Goal: Feedback & Contribution: Submit feedback/report problem

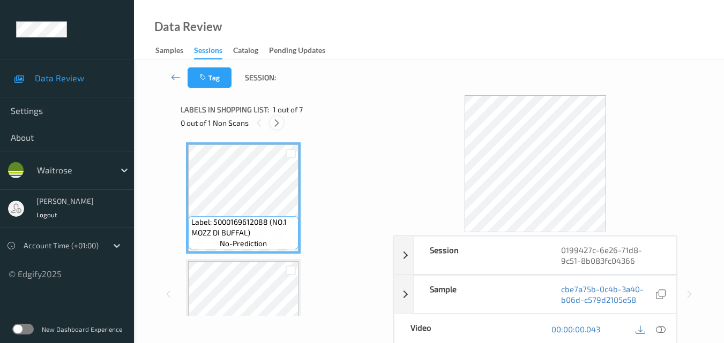
click at [274, 123] on icon at bounding box center [276, 123] width 9 height 10
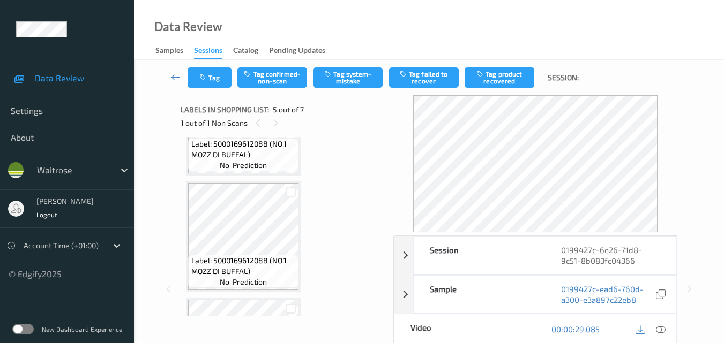
scroll to position [249, 0]
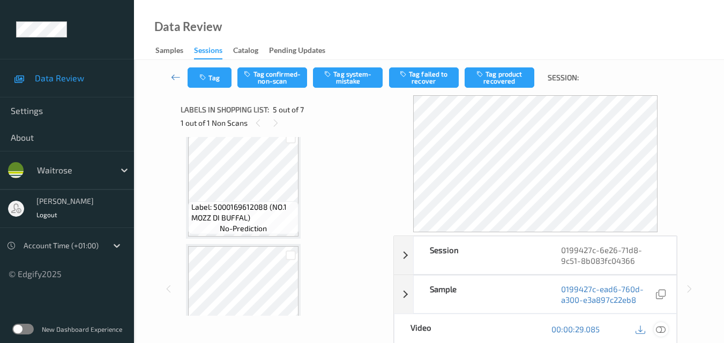
click at [664, 327] on icon at bounding box center [661, 330] width 10 height 10
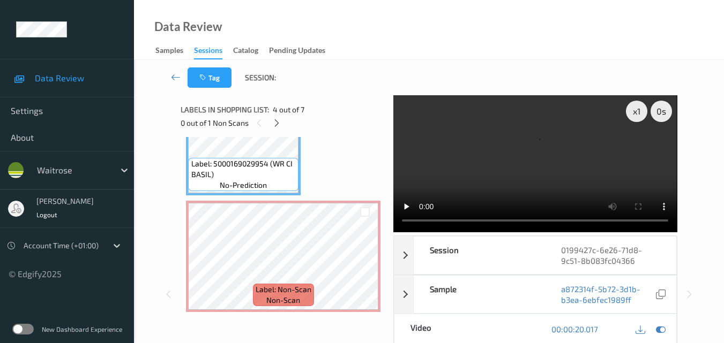
scroll to position [409, 0]
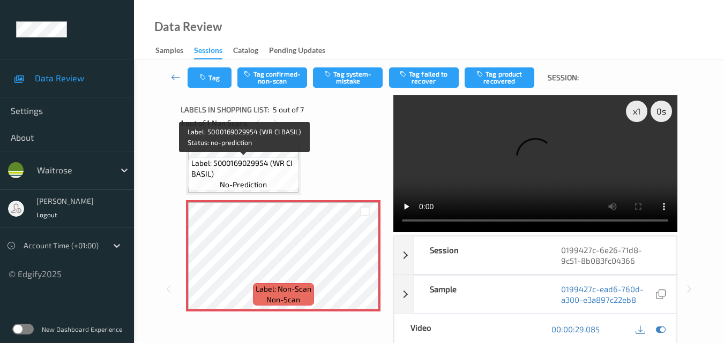
click at [258, 174] on span "Label: 5000169029954 (WR CI BASIL)" at bounding box center [243, 168] width 105 height 21
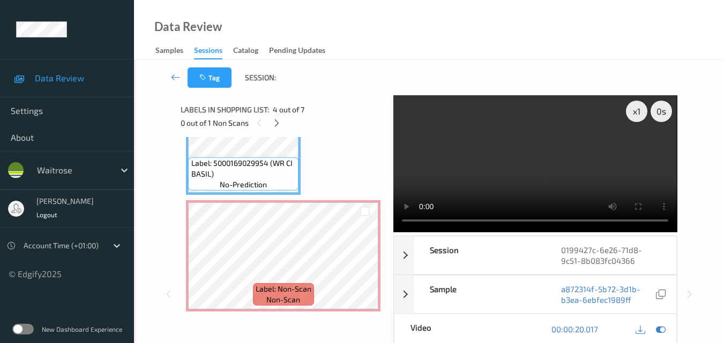
click at [552, 157] on video at bounding box center [534, 163] width 283 height 137
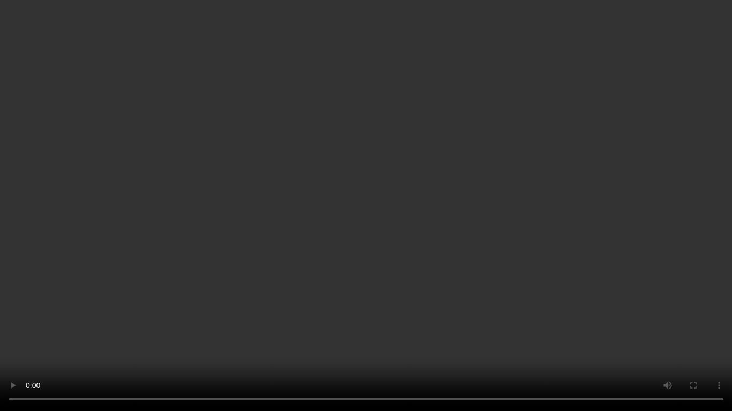
click at [486, 190] on video at bounding box center [366, 205] width 732 height 411
click at [521, 248] on video at bounding box center [366, 205] width 732 height 411
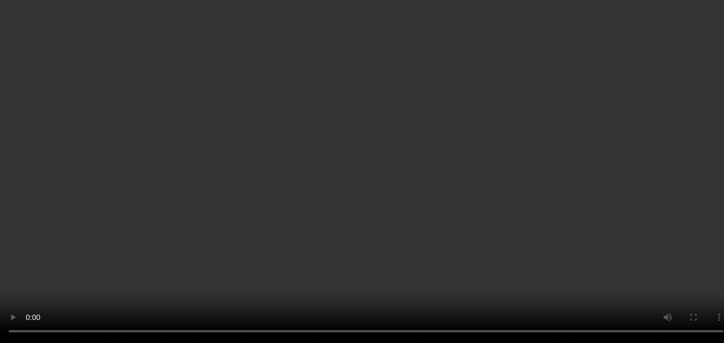
scroll to position [302, 0]
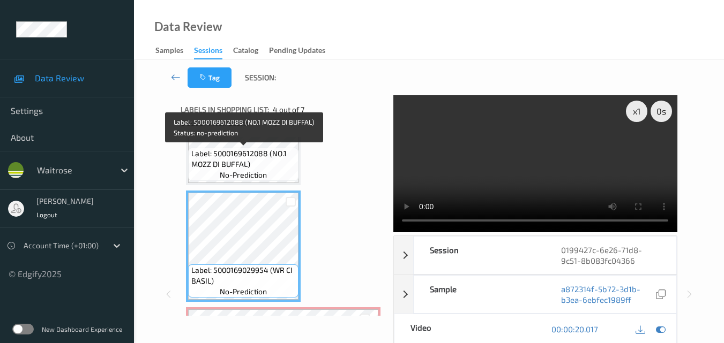
click at [283, 168] on span "Label: 5000169612088 (NO.1 MOZZ DI BUFFAL)" at bounding box center [243, 158] width 105 height 21
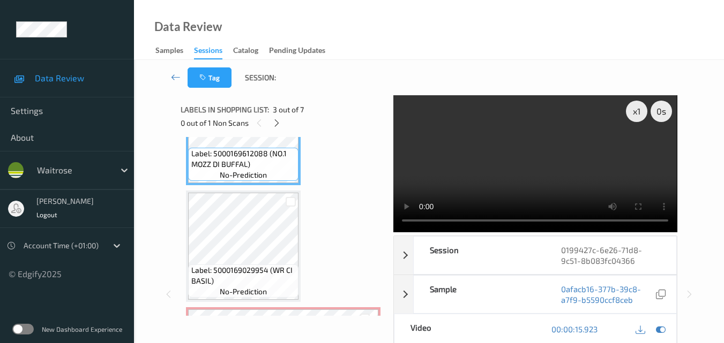
click at [556, 175] on video at bounding box center [534, 163] width 283 height 137
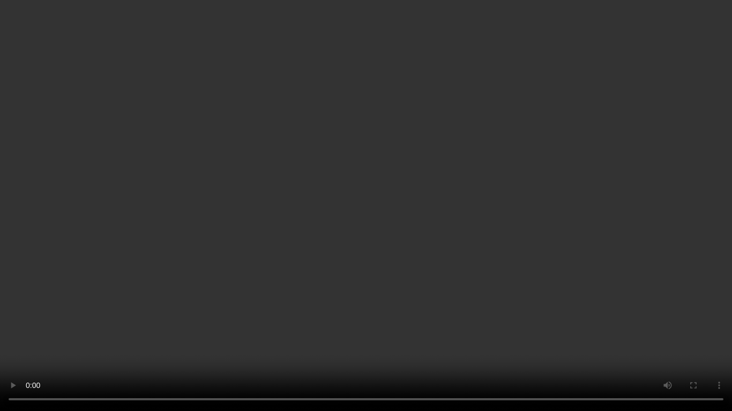
click at [500, 256] on video at bounding box center [366, 205] width 732 height 411
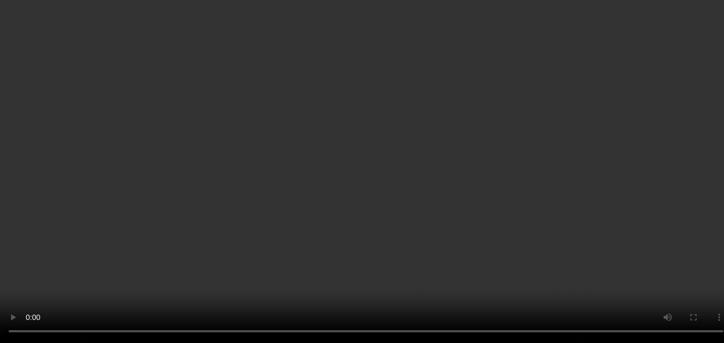
scroll to position [409, 0]
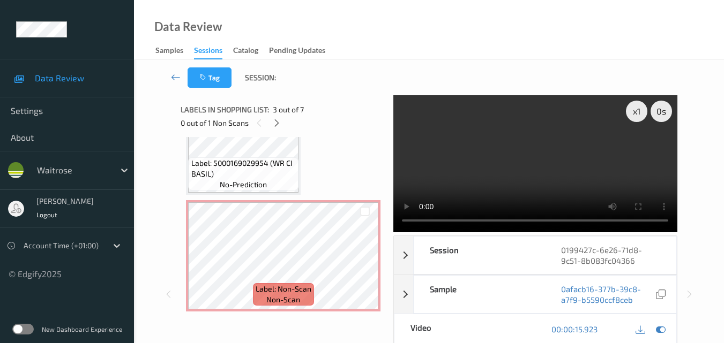
click at [537, 162] on video at bounding box center [534, 163] width 283 height 137
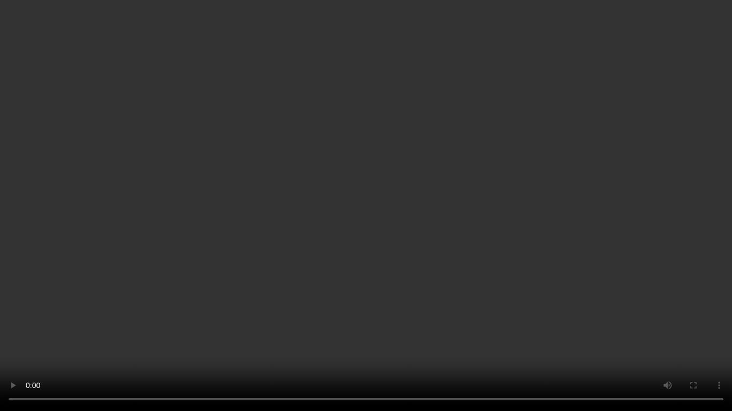
click at [538, 228] on video at bounding box center [366, 205] width 732 height 411
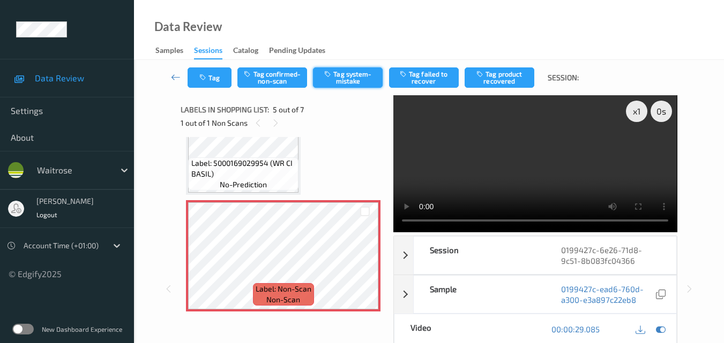
click at [355, 77] on button "Tag system-mistake" at bounding box center [348, 78] width 70 height 20
click at [212, 85] on button "Tag" at bounding box center [210, 78] width 44 height 20
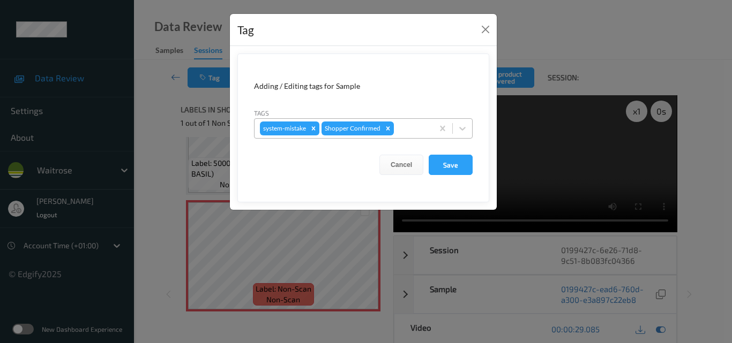
click at [410, 125] on div at bounding box center [412, 128] width 32 height 13
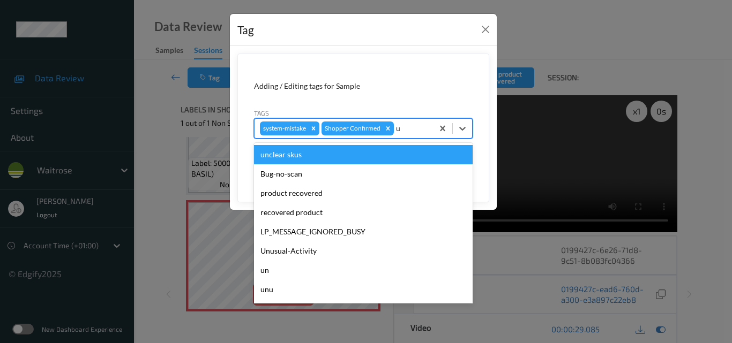
type input "un"
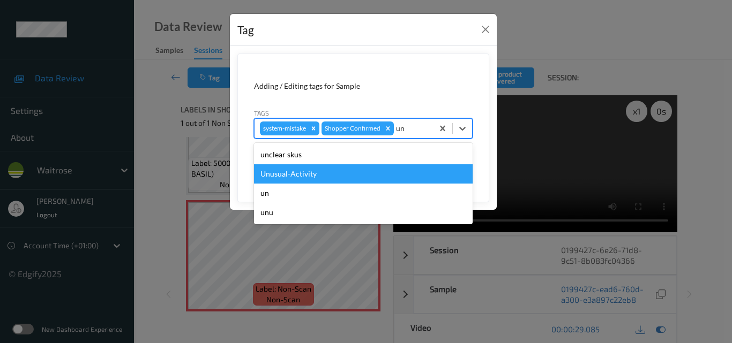
click at [368, 171] on div "Unusual-Activity" at bounding box center [363, 173] width 219 height 19
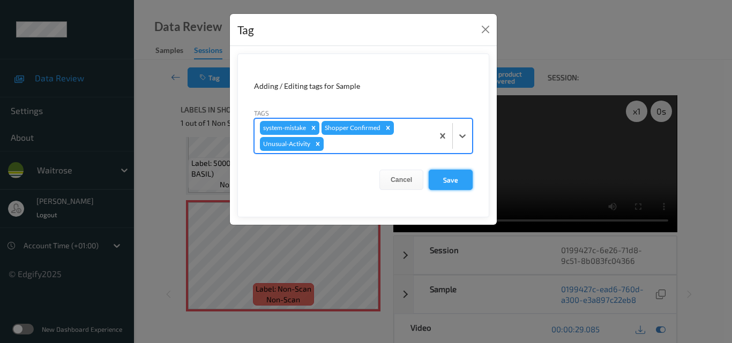
click at [447, 179] on button "Save" at bounding box center [451, 180] width 44 height 20
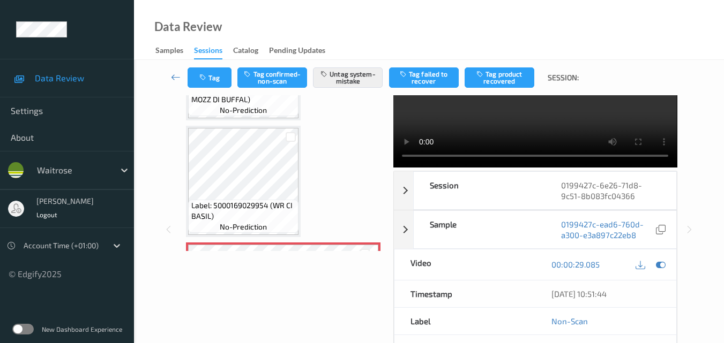
scroll to position [463, 0]
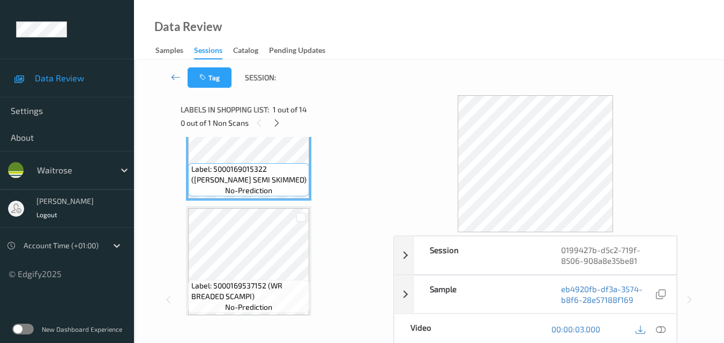
scroll to position [54, 0]
click at [276, 124] on icon at bounding box center [276, 123] width 9 height 10
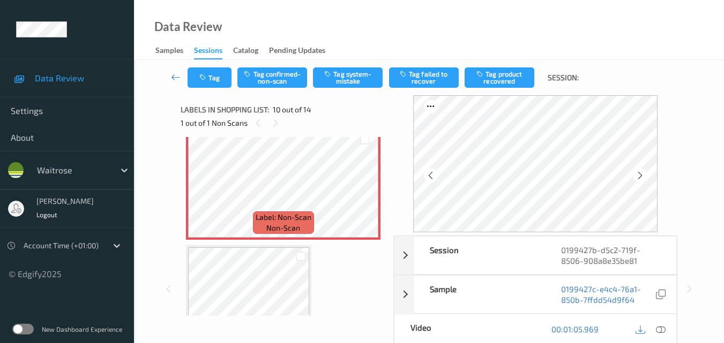
scroll to position [993, 0]
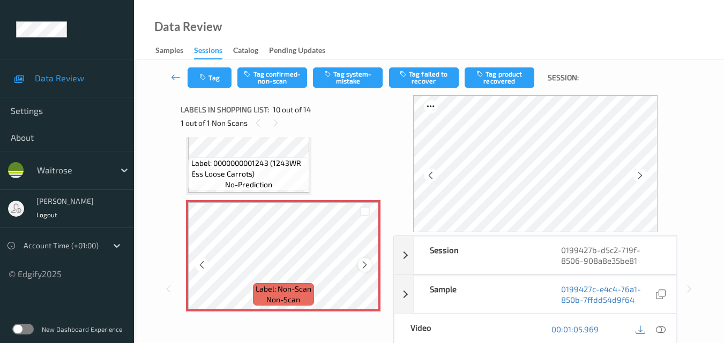
click at [363, 266] on icon at bounding box center [364, 265] width 9 height 10
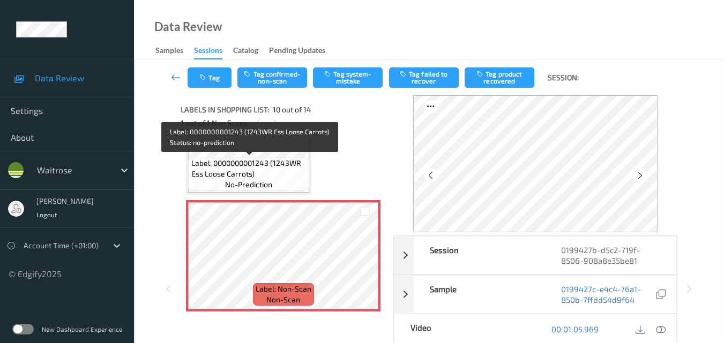
click at [279, 161] on span "Label: 0000000001243 (1243WR Ess Loose Carrots)" at bounding box center [249, 168] width 116 height 21
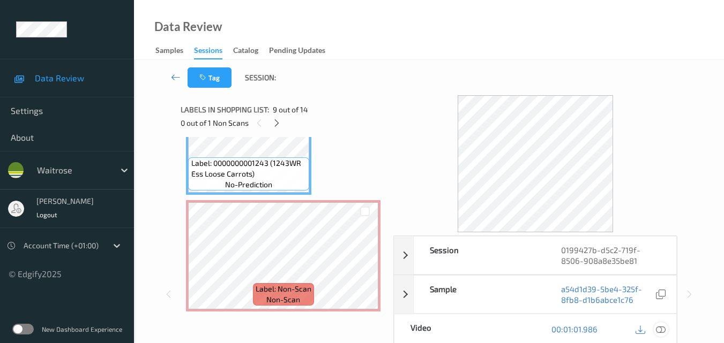
click at [661, 327] on icon at bounding box center [661, 330] width 10 height 10
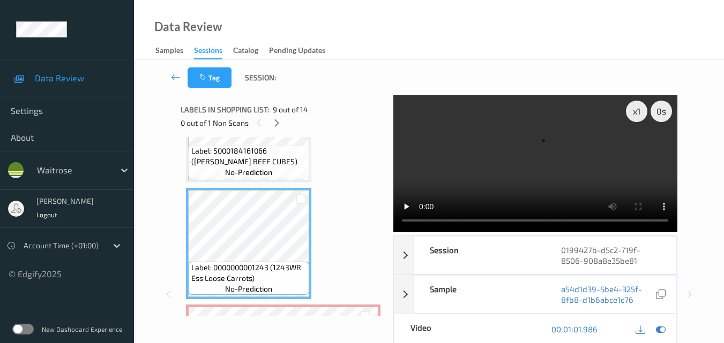
scroll to position [886, 0]
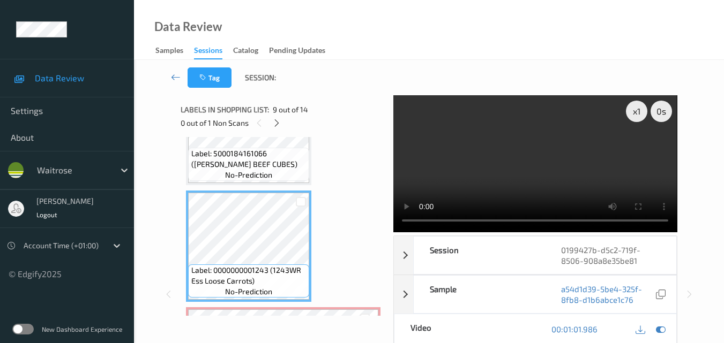
click at [480, 134] on video at bounding box center [534, 163] width 283 height 137
click at [565, 151] on video at bounding box center [534, 163] width 283 height 137
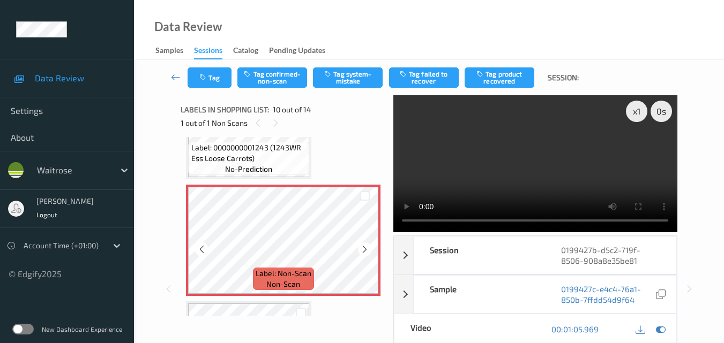
scroll to position [993, 0]
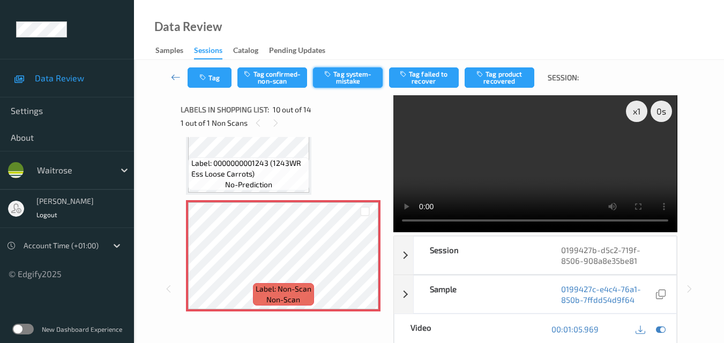
click at [353, 77] on button "Tag system-mistake" at bounding box center [348, 78] width 70 height 20
click at [222, 81] on button "Tag" at bounding box center [210, 78] width 44 height 20
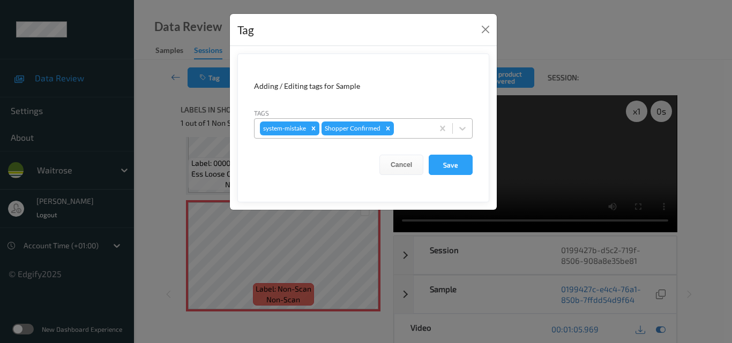
click at [408, 133] on div at bounding box center [412, 128] width 32 height 13
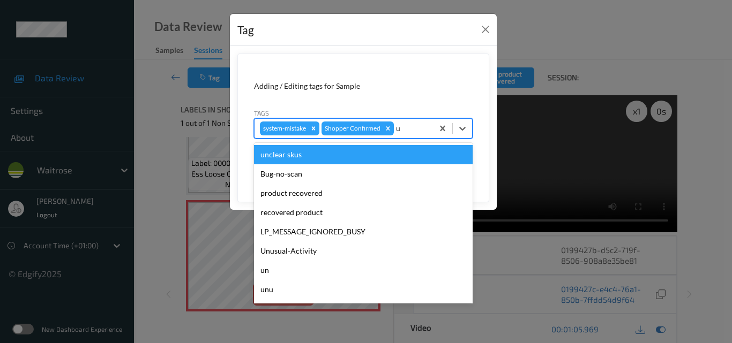
type input "un"
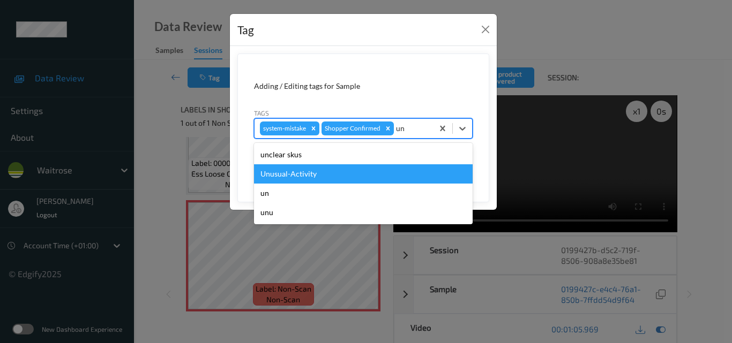
click at [346, 179] on div "Unusual-Activity" at bounding box center [363, 173] width 219 height 19
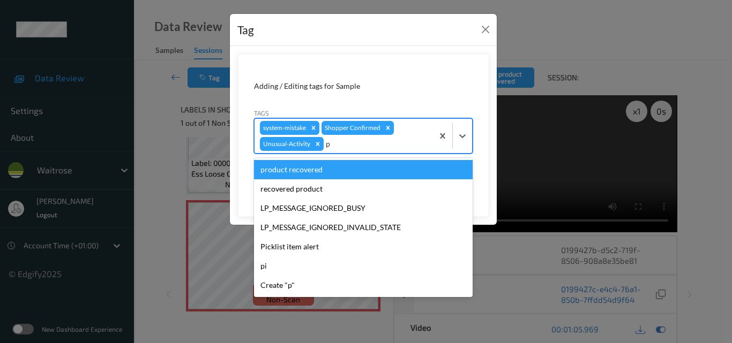
type input "pi"
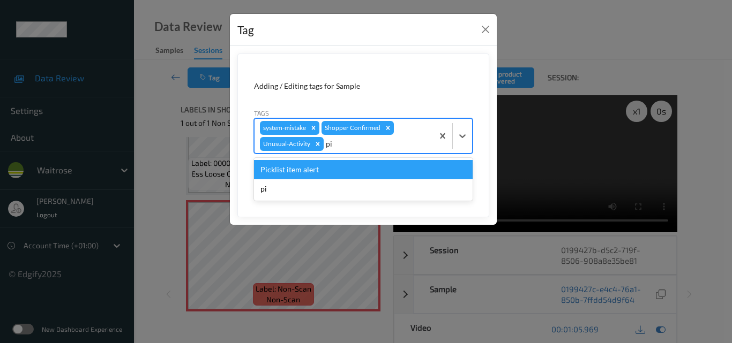
click at [346, 179] on div "Picklist item alert" at bounding box center [363, 169] width 219 height 19
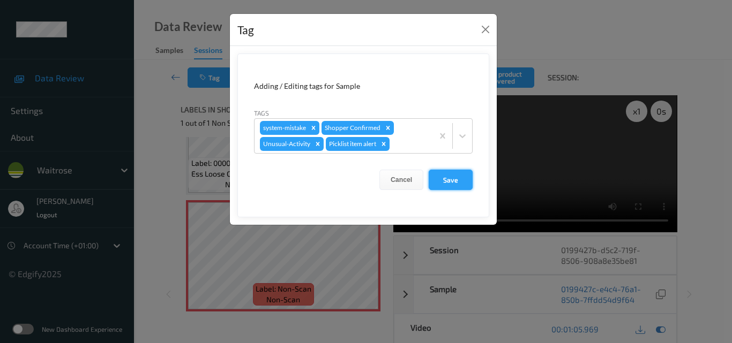
click at [444, 178] on button "Save" at bounding box center [451, 180] width 44 height 20
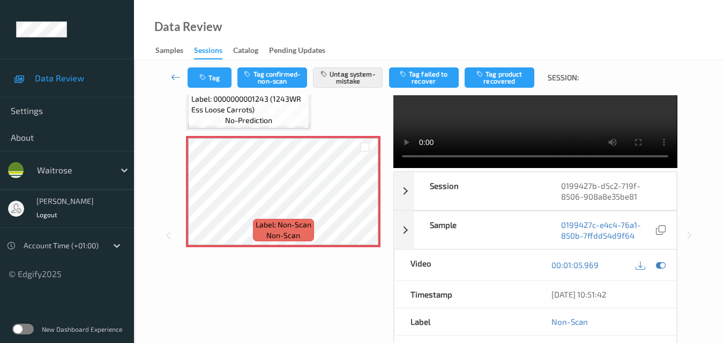
scroll to position [107, 0]
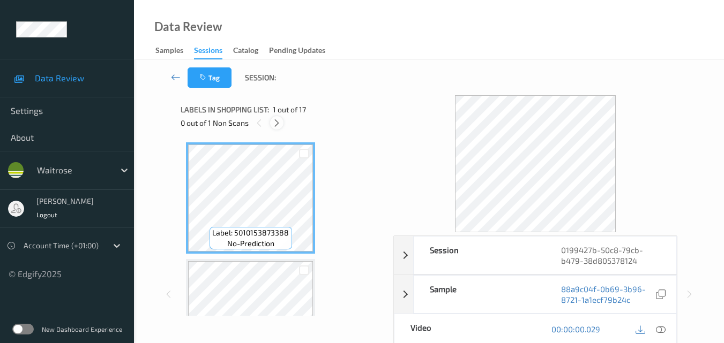
click at [273, 122] on icon at bounding box center [276, 123] width 9 height 10
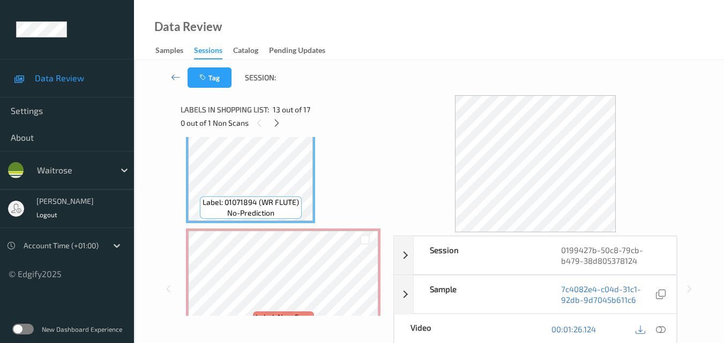
scroll to position [1461, 0]
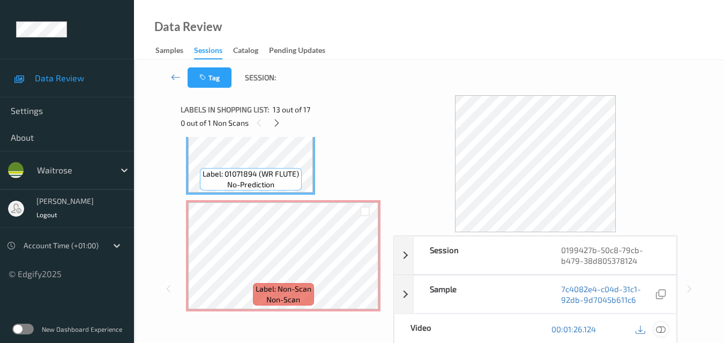
click at [663, 328] on icon at bounding box center [661, 330] width 10 height 10
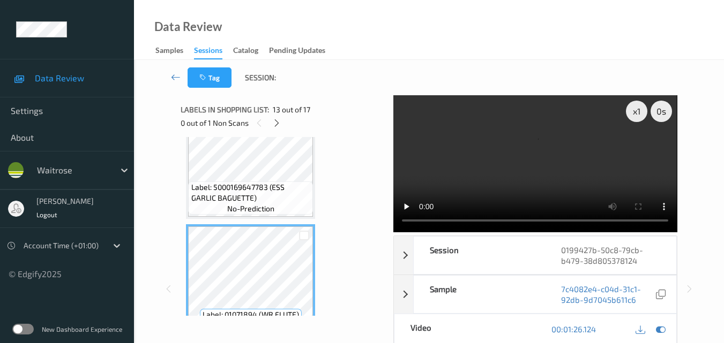
scroll to position [1300, 0]
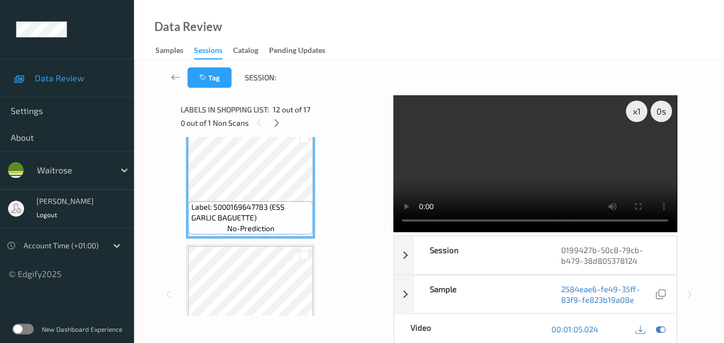
click at [528, 154] on video at bounding box center [534, 163] width 283 height 137
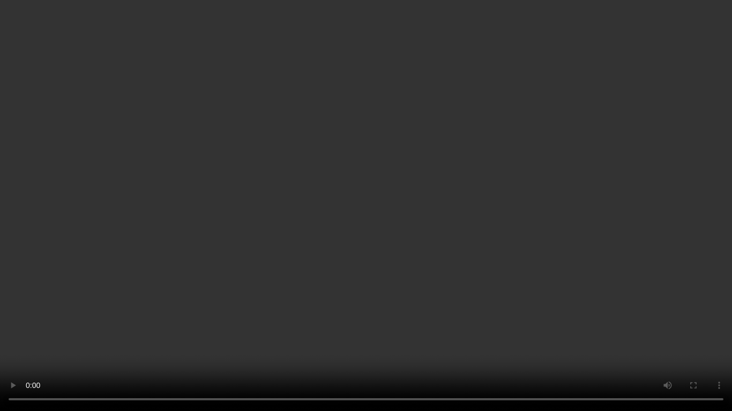
click at [530, 218] on video at bounding box center [366, 205] width 732 height 411
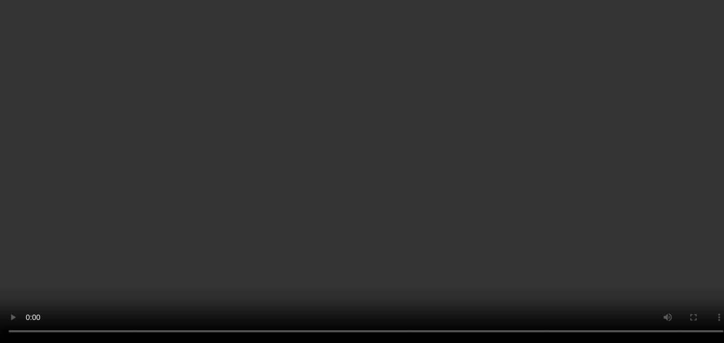
scroll to position [1461, 0]
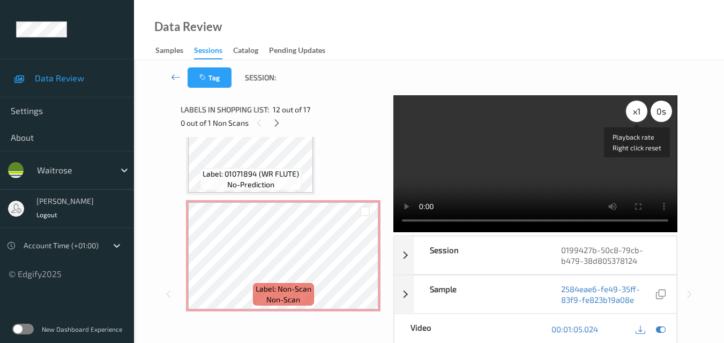
click at [631, 110] on div "x 1" at bounding box center [636, 111] width 21 height 21
click at [536, 162] on video at bounding box center [534, 163] width 283 height 137
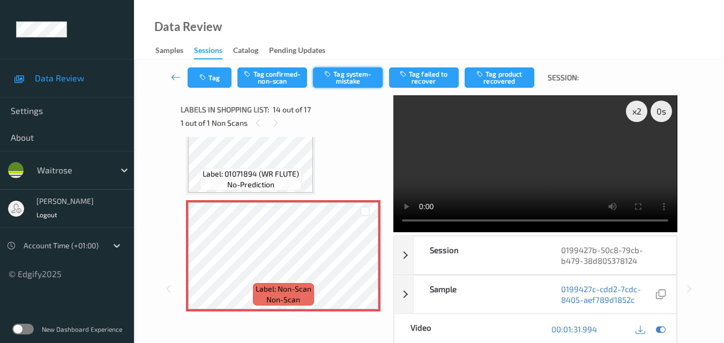
click at [343, 85] on button "Tag system-mistake" at bounding box center [348, 78] width 70 height 20
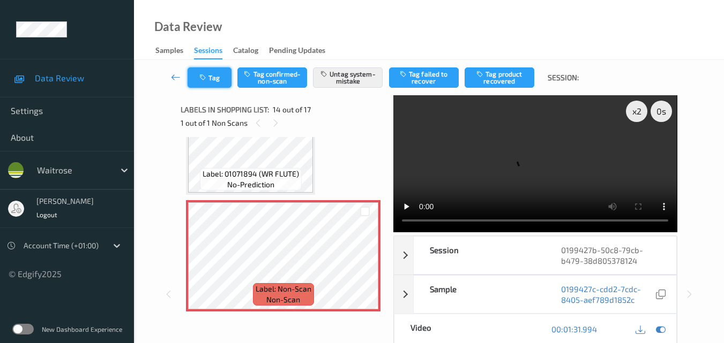
click at [216, 79] on button "Tag" at bounding box center [210, 78] width 44 height 20
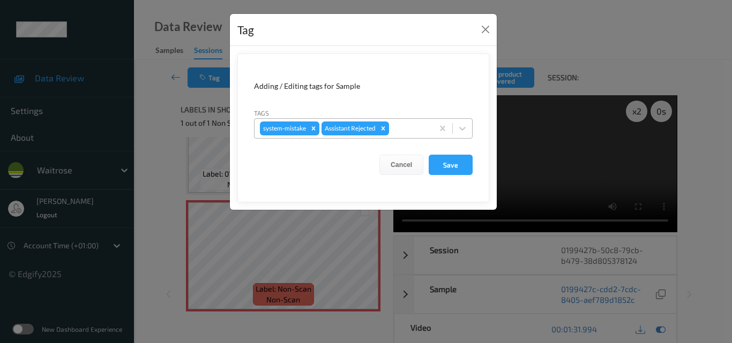
click at [407, 132] on div at bounding box center [409, 128] width 36 height 13
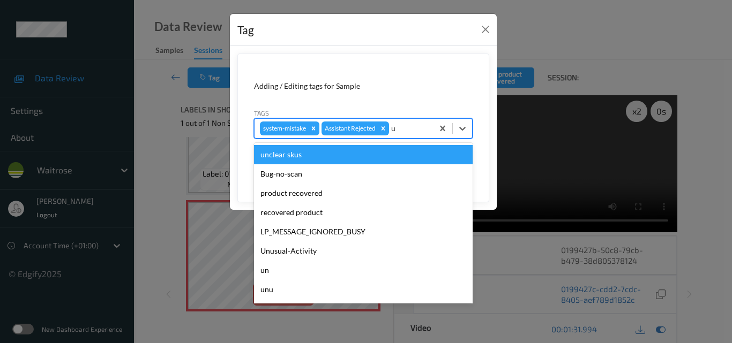
type input "un"
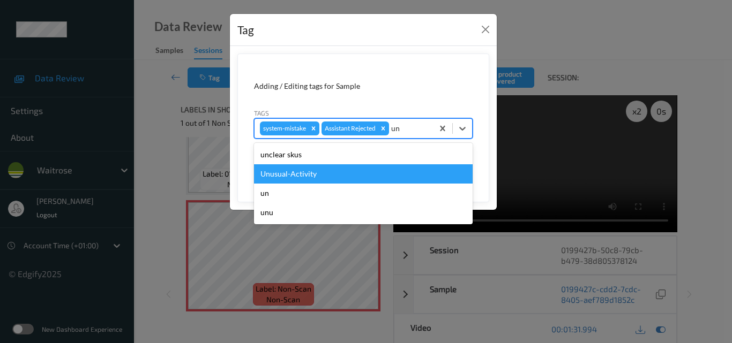
click at [346, 176] on div "Unusual-Activity" at bounding box center [363, 173] width 219 height 19
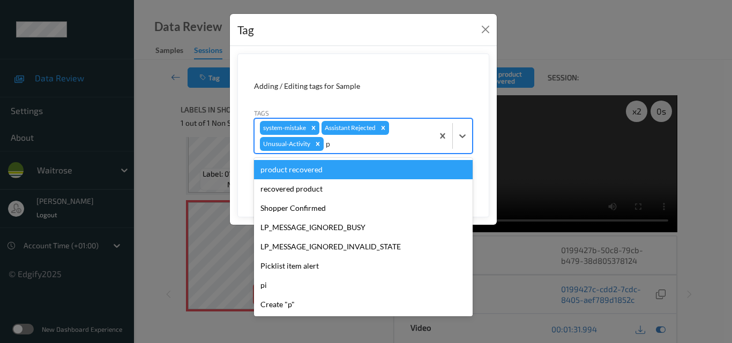
type input "pi"
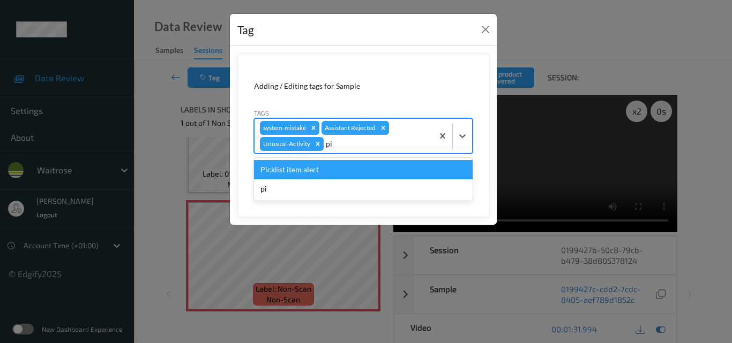
click at [346, 176] on div "Picklist item alert" at bounding box center [363, 169] width 219 height 19
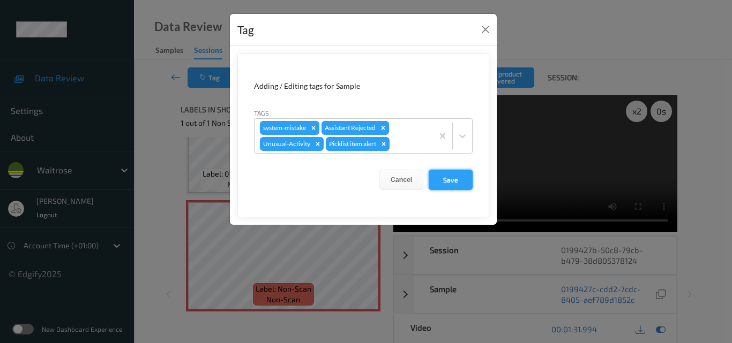
click at [452, 179] on button "Save" at bounding box center [451, 180] width 44 height 20
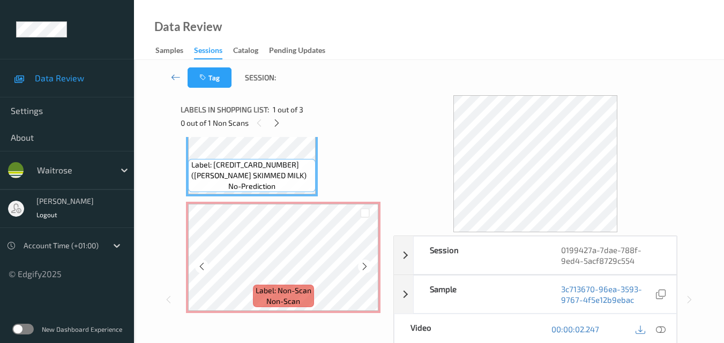
scroll to position [38, 0]
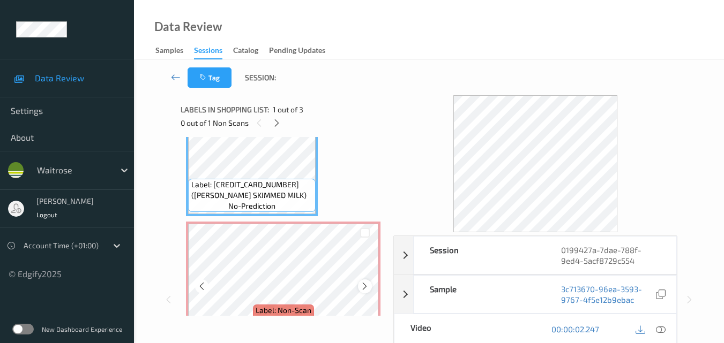
click at [366, 287] on icon at bounding box center [364, 287] width 9 height 10
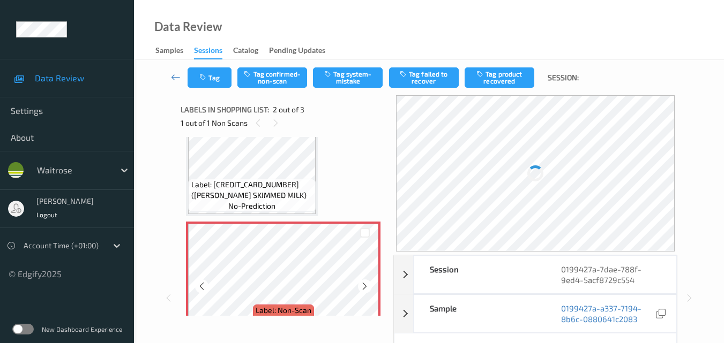
click at [366, 287] on icon at bounding box center [364, 287] width 9 height 10
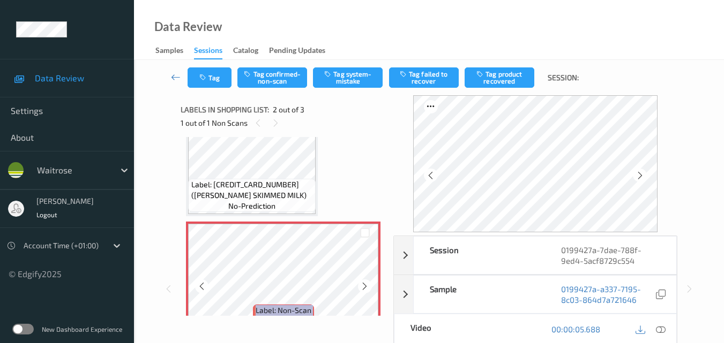
click at [366, 287] on icon at bounding box center [364, 287] width 9 height 10
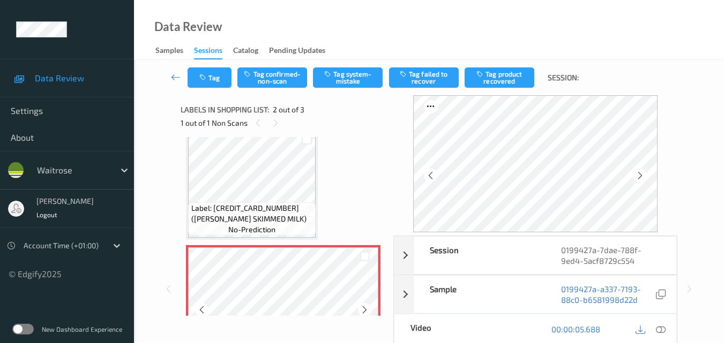
scroll to position [0, 0]
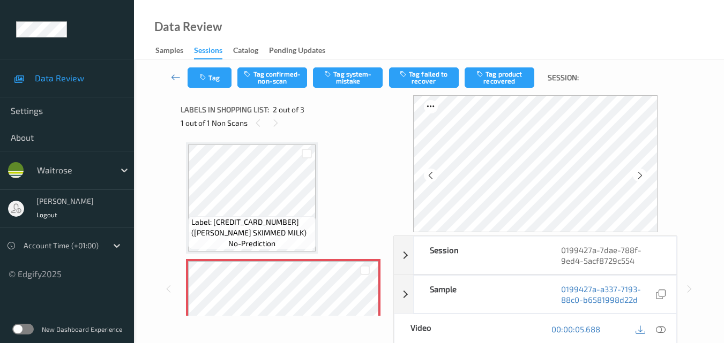
click at [280, 216] on div "Label: [CREDIT_CARD_NUMBER] ([PERSON_NAME] SKIMMED MILK) no-prediction" at bounding box center [252, 232] width 128 height 33
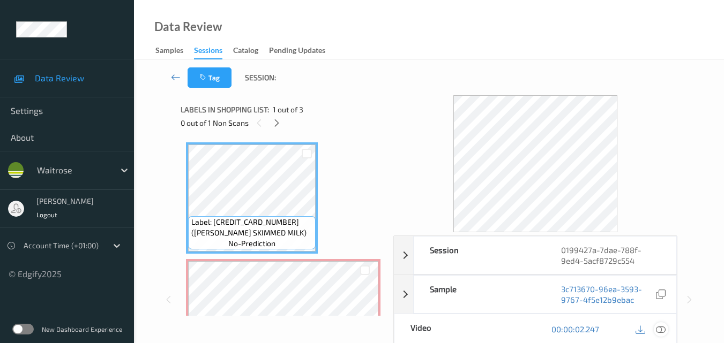
click at [664, 331] on icon at bounding box center [661, 330] width 10 height 10
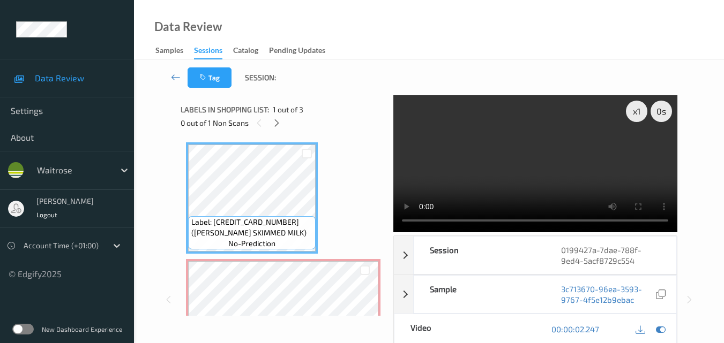
click at [535, 161] on video at bounding box center [534, 163] width 283 height 137
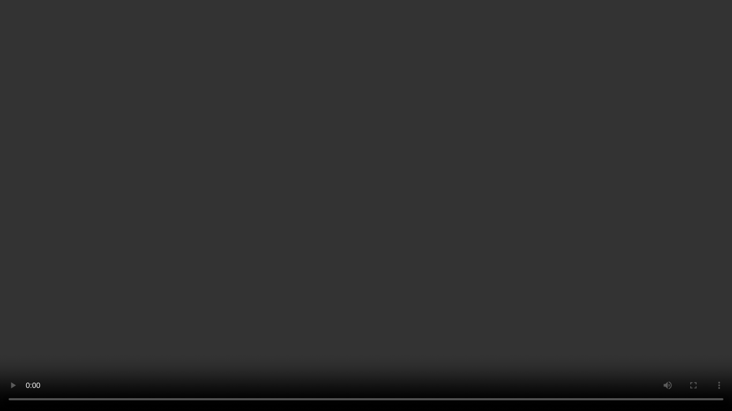
click at [491, 265] on video at bounding box center [366, 205] width 732 height 411
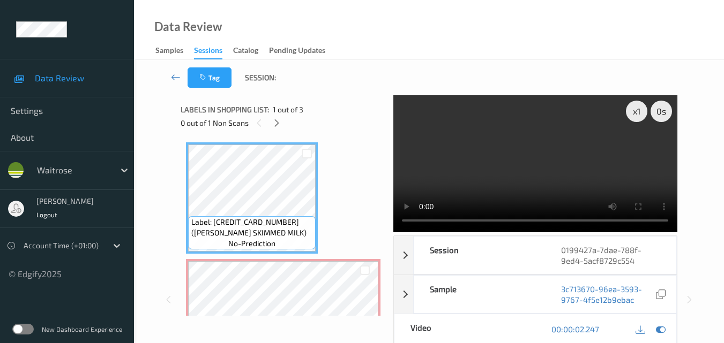
click at [533, 170] on video at bounding box center [534, 163] width 283 height 137
click at [510, 183] on video at bounding box center [534, 163] width 283 height 137
click at [564, 172] on video at bounding box center [534, 163] width 283 height 137
click at [537, 159] on video at bounding box center [534, 163] width 283 height 137
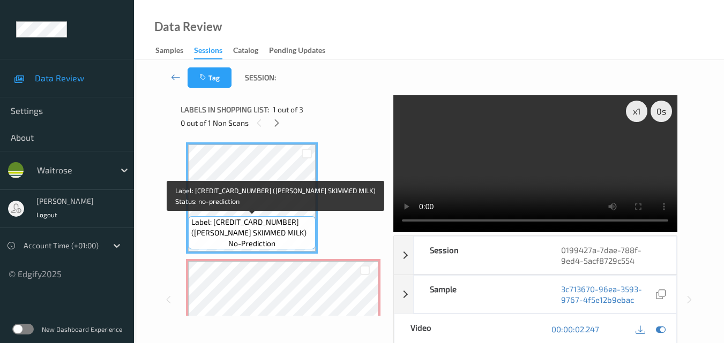
scroll to position [54, 0]
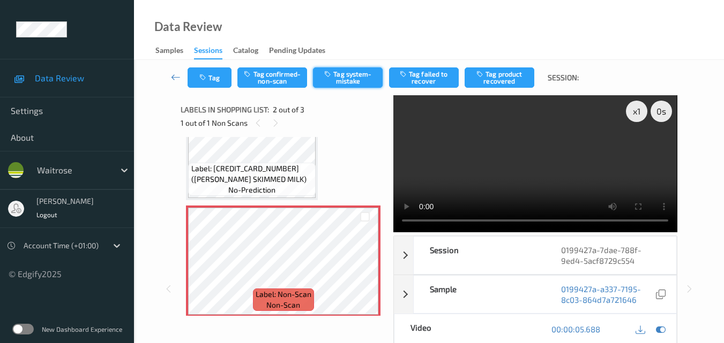
click at [353, 82] on button "Tag system-mistake" at bounding box center [348, 78] width 70 height 20
click at [224, 77] on button "Tag" at bounding box center [210, 78] width 44 height 20
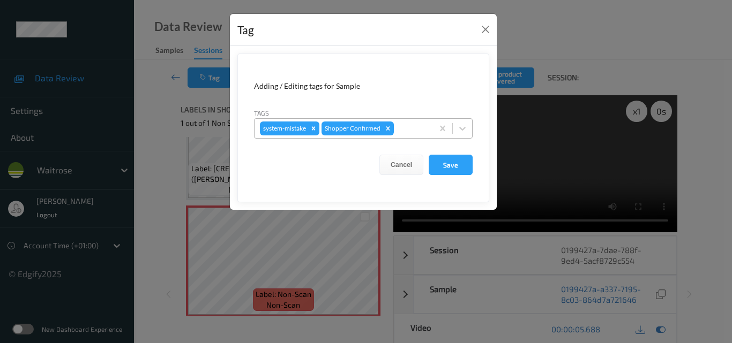
click at [409, 132] on div at bounding box center [412, 128] width 32 height 13
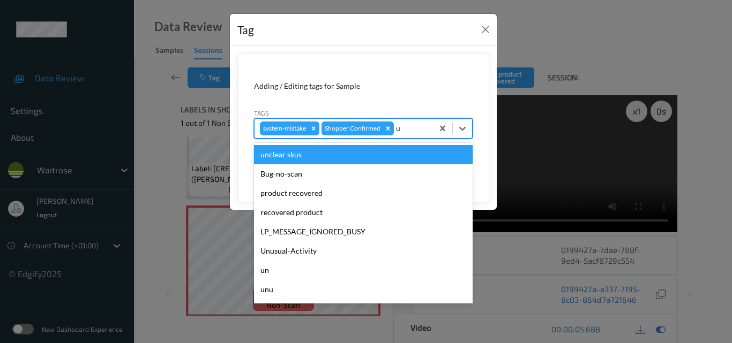
type input "un"
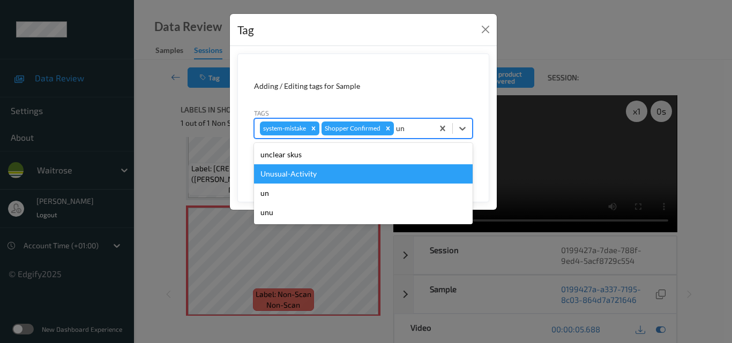
click at [341, 174] on div "Unusual-Activity" at bounding box center [363, 173] width 219 height 19
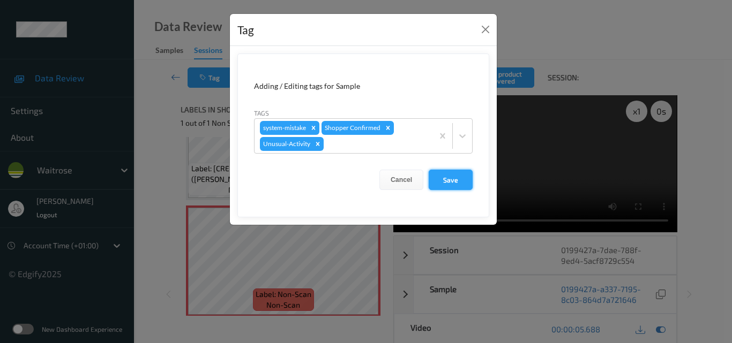
click at [453, 176] on button "Save" at bounding box center [451, 180] width 44 height 20
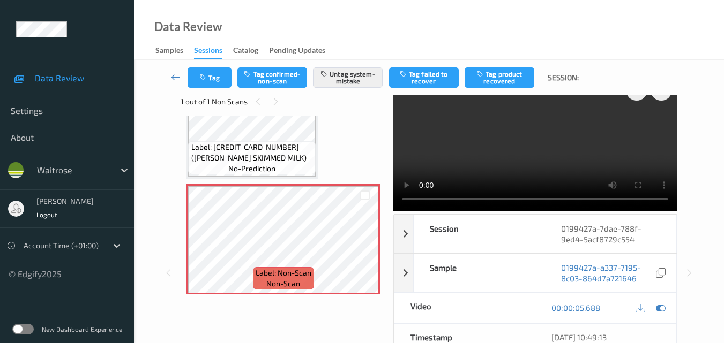
scroll to position [0, 0]
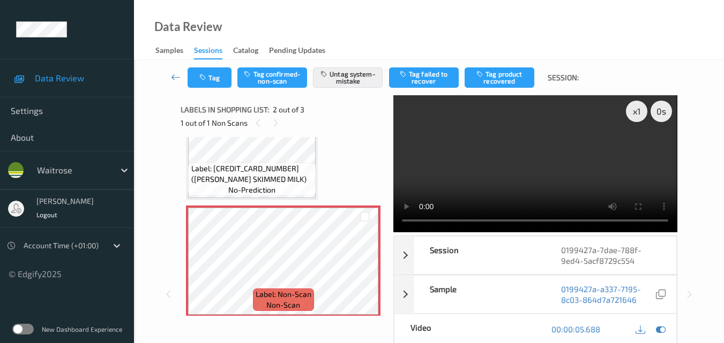
click at [516, 171] on video at bounding box center [534, 163] width 283 height 137
click at [565, 166] on video at bounding box center [534, 163] width 283 height 137
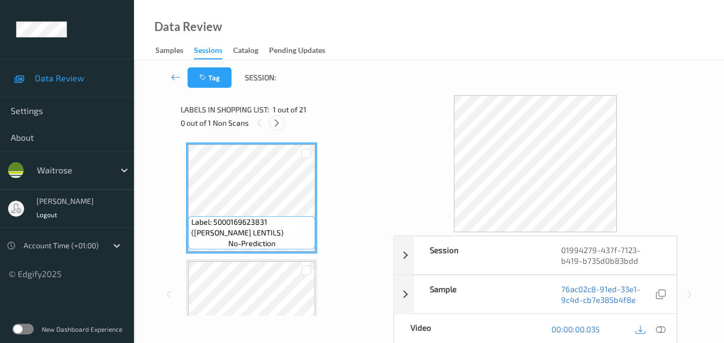
click at [276, 124] on icon at bounding box center [276, 123] width 9 height 10
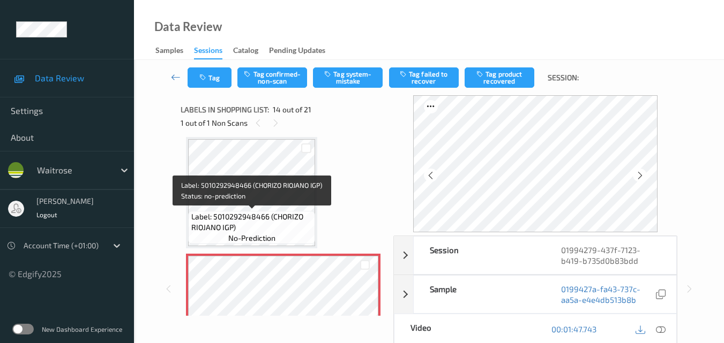
scroll to position [1461, 0]
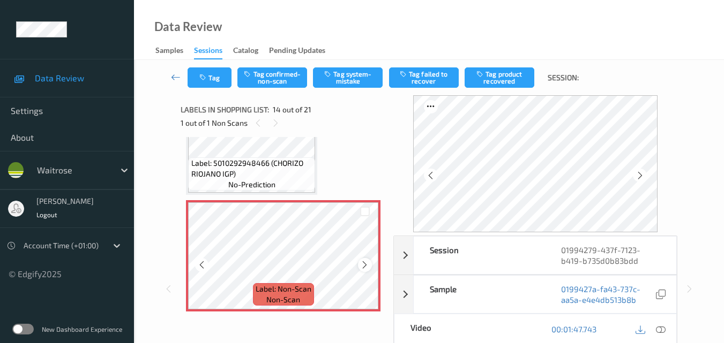
click at [363, 264] on icon at bounding box center [364, 265] width 9 height 10
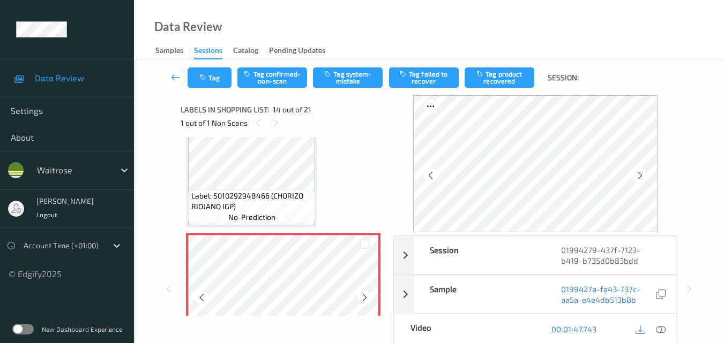
scroll to position [1407, 0]
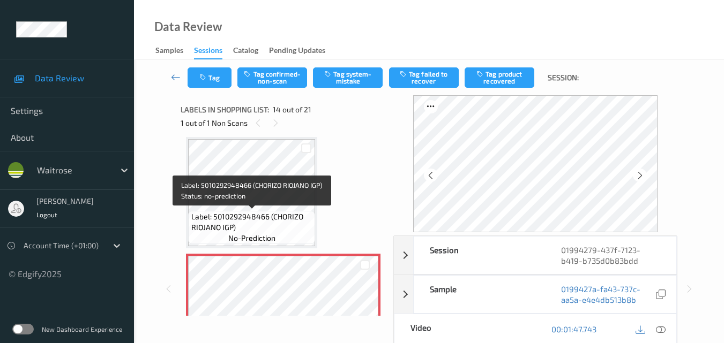
click at [266, 211] on div "Label: 5010292948466 (CHORIZO RIOJANO IGP) no-prediction" at bounding box center [251, 227] width 127 height 33
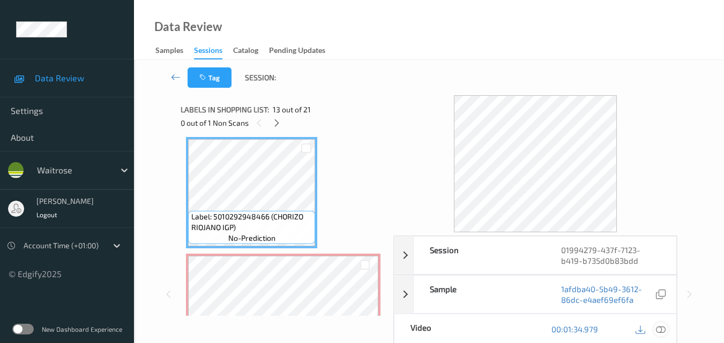
click at [661, 329] on icon at bounding box center [661, 330] width 10 height 10
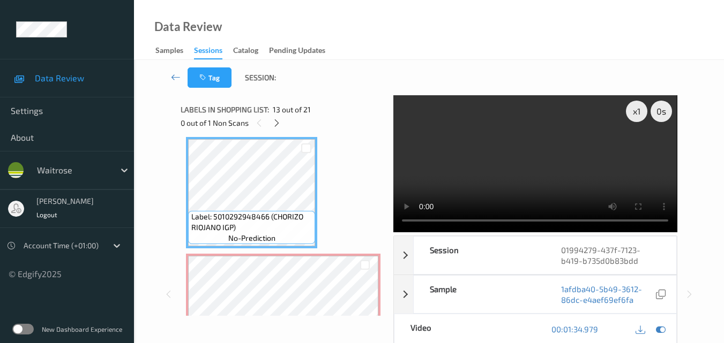
click at [518, 169] on video at bounding box center [534, 163] width 283 height 137
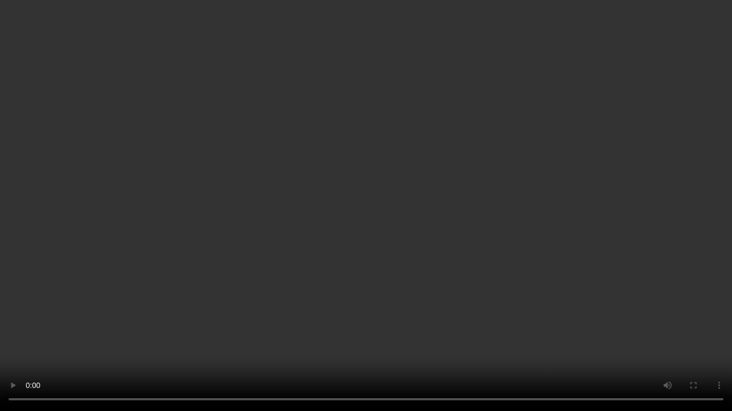
click at [417, 281] on video at bounding box center [366, 205] width 732 height 411
click at [397, 227] on video at bounding box center [366, 205] width 732 height 411
click at [499, 181] on video at bounding box center [366, 205] width 732 height 411
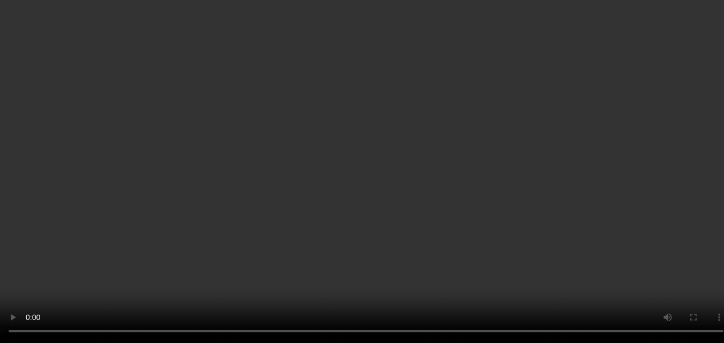
scroll to position [1514, 0]
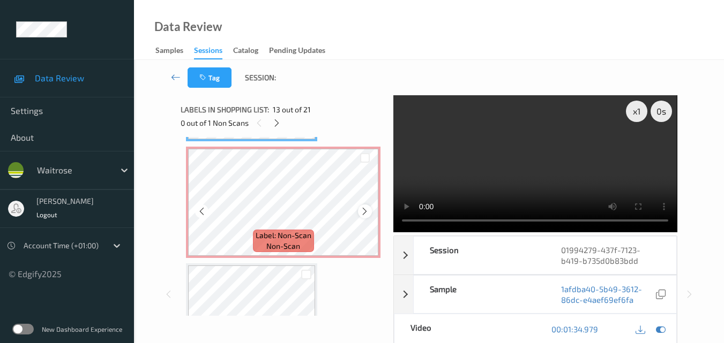
click at [366, 214] on icon at bounding box center [364, 212] width 9 height 10
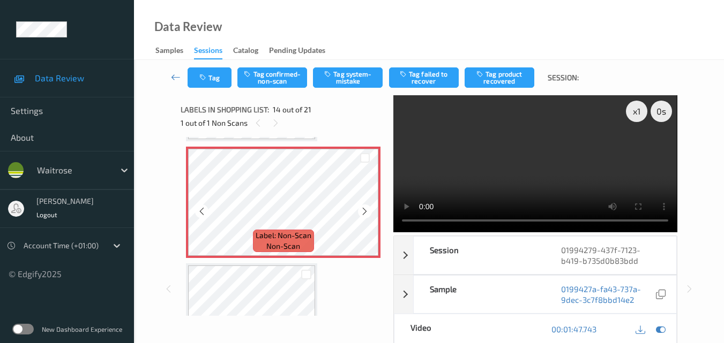
click at [366, 214] on icon at bounding box center [364, 212] width 9 height 10
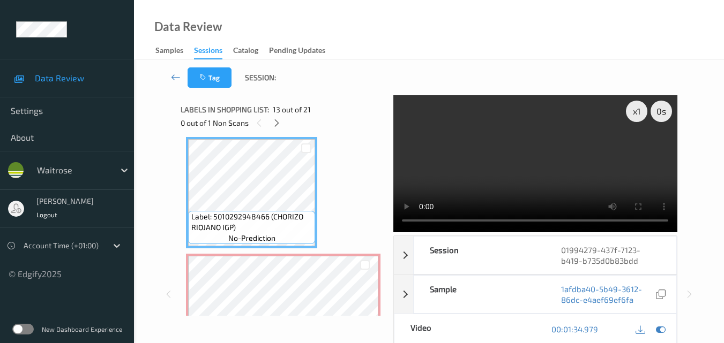
click at [547, 154] on video at bounding box center [534, 163] width 283 height 137
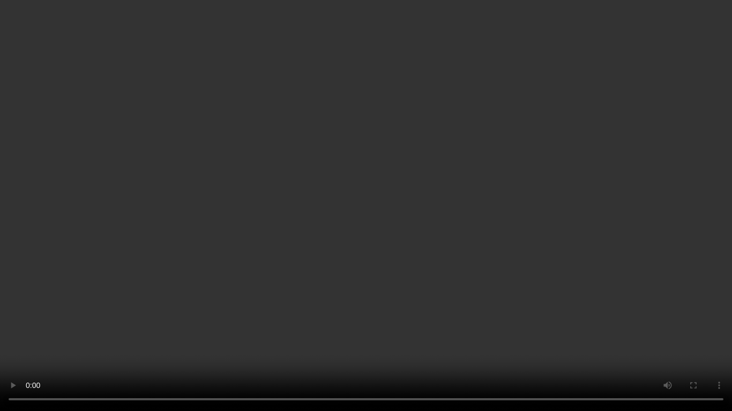
click at [518, 199] on video at bounding box center [366, 205] width 732 height 411
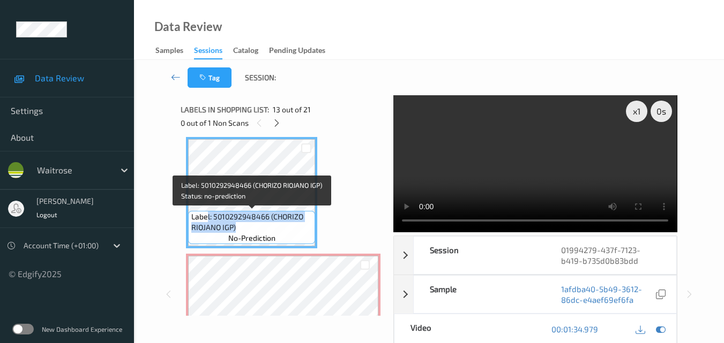
drag, startPoint x: 242, startPoint y: 225, endPoint x: 206, endPoint y: 214, distance: 37.5
click at [206, 214] on span "Label: 5010292948466 (CHORIZO RIOJANO IGP)" at bounding box center [252, 222] width 122 height 21
click at [261, 224] on span "Label: 5010292948466 (CHORIZO RIOJANO IGP)" at bounding box center [252, 222] width 122 height 21
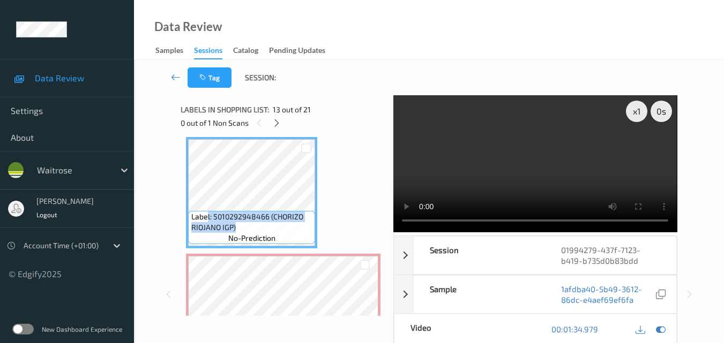
click at [497, 174] on video at bounding box center [534, 163] width 283 height 137
click at [533, 169] on video at bounding box center [534, 163] width 283 height 137
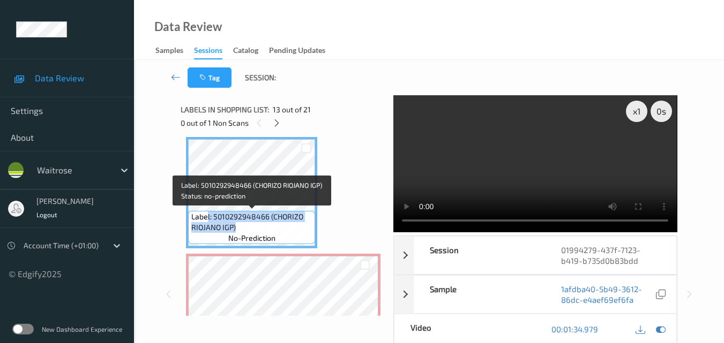
click at [241, 226] on span "Label: 5010292948466 (CHORIZO RIOJANO IGP)" at bounding box center [252, 222] width 122 height 21
drag, startPoint x: 238, startPoint y: 227, endPoint x: 189, endPoint y: 212, distance: 51.0
click at [189, 212] on div "Label: 5010292948466 (CHORIZO RIOJANO IGP) no-prediction" at bounding box center [251, 227] width 127 height 33
copy span "Label: 5010292948466 (CHORIZO RIOJANO IGP)"
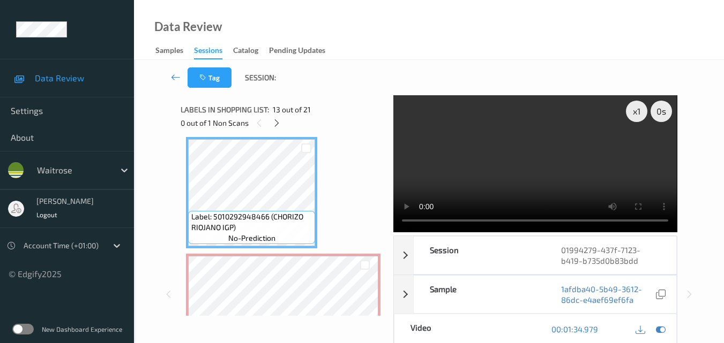
click at [533, 153] on video at bounding box center [534, 163] width 283 height 137
click at [566, 169] on video at bounding box center [534, 163] width 283 height 137
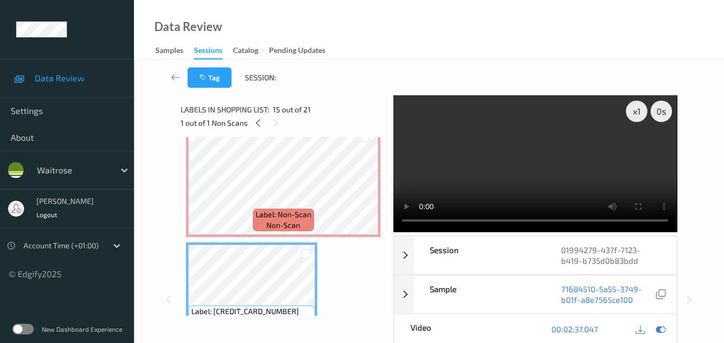
scroll to position [1514, 0]
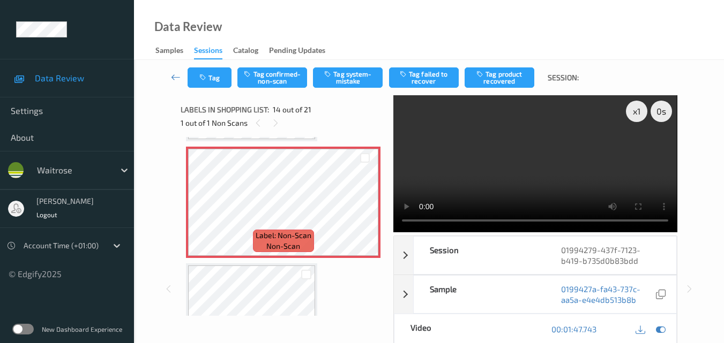
click at [506, 158] on video at bounding box center [534, 163] width 283 height 137
click at [635, 110] on div "x 1" at bounding box center [636, 111] width 21 height 21
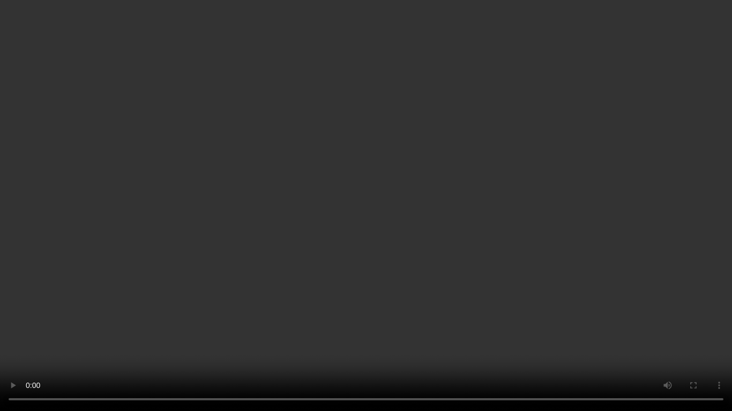
click at [563, 308] on video at bounding box center [366, 205] width 732 height 411
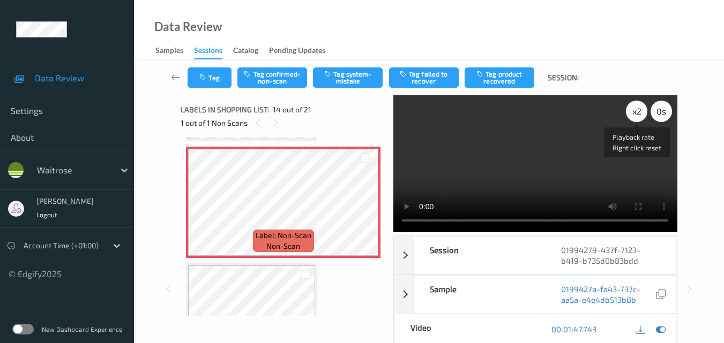
click at [638, 110] on div "x 2" at bounding box center [636, 111] width 21 height 21
click at [638, 110] on div "x 4" at bounding box center [636, 111] width 21 height 21
click at [641, 113] on div "x 8" at bounding box center [636, 111] width 21 height 21
click at [560, 143] on video at bounding box center [534, 163] width 283 height 137
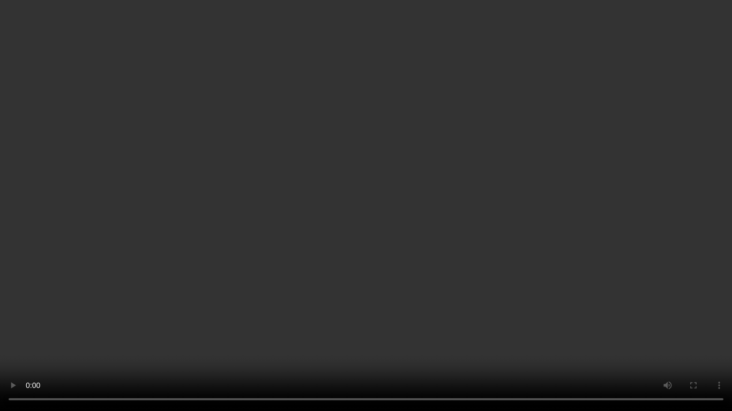
click at [572, 292] on video at bounding box center [366, 205] width 732 height 411
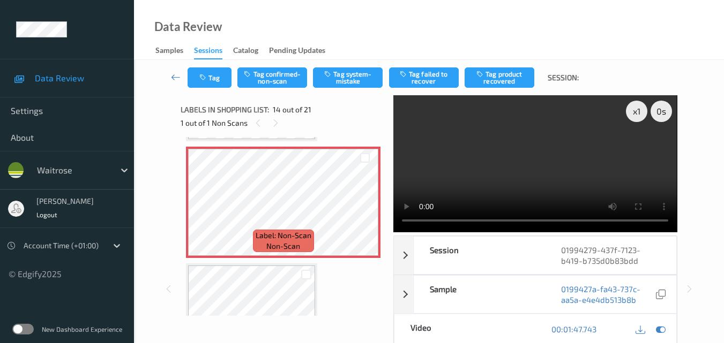
click at [511, 179] on video at bounding box center [534, 163] width 283 height 137
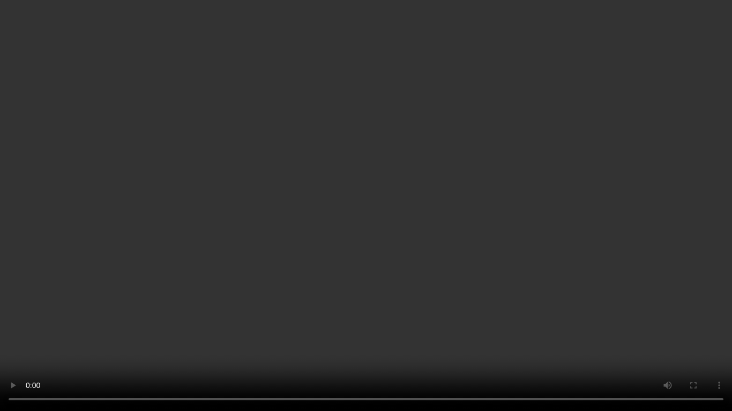
click at [428, 211] on video at bounding box center [366, 205] width 732 height 411
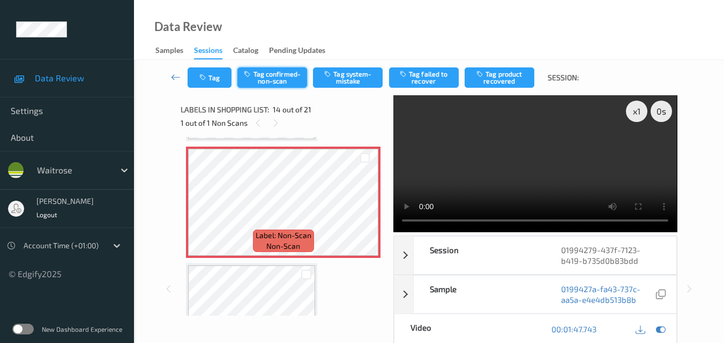
click at [284, 74] on button "Tag confirmed-non-scan" at bounding box center [272, 78] width 70 height 20
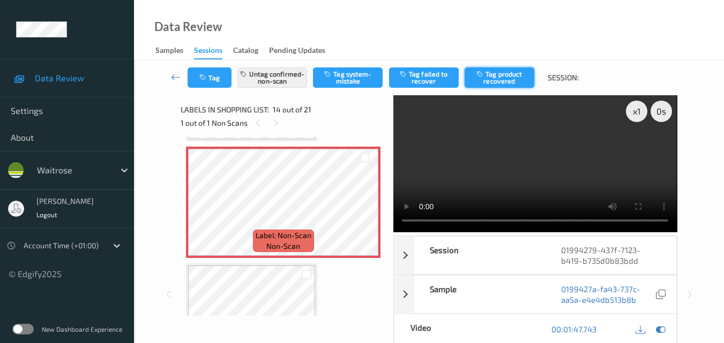
click at [497, 77] on button "Tag product recovered" at bounding box center [500, 78] width 70 height 20
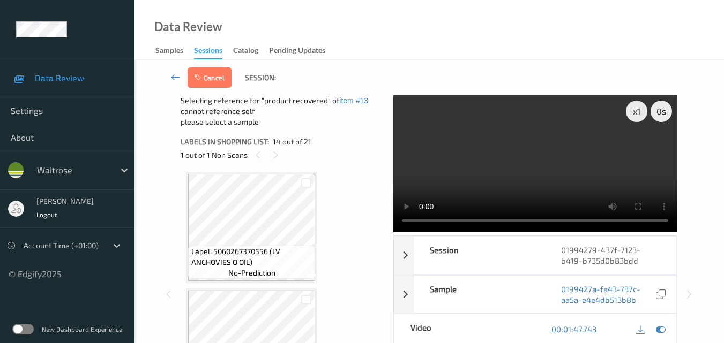
scroll to position [1996, 0]
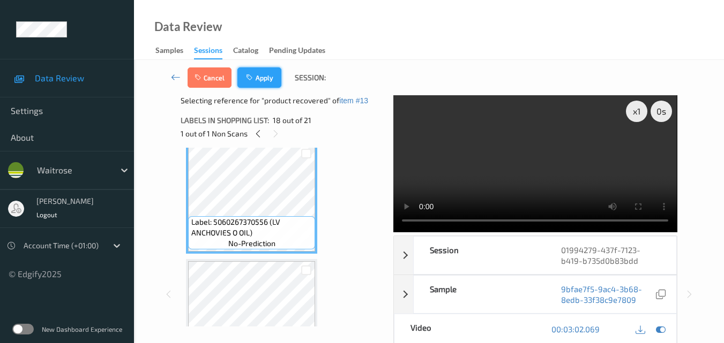
click at [270, 73] on button "Apply" at bounding box center [259, 78] width 44 height 20
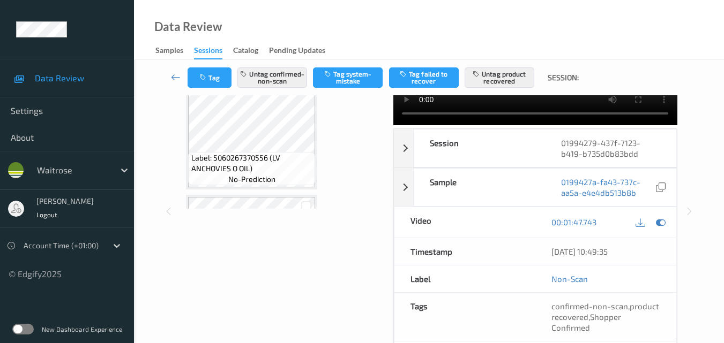
scroll to position [161, 0]
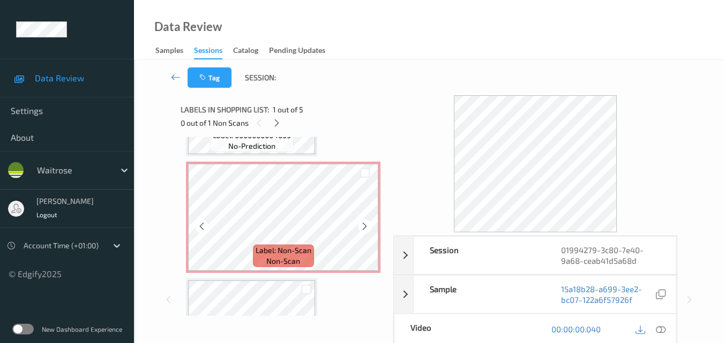
scroll to position [161, 0]
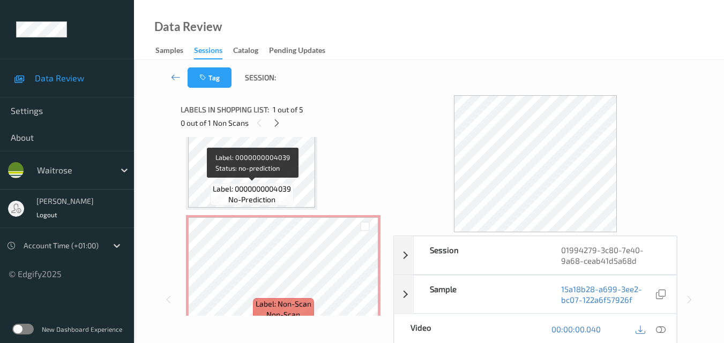
click at [279, 184] on span "Label: 0000000004039" at bounding box center [252, 189] width 78 height 11
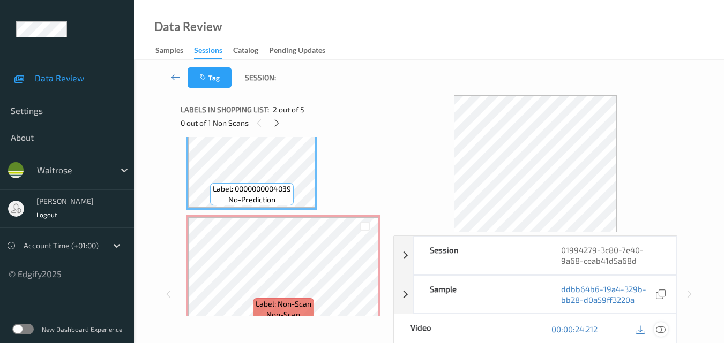
click at [662, 331] on icon at bounding box center [661, 330] width 10 height 10
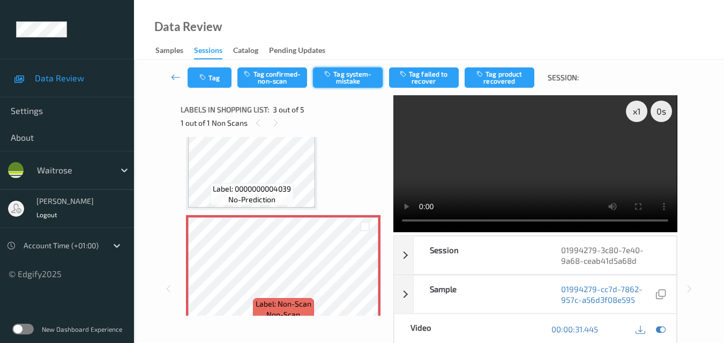
click at [354, 80] on button "Tag system-mistake" at bounding box center [348, 78] width 70 height 20
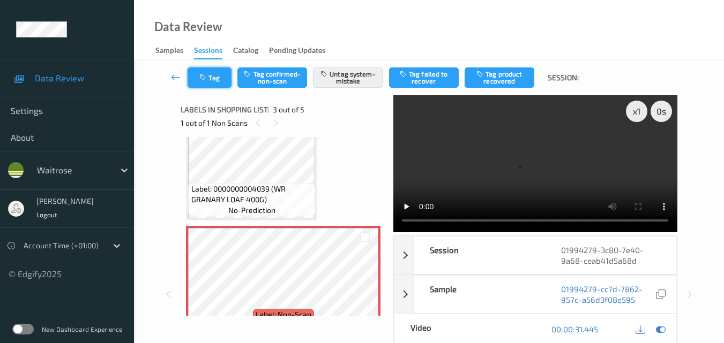
click at [206, 82] on button "Tag" at bounding box center [210, 78] width 44 height 20
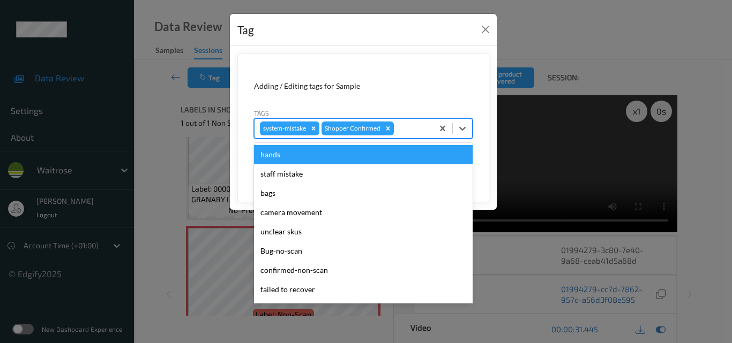
click at [406, 131] on div at bounding box center [412, 128] width 32 height 13
type input "un"
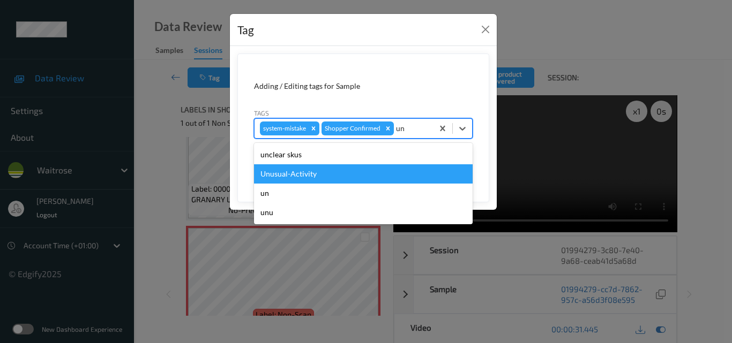
click at [361, 176] on div "Unusual-Activity" at bounding box center [363, 173] width 219 height 19
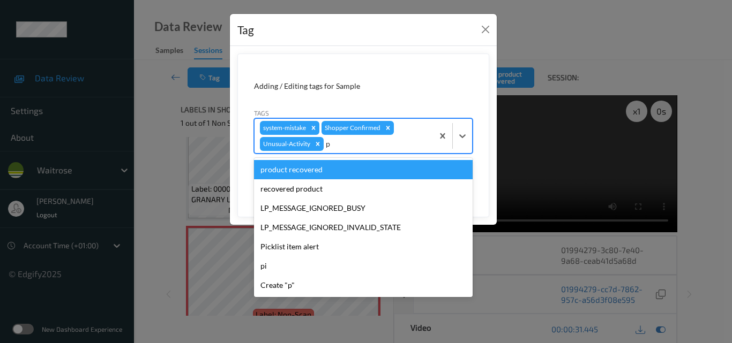
type input "pi"
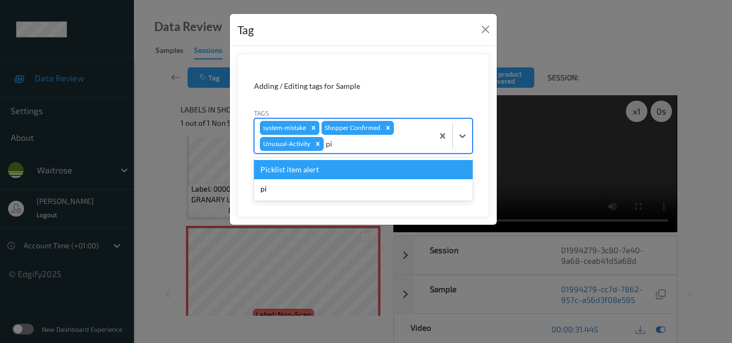
click at [361, 176] on div "Picklist item alert" at bounding box center [363, 169] width 219 height 19
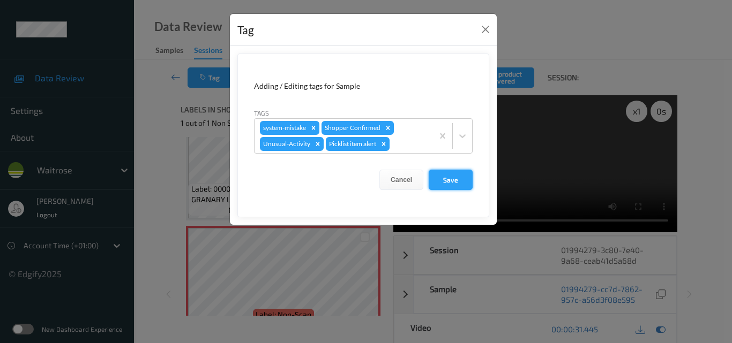
click at [464, 176] on button "Save" at bounding box center [451, 180] width 44 height 20
click at [482, 28] on button "Close" at bounding box center [485, 29] width 15 height 15
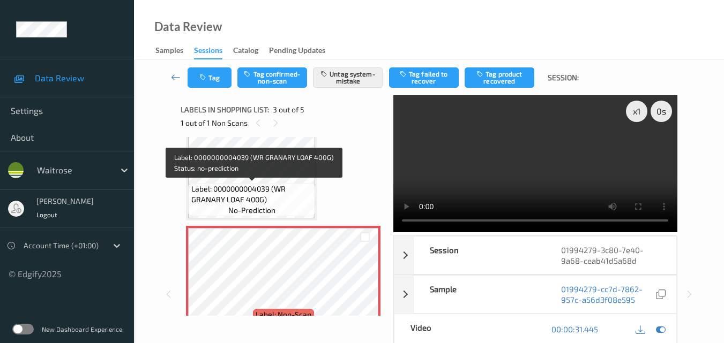
click at [268, 191] on span "Label: 0000000004039 (WR GRANARY LOAF 400G)" at bounding box center [252, 194] width 122 height 21
click at [261, 189] on span "Label: 0000000004039 (WR GRANARY LOAF 400G)" at bounding box center [252, 194] width 122 height 21
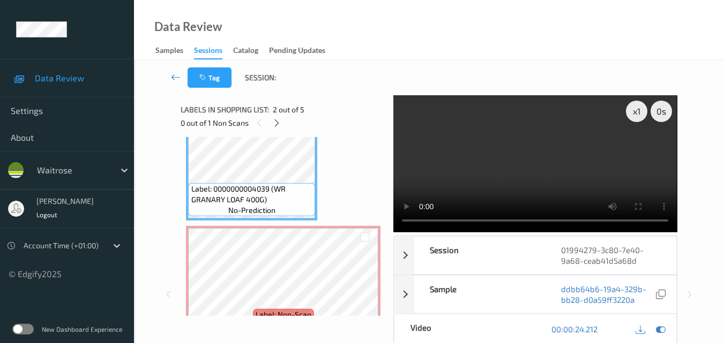
click at [480, 174] on video at bounding box center [534, 163] width 283 height 137
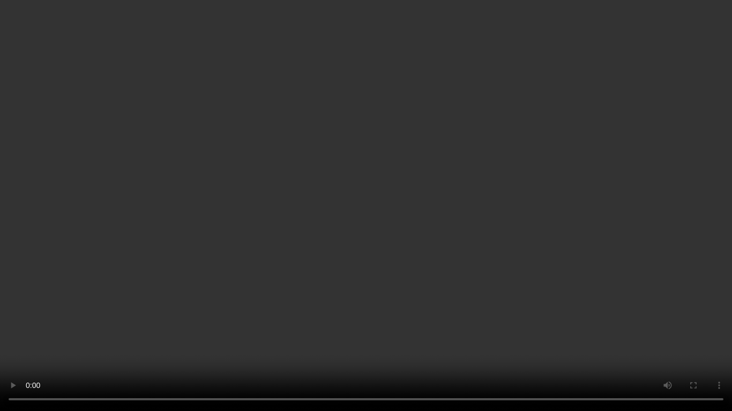
click at [428, 247] on video at bounding box center [366, 205] width 732 height 411
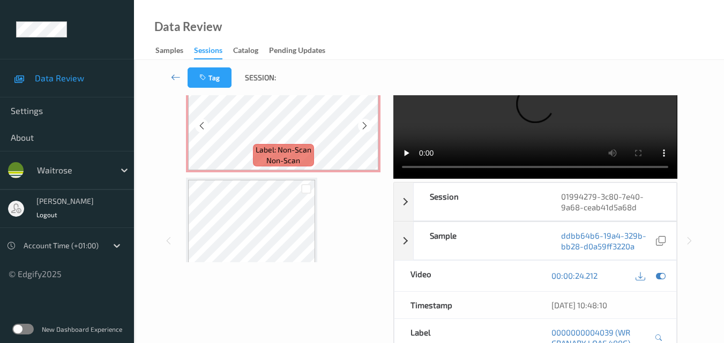
scroll to position [204, 0]
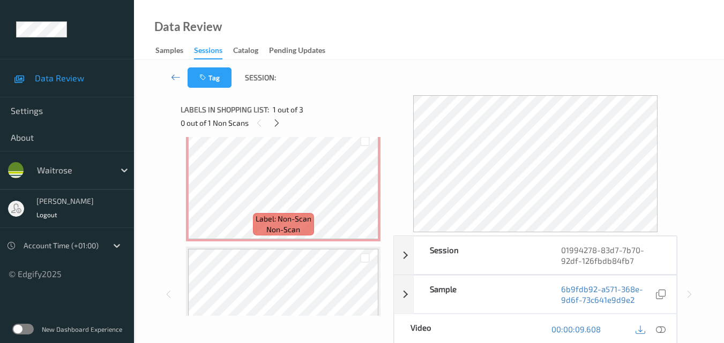
scroll to position [107, 0]
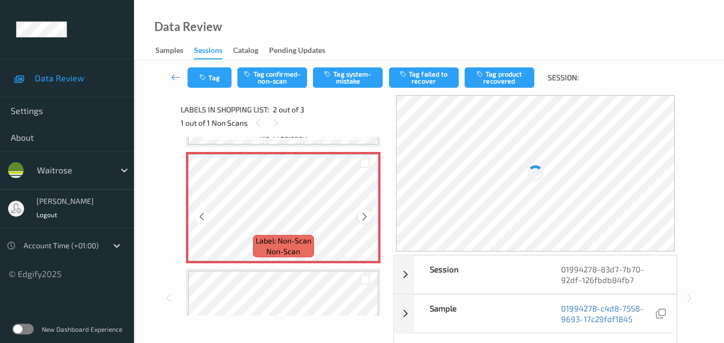
click at [364, 216] on icon at bounding box center [364, 217] width 9 height 10
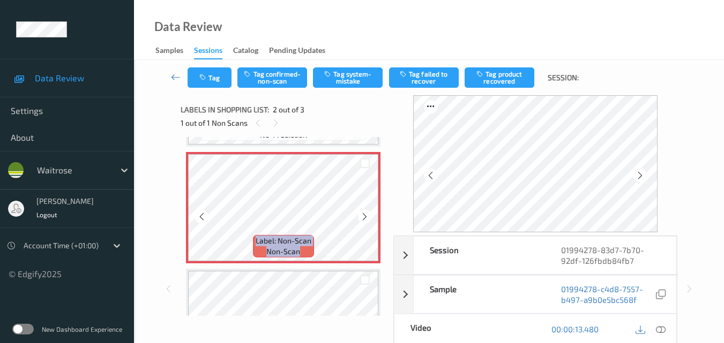
click at [364, 216] on icon at bounding box center [364, 217] width 9 height 10
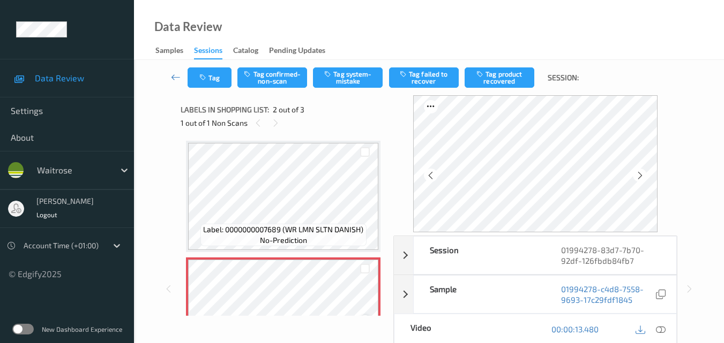
scroll to position [0, 0]
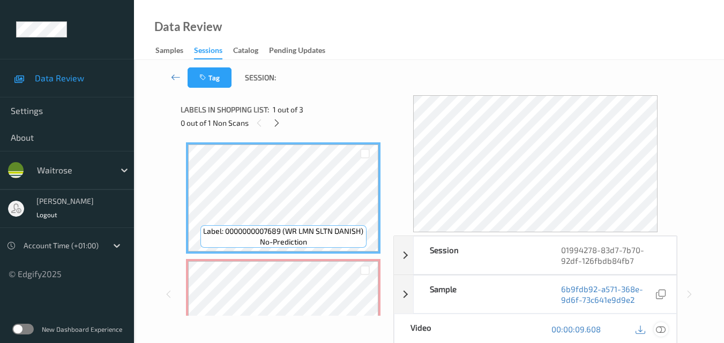
click at [662, 329] on icon at bounding box center [661, 330] width 10 height 10
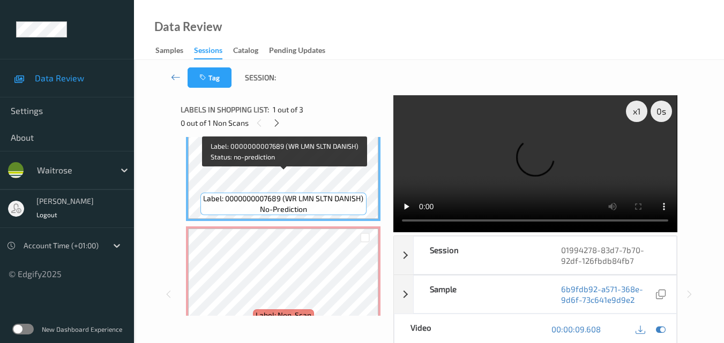
scroll to position [54, 0]
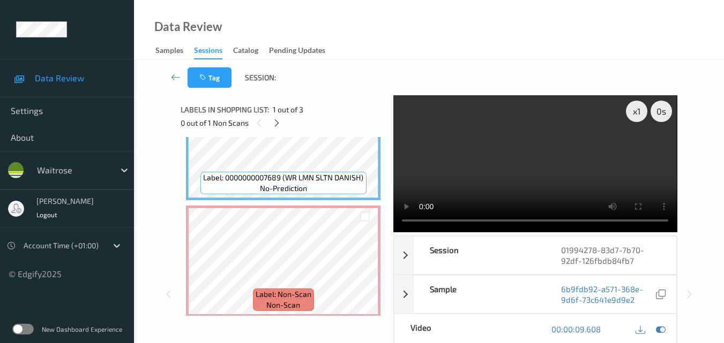
click at [479, 161] on video at bounding box center [534, 163] width 283 height 137
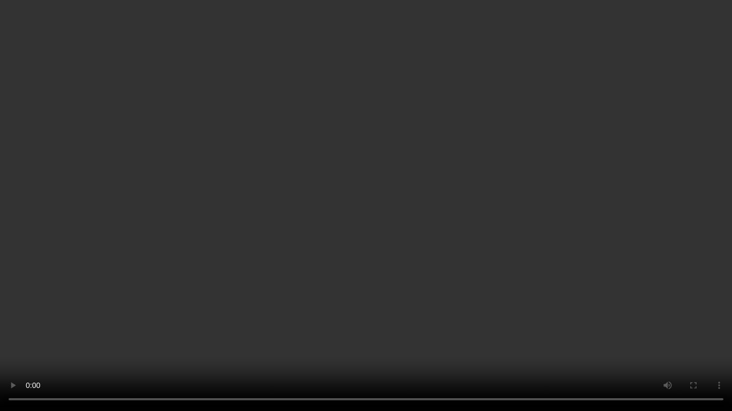
click at [636, 233] on video at bounding box center [366, 205] width 732 height 411
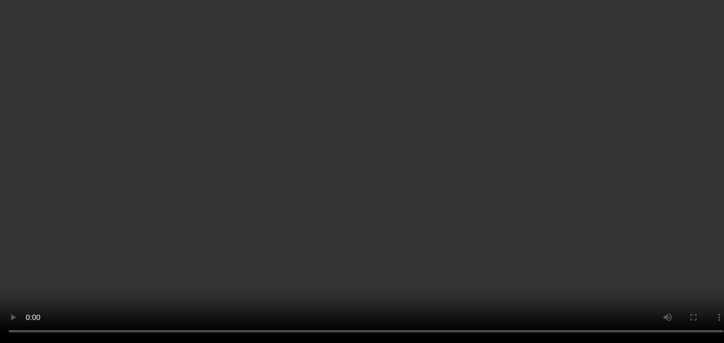
scroll to position [107, 0]
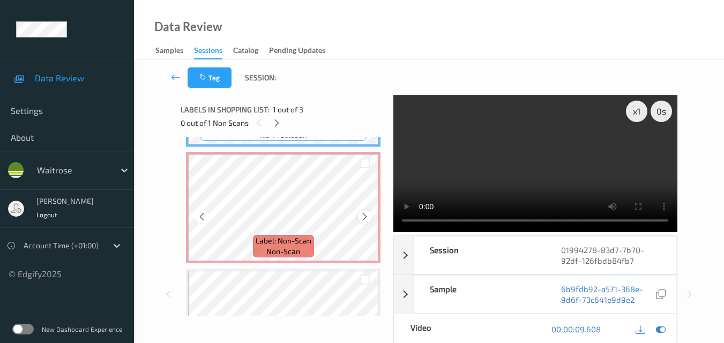
click at [369, 219] on icon at bounding box center [364, 217] width 9 height 10
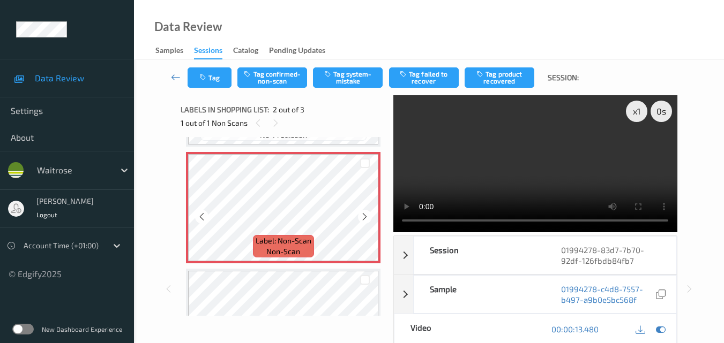
click at [369, 219] on icon at bounding box center [364, 217] width 9 height 10
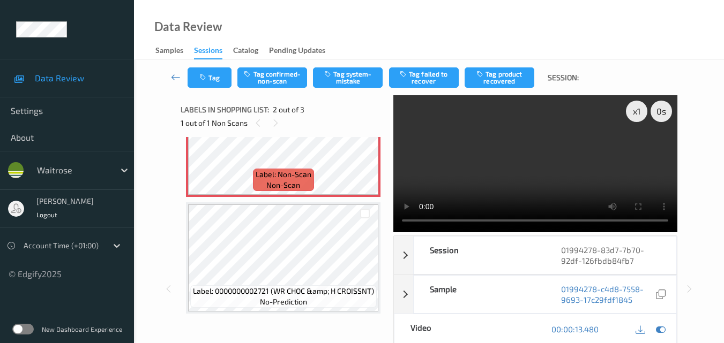
scroll to position [177, 0]
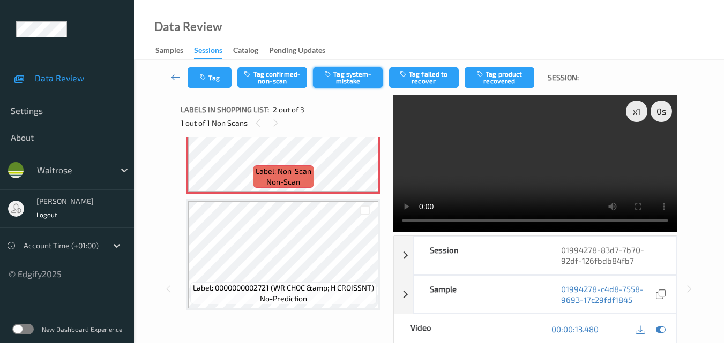
click at [347, 80] on button "Tag system-mistake" at bounding box center [348, 78] width 70 height 20
click at [213, 79] on button "Tag" at bounding box center [210, 78] width 44 height 20
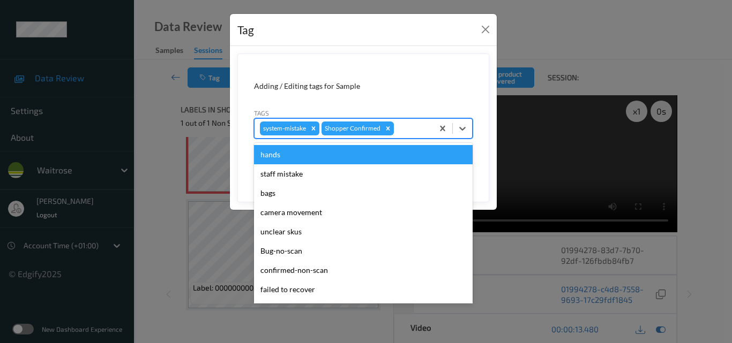
click at [408, 129] on div at bounding box center [412, 128] width 32 height 13
type input "un"
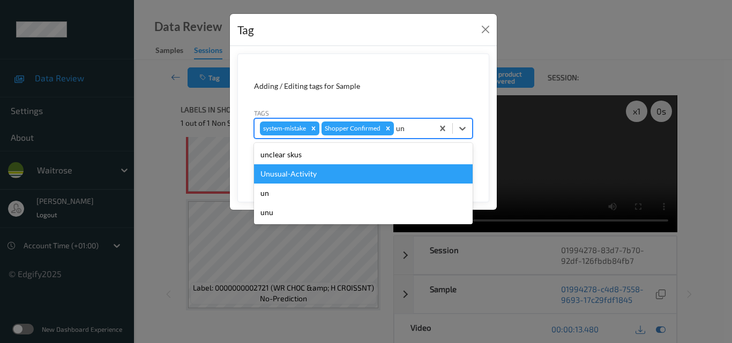
click at [376, 169] on div "Unusual-Activity" at bounding box center [363, 173] width 219 height 19
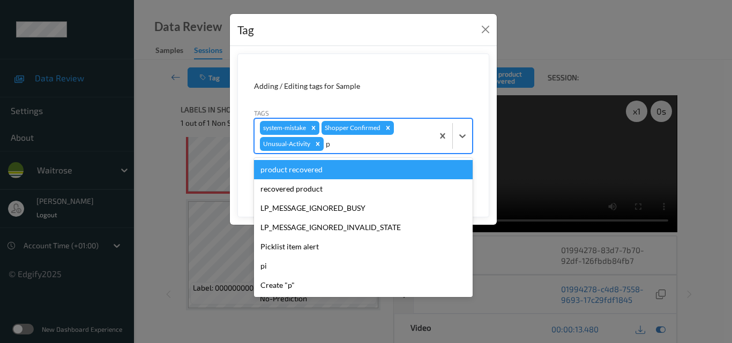
type input "pi"
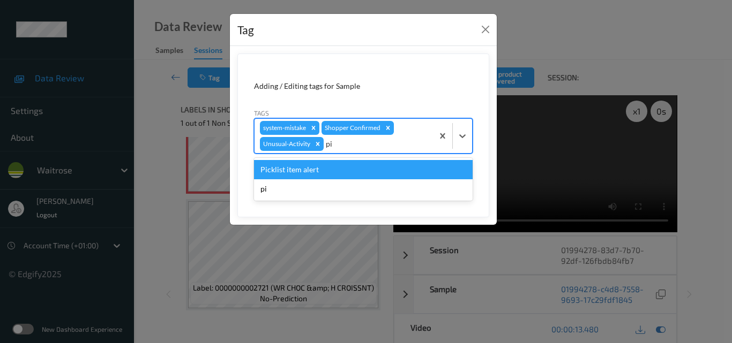
click at [376, 169] on div "Picklist item alert" at bounding box center [363, 169] width 219 height 19
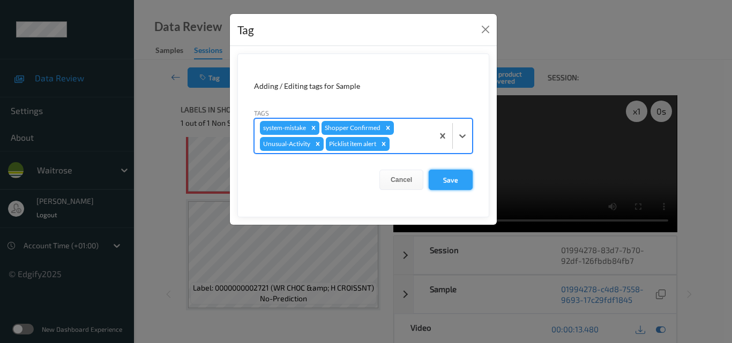
click at [447, 176] on button "Save" at bounding box center [451, 180] width 44 height 20
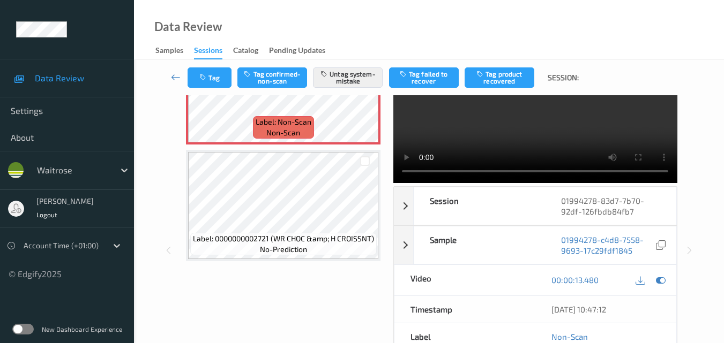
scroll to position [107, 0]
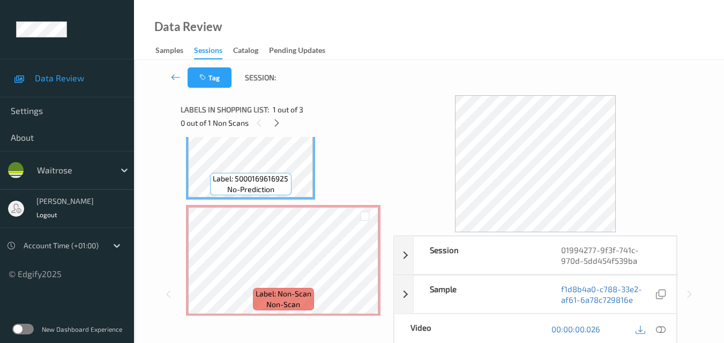
scroll to position [54, 0]
click at [663, 330] on icon at bounding box center [661, 330] width 10 height 10
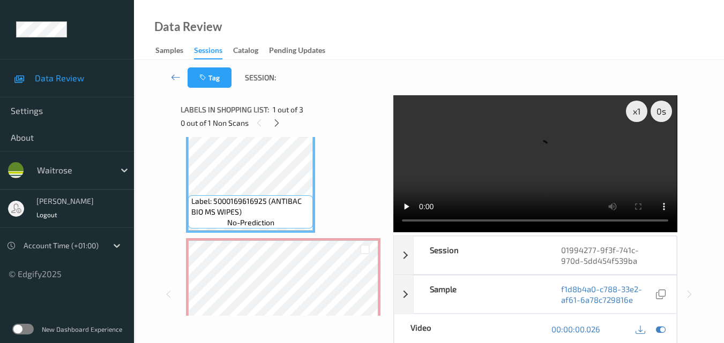
scroll to position [0, 0]
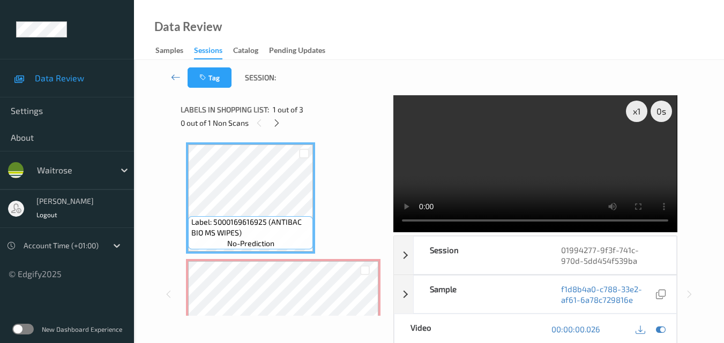
click at [510, 173] on video at bounding box center [534, 163] width 283 height 137
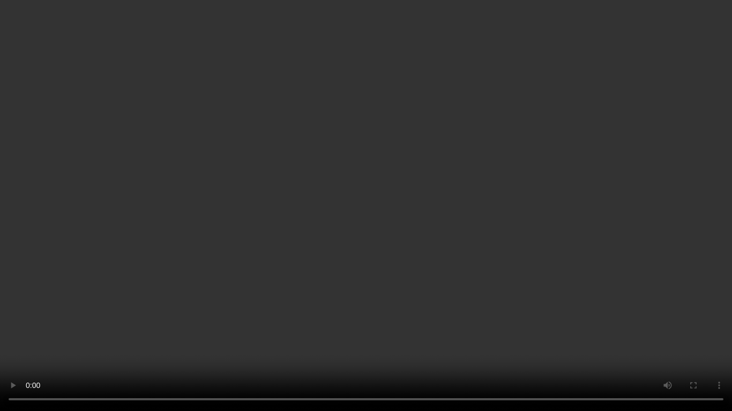
click at [473, 213] on video at bounding box center [366, 205] width 732 height 411
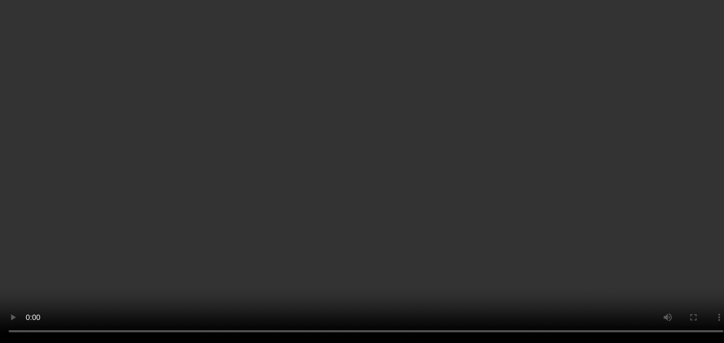
scroll to position [54, 0]
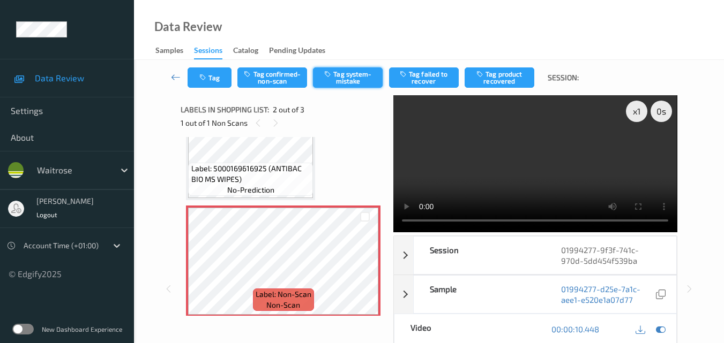
click at [350, 79] on button "Tag system-mistake" at bounding box center [348, 78] width 70 height 20
click at [220, 76] on button "Tag" at bounding box center [210, 78] width 44 height 20
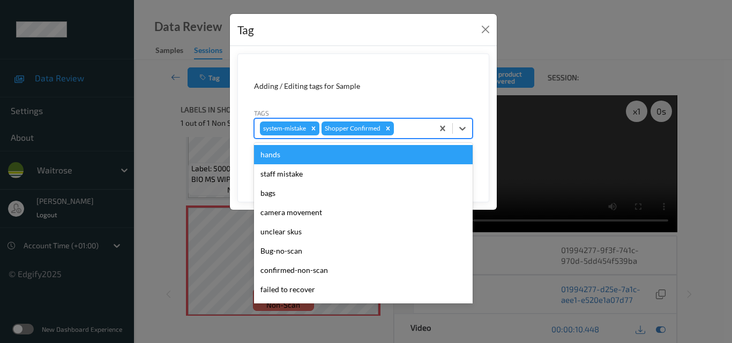
click at [407, 124] on div at bounding box center [412, 128] width 32 height 13
type input "un"
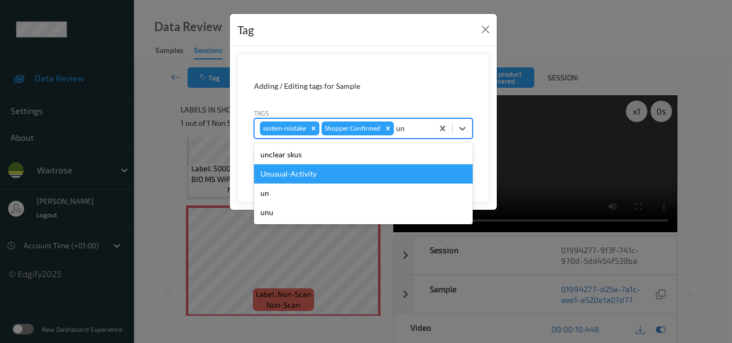
click at [367, 177] on div "Unusual-Activity" at bounding box center [363, 173] width 219 height 19
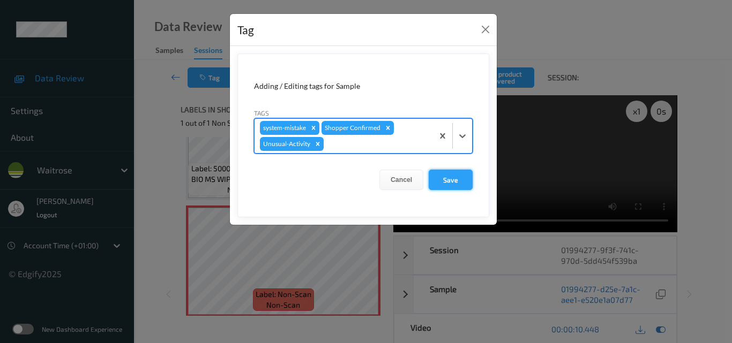
click at [446, 179] on button "Save" at bounding box center [451, 180] width 44 height 20
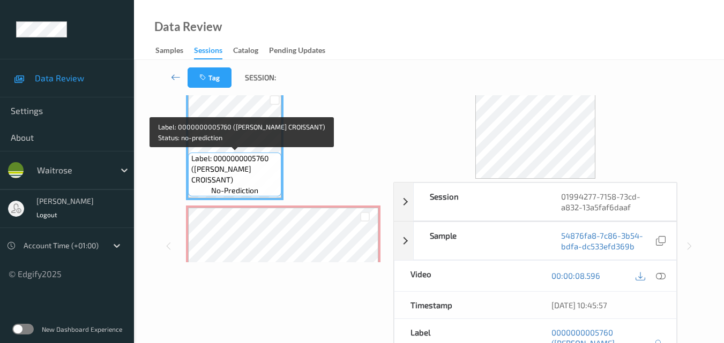
click at [248, 156] on span "Label: 0000000005760 ([PERSON_NAME] CROISSANT)" at bounding box center [235, 169] width 88 height 32
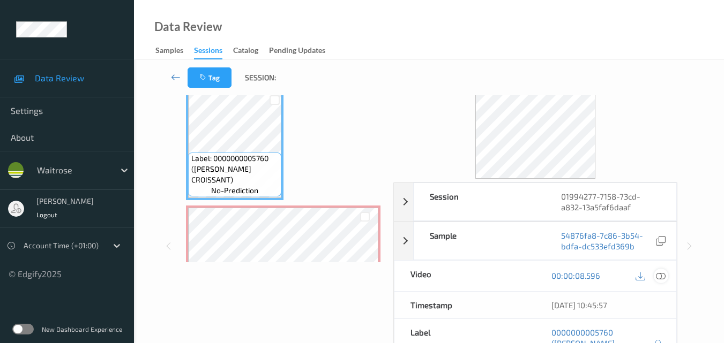
click at [665, 275] on icon at bounding box center [661, 276] width 10 height 10
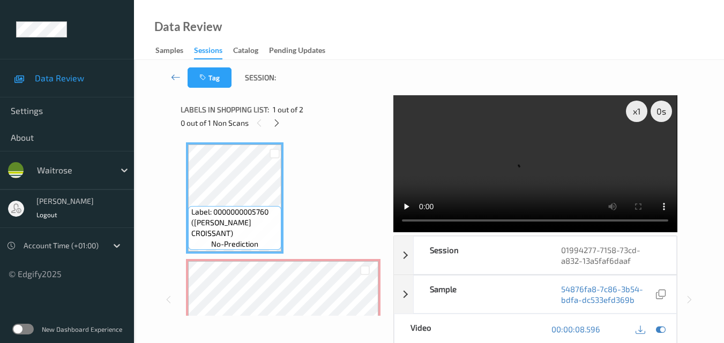
click at [498, 173] on video at bounding box center [534, 163] width 283 height 137
click at [540, 173] on video at bounding box center [534, 163] width 283 height 137
click at [586, 153] on video at bounding box center [534, 163] width 283 height 137
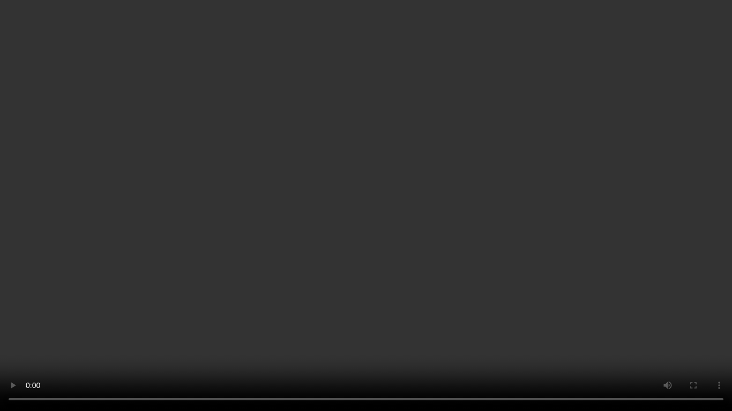
click at [461, 147] on video at bounding box center [366, 205] width 732 height 411
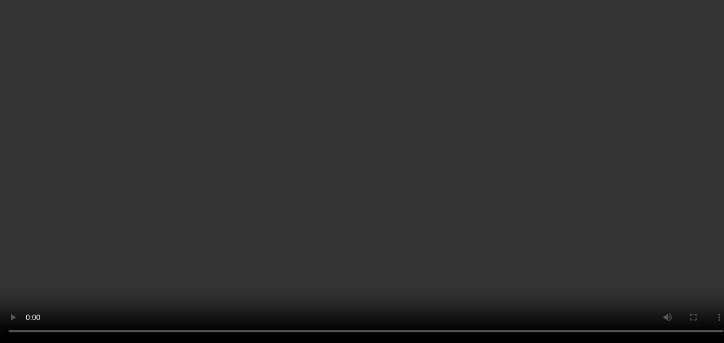
scroll to position [54, 0]
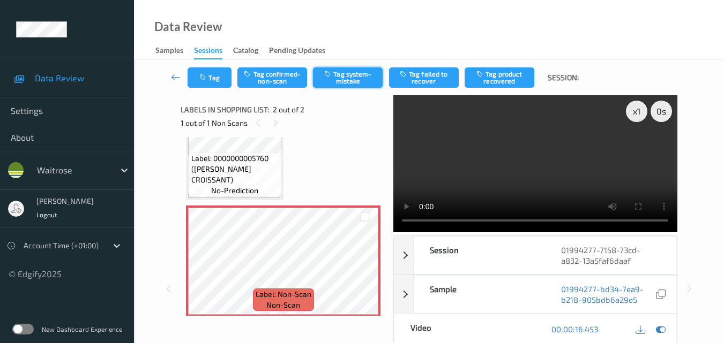
click at [355, 78] on button "Tag system-mistake" at bounding box center [348, 78] width 70 height 20
click at [206, 84] on button "Tag" at bounding box center [210, 78] width 44 height 20
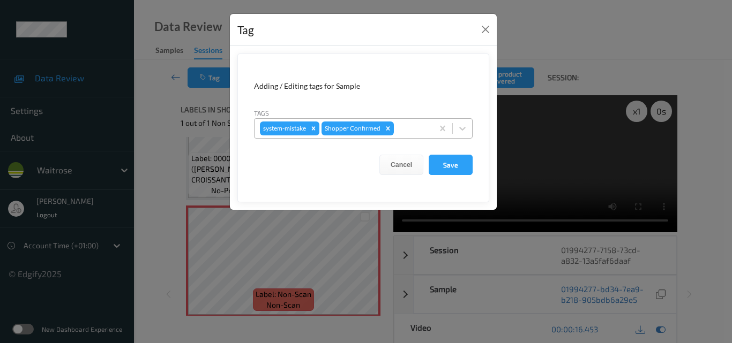
click at [411, 133] on div at bounding box center [412, 128] width 32 height 13
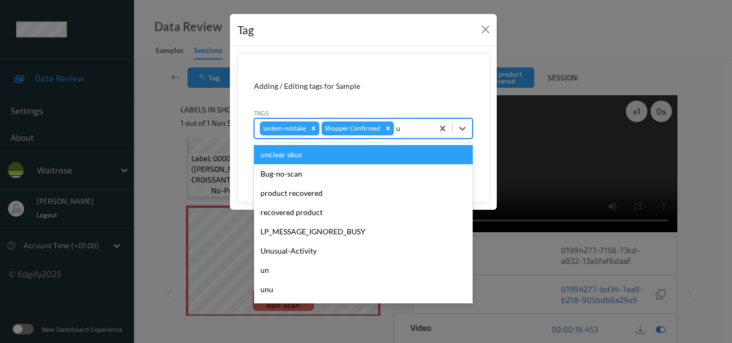
type input "un"
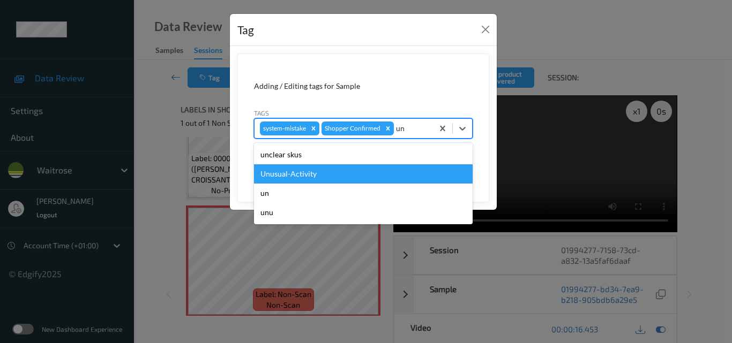
click at [350, 170] on div "Unusual-Activity" at bounding box center [363, 173] width 219 height 19
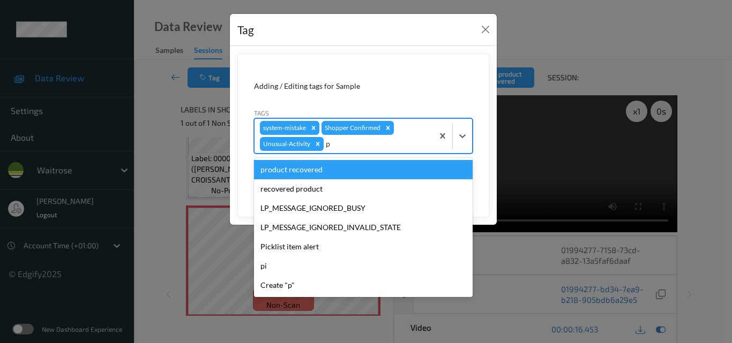
type input "pi"
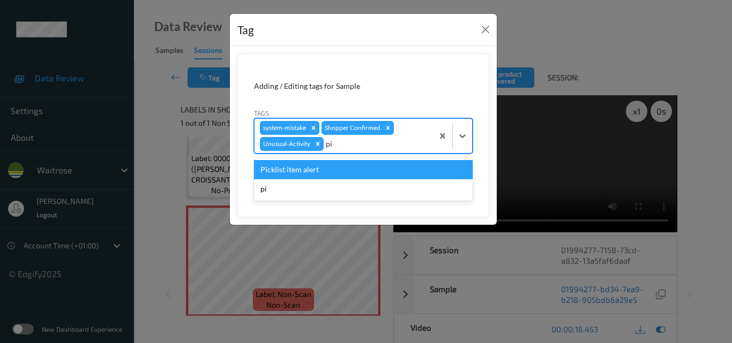
click at [350, 170] on div "Picklist item alert" at bounding box center [363, 169] width 219 height 19
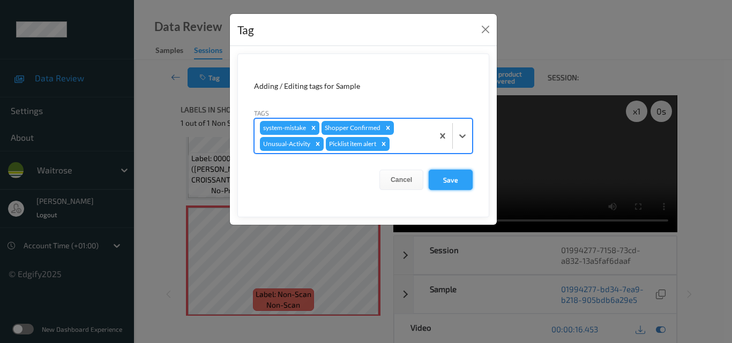
click at [450, 180] on button "Save" at bounding box center [451, 180] width 44 height 20
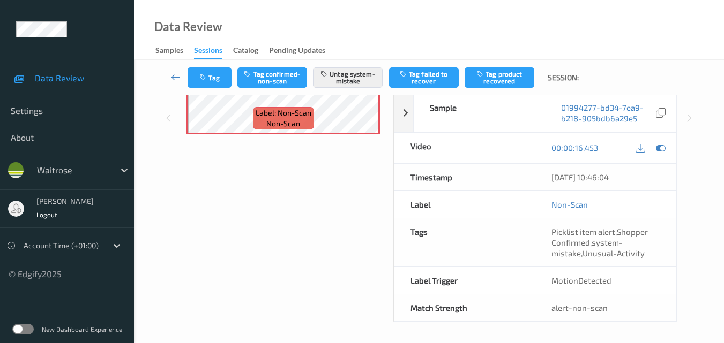
scroll to position [183, 0]
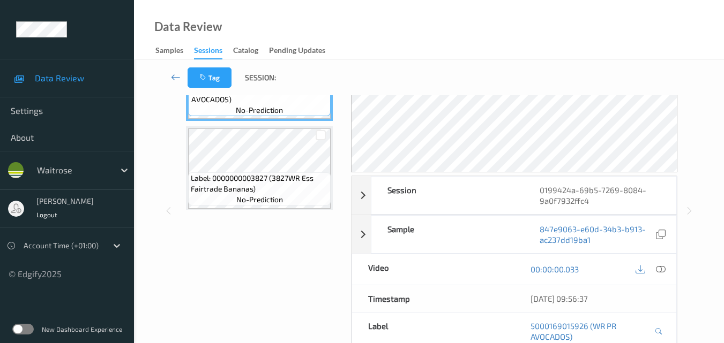
scroll to position [107, 0]
click at [662, 268] on icon at bounding box center [661, 269] width 10 height 10
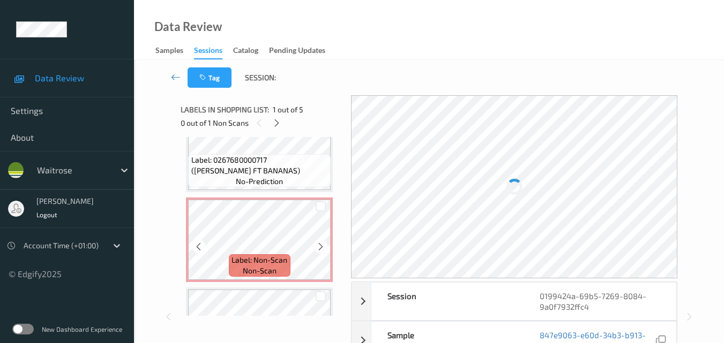
scroll to position [107, 0]
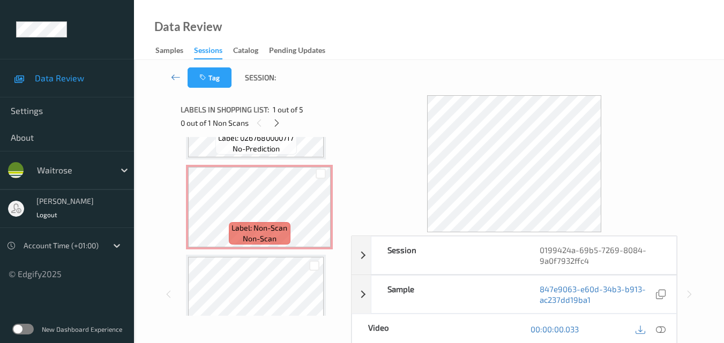
scroll to position [348, 0]
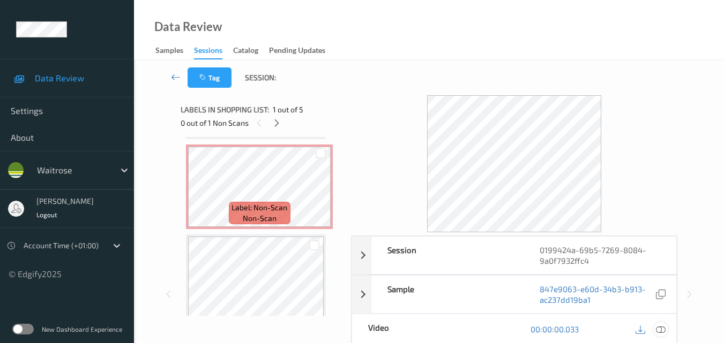
click at [659, 332] on icon at bounding box center [661, 330] width 10 height 10
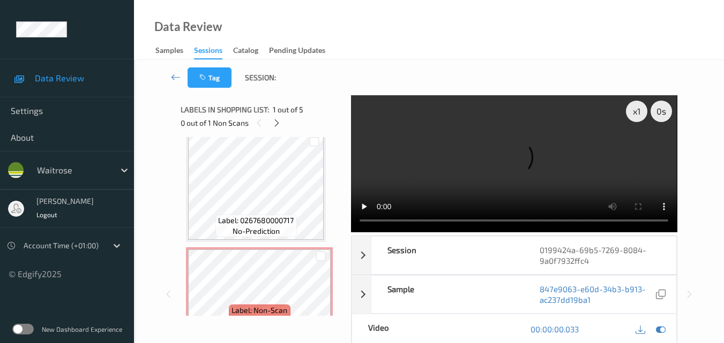
scroll to position [268, 0]
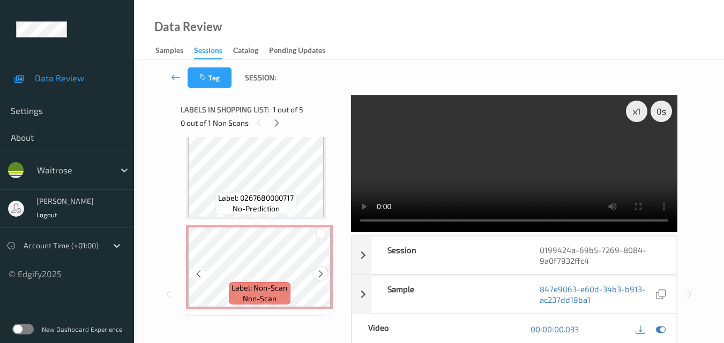
click at [321, 267] on div at bounding box center [320, 273] width 13 height 13
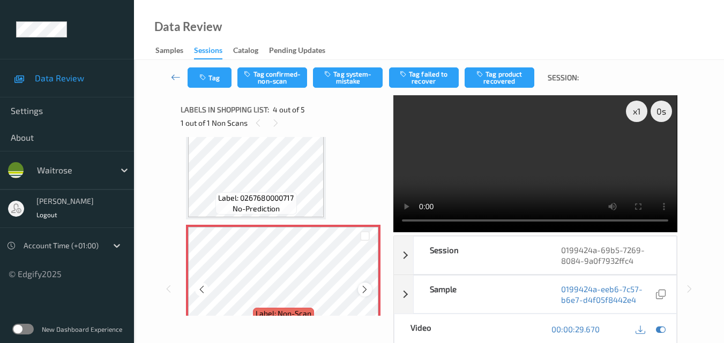
click at [364, 291] on icon at bounding box center [364, 290] width 9 height 10
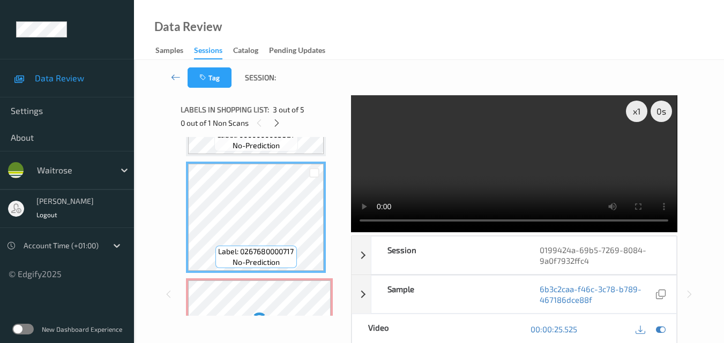
scroll to position [161, 0]
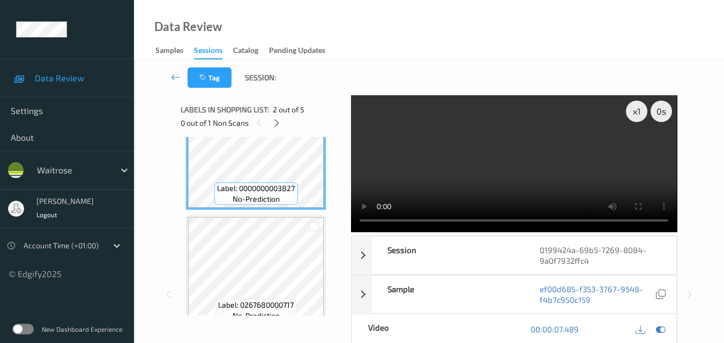
click at [462, 184] on video at bounding box center [514, 163] width 326 height 137
click at [488, 164] on video at bounding box center [514, 163] width 326 height 137
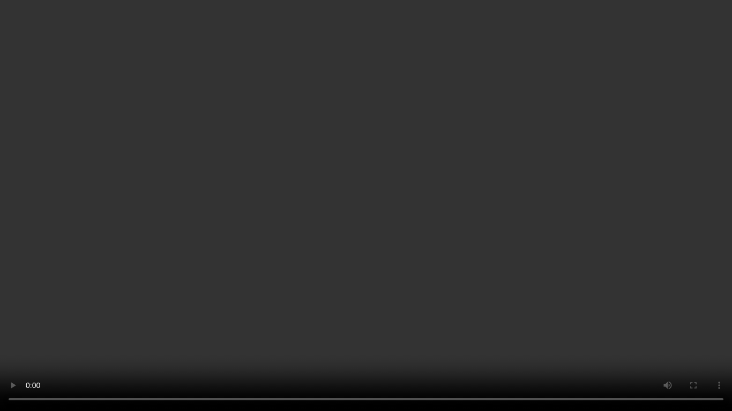
click at [459, 226] on video at bounding box center [366, 205] width 732 height 411
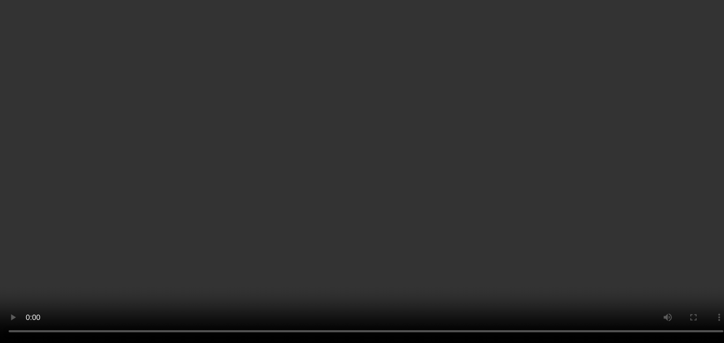
scroll to position [0, 0]
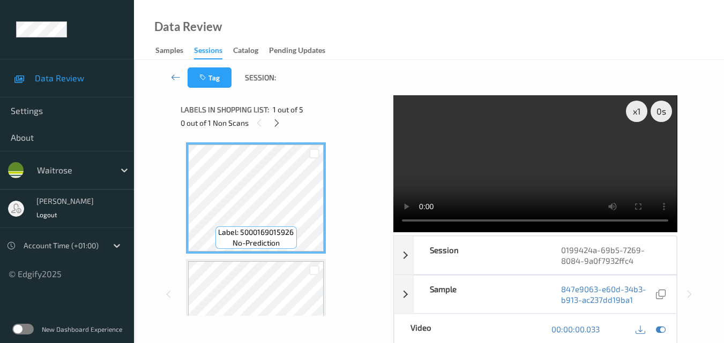
click at [616, 184] on video at bounding box center [534, 163] width 283 height 137
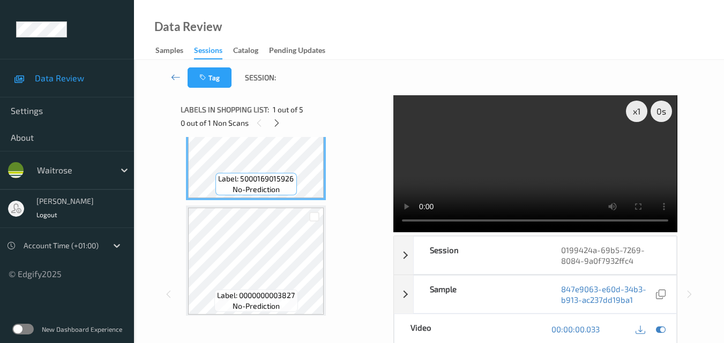
scroll to position [107, 0]
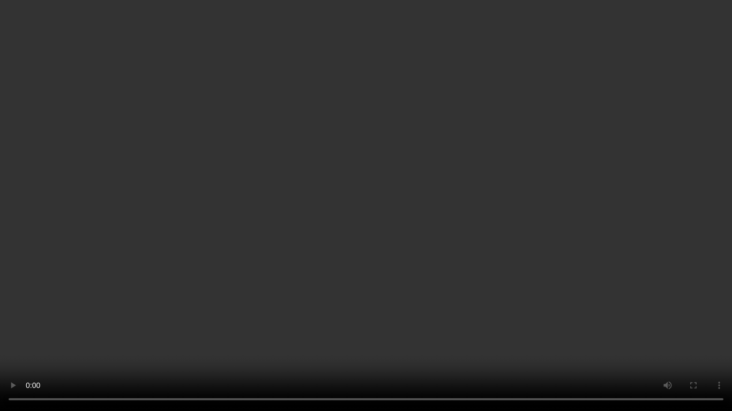
click at [499, 228] on video at bounding box center [366, 205] width 732 height 411
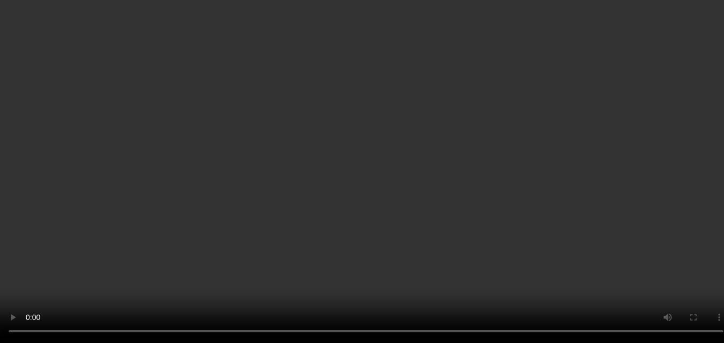
scroll to position [321, 0]
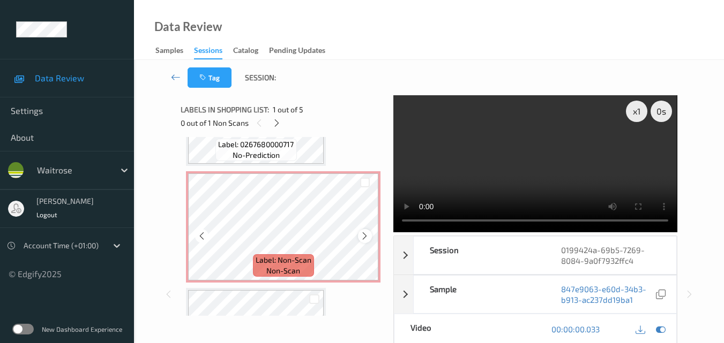
click at [364, 235] on icon at bounding box center [364, 236] width 9 height 10
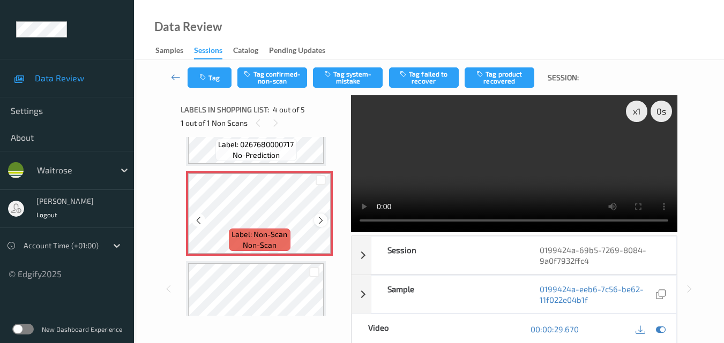
click at [320, 219] on icon at bounding box center [320, 221] width 9 height 10
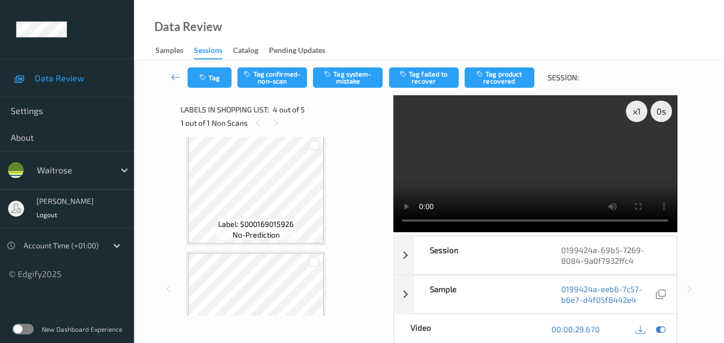
scroll to position [0, 0]
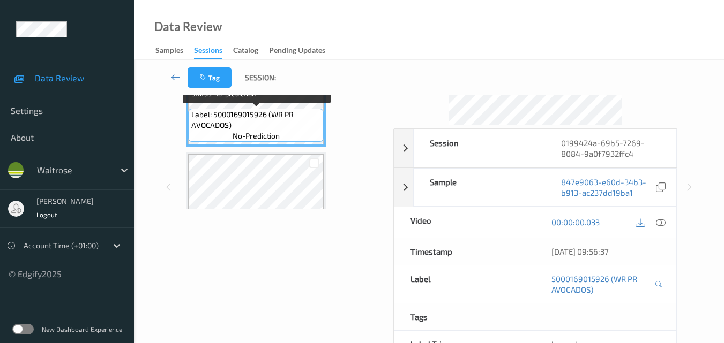
click at [286, 128] on span "Label: 5000169015926 (WR PR AVOCADOS)" at bounding box center [256, 119] width 130 height 21
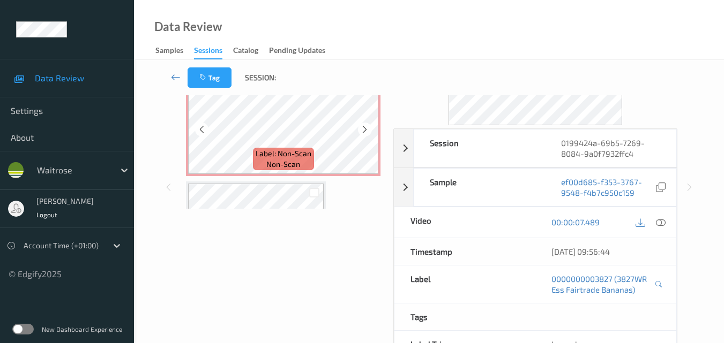
scroll to position [321, 0]
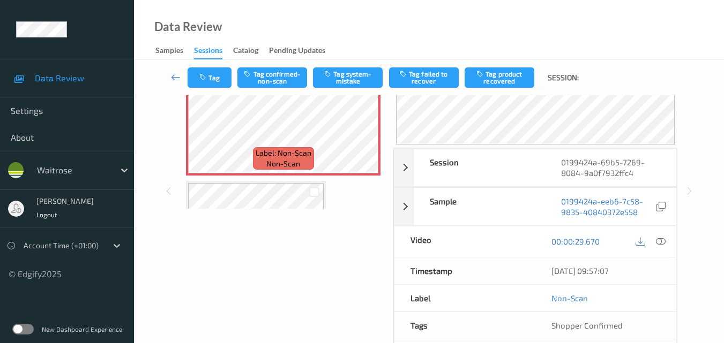
click at [357, 64] on div "Tag Tag confirmed-non-scan Tag system-mistake Tag failed to recover Tag product…" at bounding box center [429, 77] width 546 height 35
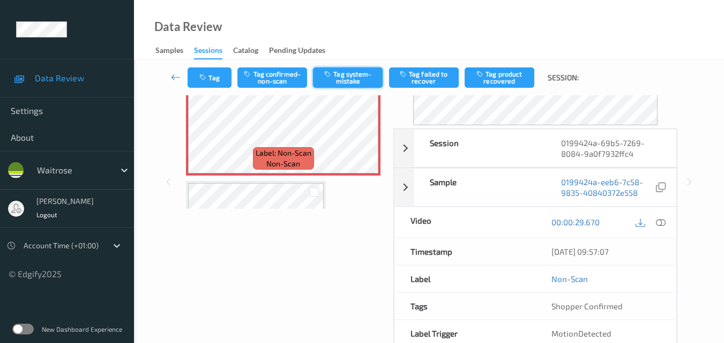
click at [356, 72] on button "Tag system-mistake" at bounding box center [348, 78] width 70 height 20
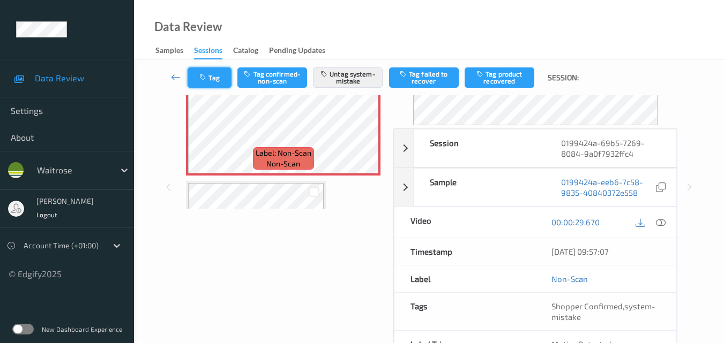
click at [220, 76] on button "Tag" at bounding box center [210, 78] width 44 height 20
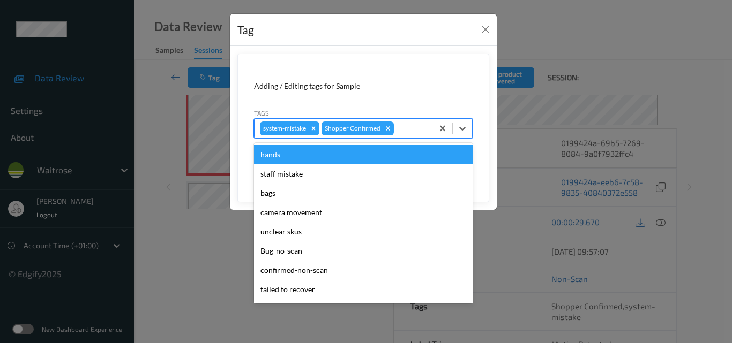
click at [406, 133] on div at bounding box center [412, 128] width 32 height 13
type input "un"
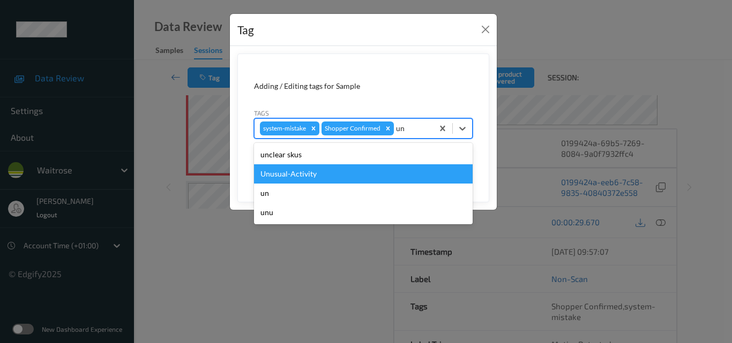
click at [368, 170] on div "Unusual-Activity" at bounding box center [363, 173] width 219 height 19
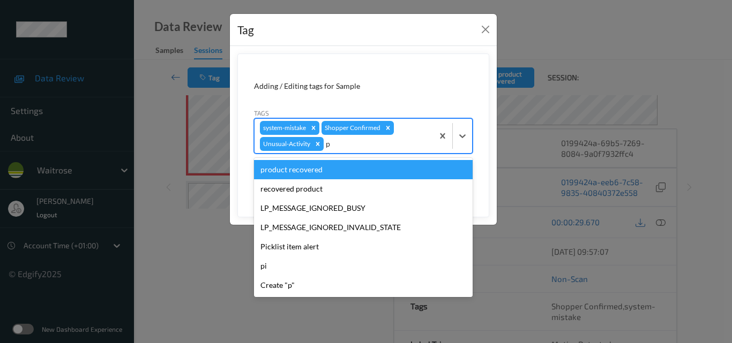
type input "pi"
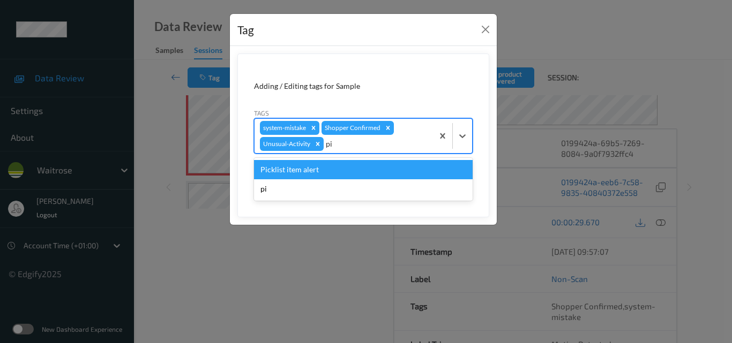
click at [368, 170] on div "Picklist item alert" at bounding box center [363, 169] width 219 height 19
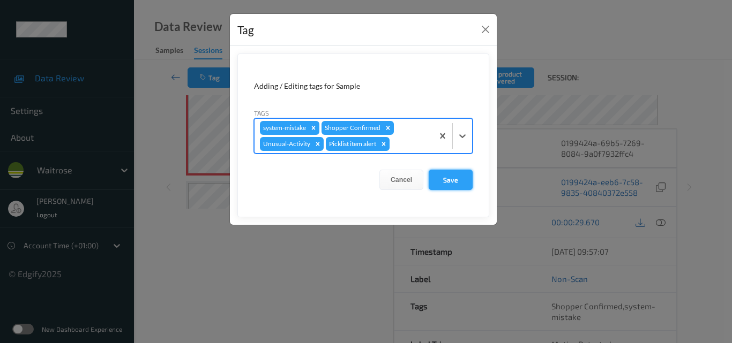
click at [454, 183] on button "Save" at bounding box center [451, 180] width 44 height 20
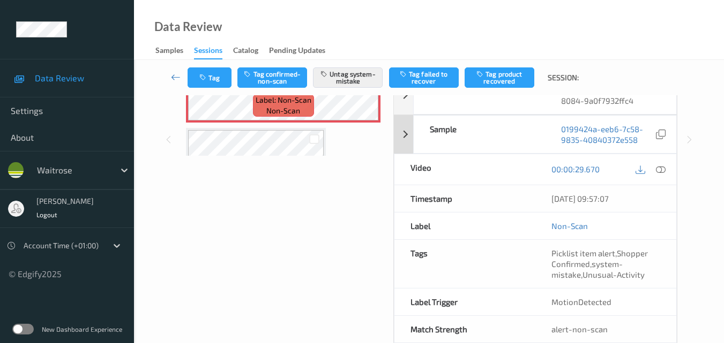
scroll to position [161, 0]
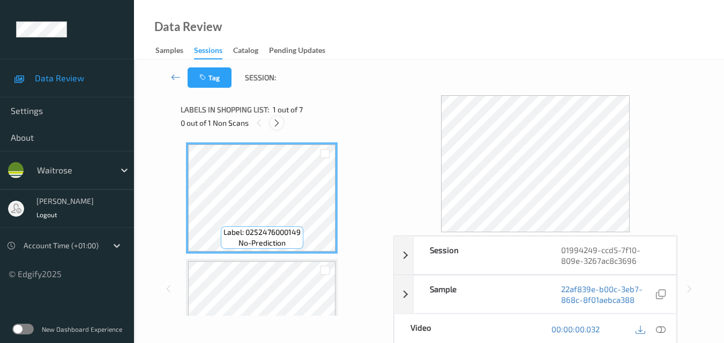
click at [277, 123] on icon at bounding box center [276, 123] width 9 height 10
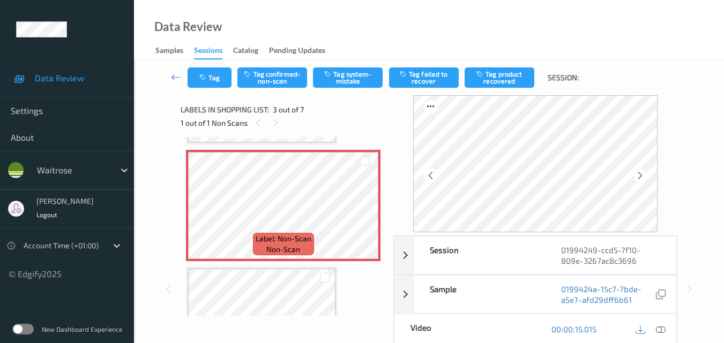
scroll to position [229, 0]
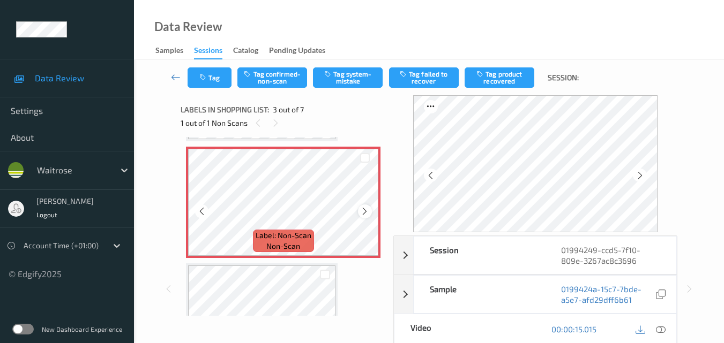
click at [365, 211] on icon at bounding box center [364, 212] width 9 height 10
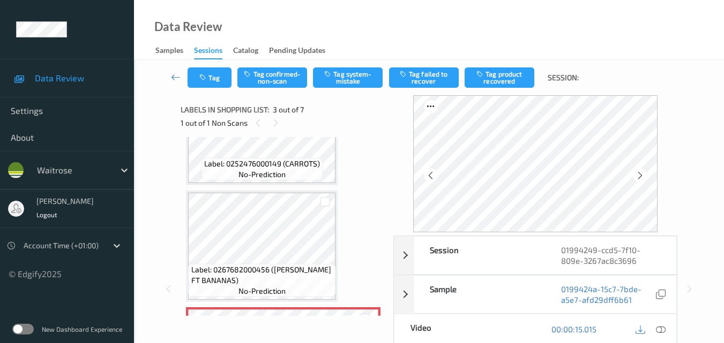
scroll to position [15, 0]
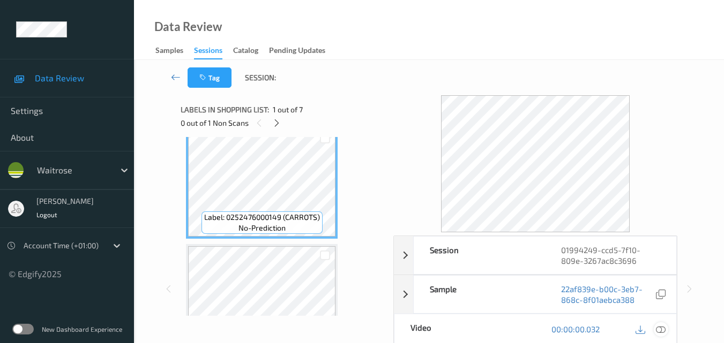
click at [662, 330] on icon at bounding box center [661, 330] width 10 height 10
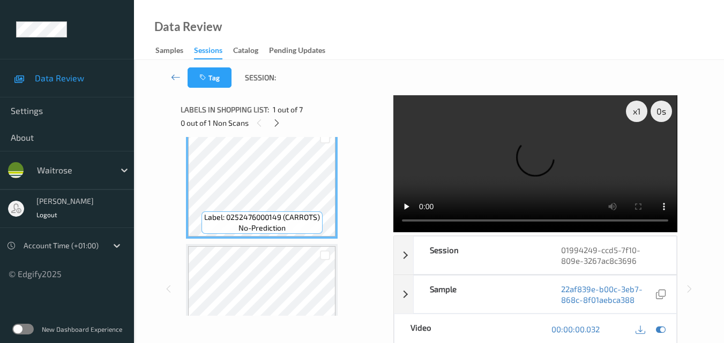
scroll to position [0, 0]
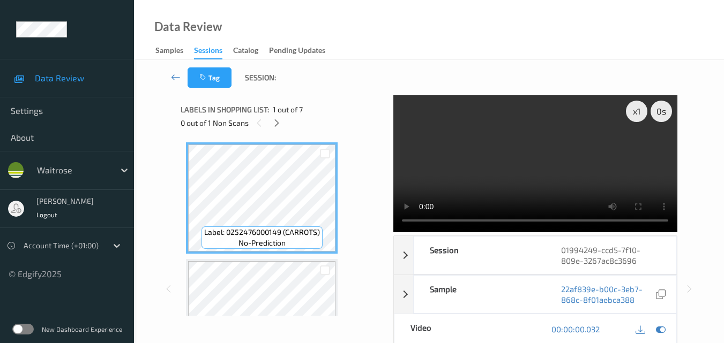
click at [574, 163] on video at bounding box center [534, 163] width 283 height 137
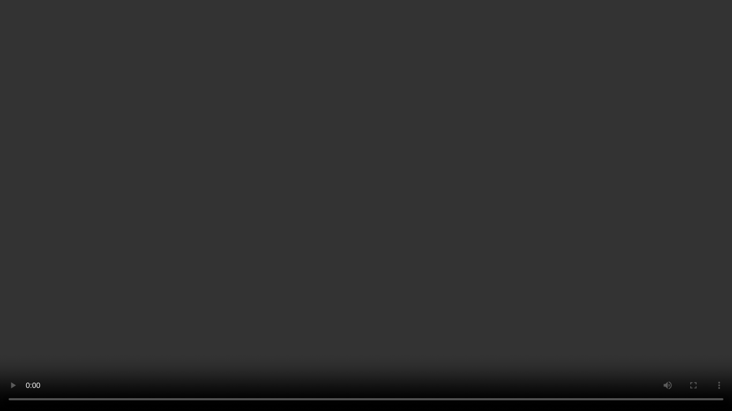
click at [596, 274] on video at bounding box center [366, 205] width 732 height 411
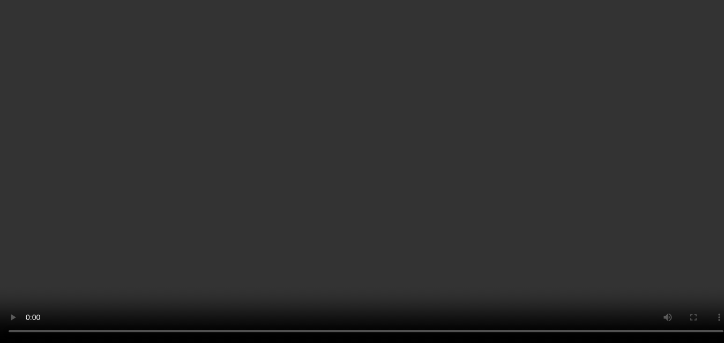
scroll to position [161, 0]
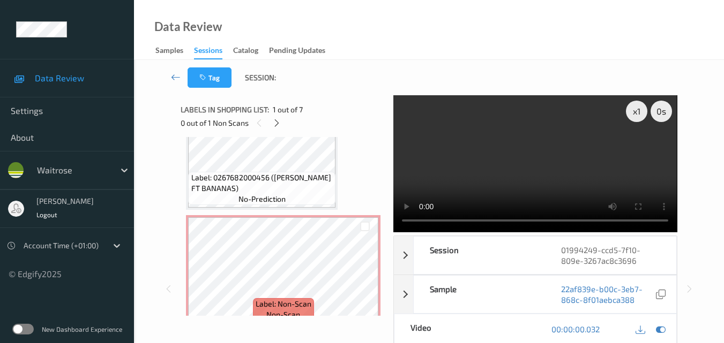
click at [513, 150] on video at bounding box center [534, 163] width 283 height 137
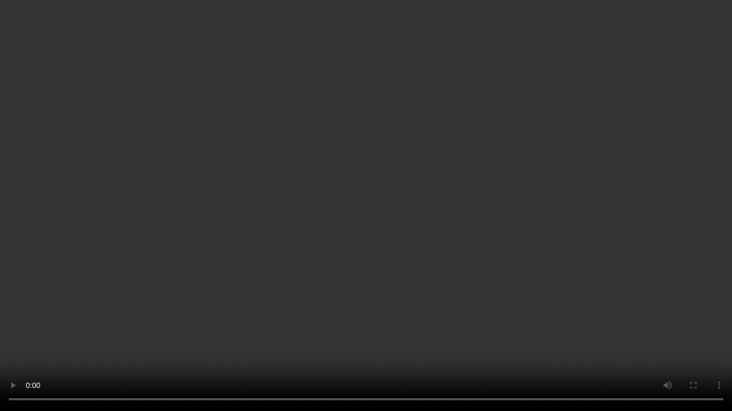
click at [505, 265] on video at bounding box center [366, 205] width 732 height 411
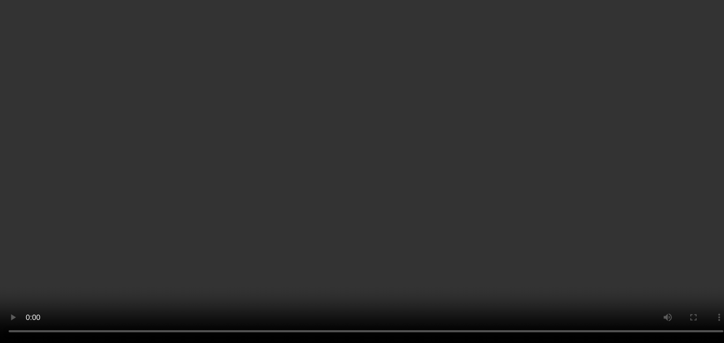
scroll to position [268, 0]
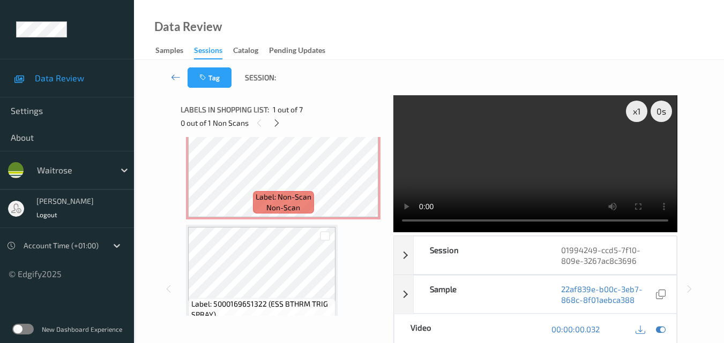
click at [515, 163] on video at bounding box center [534, 163] width 283 height 137
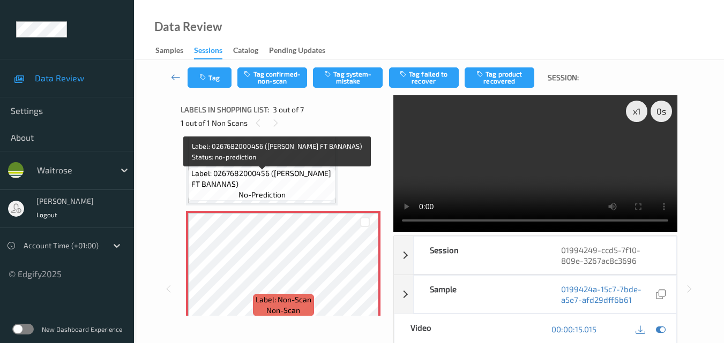
scroll to position [161, 0]
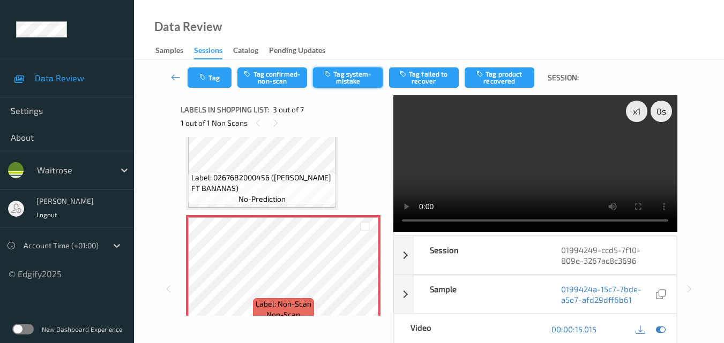
click at [354, 72] on button "Tag system-mistake" at bounding box center [348, 78] width 70 height 20
click at [209, 79] on button "Tag" at bounding box center [210, 78] width 44 height 20
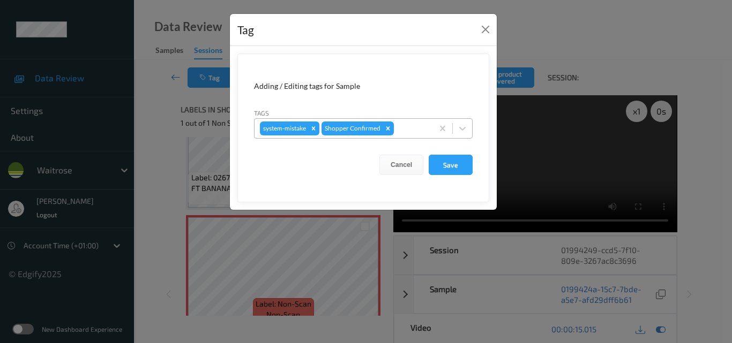
click at [411, 128] on div at bounding box center [412, 128] width 32 height 13
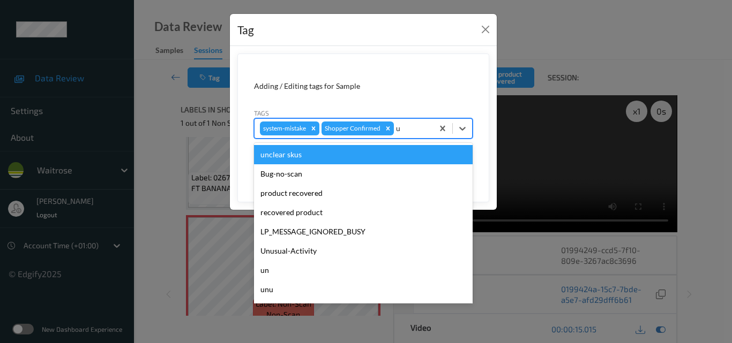
type input "un"
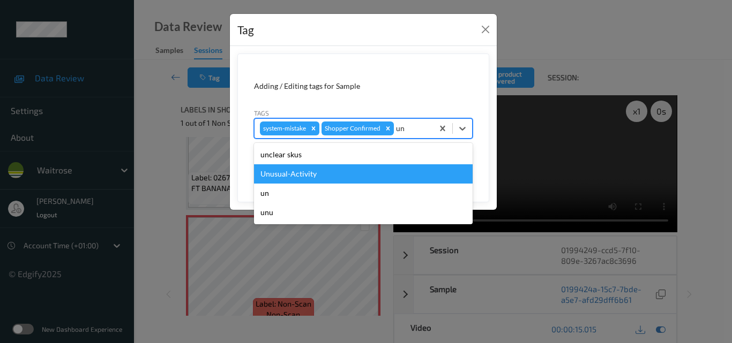
click at [354, 176] on div "Unusual-Activity" at bounding box center [363, 173] width 219 height 19
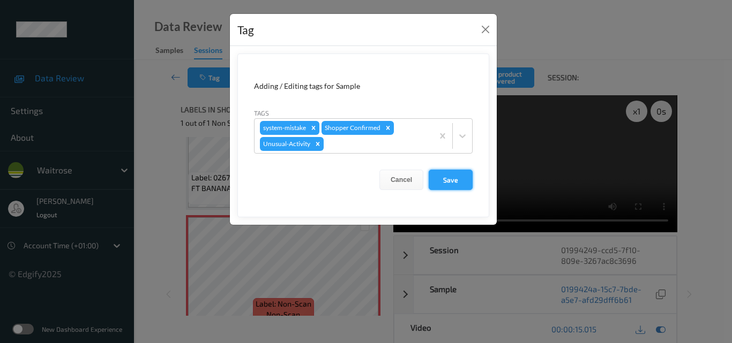
click at [460, 183] on button "Save" at bounding box center [451, 180] width 44 height 20
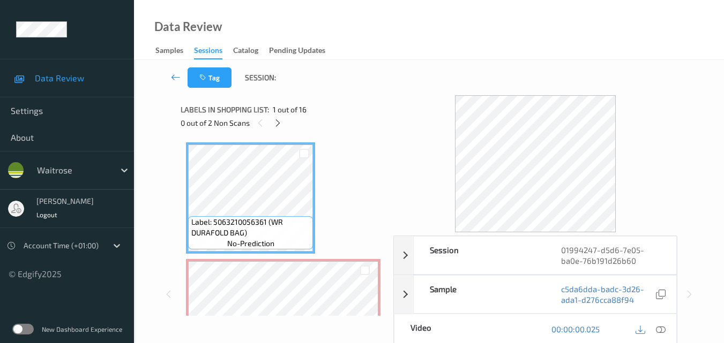
scroll to position [107, 0]
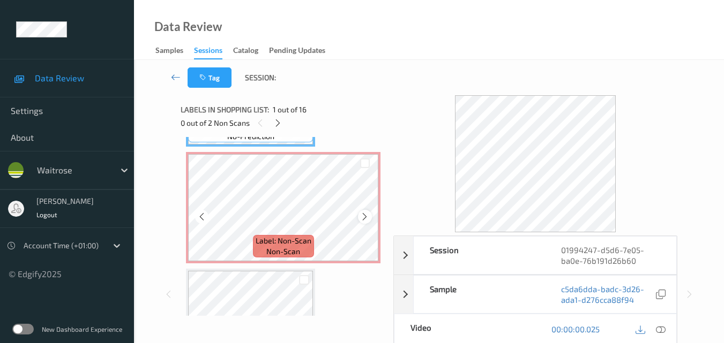
click at [363, 219] on icon at bounding box center [364, 217] width 9 height 10
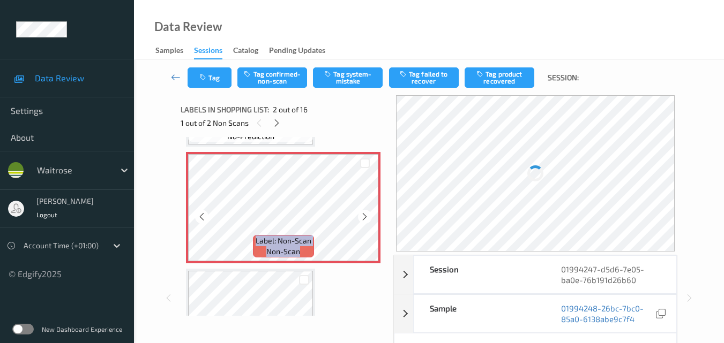
click at [363, 219] on icon at bounding box center [364, 217] width 9 height 10
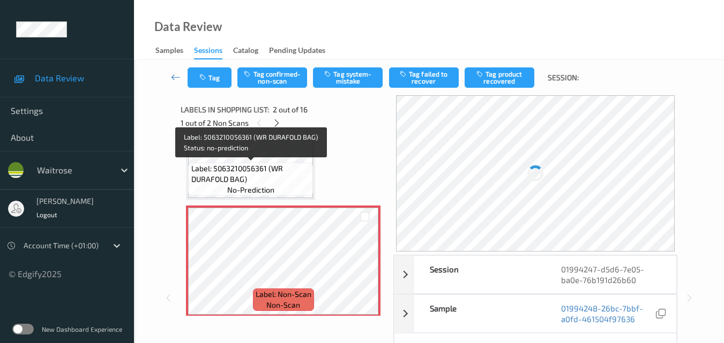
click at [265, 170] on span "Label: 5063210056361 (WR DURAFOLD BAG)" at bounding box center [250, 173] width 119 height 21
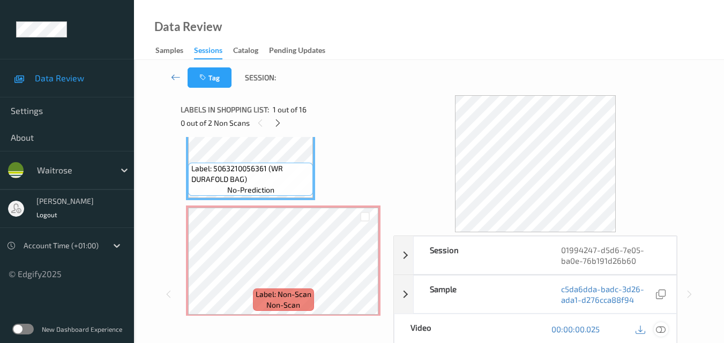
click at [663, 330] on icon at bounding box center [661, 330] width 10 height 10
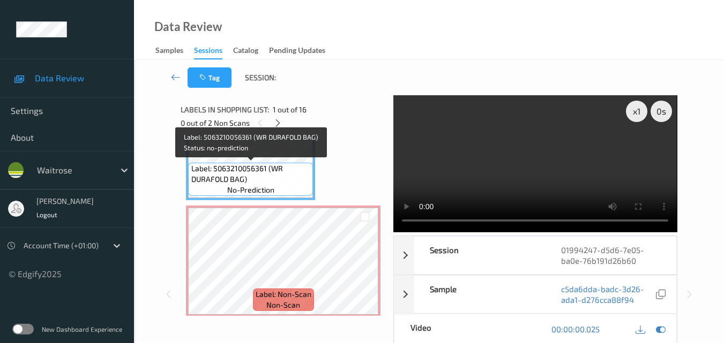
scroll to position [0, 0]
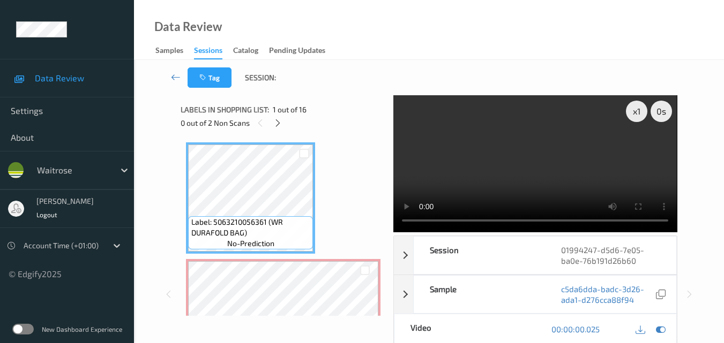
click at [525, 161] on video at bounding box center [534, 163] width 283 height 137
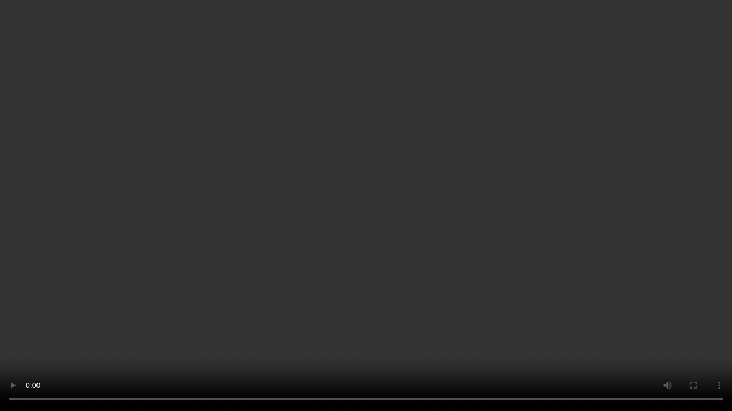
click at [630, 251] on video at bounding box center [366, 205] width 732 height 411
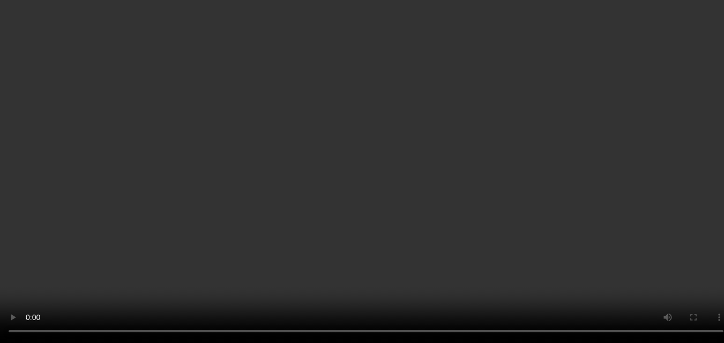
scroll to position [54, 0]
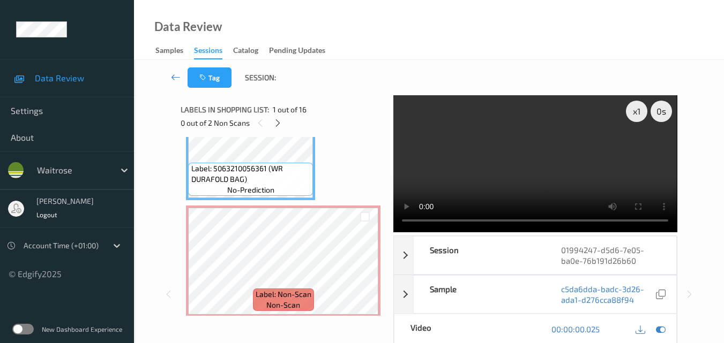
click at [566, 165] on video at bounding box center [534, 163] width 283 height 137
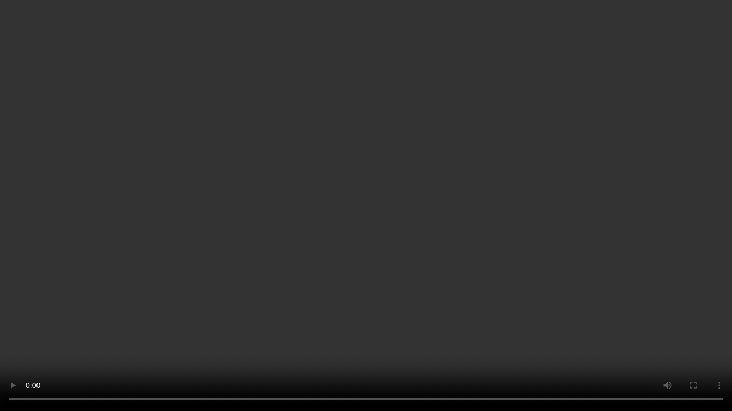
click at [570, 253] on video at bounding box center [366, 205] width 732 height 411
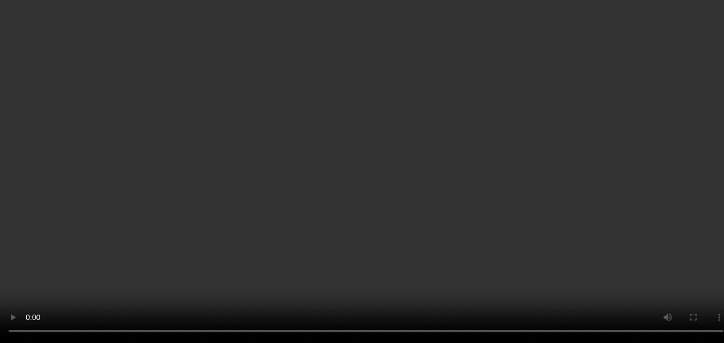
scroll to position [161, 0]
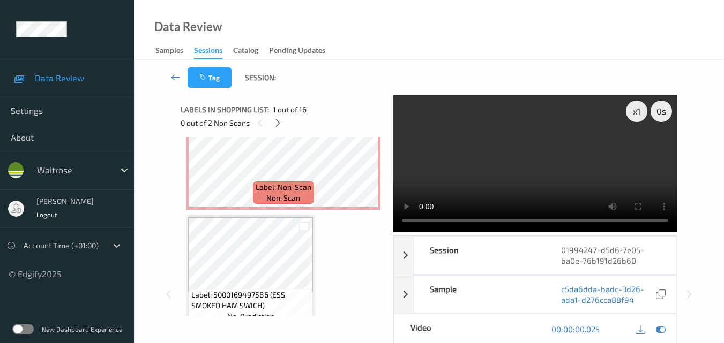
click at [502, 183] on video at bounding box center [534, 163] width 283 height 137
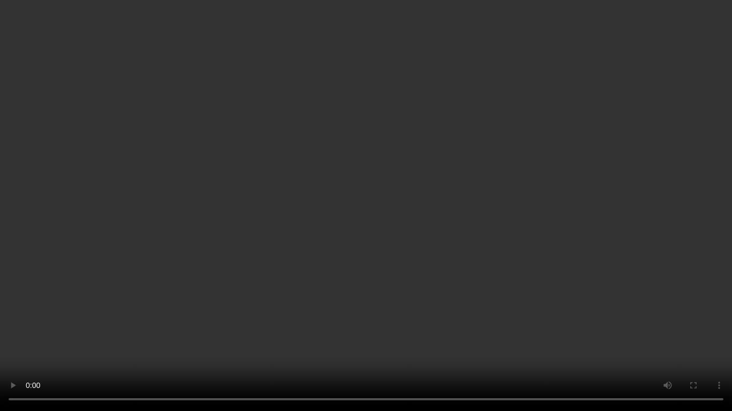
click at [391, 233] on video at bounding box center [366, 205] width 732 height 411
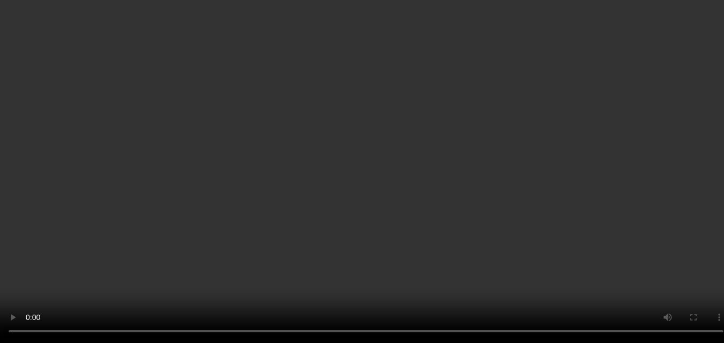
scroll to position [107, 0]
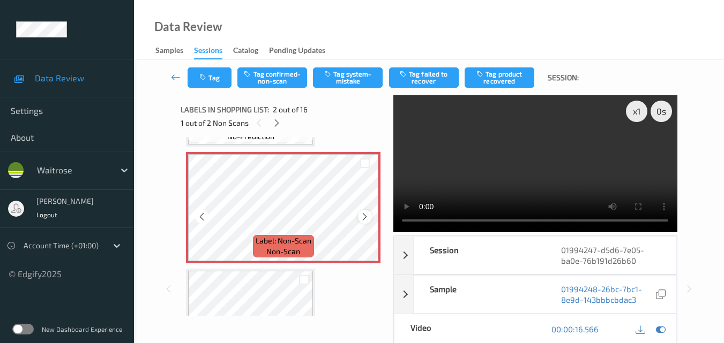
click at [362, 218] on icon at bounding box center [364, 217] width 9 height 10
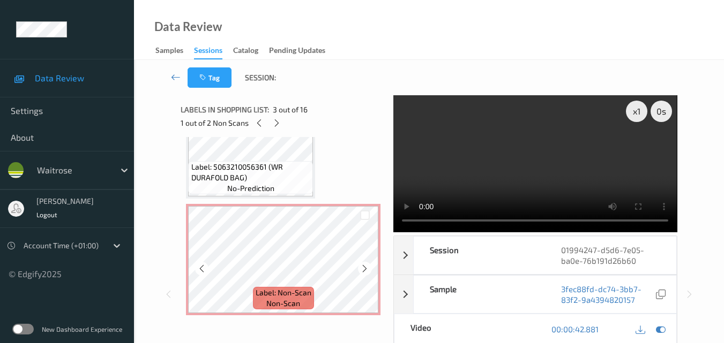
scroll to position [54, 0]
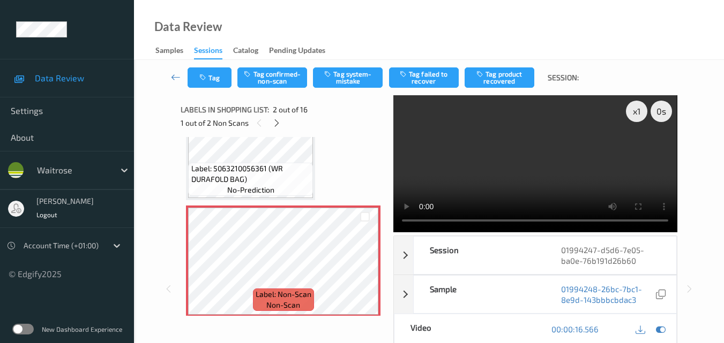
click at [549, 153] on video at bounding box center [534, 163] width 283 height 137
click at [639, 108] on div "x 1" at bounding box center [636, 111] width 21 height 21
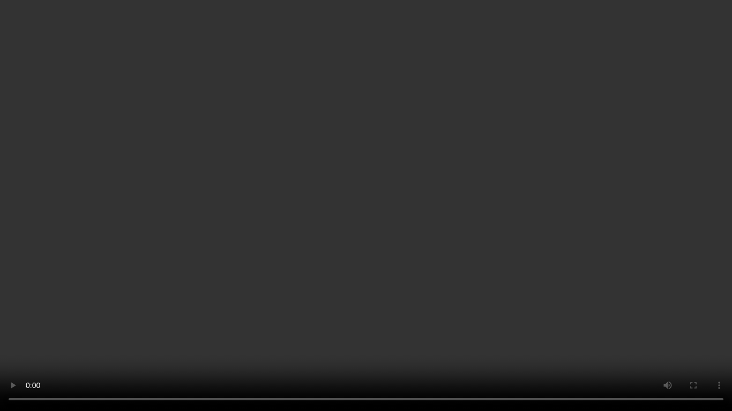
click at [588, 222] on video at bounding box center [366, 205] width 732 height 411
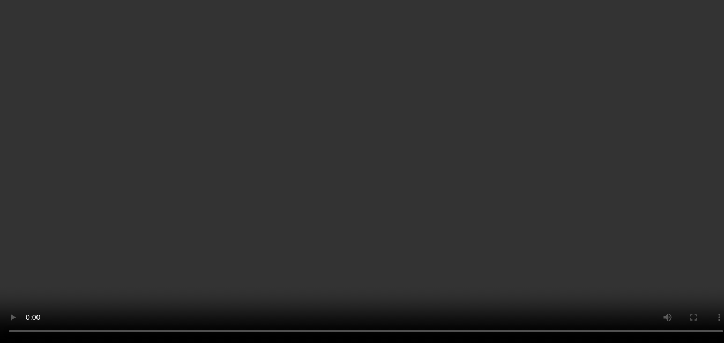
scroll to position [107, 0]
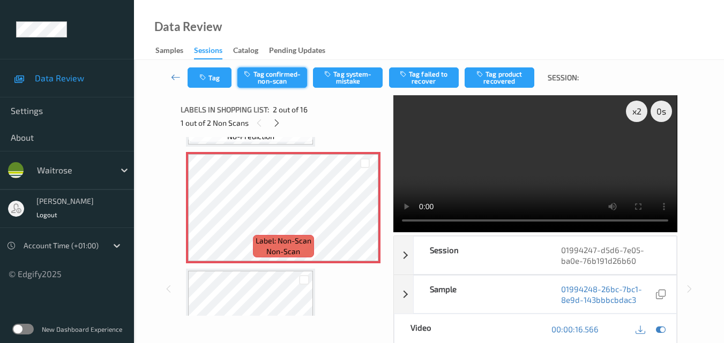
click at [275, 77] on button "Tag confirmed-non-scan" at bounding box center [272, 78] width 70 height 20
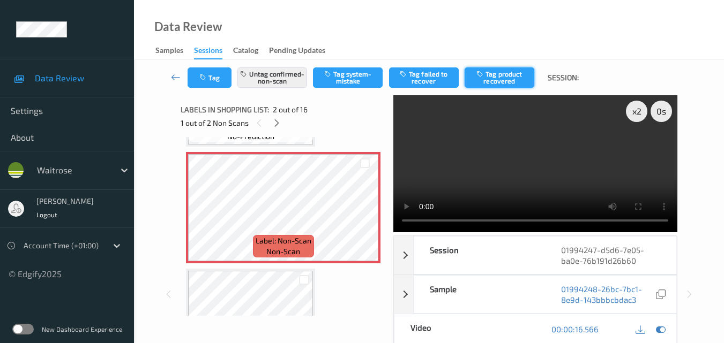
click at [500, 74] on button "Tag product recovered" at bounding box center [500, 78] width 70 height 20
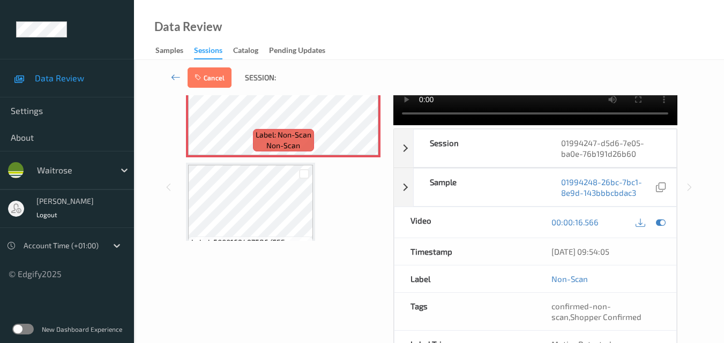
scroll to position [161, 0]
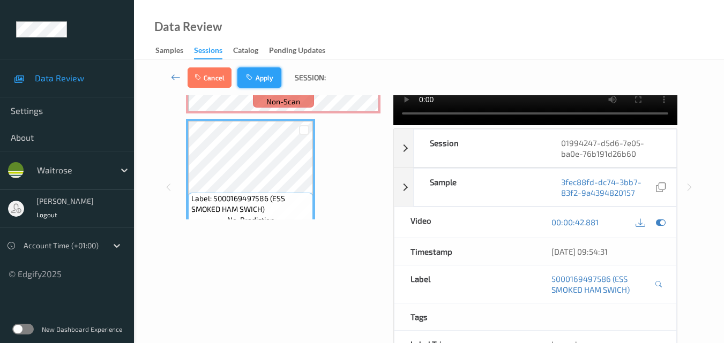
click at [268, 77] on button "Apply" at bounding box center [259, 78] width 44 height 20
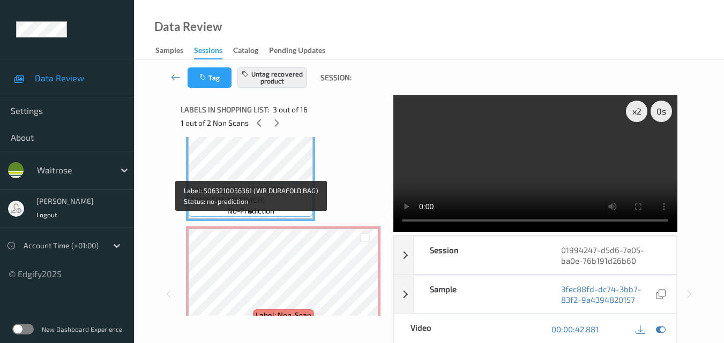
scroll to position [268, 0]
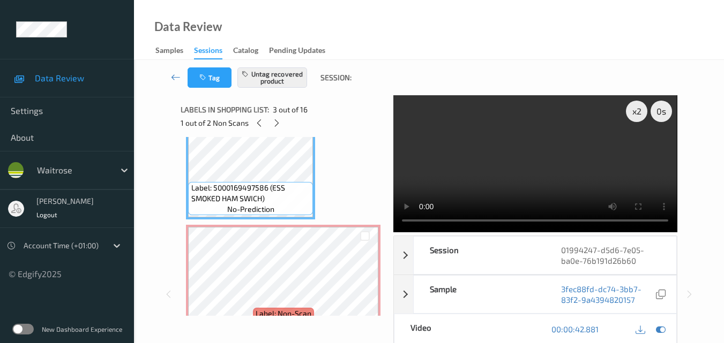
click at [518, 162] on video at bounding box center [534, 163] width 283 height 137
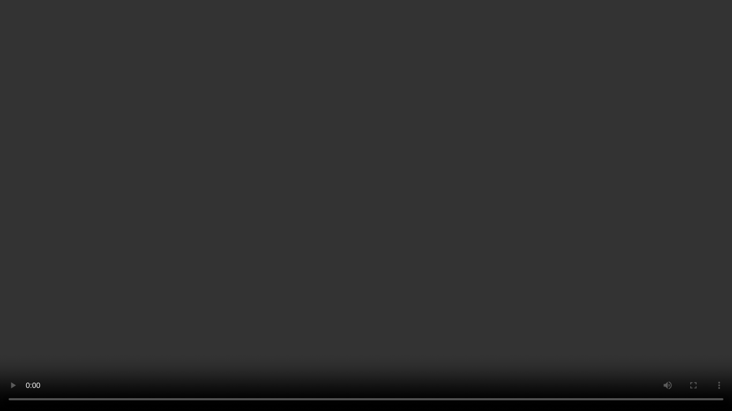
click at [637, 280] on video at bounding box center [366, 205] width 732 height 411
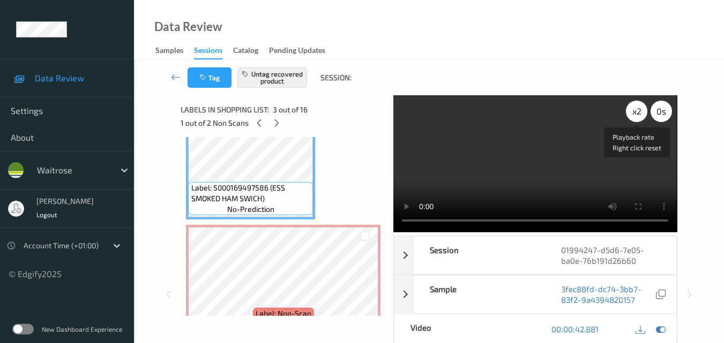
click at [630, 111] on div "x 2" at bounding box center [636, 111] width 21 height 21
click at [630, 111] on div "x 4" at bounding box center [636, 111] width 21 height 21
click at [630, 111] on div "x 8" at bounding box center [636, 111] width 21 height 21
click at [530, 154] on video at bounding box center [534, 163] width 283 height 137
click at [630, 114] on div "x 1" at bounding box center [636, 111] width 21 height 21
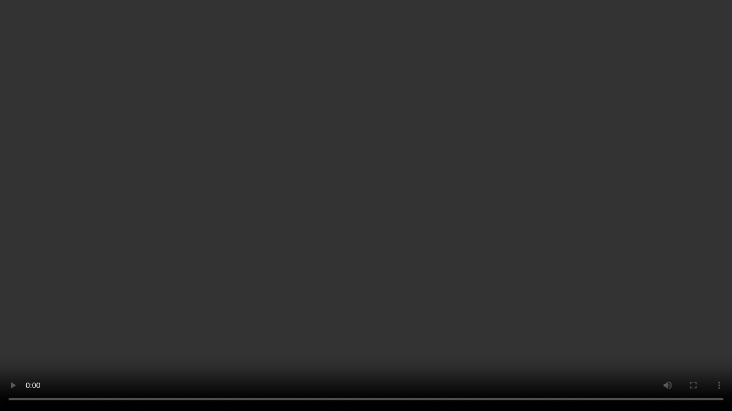
click at [487, 242] on video at bounding box center [366, 205] width 732 height 411
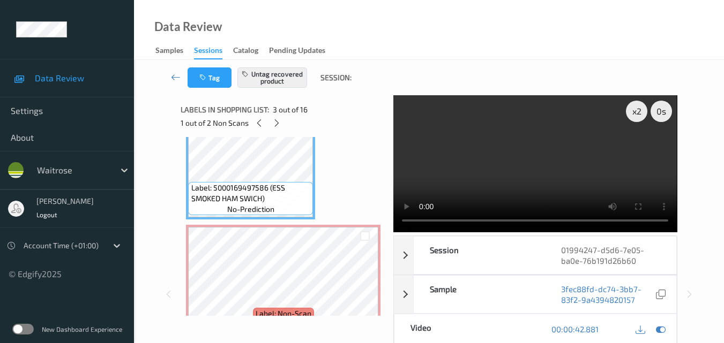
click at [547, 170] on video at bounding box center [534, 163] width 283 height 137
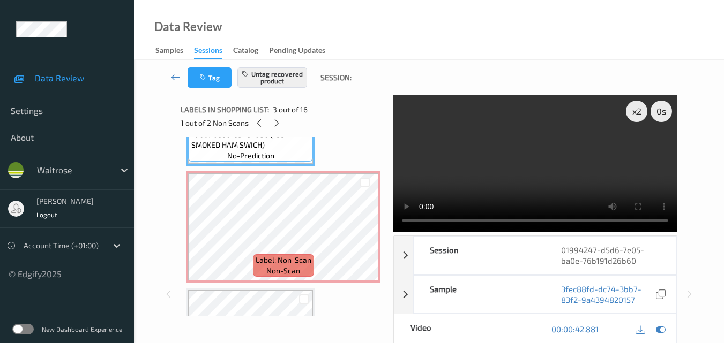
click at [547, 159] on video at bounding box center [534, 163] width 283 height 137
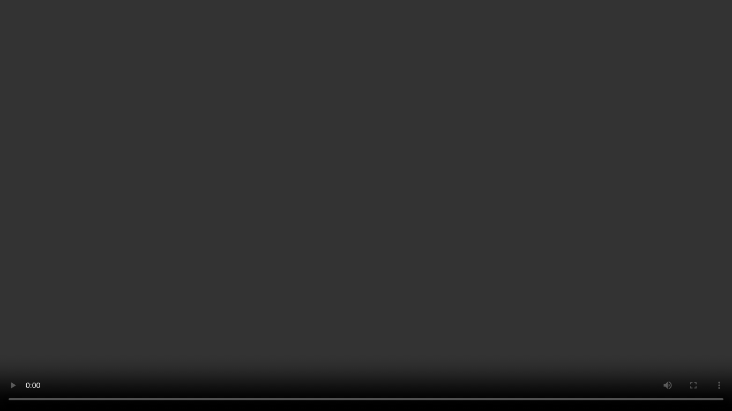
click at [525, 230] on video at bounding box center [366, 205] width 732 height 411
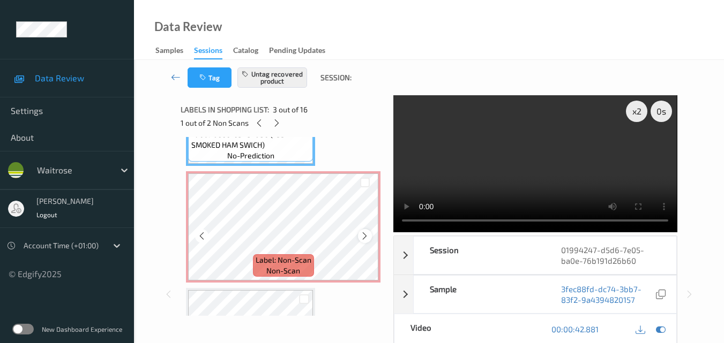
click at [363, 233] on icon at bounding box center [364, 236] width 9 height 10
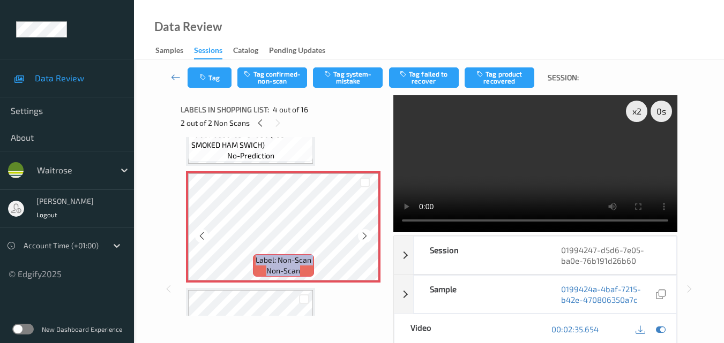
click at [363, 233] on icon at bounding box center [364, 236] width 9 height 10
click at [536, 164] on video at bounding box center [534, 163] width 283 height 137
click at [499, 153] on video at bounding box center [534, 163] width 283 height 137
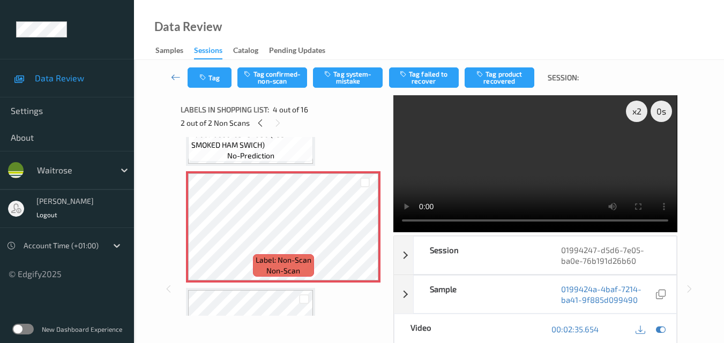
click at [537, 159] on video at bounding box center [534, 163] width 283 height 137
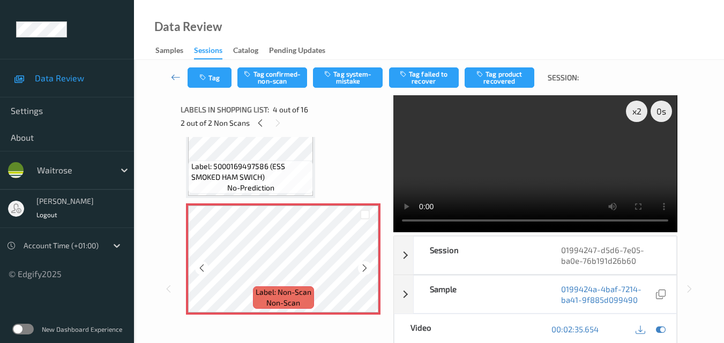
scroll to position [268, 0]
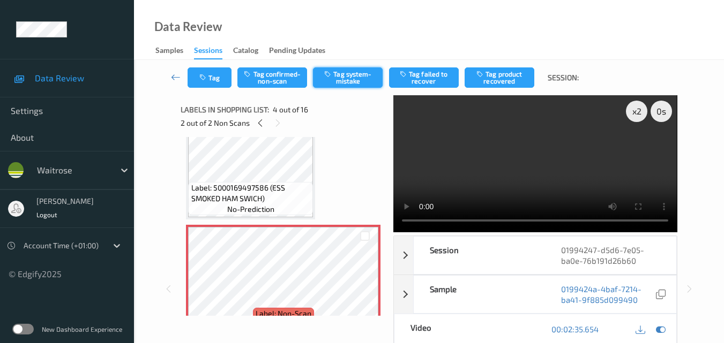
click at [351, 79] on button "Tag system-mistake" at bounding box center [348, 78] width 70 height 20
click at [216, 73] on button "Tag" at bounding box center [210, 78] width 44 height 20
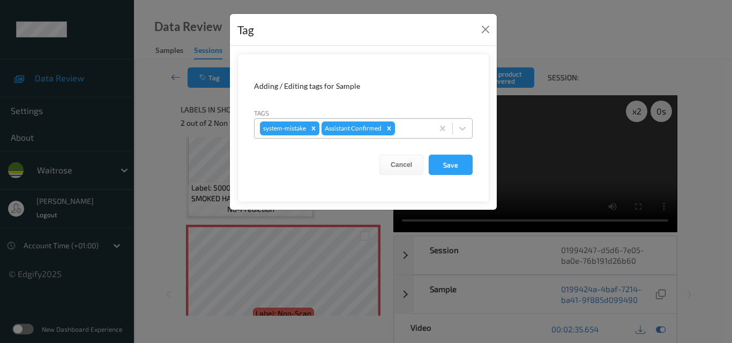
click at [407, 132] on div at bounding box center [412, 128] width 31 height 13
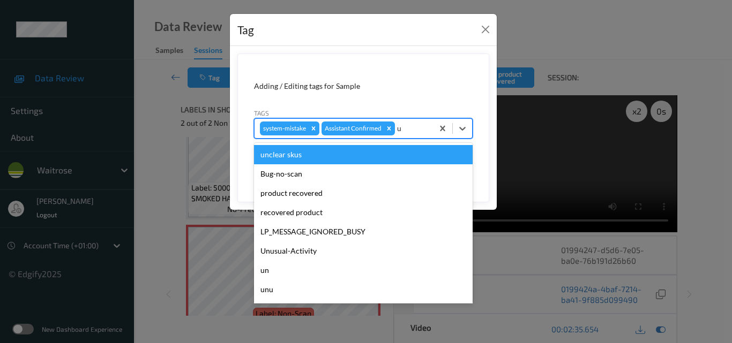
type input "un"
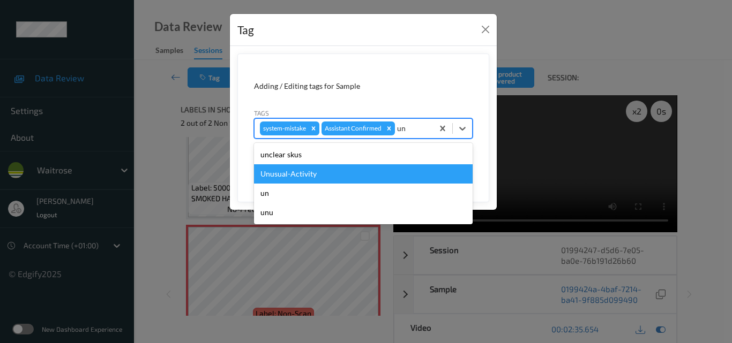
click at [297, 177] on div "Unusual-Activity" at bounding box center [363, 173] width 219 height 19
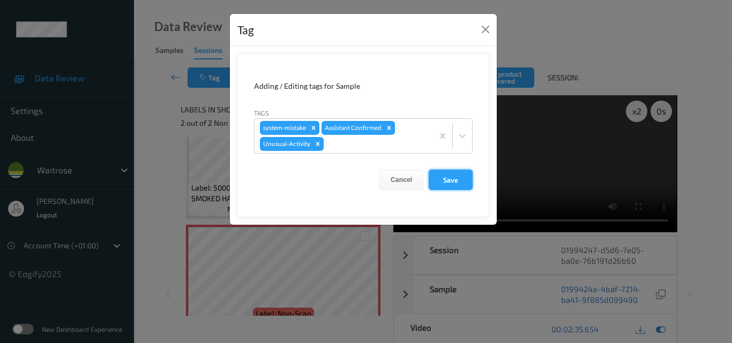
click at [455, 179] on button "Save" at bounding box center [451, 180] width 44 height 20
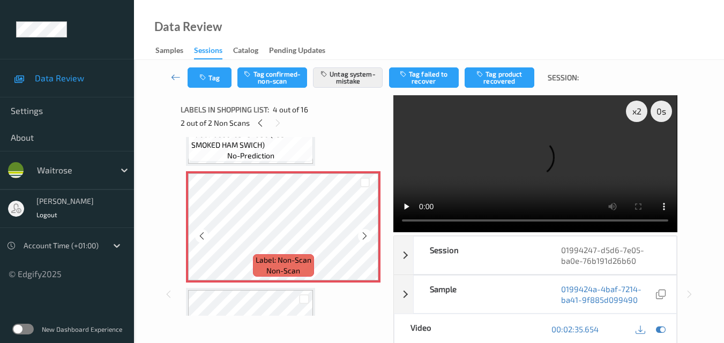
scroll to position [429, 0]
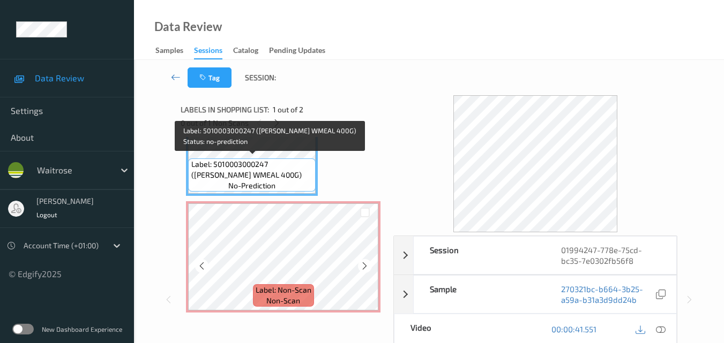
scroll to position [60, 0]
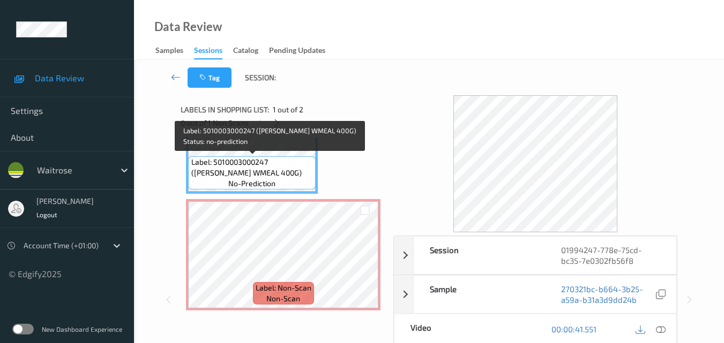
click at [271, 171] on span "Label: 5010003000247 ([PERSON_NAME] WMEAL 400G)" at bounding box center [252, 167] width 122 height 21
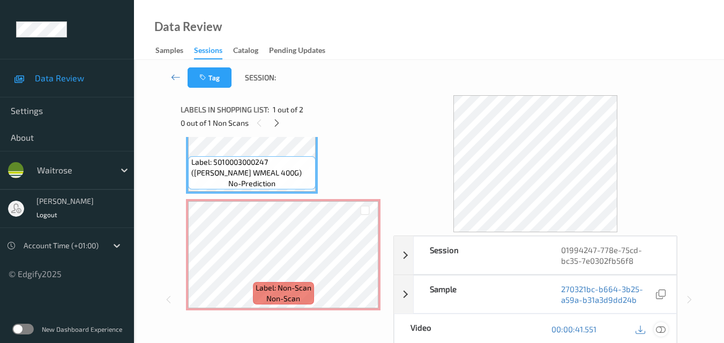
click at [663, 327] on icon at bounding box center [661, 330] width 10 height 10
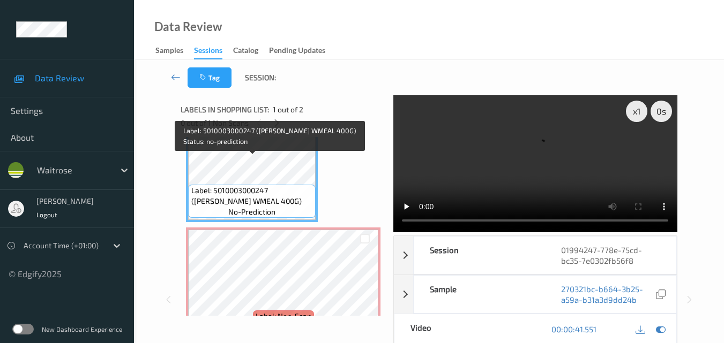
scroll to position [0, 0]
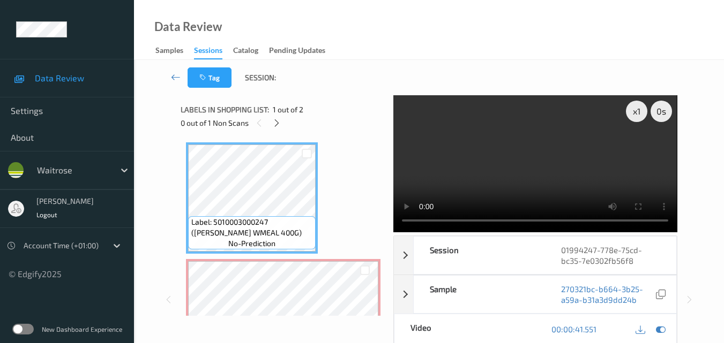
click at [549, 183] on video at bounding box center [534, 163] width 283 height 137
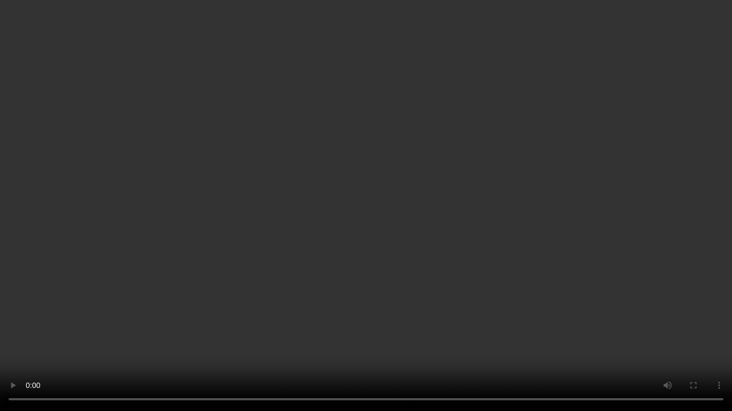
click at [427, 232] on video at bounding box center [366, 205] width 732 height 411
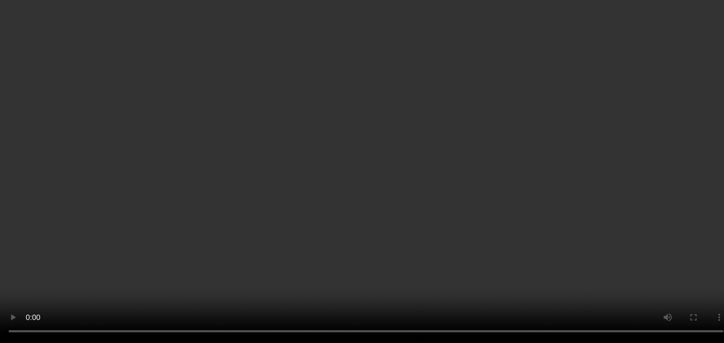
scroll to position [60, 0]
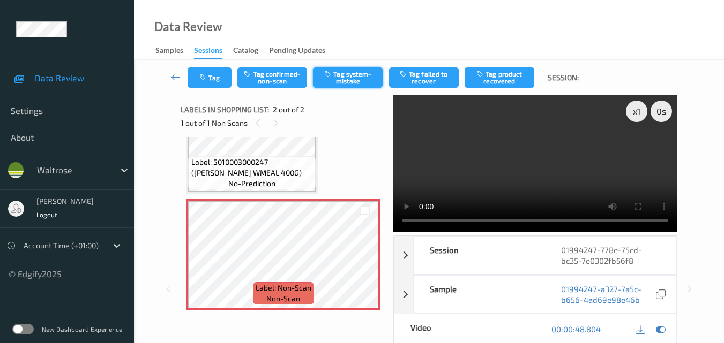
click at [343, 79] on button "Tag system-mistake" at bounding box center [348, 78] width 70 height 20
click at [211, 78] on button "Tag" at bounding box center [210, 78] width 44 height 20
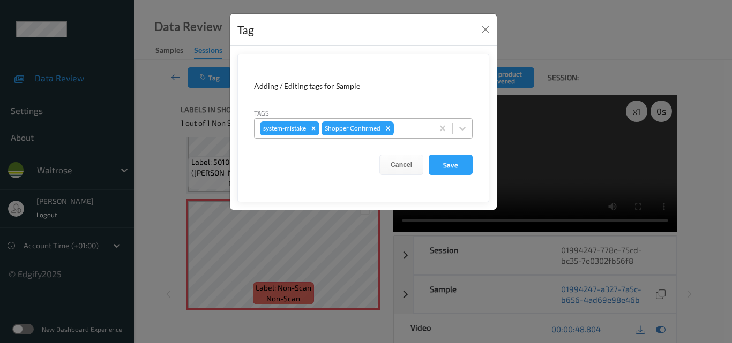
click at [410, 128] on div at bounding box center [412, 128] width 32 height 13
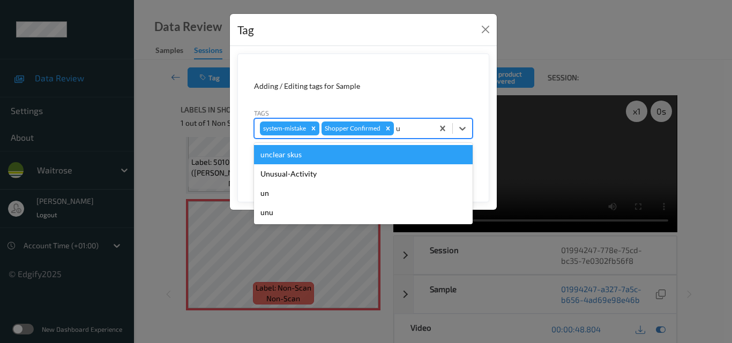
type input "un"
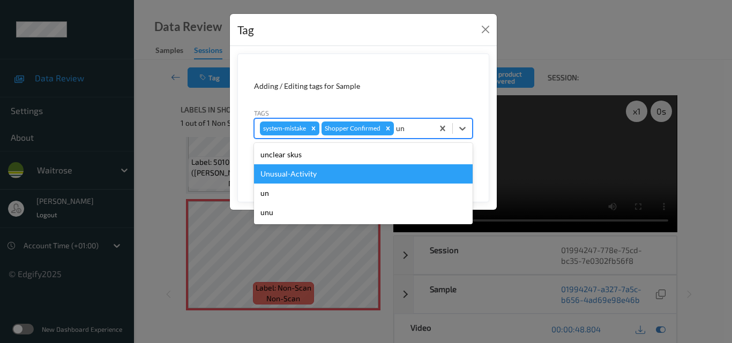
click at [337, 177] on div "Unusual-Activity" at bounding box center [363, 173] width 219 height 19
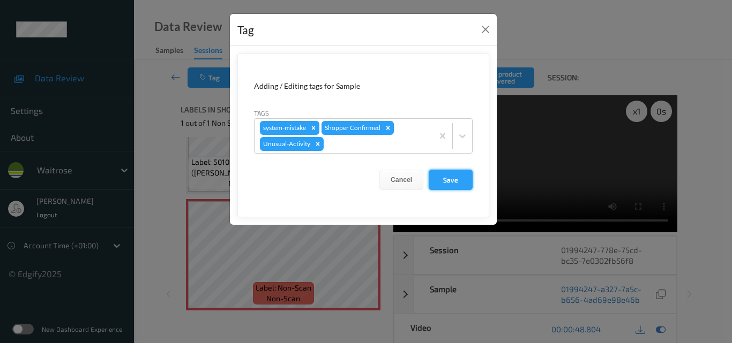
click at [460, 172] on button "Save" at bounding box center [451, 180] width 44 height 20
click at [459, 177] on button "Save" at bounding box center [451, 180] width 44 height 20
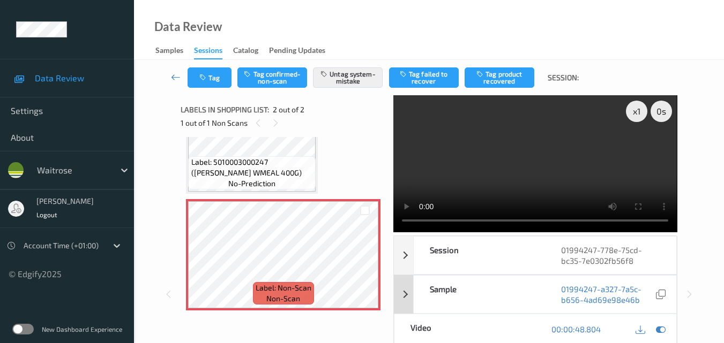
scroll to position [54, 0]
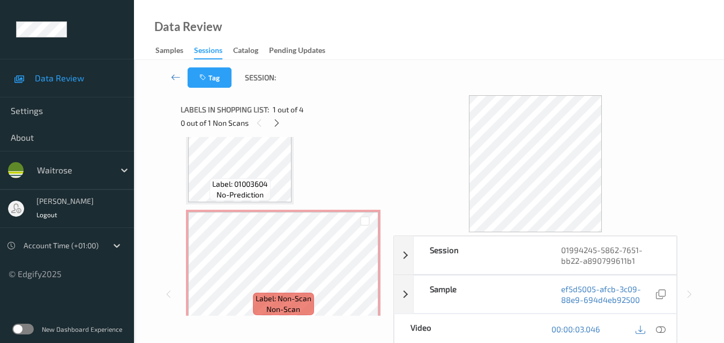
scroll to position [294, 0]
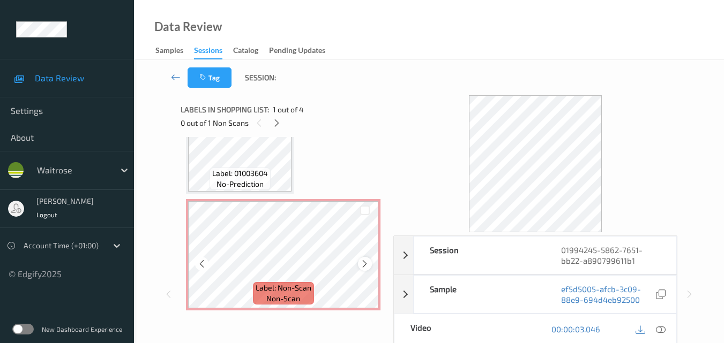
click at [364, 267] on icon at bounding box center [364, 264] width 9 height 10
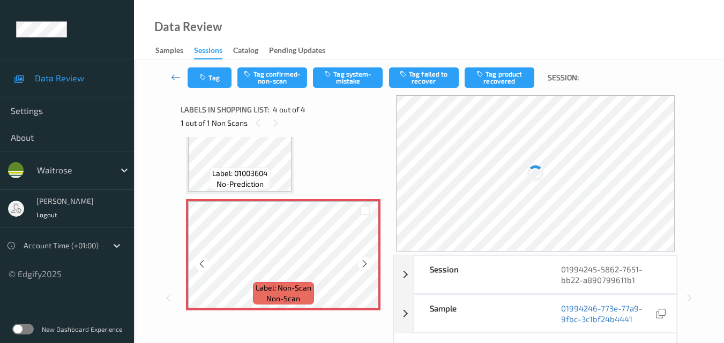
click at [364, 267] on icon at bounding box center [364, 264] width 9 height 10
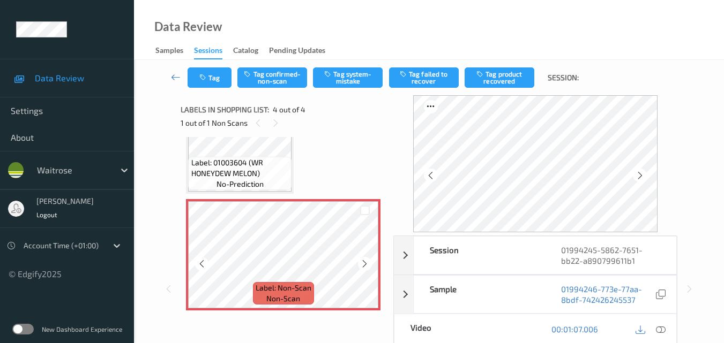
scroll to position [176, 0]
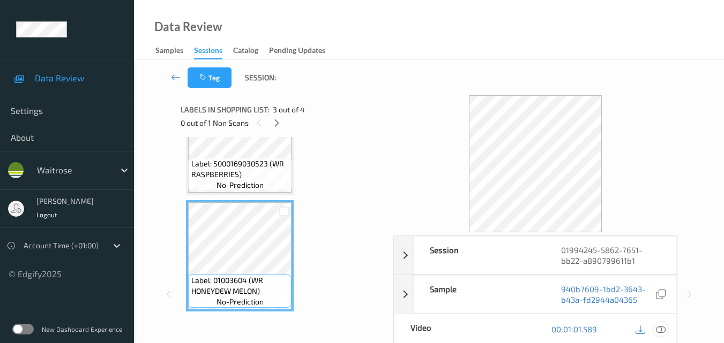
click at [661, 333] on icon at bounding box center [661, 330] width 10 height 10
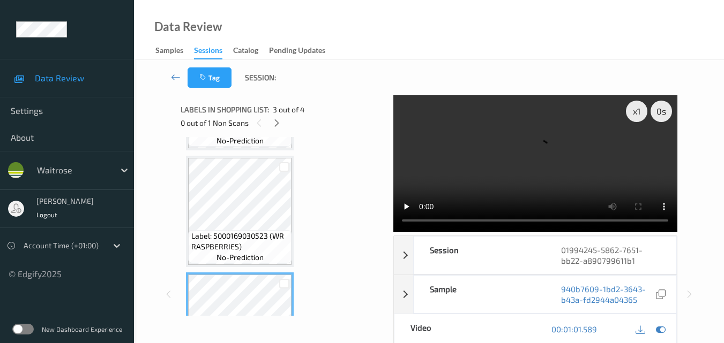
scroll to position [69, 0]
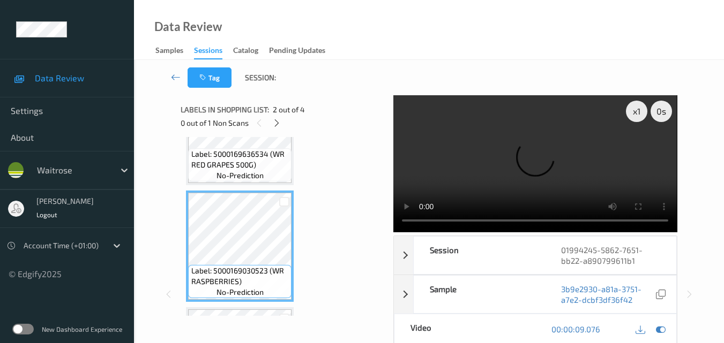
click at [501, 165] on video at bounding box center [534, 163] width 283 height 137
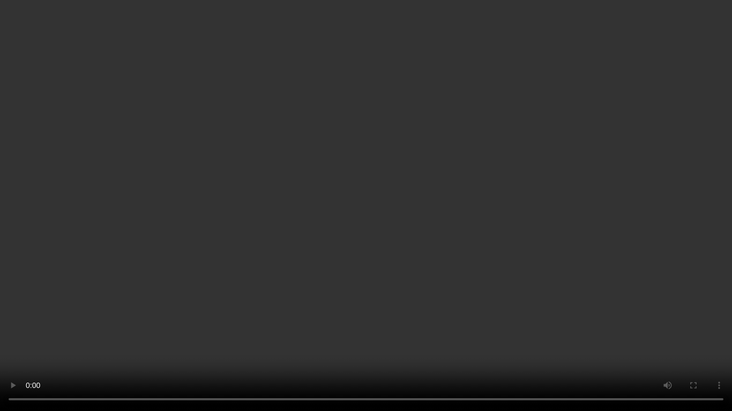
click at [496, 235] on video at bounding box center [366, 205] width 732 height 411
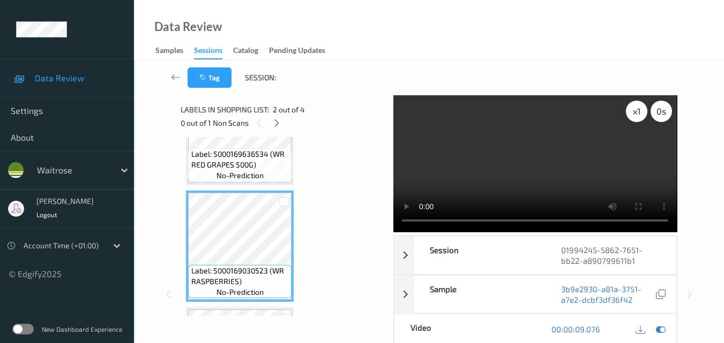
click at [637, 114] on div "x 1" at bounding box center [636, 111] width 21 height 21
click at [632, 114] on div "x 2" at bounding box center [636, 111] width 21 height 21
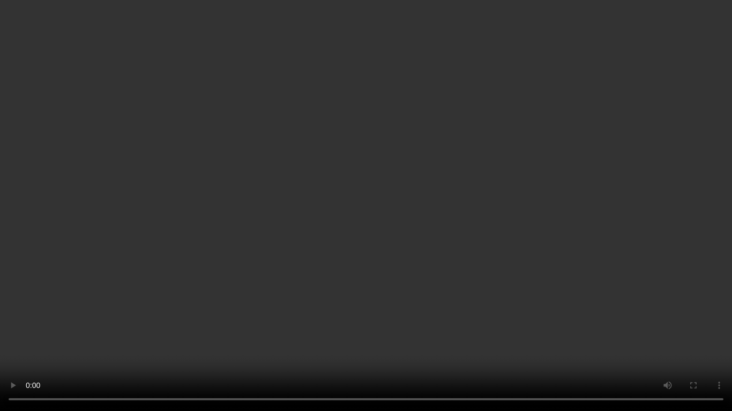
click at [547, 238] on video at bounding box center [366, 205] width 732 height 411
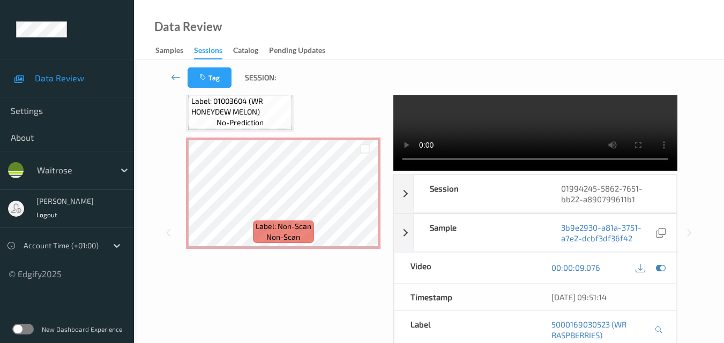
scroll to position [0, 0]
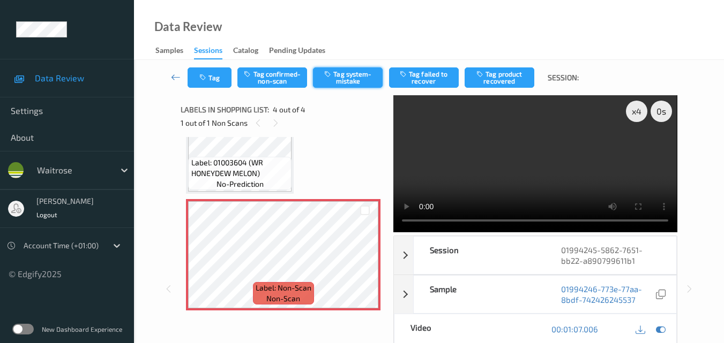
click at [353, 77] on button "Tag system-mistake" at bounding box center [348, 78] width 70 height 20
click at [221, 81] on button "Tag" at bounding box center [210, 78] width 44 height 20
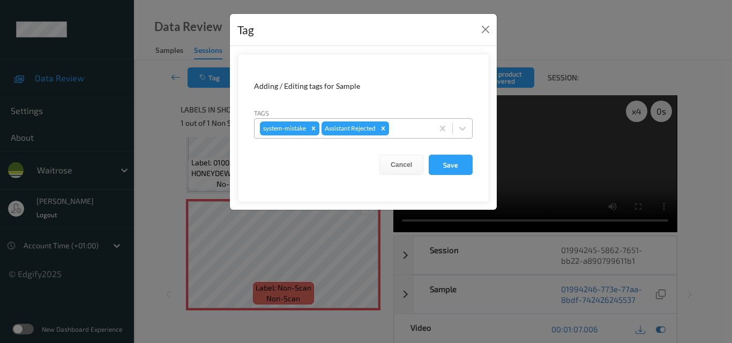
click at [408, 129] on div at bounding box center [409, 128] width 36 height 13
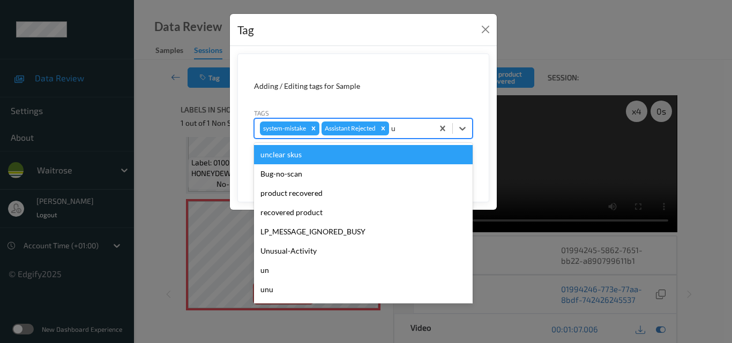
type input "un"
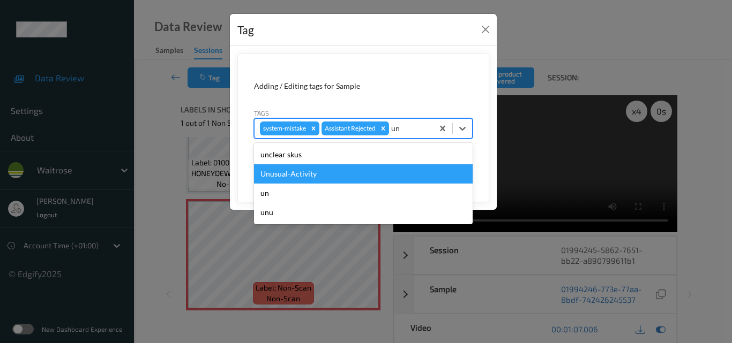
click at [338, 176] on div "Unusual-Activity" at bounding box center [363, 173] width 219 height 19
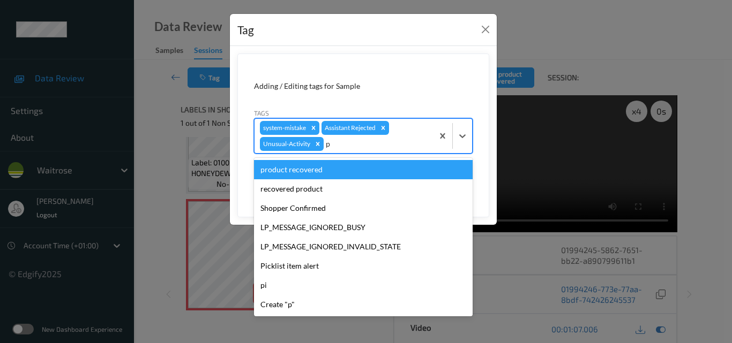
type input "pi"
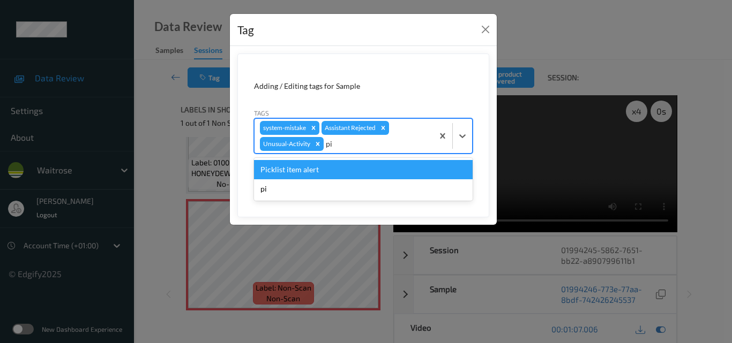
click at [338, 176] on div "Picklist item alert" at bounding box center [363, 169] width 219 height 19
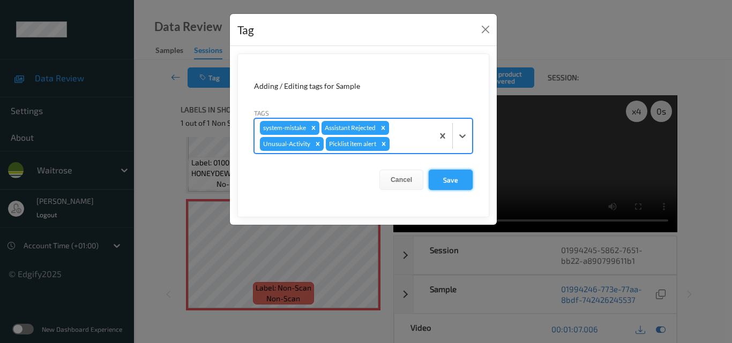
click at [446, 180] on button "Save" at bounding box center [451, 180] width 44 height 20
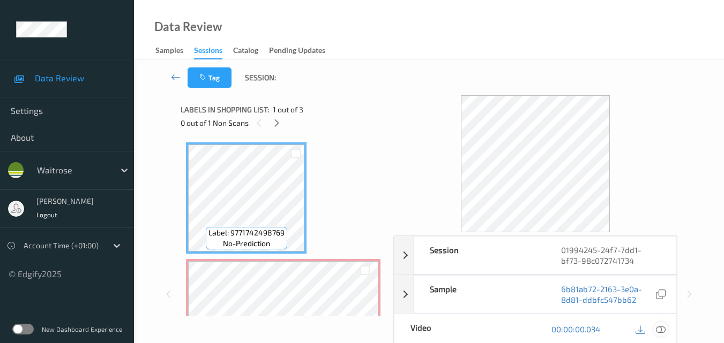
click at [663, 330] on icon at bounding box center [661, 330] width 10 height 10
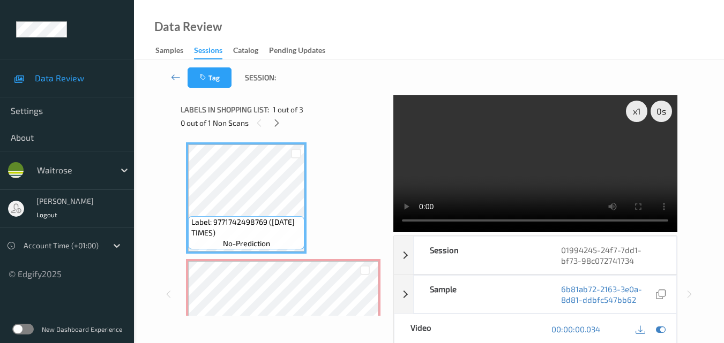
click at [528, 173] on video at bounding box center [534, 163] width 283 height 137
click at [570, 159] on video at bounding box center [534, 163] width 283 height 137
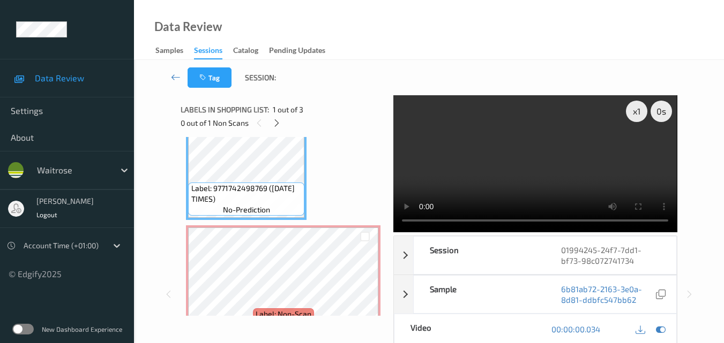
scroll to position [54, 0]
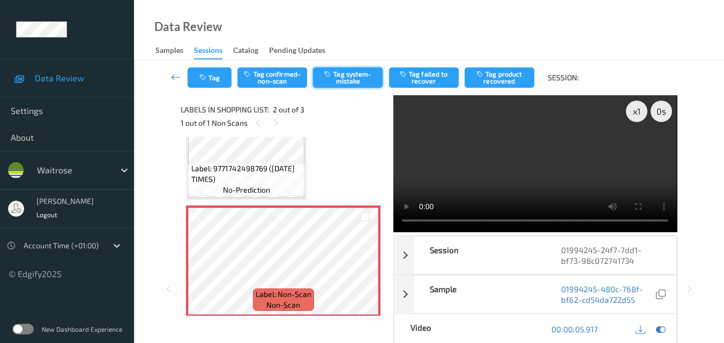
click at [347, 77] on button "Tag system-mistake" at bounding box center [348, 78] width 70 height 20
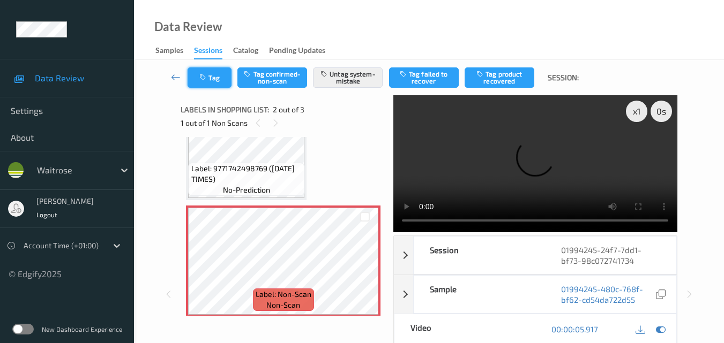
click at [212, 80] on button "Tag" at bounding box center [210, 78] width 44 height 20
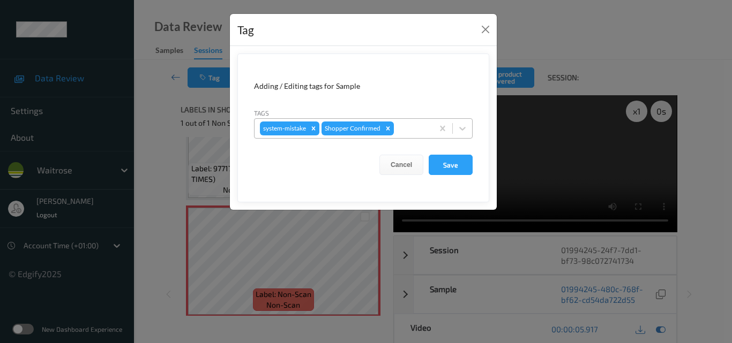
click at [405, 125] on div at bounding box center [412, 128] width 32 height 13
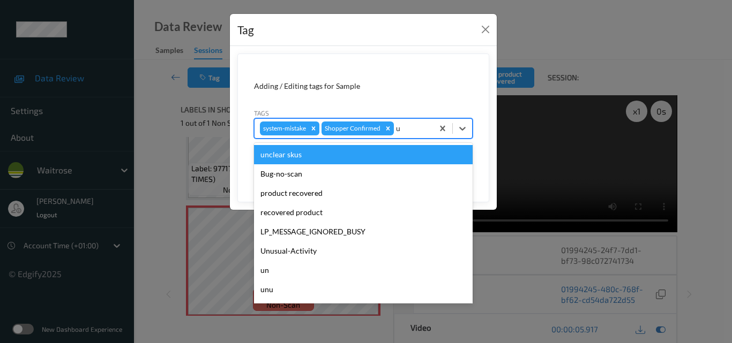
type input "un"
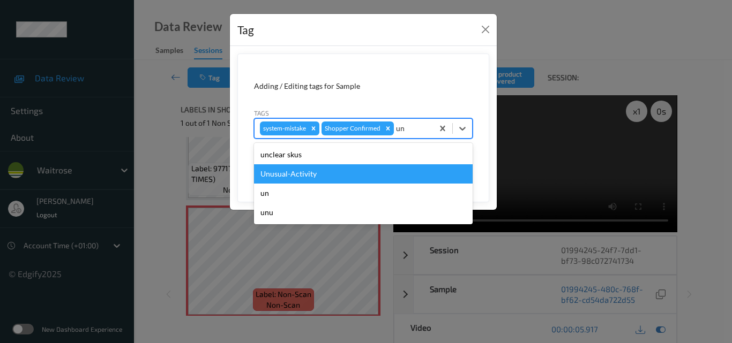
click at [357, 168] on div "Unusual-Activity" at bounding box center [363, 173] width 219 height 19
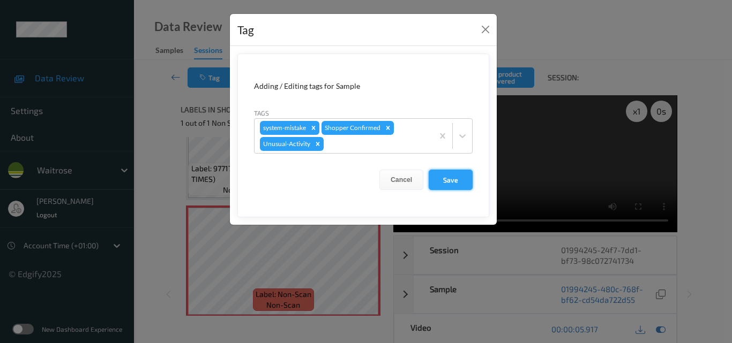
click at [460, 184] on button "Save" at bounding box center [451, 180] width 44 height 20
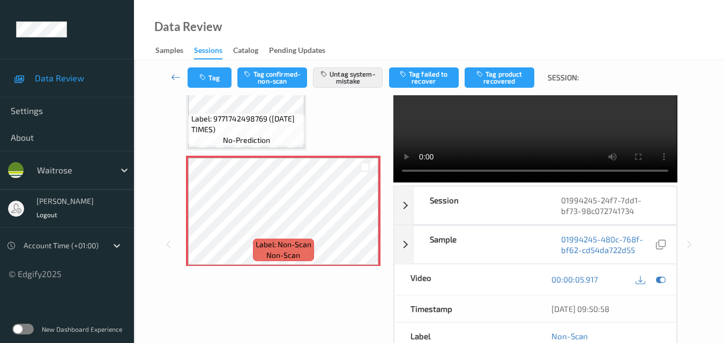
scroll to position [107, 0]
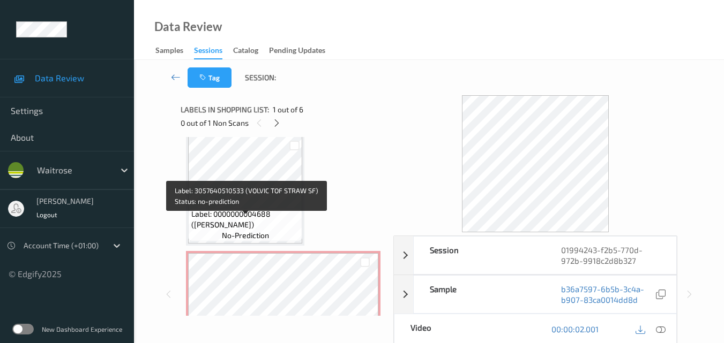
scroll to position [527, 0]
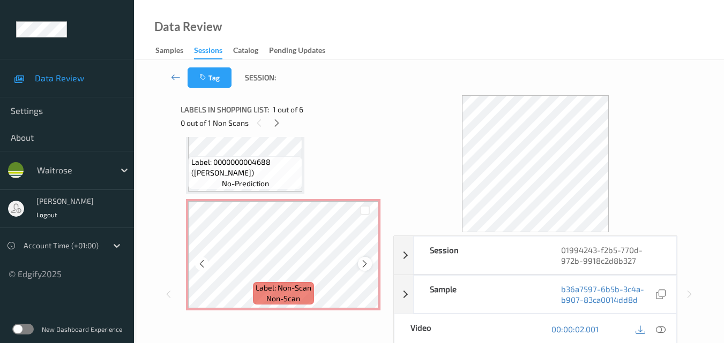
click at [362, 268] on icon at bounding box center [364, 264] width 9 height 10
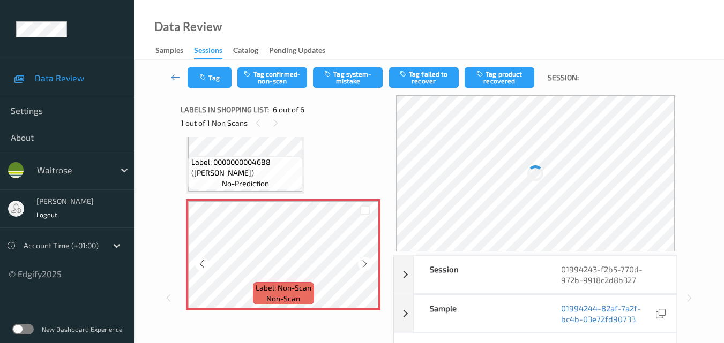
click at [362, 268] on icon at bounding box center [364, 264] width 9 height 10
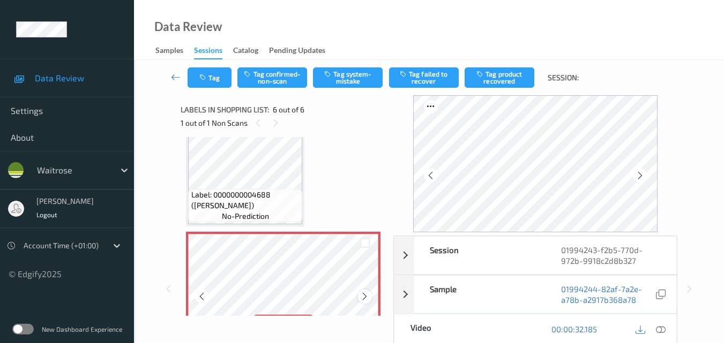
scroll to position [474, 0]
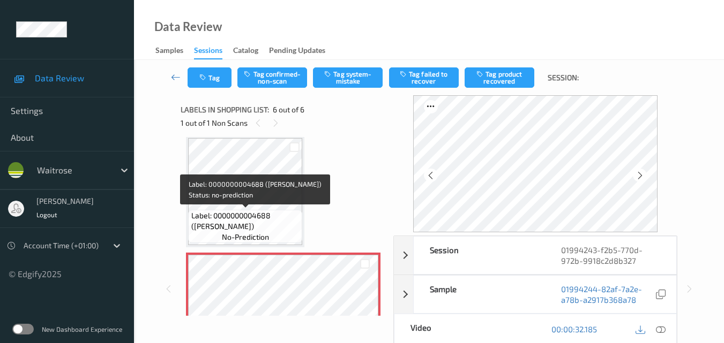
click at [255, 211] on span "Label: 0000000004688 ([PERSON_NAME])" at bounding box center [245, 221] width 109 height 21
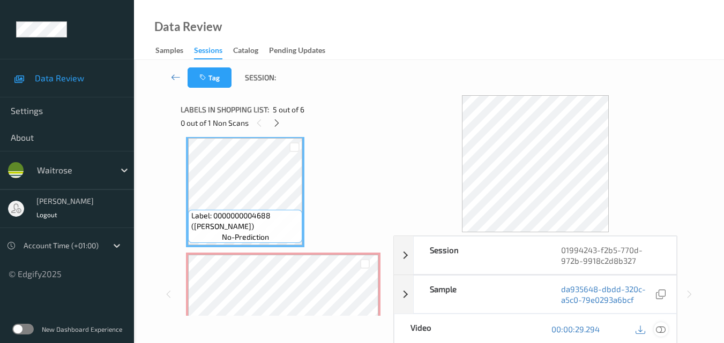
click at [661, 330] on icon at bounding box center [661, 330] width 10 height 10
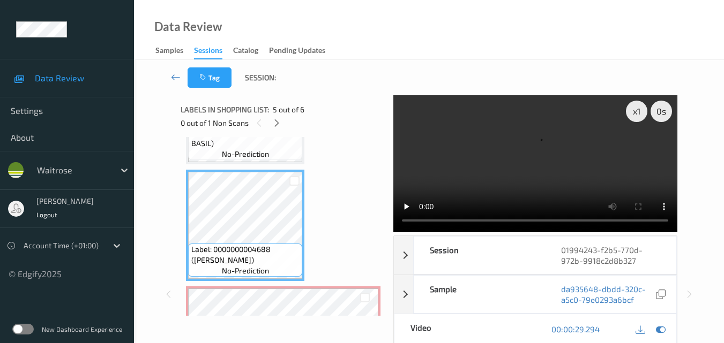
scroll to position [420, 0]
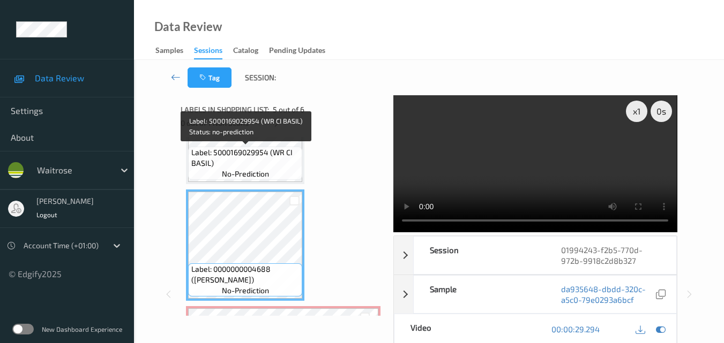
click at [263, 166] on span "Label: 5000169029954 (WR CI BASIL)" at bounding box center [245, 157] width 109 height 21
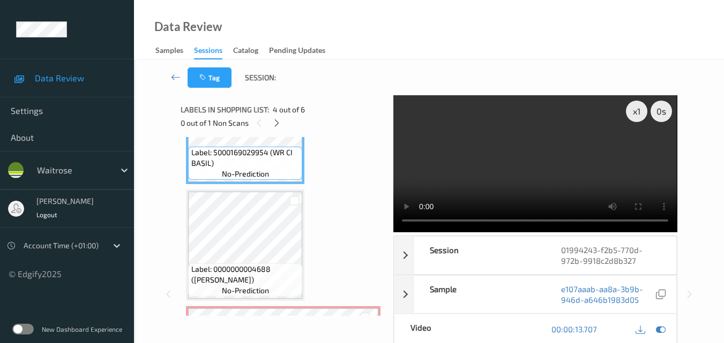
click at [493, 165] on video at bounding box center [534, 163] width 283 height 137
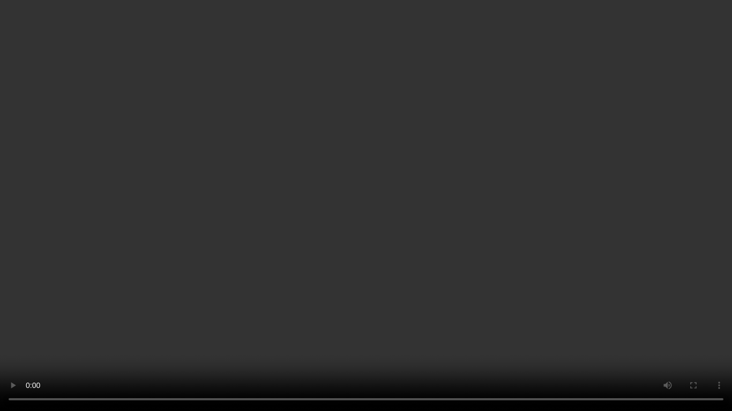
click at [533, 238] on video at bounding box center [366, 205] width 732 height 411
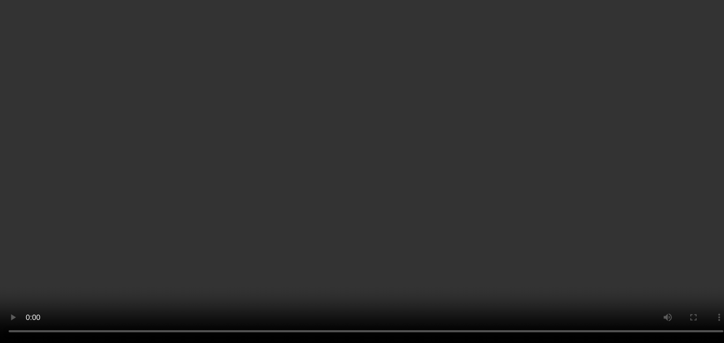
scroll to position [527, 0]
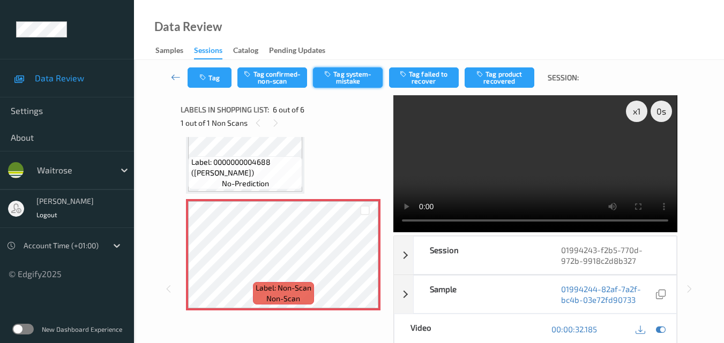
click at [343, 78] on button "Tag system-mistake" at bounding box center [348, 78] width 70 height 20
click at [211, 81] on button "Tag" at bounding box center [210, 78] width 44 height 20
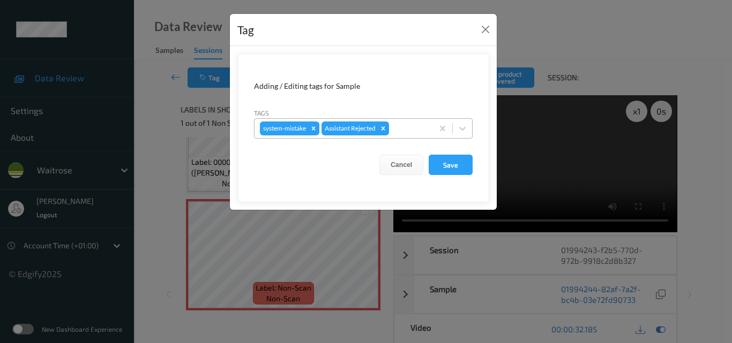
click at [411, 131] on div at bounding box center [409, 128] width 36 height 13
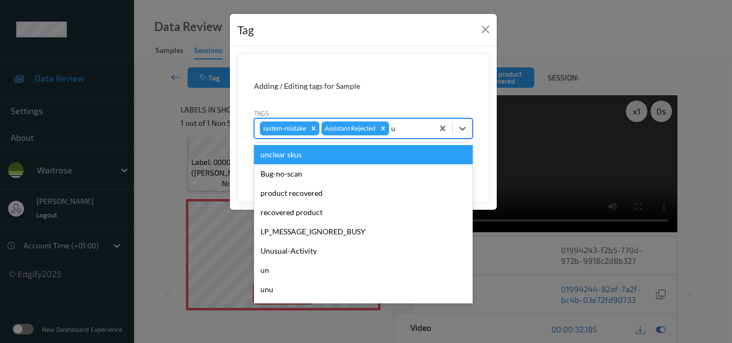
type input "un"
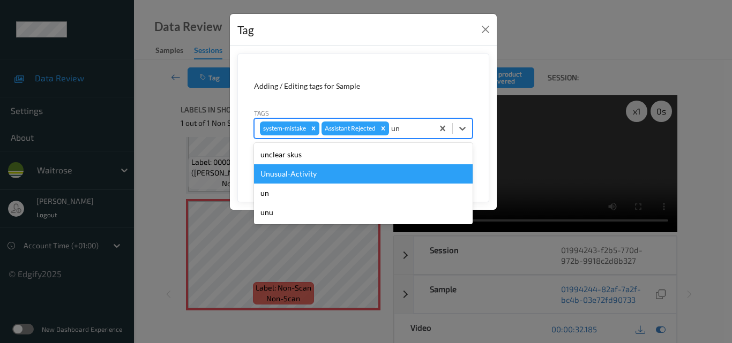
click at [330, 177] on div "Unusual-Activity" at bounding box center [363, 173] width 219 height 19
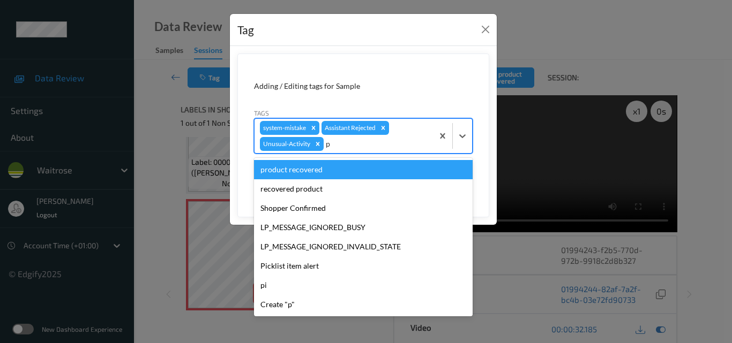
type input "pi"
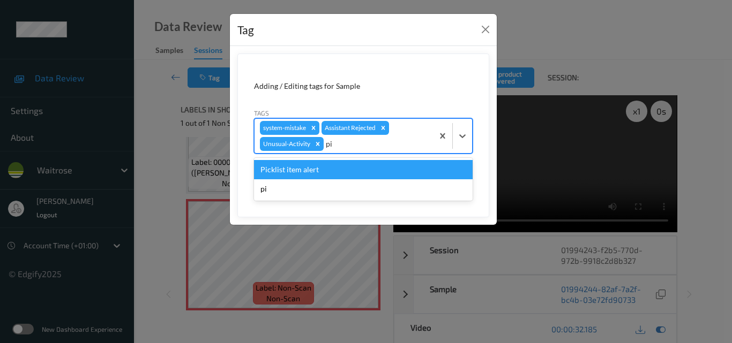
click at [330, 177] on div "Picklist item alert" at bounding box center [363, 169] width 219 height 19
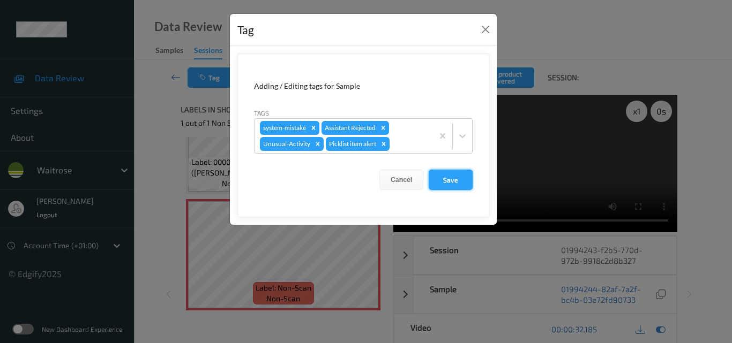
click at [447, 177] on button "Save" at bounding box center [451, 180] width 44 height 20
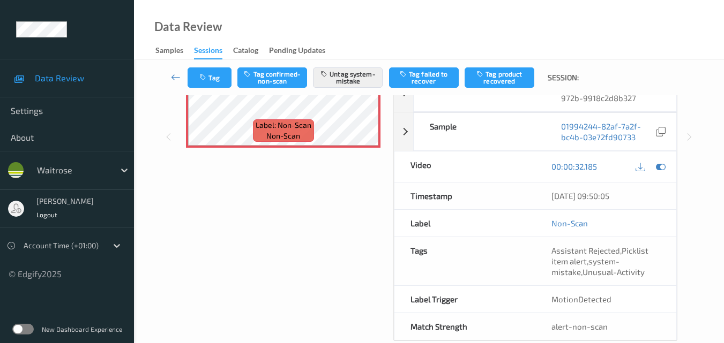
scroll to position [183, 0]
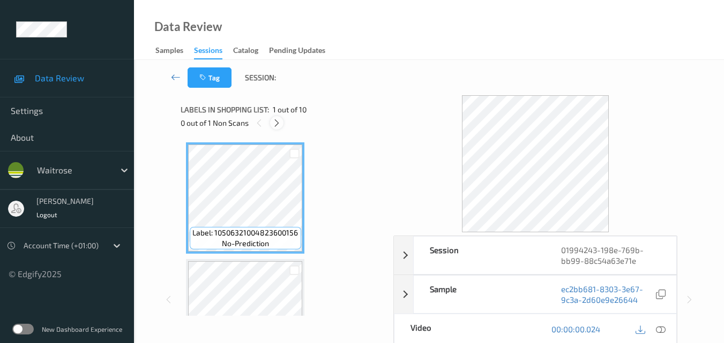
click at [274, 123] on icon at bounding box center [276, 123] width 9 height 10
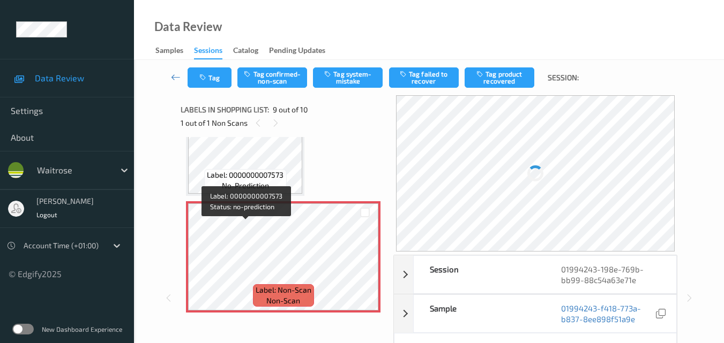
scroll to position [930, 0]
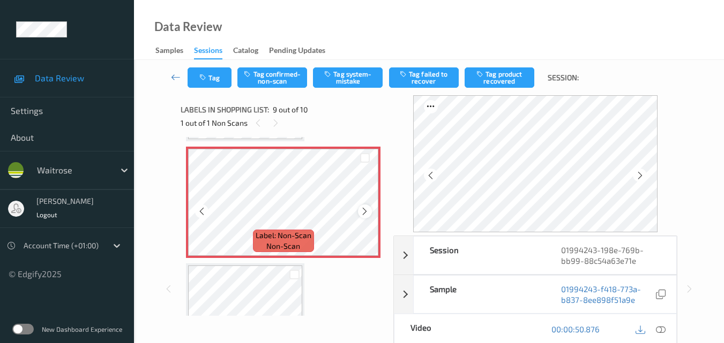
click at [361, 212] on icon at bounding box center [364, 212] width 9 height 10
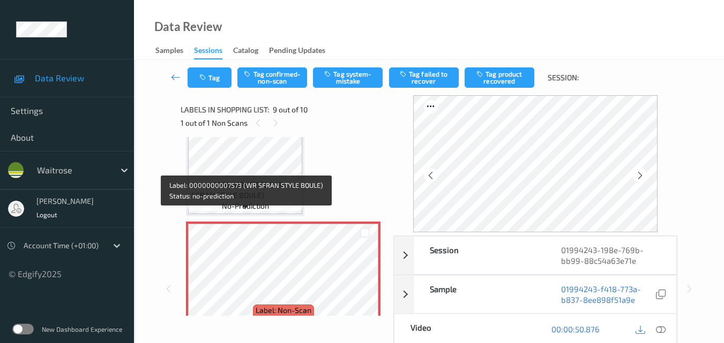
scroll to position [877, 0]
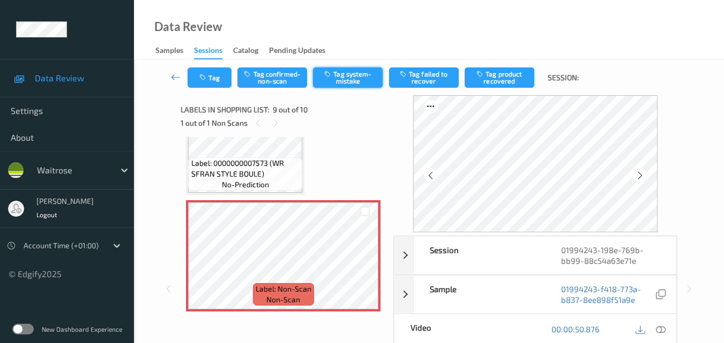
click at [350, 81] on button "Tag system-mistake" at bounding box center [348, 78] width 70 height 20
click at [209, 82] on button "Tag" at bounding box center [210, 78] width 44 height 20
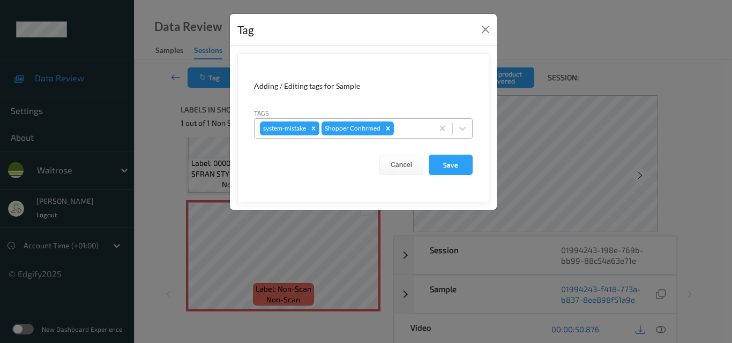
click at [410, 130] on div at bounding box center [412, 128] width 32 height 13
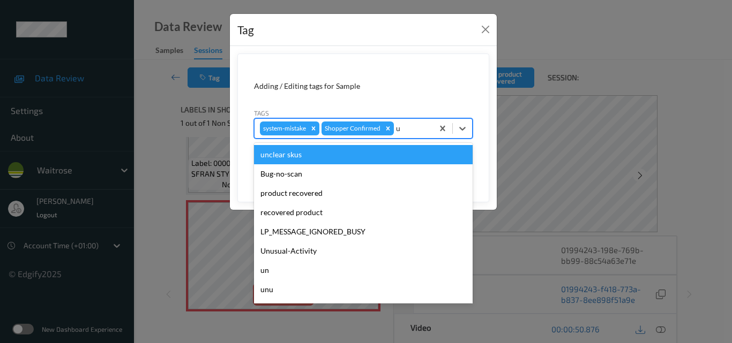
type input "un"
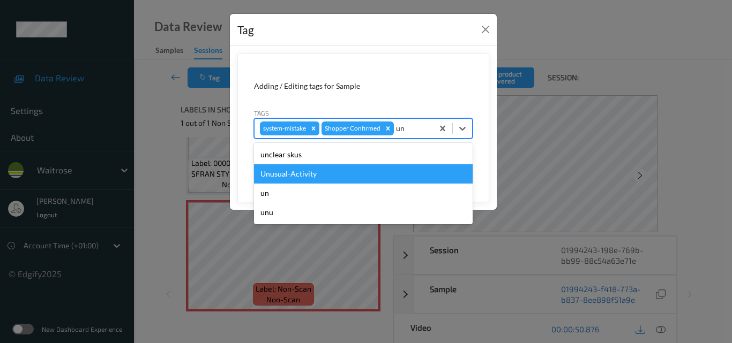
click at [358, 169] on div "Unusual-Activity" at bounding box center [363, 173] width 219 height 19
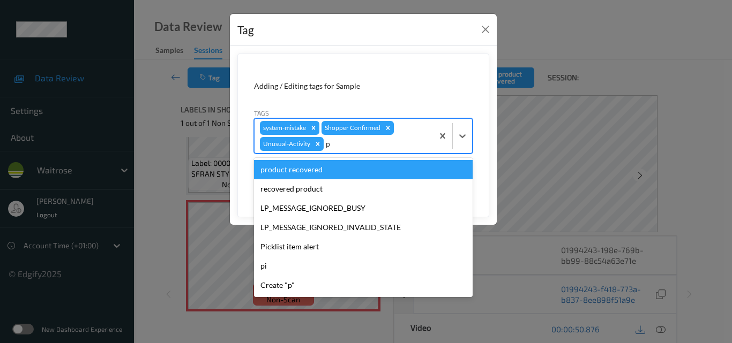
type input "pi"
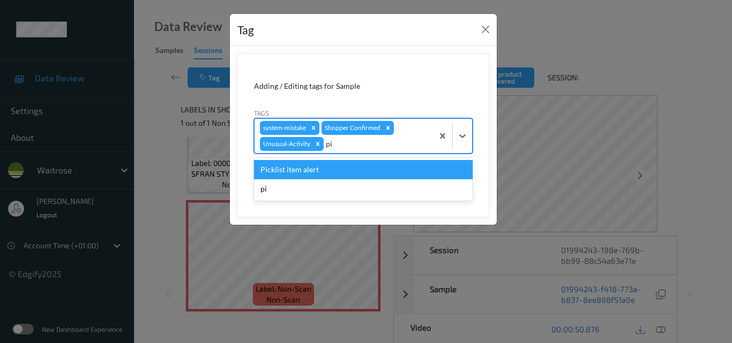
click at [358, 169] on div "Picklist item alert" at bounding box center [363, 169] width 219 height 19
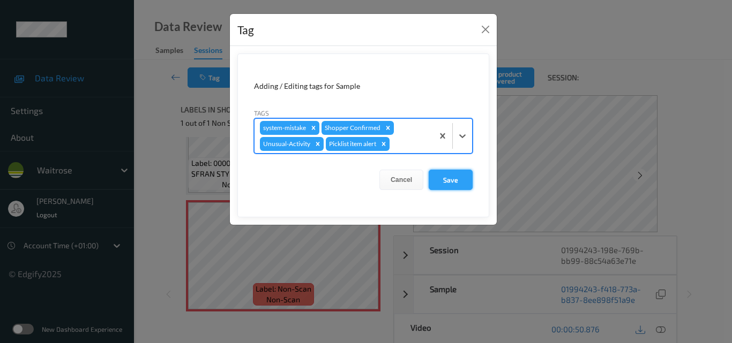
click at [460, 182] on button "Save" at bounding box center [451, 180] width 44 height 20
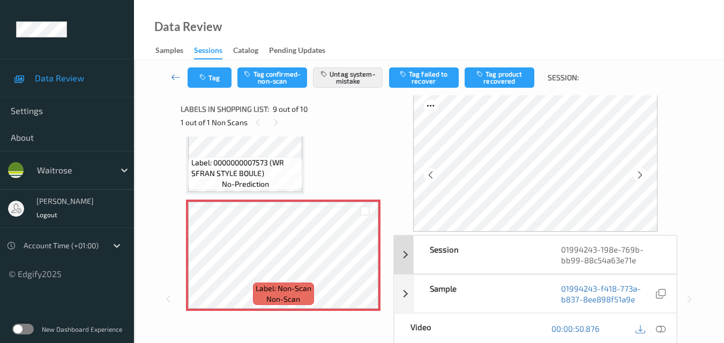
scroll to position [0, 0]
click at [645, 175] on icon at bounding box center [639, 176] width 9 height 10
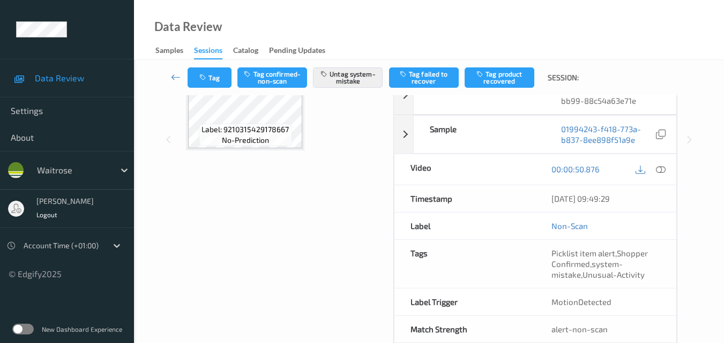
scroll to position [161, 0]
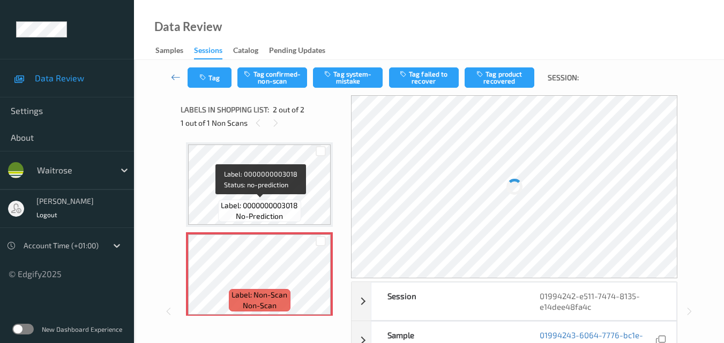
click at [290, 201] on span "Label: 0000000003018" at bounding box center [259, 205] width 77 height 11
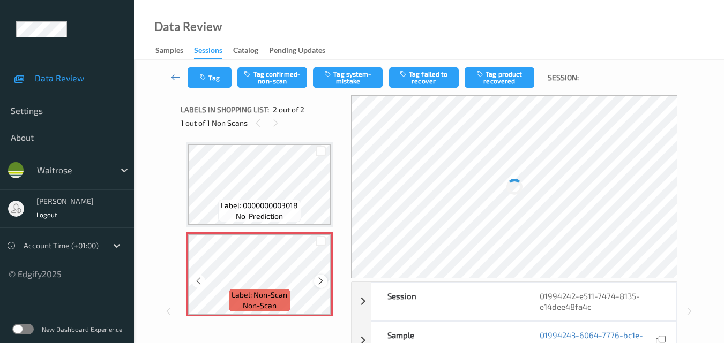
click at [324, 279] on icon at bounding box center [320, 281] width 9 height 10
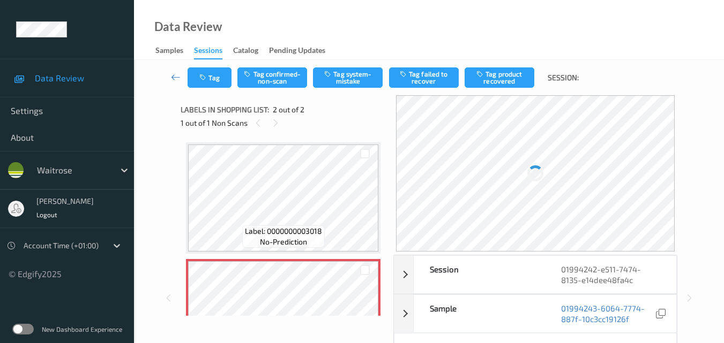
scroll to position [54, 0]
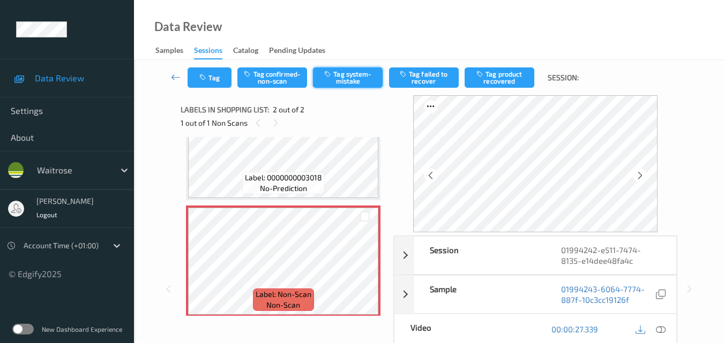
click at [367, 82] on button "Tag system-mistake" at bounding box center [348, 78] width 70 height 20
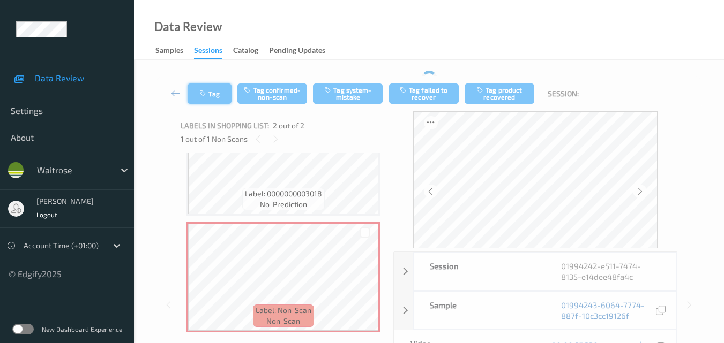
click at [211, 98] on button "Tag" at bounding box center [210, 94] width 44 height 20
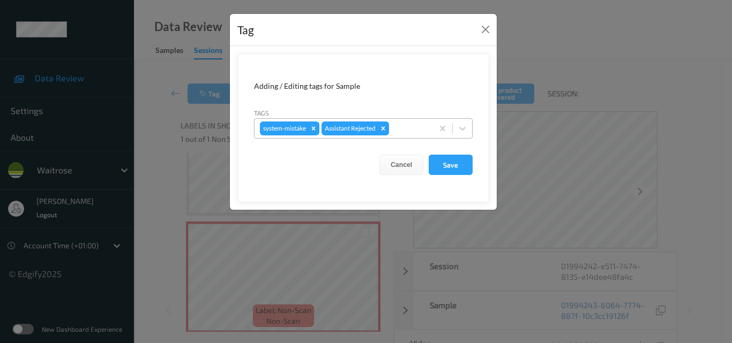
click at [411, 127] on div at bounding box center [409, 128] width 36 height 13
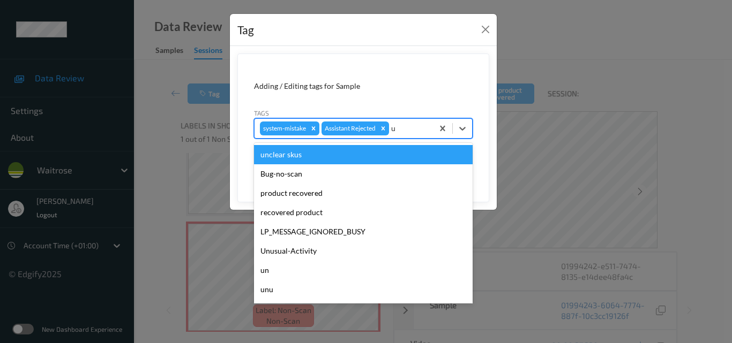
type input "un"
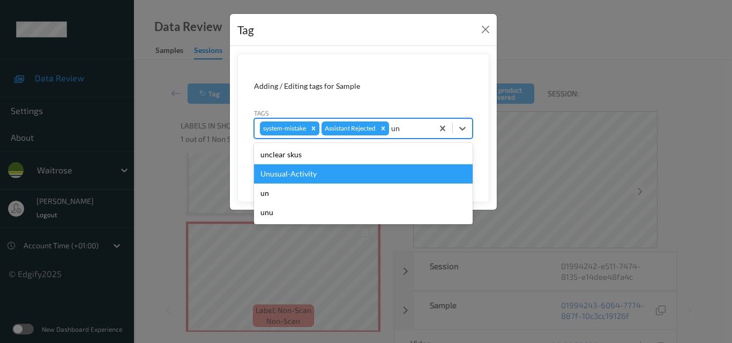
click at [329, 176] on div "Unusual-Activity" at bounding box center [363, 173] width 219 height 19
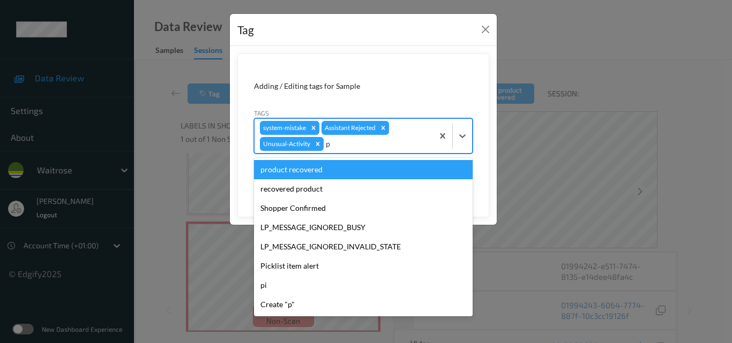
type input "pi"
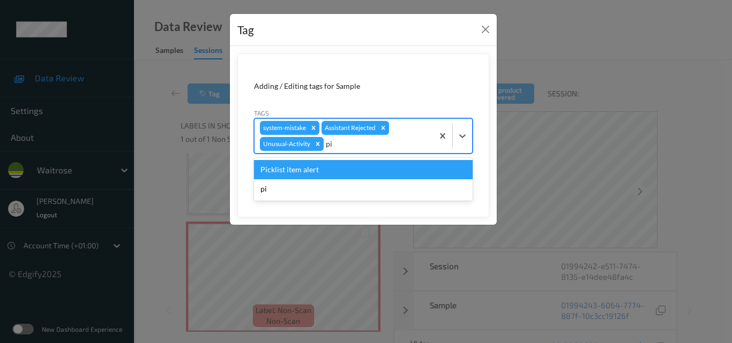
click at [329, 176] on div "Picklist item alert" at bounding box center [363, 169] width 219 height 19
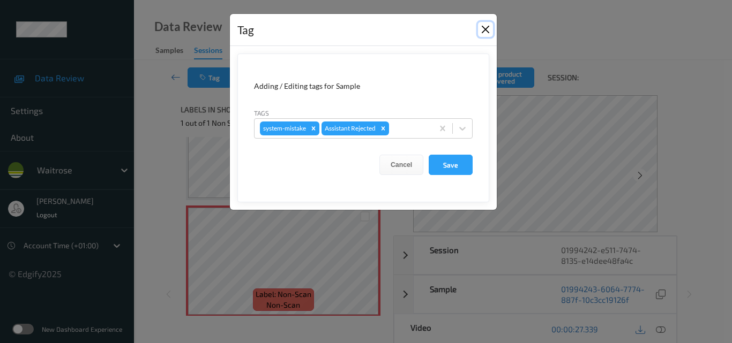
click at [486, 26] on button "Close" at bounding box center [485, 29] width 15 height 15
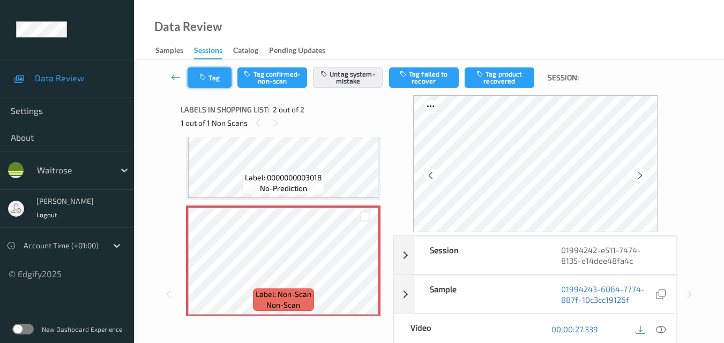
click at [204, 78] on icon "button" at bounding box center [203, 78] width 9 height 8
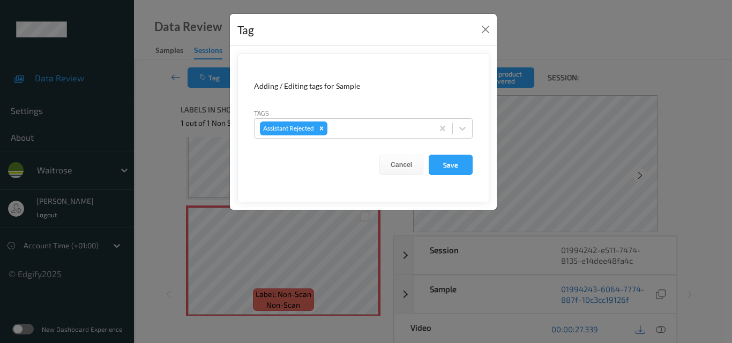
click at [487, 19] on div "Tag" at bounding box center [363, 30] width 267 height 33
click at [487, 26] on button "Close" at bounding box center [485, 29] width 15 height 15
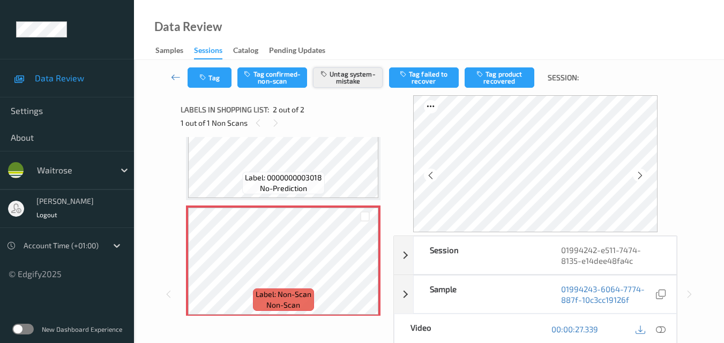
click at [345, 87] on button "Untag system-mistake" at bounding box center [348, 78] width 70 height 20
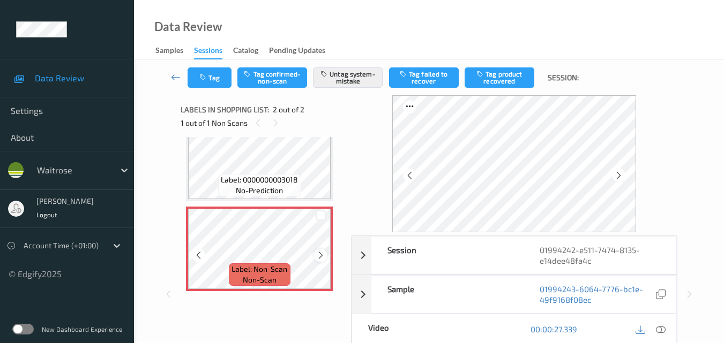
click at [318, 247] on div "Label: Non-Scan non-scan" at bounding box center [259, 249] width 147 height 85
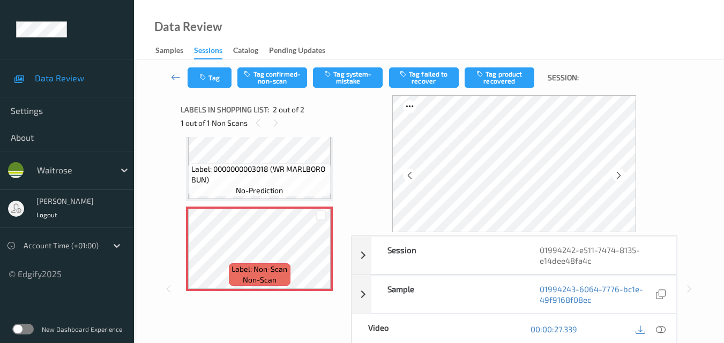
scroll to position [20, 0]
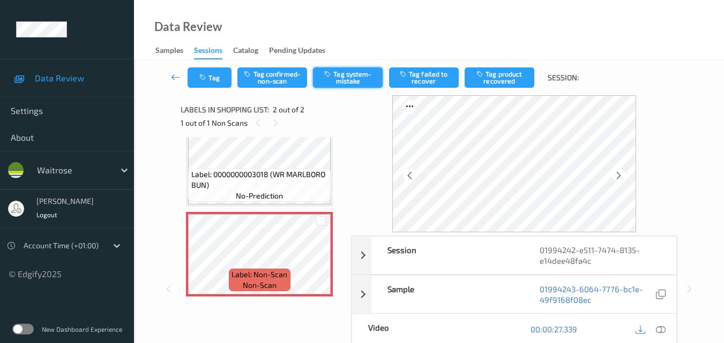
click at [350, 77] on button "Tag system-mistake" at bounding box center [348, 78] width 70 height 20
click at [220, 76] on button "Tag" at bounding box center [210, 78] width 44 height 20
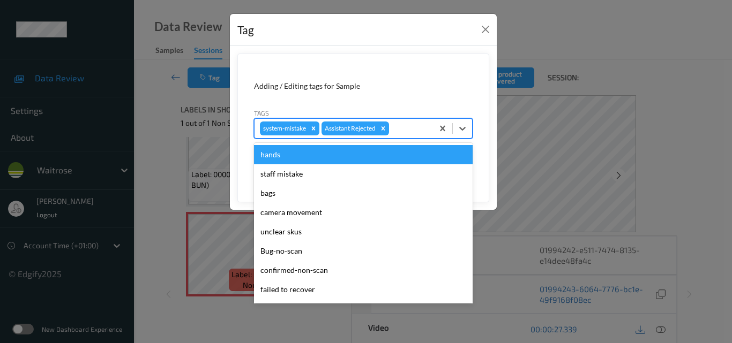
click at [405, 127] on div at bounding box center [409, 128] width 36 height 13
type input "un"
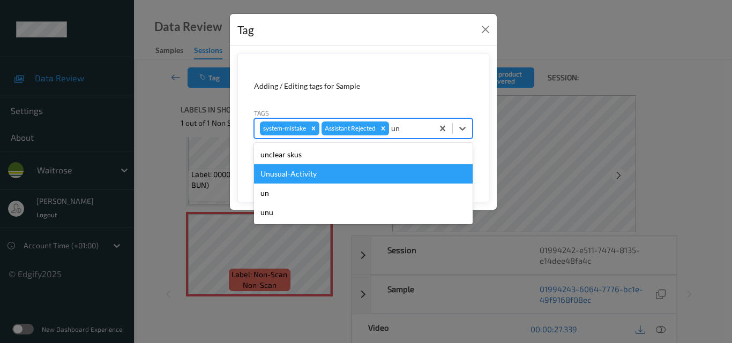
click at [328, 169] on div "Unusual-Activity" at bounding box center [363, 173] width 219 height 19
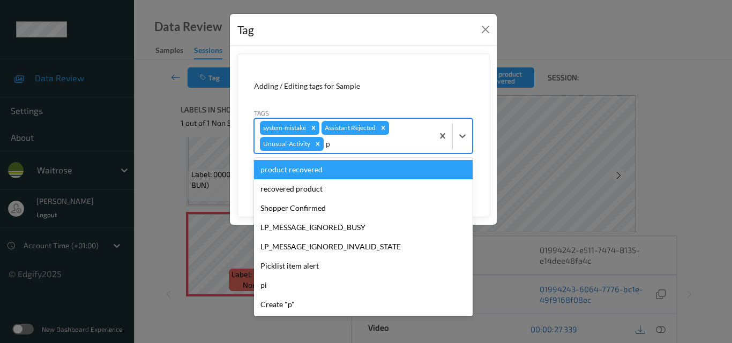
type input "pi"
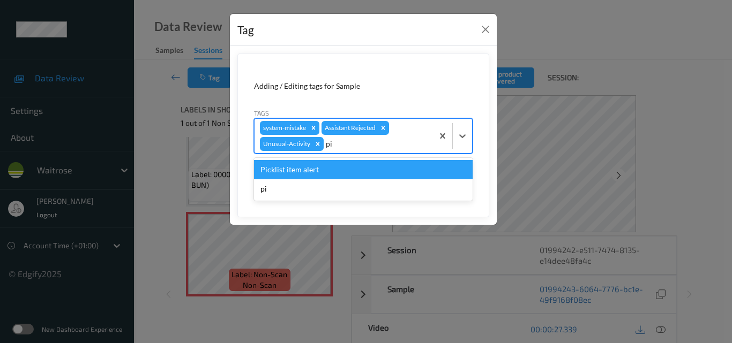
click at [328, 169] on div "Picklist item alert" at bounding box center [363, 169] width 219 height 19
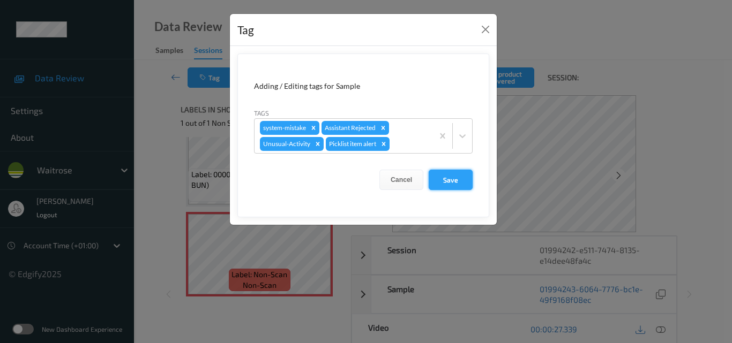
click at [455, 179] on button "Save" at bounding box center [451, 180] width 44 height 20
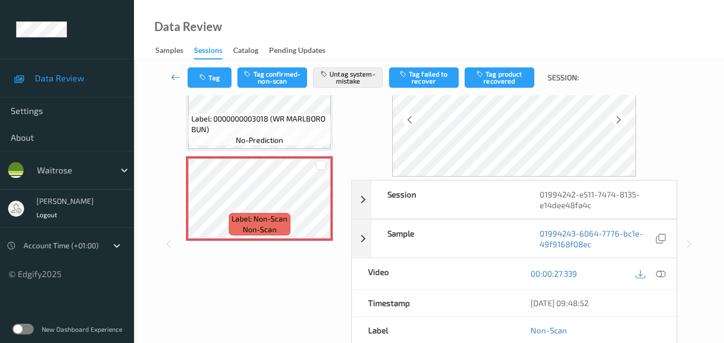
scroll to position [0, 0]
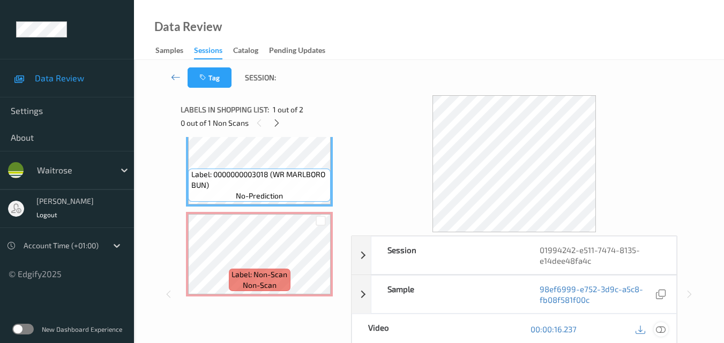
click at [663, 331] on icon at bounding box center [661, 330] width 10 height 10
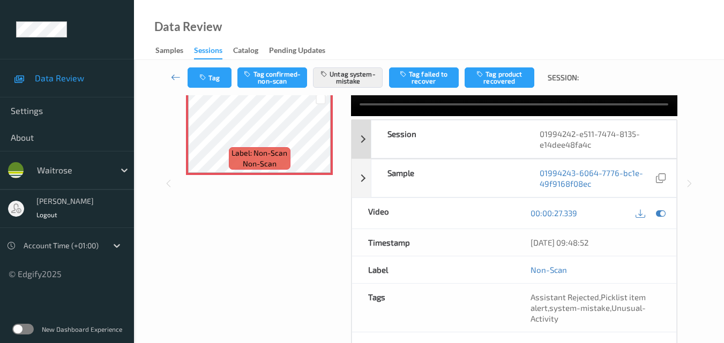
scroll to position [118, 0]
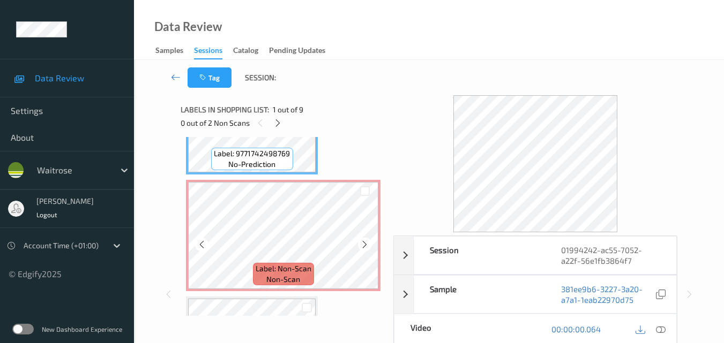
scroll to position [107, 0]
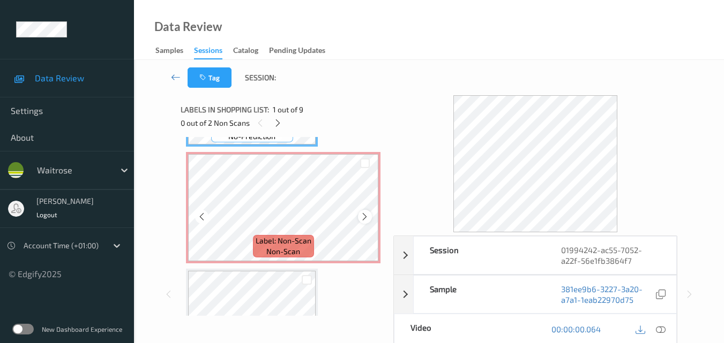
click at [363, 216] on icon at bounding box center [364, 217] width 9 height 10
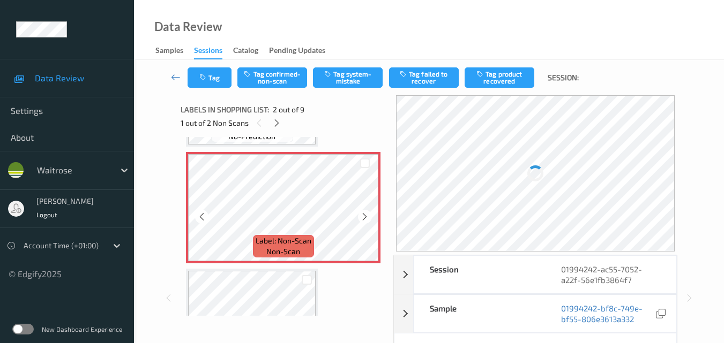
click at [363, 216] on icon at bounding box center [364, 217] width 9 height 10
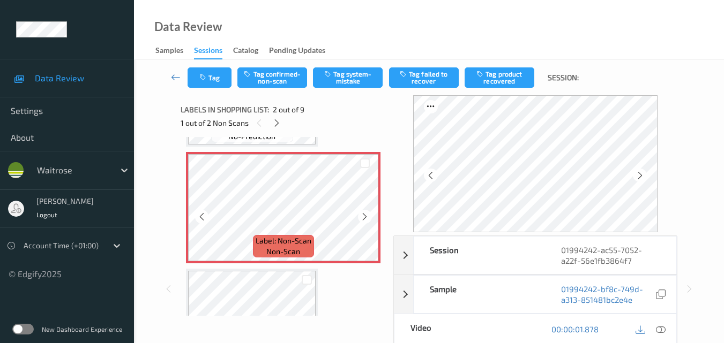
click at [363, 216] on icon at bounding box center [364, 217] width 9 height 10
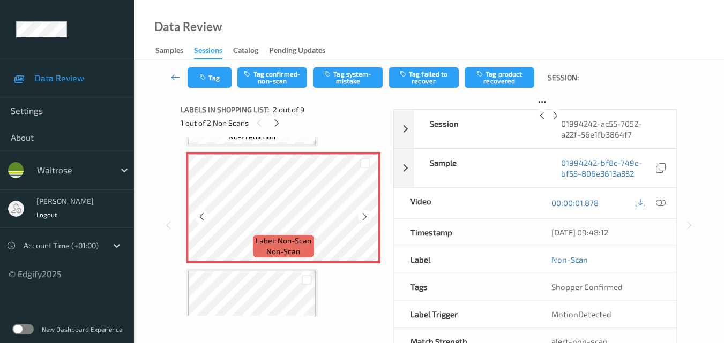
click at [363, 216] on div "Label: Non-Scan non-scan" at bounding box center [283, 207] width 194 height 111
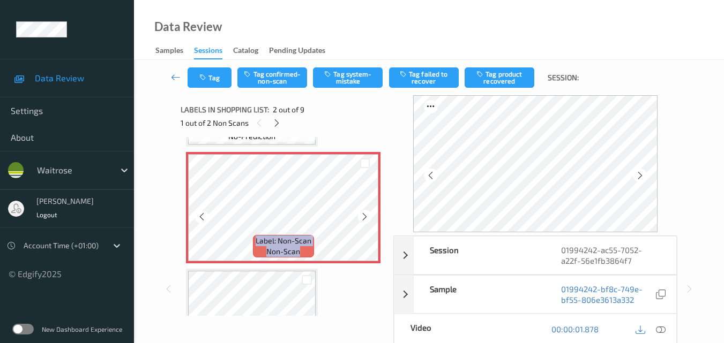
click at [363, 216] on icon at bounding box center [364, 217] width 9 height 10
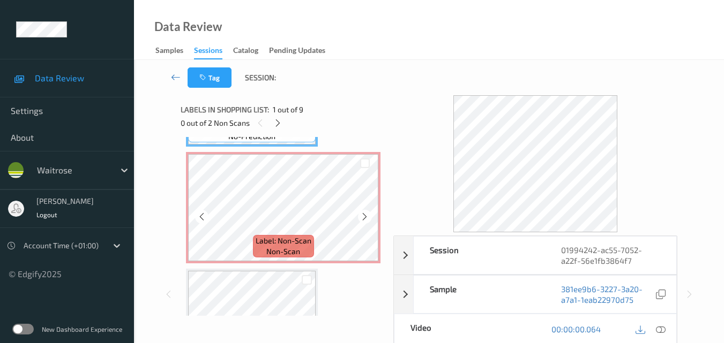
scroll to position [0, 0]
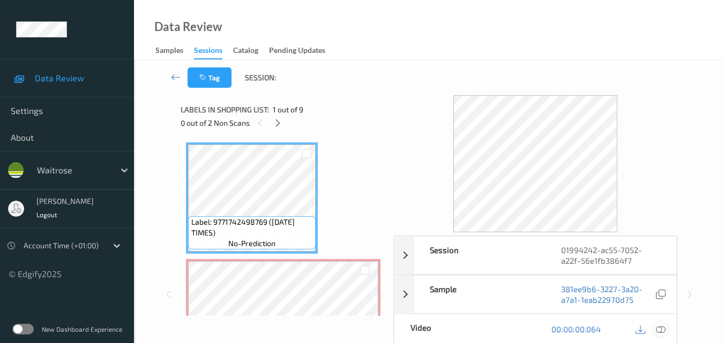
click at [661, 330] on icon at bounding box center [661, 330] width 10 height 10
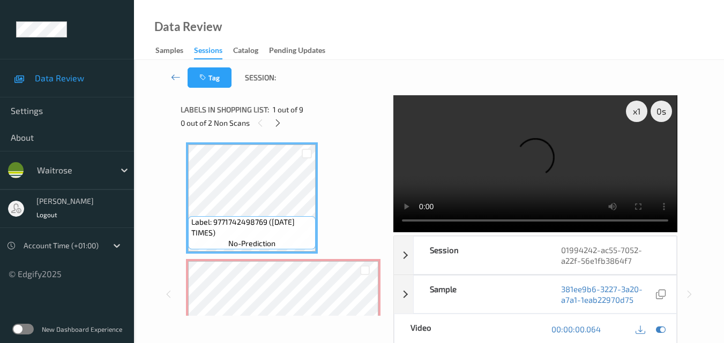
click at [476, 155] on video at bounding box center [534, 163] width 283 height 137
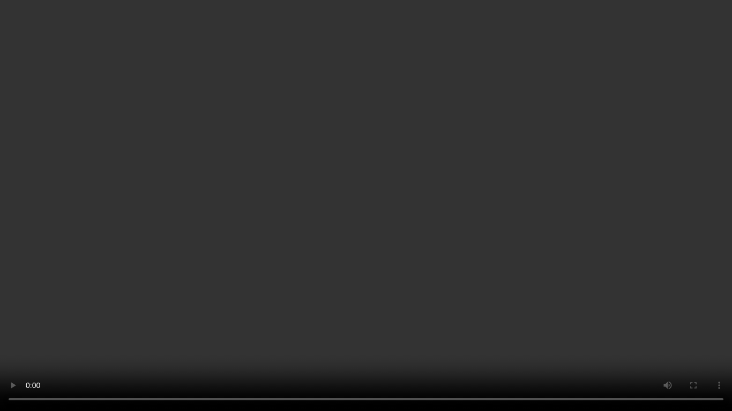
click at [545, 198] on video at bounding box center [366, 205] width 732 height 411
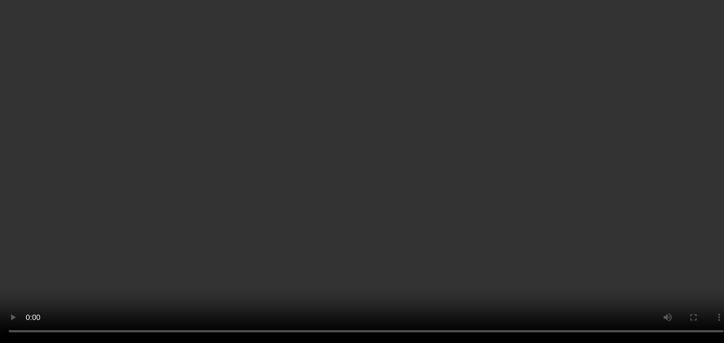
scroll to position [107, 0]
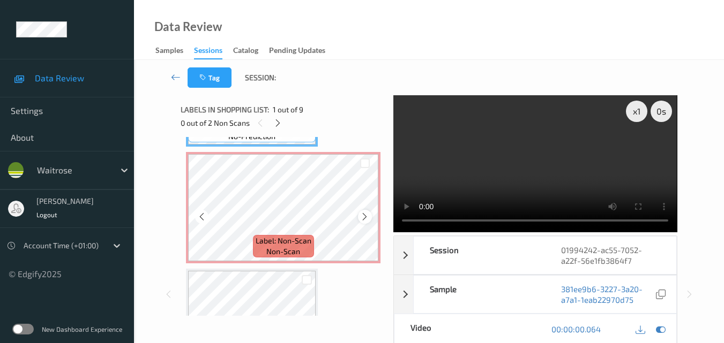
click at [368, 218] on icon at bounding box center [364, 217] width 9 height 10
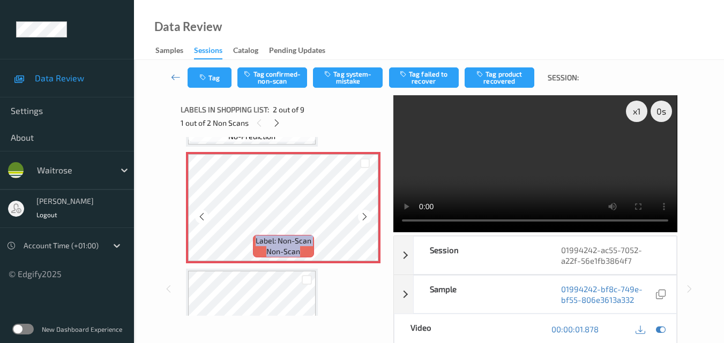
click at [368, 218] on icon at bounding box center [364, 217] width 9 height 10
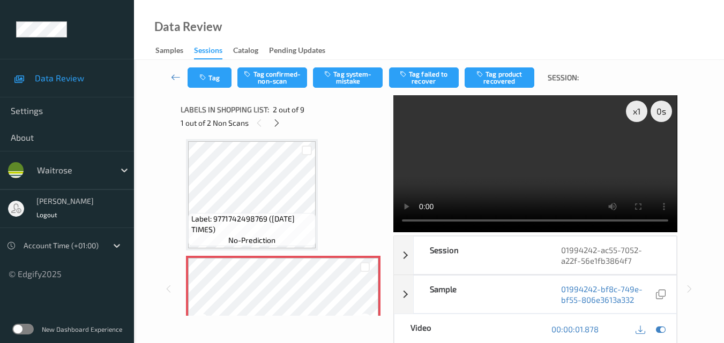
scroll to position [0, 0]
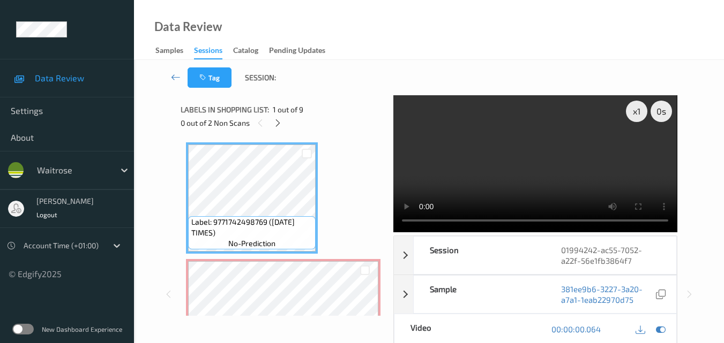
click at [476, 169] on video at bounding box center [534, 163] width 283 height 137
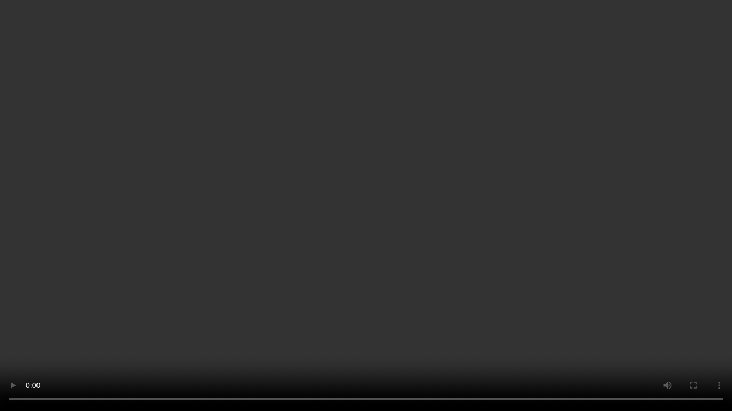
click at [488, 238] on video at bounding box center [366, 205] width 732 height 411
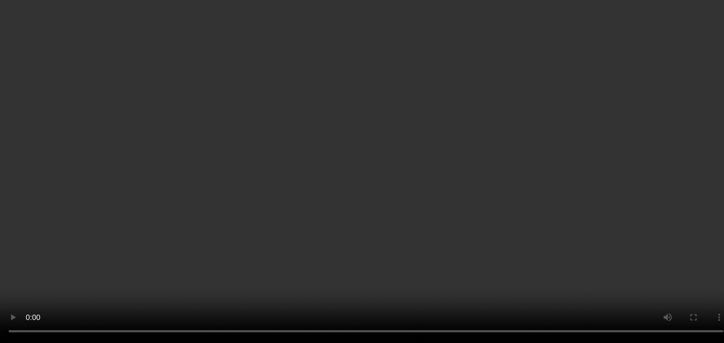
scroll to position [54, 0]
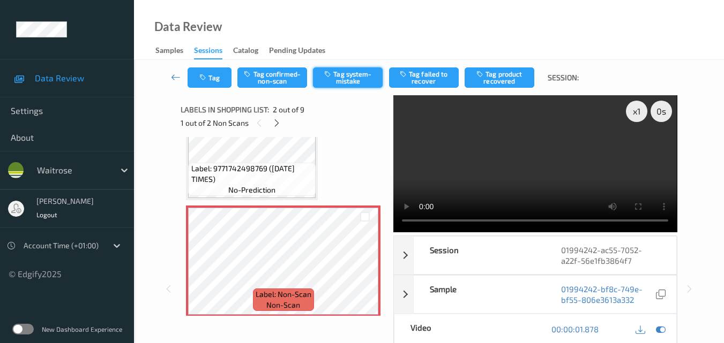
click at [360, 76] on button "Tag system-mistake" at bounding box center [348, 78] width 70 height 20
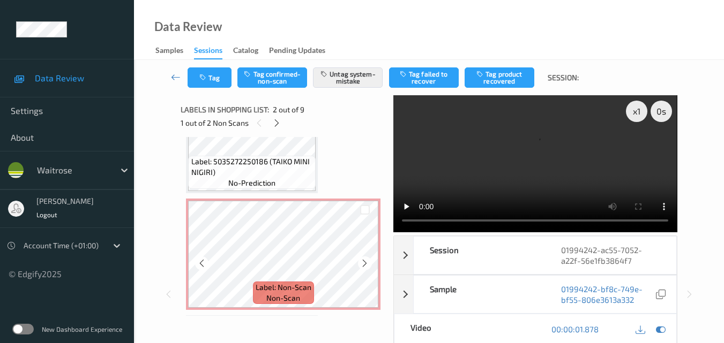
scroll to position [321, 0]
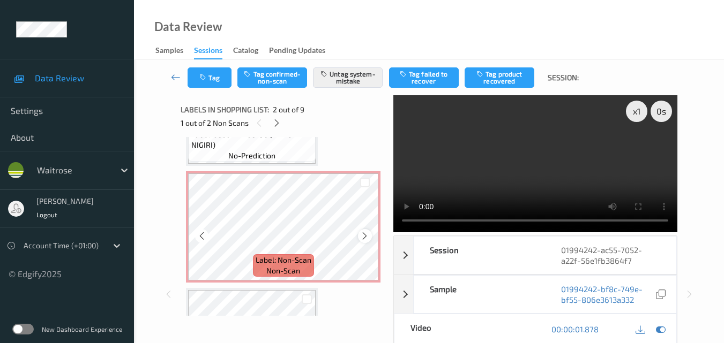
click at [364, 235] on icon at bounding box center [364, 236] width 9 height 10
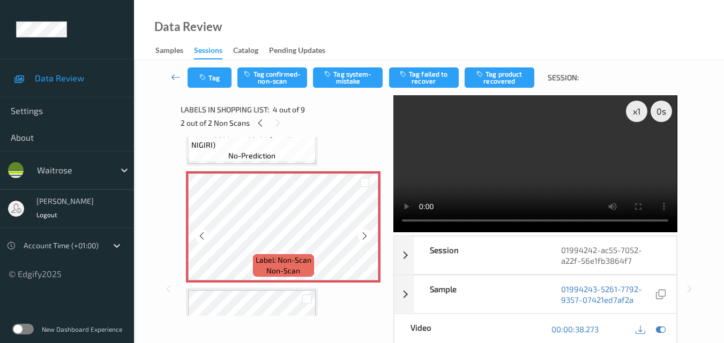
click at [364, 235] on icon at bounding box center [364, 236] width 9 height 10
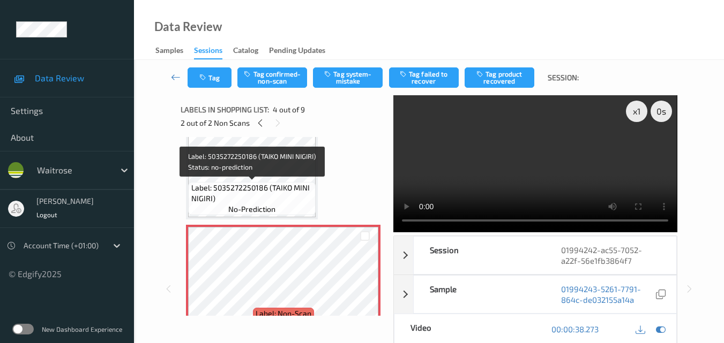
click at [263, 187] on span "Label: 5035272250186 (TAIKO MINI NIGIRI)" at bounding box center [252, 193] width 122 height 21
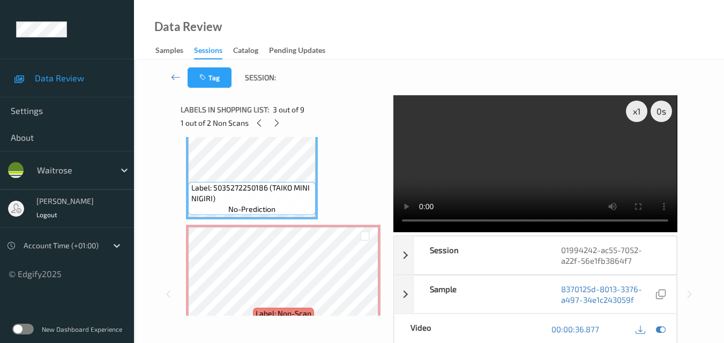
click at [525, 178] on video at bounding box center [534, 163] width 283 height 137
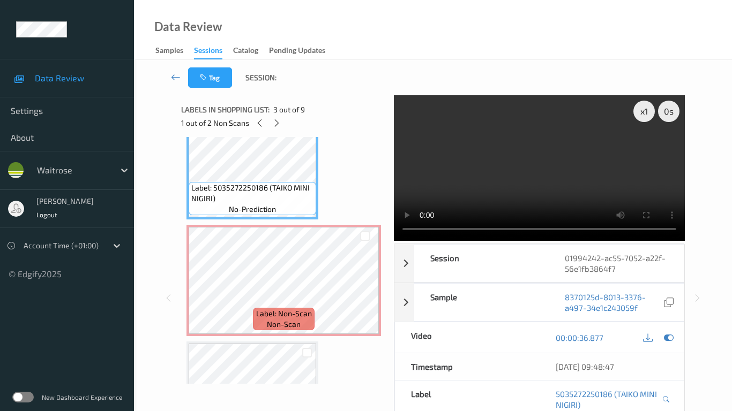
click at [465, 241] on video at bounding box center [539, 168] width 291 height 146
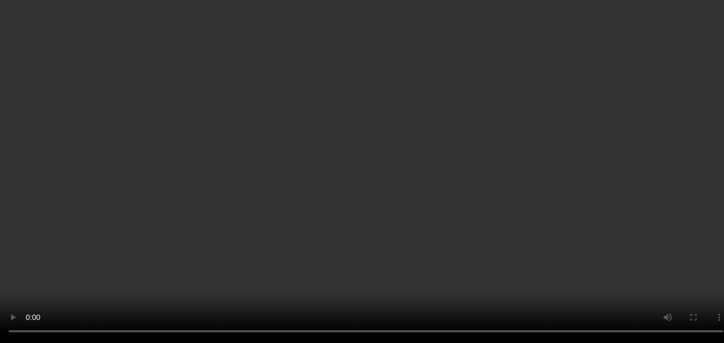
scroll to position [321, 0]
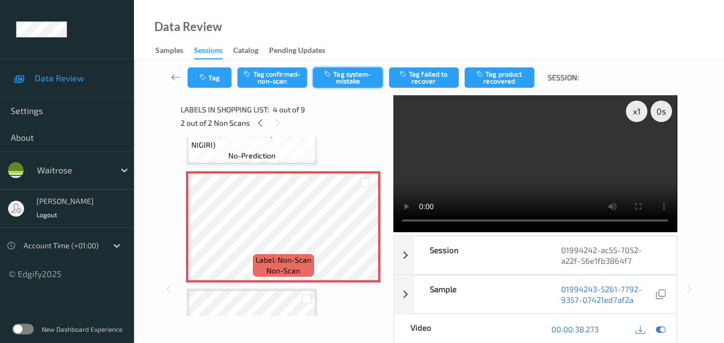
click at [352, 72] on button "Tag system-mistake" at bounding box center [348, 78] width 70 height 20
click at [555, 172] on video at bounding box center [534, 163] width 283 height 137
click at [554, 174] on video at bounding box center [534, 163] width 283 height 137
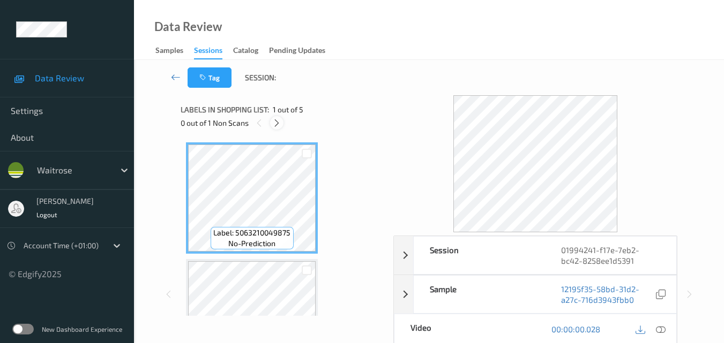
click at [274, 123] on icon at bounding box center [276, 123] width 9 height 10
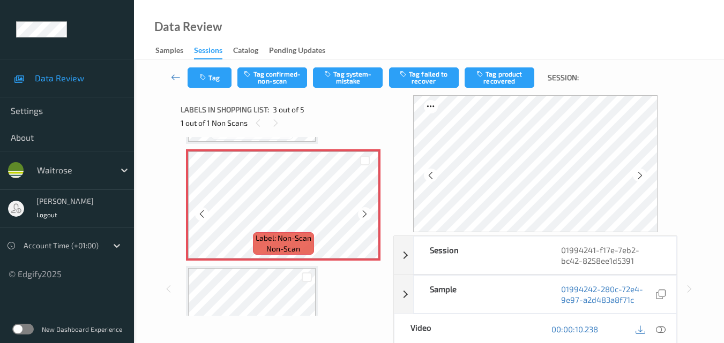
scroll to position [229, 0]
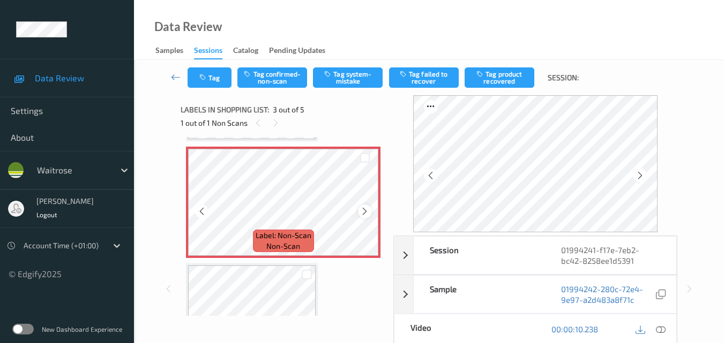
click at [364, 213] on icon at bounding box center [364, 212] width 9 height 10
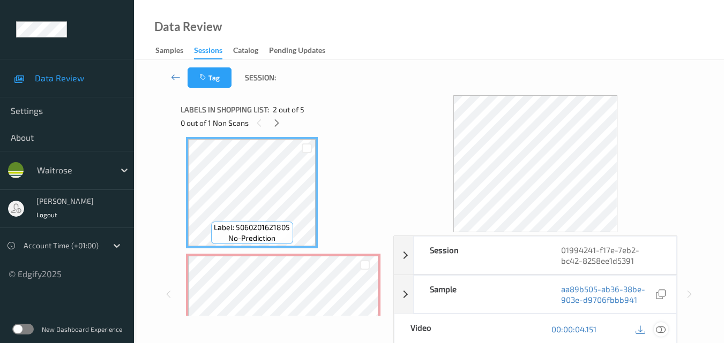
click at [665, 328] on icon at bounding box center [661, 330] width 10 height 10
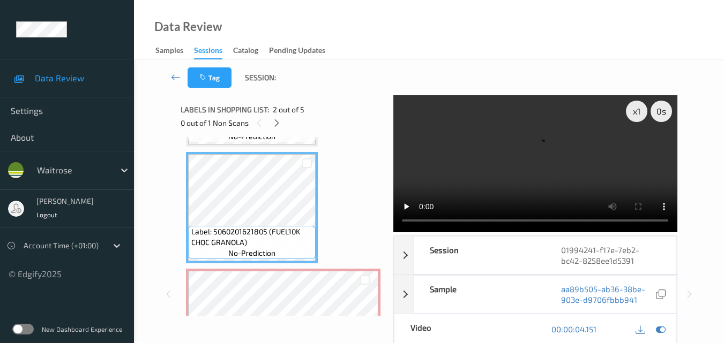
scroll to position [54, 0]
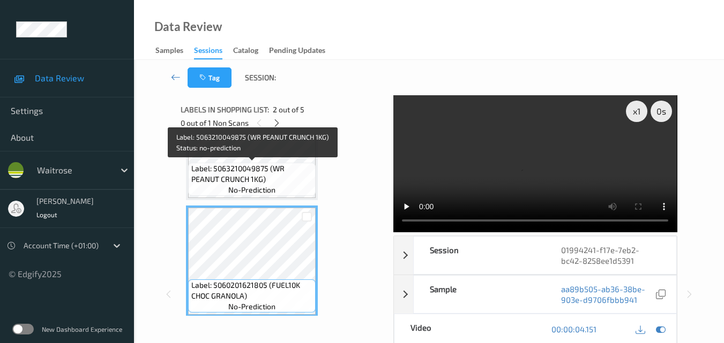
click at [271, 164] on span "Label: 5063210049875 (WR PEANUT CRUNCH 1KG)" at bounding box center [252, 173] width 122 height 21
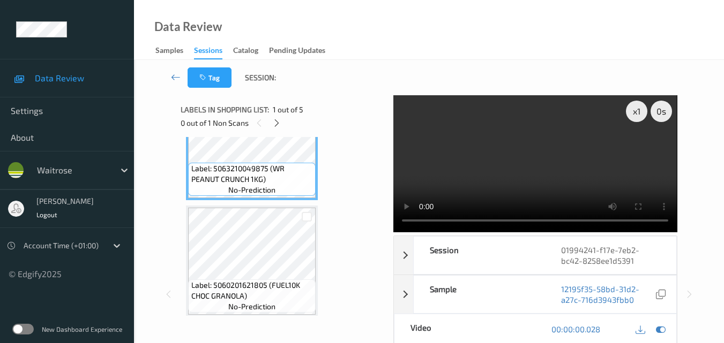
click at [545, 165] on video at bounding box center [534, 163] width 283 height 137
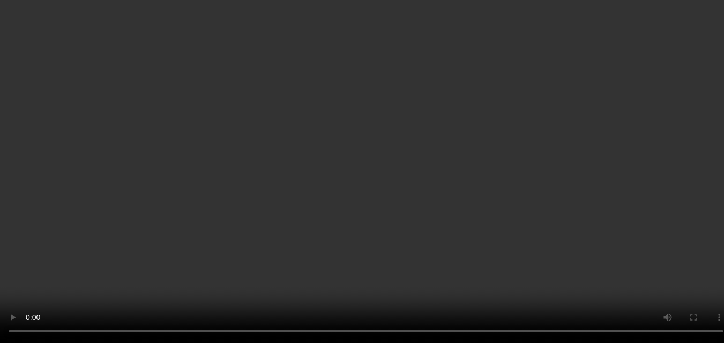
scroll to position [107, 0]
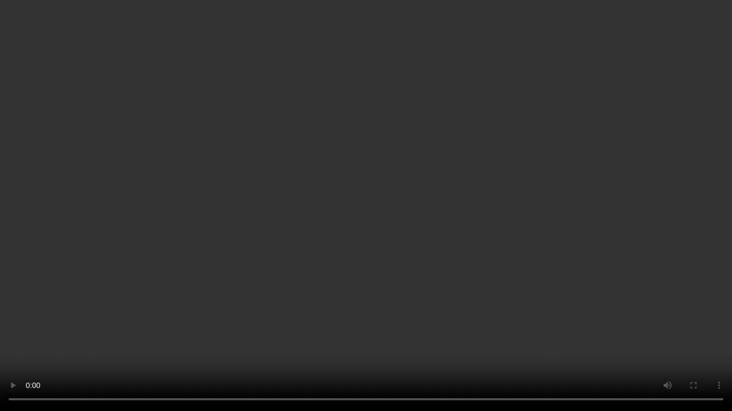
click at [460, 274] on video at bounding box center [366, 205] width 732 height 411
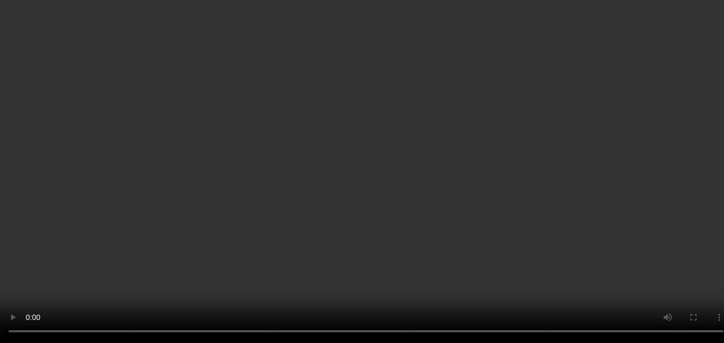
scroll to position [214, 0]
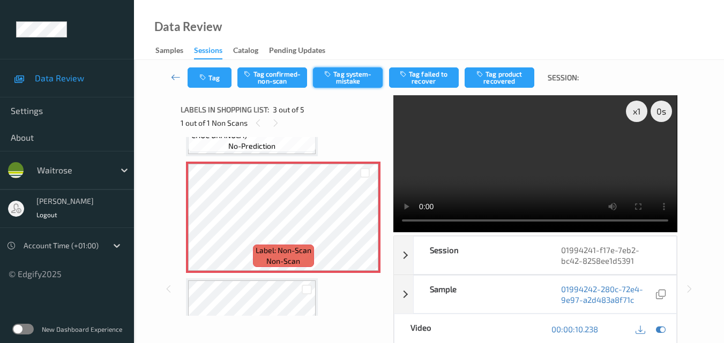
click at [360, 74] on button "Tag system-mistake" at bounding box center [348, 78] width 70 height 20
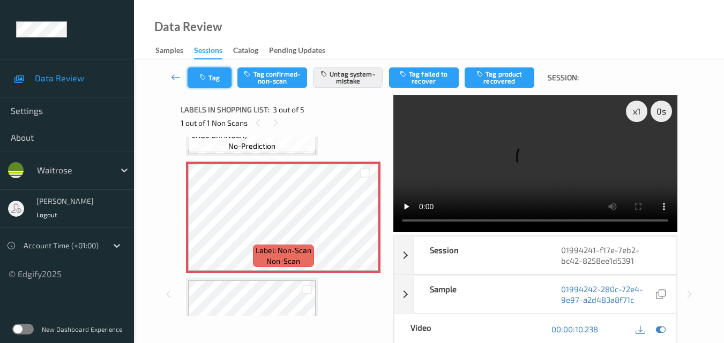
click at [218, 77] on button "Tag" at bounding box center [210, 78] width 44 height 20
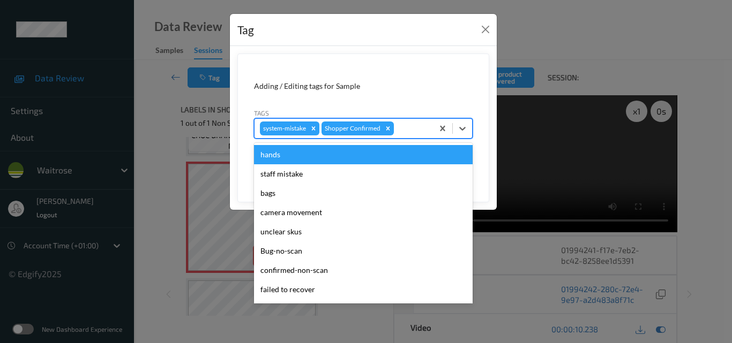
click at [417, 134] on div at bounding box center [412, 128] width 32 height 13
type input "un"
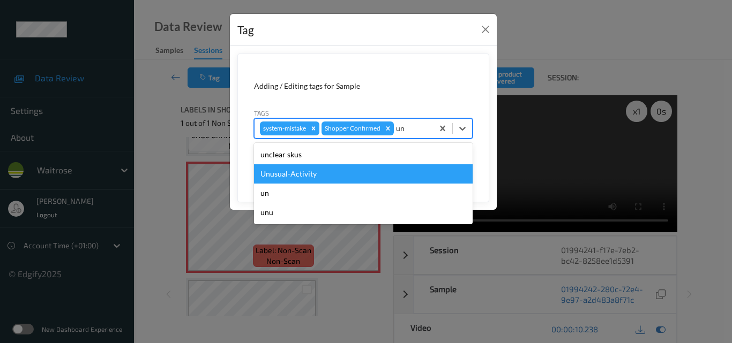
click at [353, 172] on div "Unusual-Activity" at bounding box center [363, 173] width 219 height 19
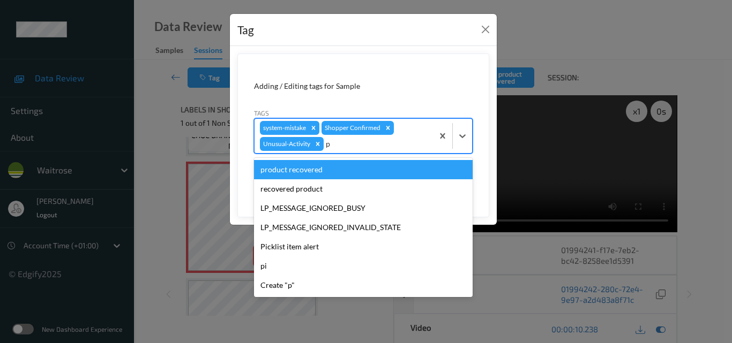
type input "pi"
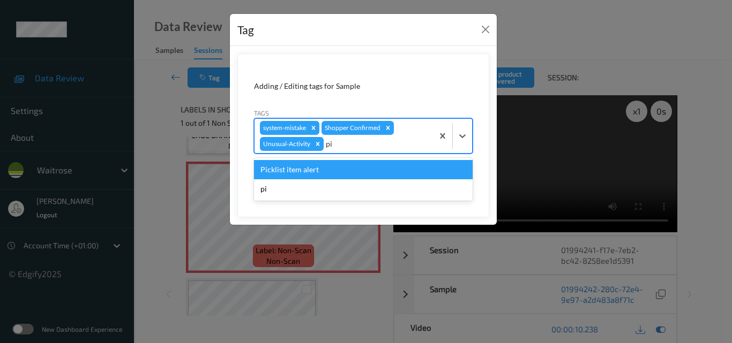
click at [353, 172] on div "Picklist item alert" at bounding box center [363, 169] width 219 height 19
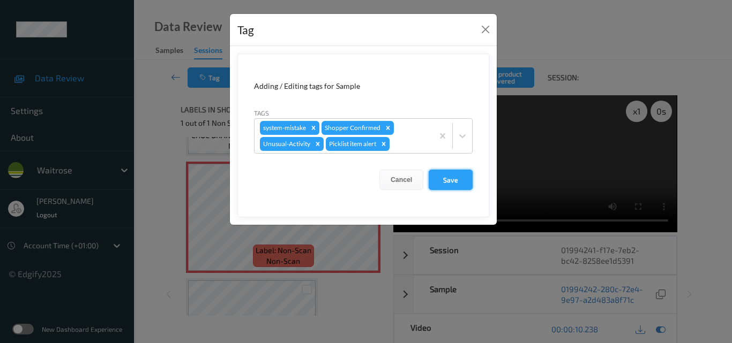
click at [450, 181] on button "Save" at bounding box center [451, 180] width 44 height 20
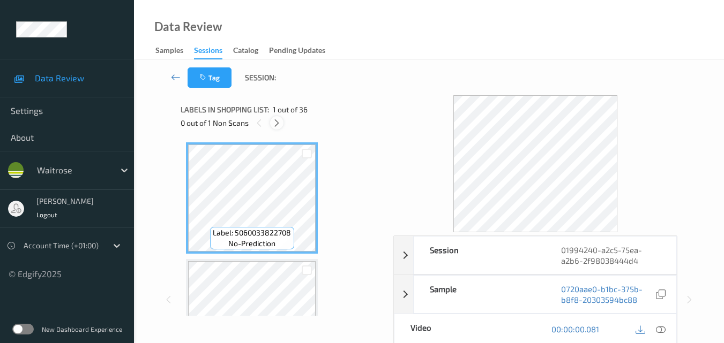
click at [275, 120] on icon at bounding box center [276, 123] width 9 height 10
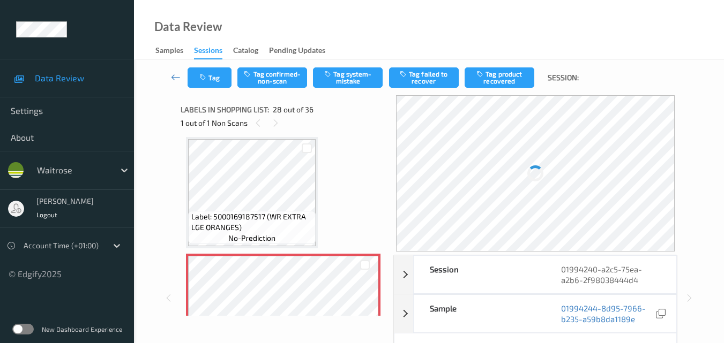
scroll to position [3149, 0]
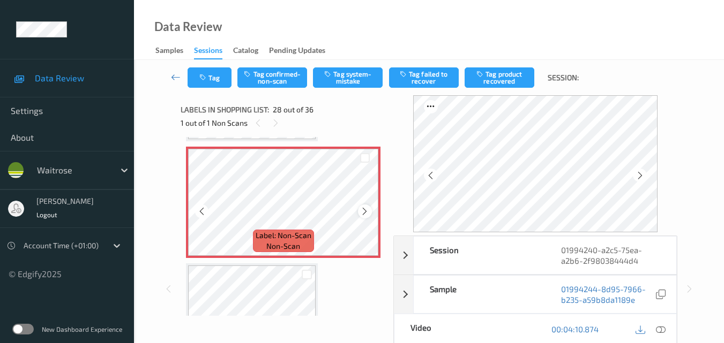
click at [369, 211] on icon at bounding box center [364, 212] width 9 height 10
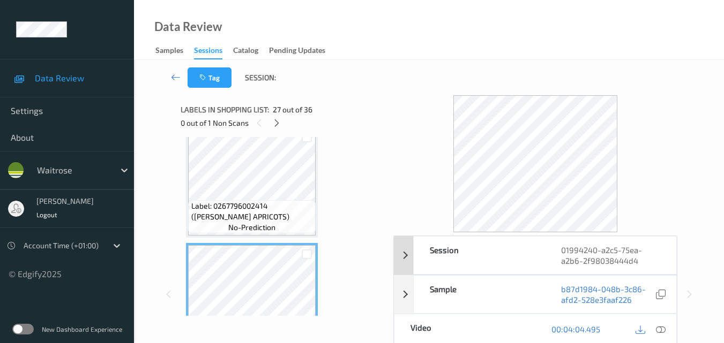
scroll to position [2935, 0]
click at [663, 328] on icon at bounding box center [661, 330] width 10 height 10
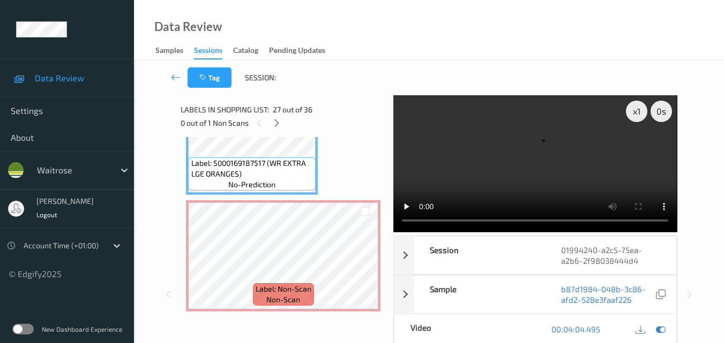
scroll to position [3042, 0]
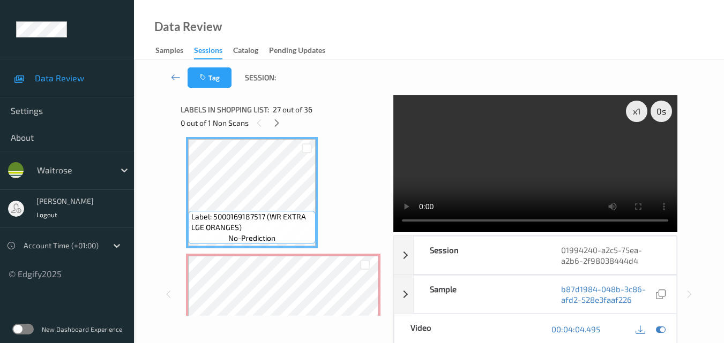
click at [490, 182] on video at bounding box center [534, 163] width 283 height 137
click at [565, 160] on video at bounding box center [534, 163] width 283 height 137
click at [556, 159] on video at bounding box center [534, 163] width 283 height 137
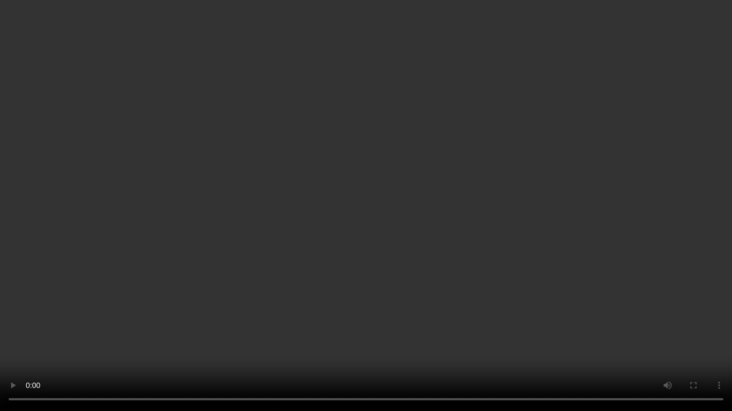
click at [401, 251] on video at bounding box center [366, 205] width 732 height 411
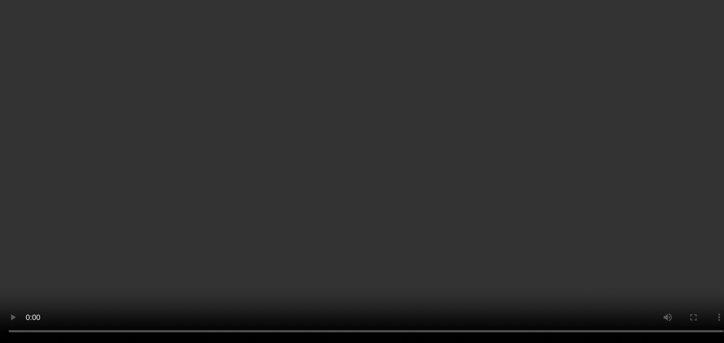
scroll to position [3203, 0]
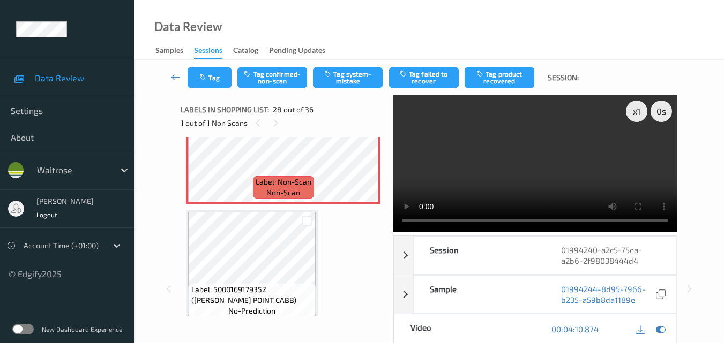
click at [562, 171] on video at bounding box center [534, 163] width 283 height 137
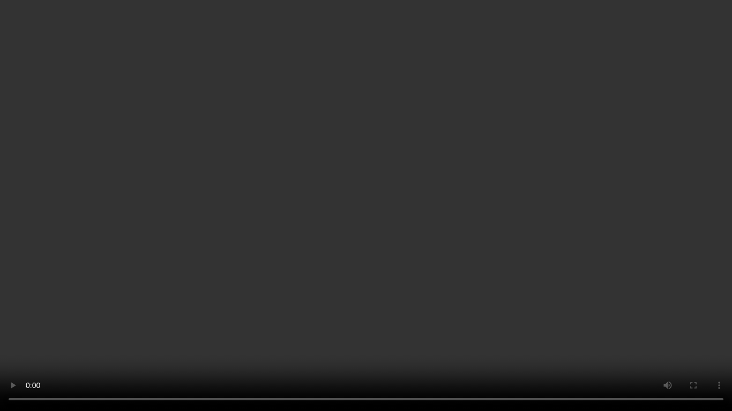
click at [523, 303] on video at bounding box center [366, 205] width 732 height 411
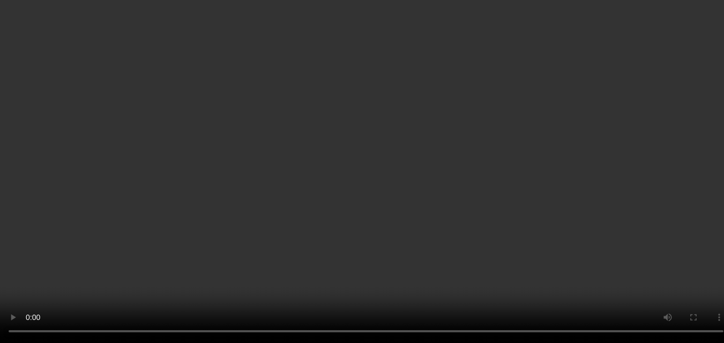
scroll to position [3096, 0]
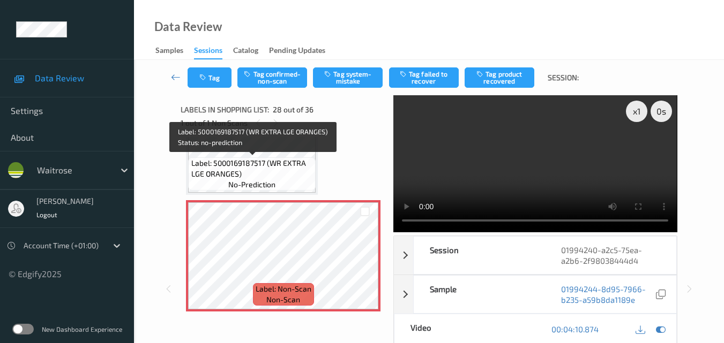
click at [276, 162] on span "Label: 5000169187517 (WR EXTRA LGE ORANGES)" at bounding box center [252, 168] width 122 height 21
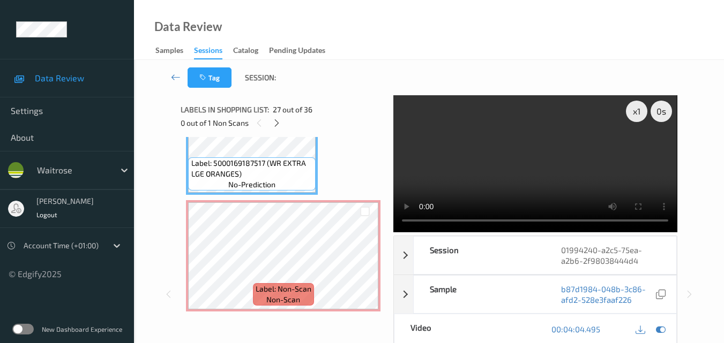
click at [546, 184] on video at bounding box center [534, 163] width 283 height 137
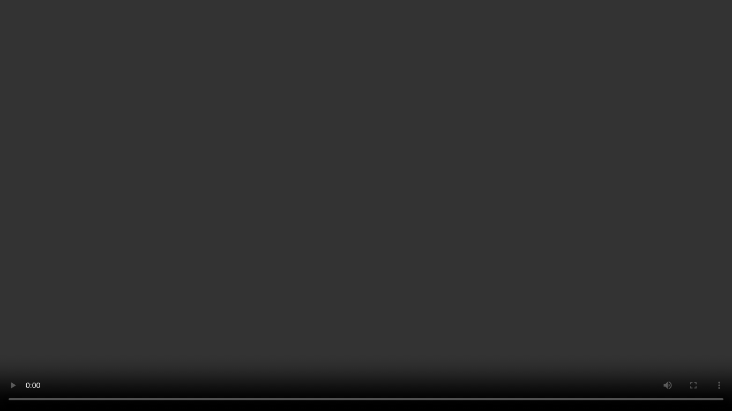
click at [514, 248] on video at bounding box center [366, 205] width 732 height 411
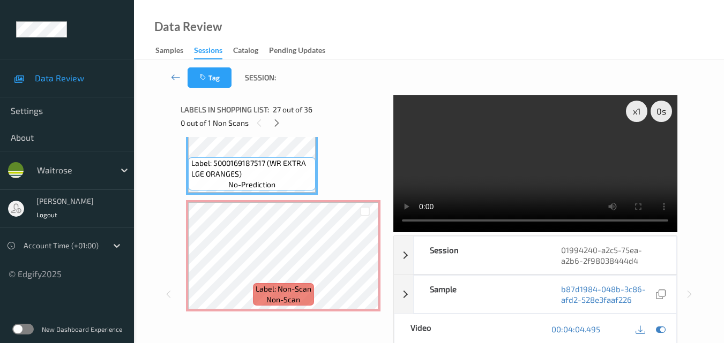
click at [600, 177] on video at bounding box center [534, 163] width 283 height 137
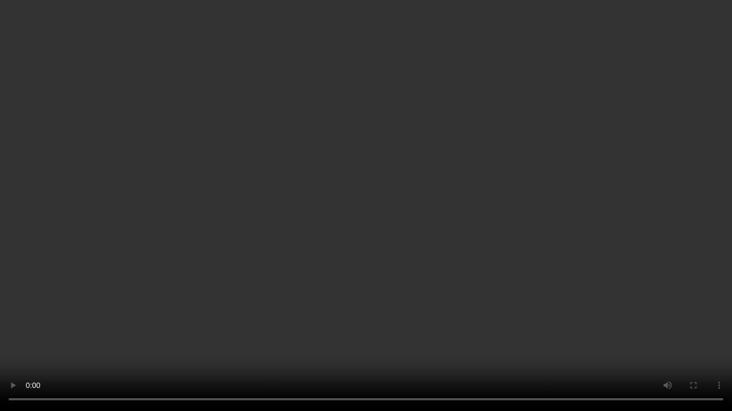
click at [597, 255] on video at bounding box center [366, 205] width 732 height 411
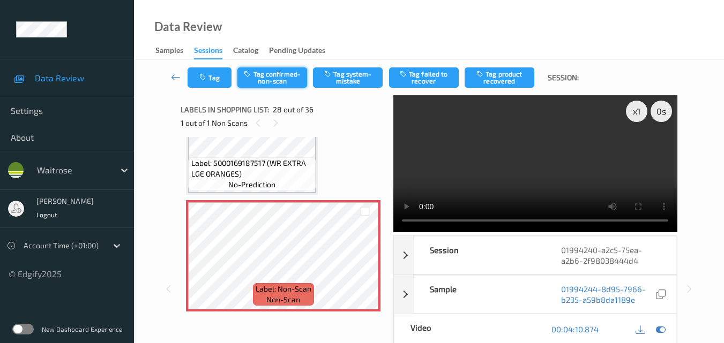
click at [269, 79] on button "Tag confirmed-non-scan" at bounding box center [272, 78] width 70 height 20
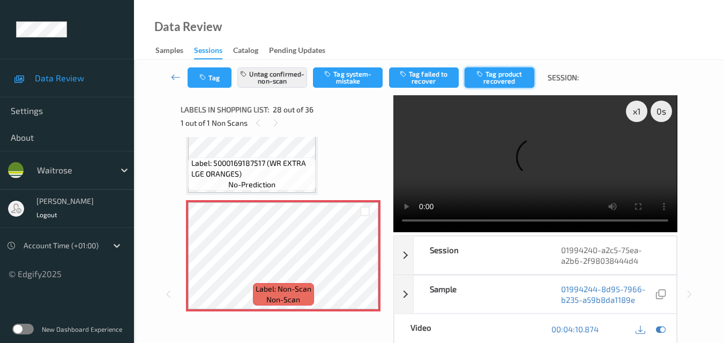
click at [502, 79] on button "Tag product recovered" at bounding box center [500, 78] width 70 height 20
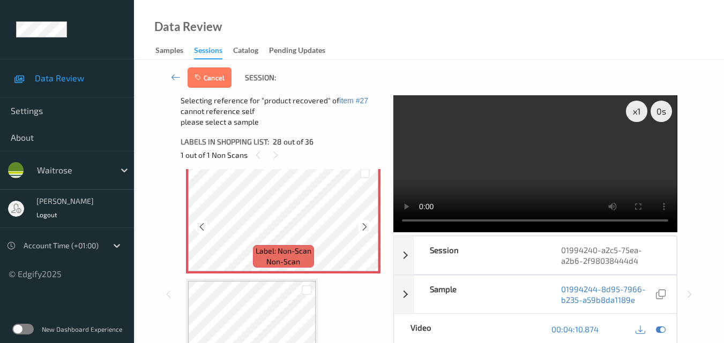
scroll to position [3257, 0]
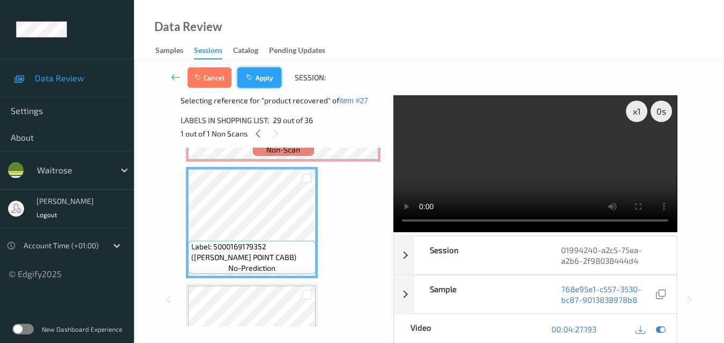
click at [268, 74] on button "Apply" at bounding box center [259, 78] width 44 height 20
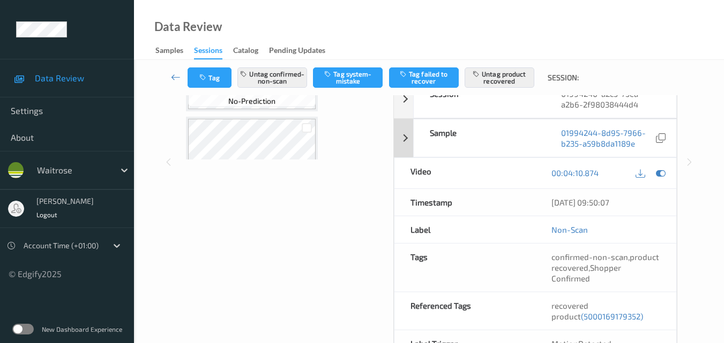
scroll to position [214, 0]
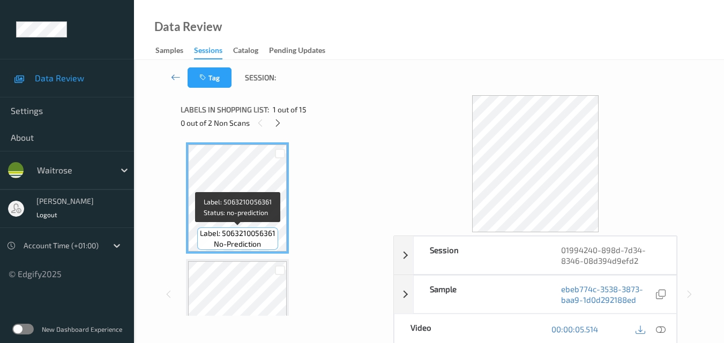
scroll to position [107, 0]
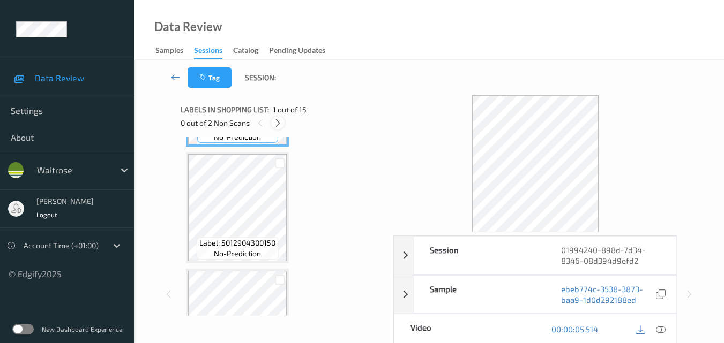
click at [275, 119] on icon at bounding box center [277, 123] width 9 height 10
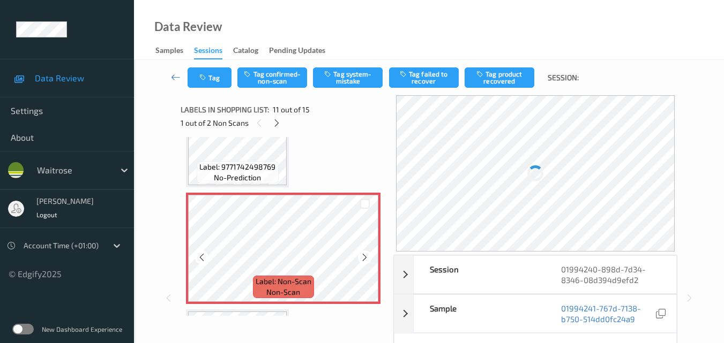
scroll to position [1164, 0]
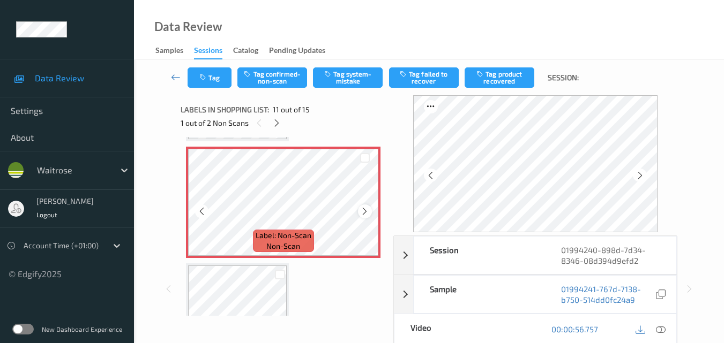
click at [363, 209] on icon at bounding box center [364, 212] width 9 height 10
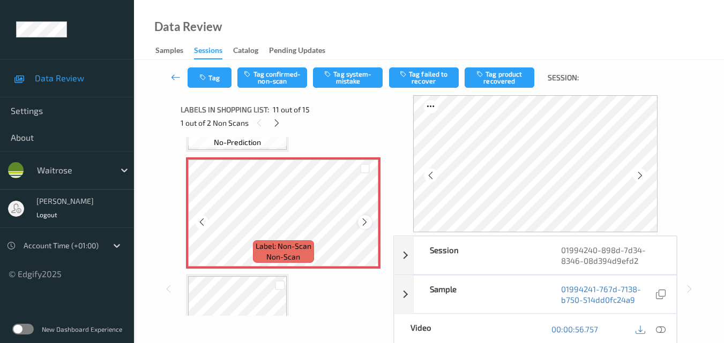
click at [364, 220] on icon at bounding box center [364, 223] width 9 height 10
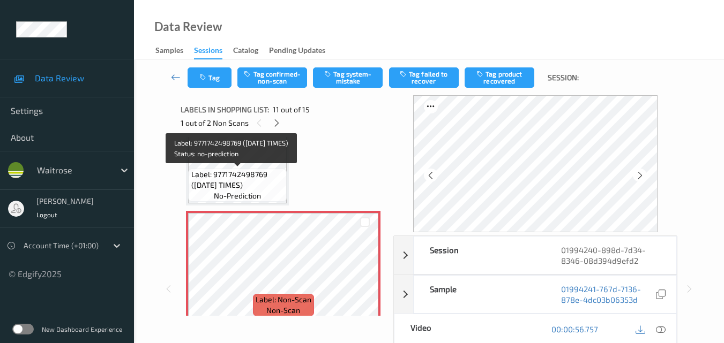
click at [252, 188] on span "Label: 9771742498769 ([DATE] TIMES)" at bounding box center [237, 179] width 93 height 21
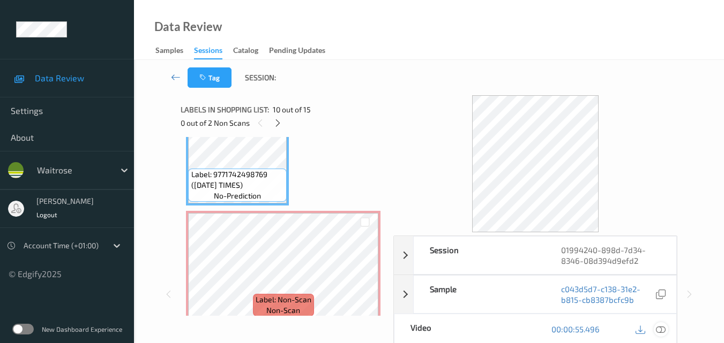
click at [661, 328] on icon at bounding box center [661, 330] width 10 height 10
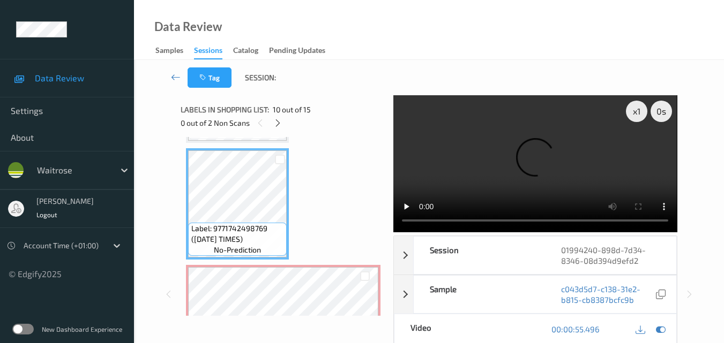
scroll to position [1046, 0]
click at [526, 156] on video at bounding box center [534, 163] width 283 height 137
click at [541, 176] on video at bounding box center [534, 163] width 283 height 137
click at [563, 168] on video at bounding box center [534, 163] width 283 height 137
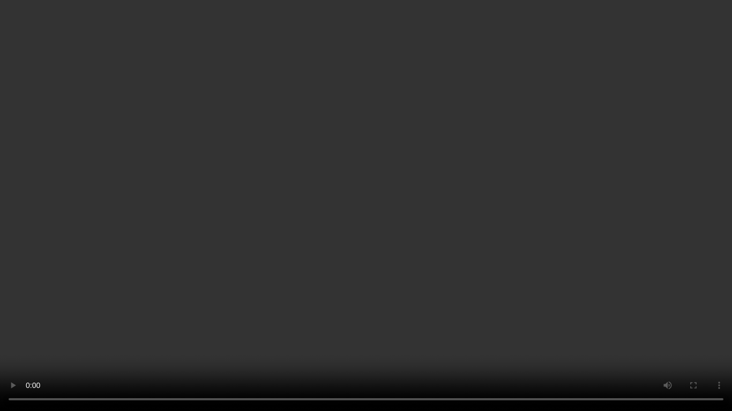
click at [515, 226] on video at bounding box center [366, 205] width 732 height 411
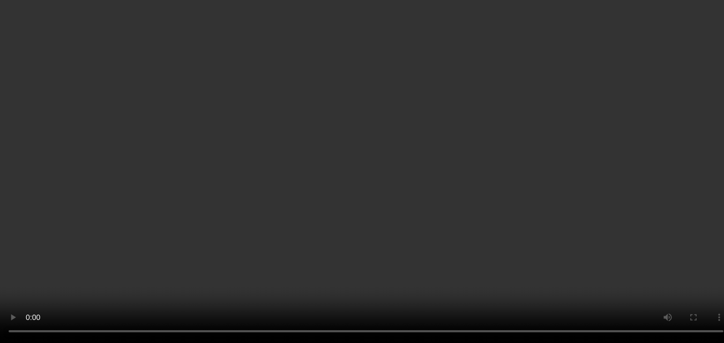
scroll to position [939, 0]
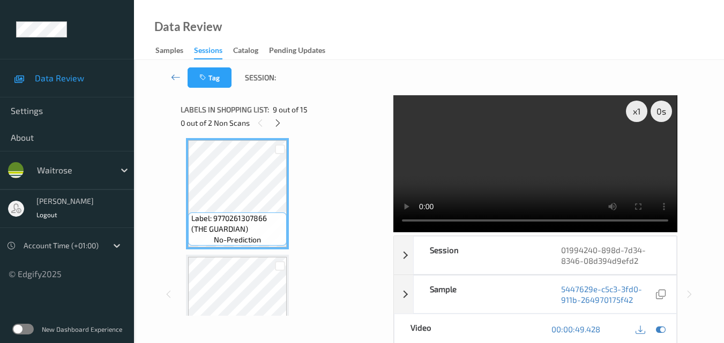
click at [489, 166] on video at bounding box center [534, 163] width 283 height 137
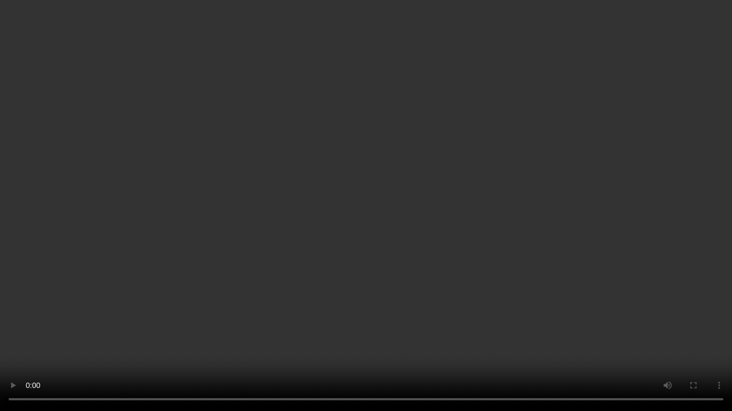
click at [522, 230] on video at bounding box center [366, 205] width 732 height 411
click at [460, 251] on video at bounding box center [366, 205] width 732 height 411
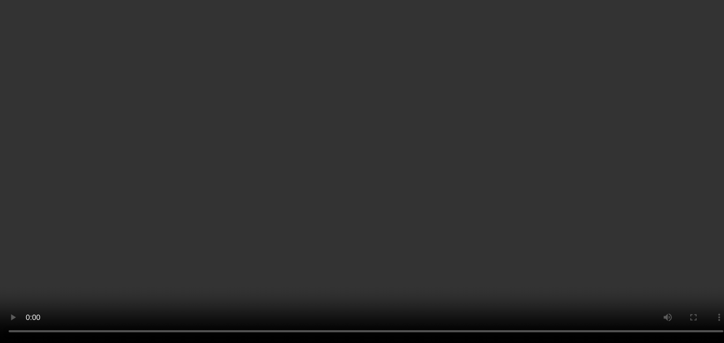
scroll to position [1099, 0]
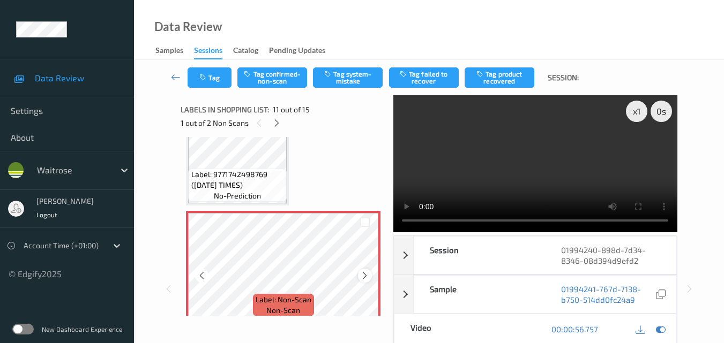
click at [366, 279] on icon at bounding box center [364, 276] width 9 height 10
click at [346, 80] on button "Tag system-mistake" at bounding box center [348, 78] width 70 height 20
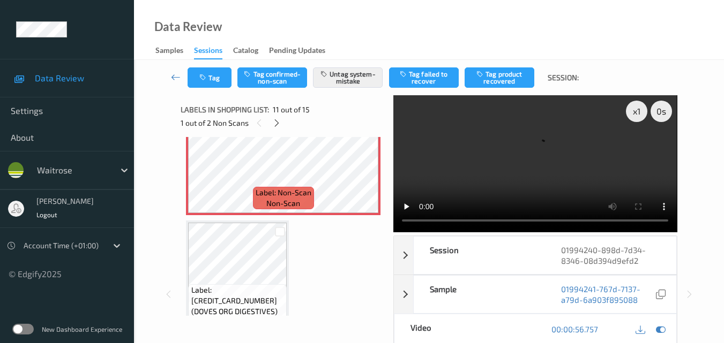
scroll to position [1153, 0]
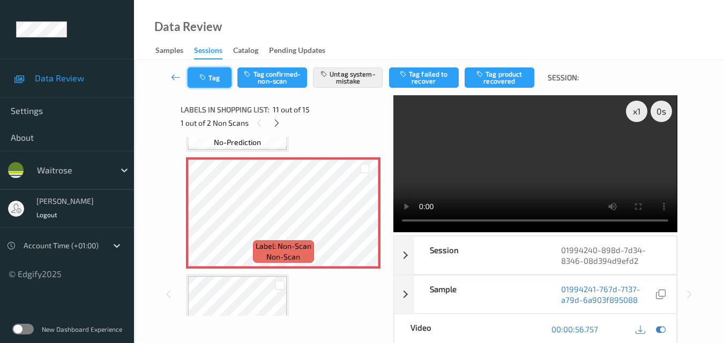
click at [208, 80] on icon "button" at bounding box center [203, 78] width 9 height 8
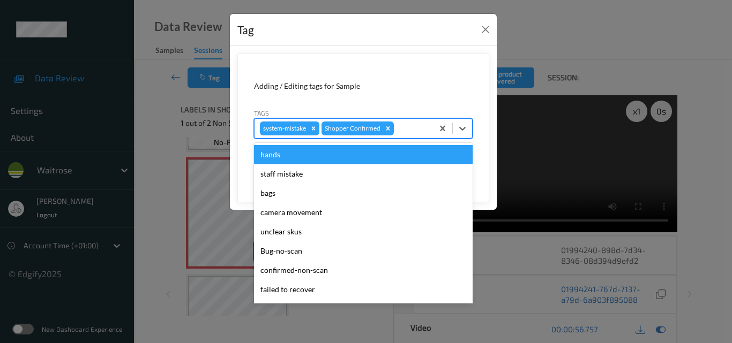
click at [404, 132] on div at bounding box center [412, 128] width 32 height 13
type input "un"
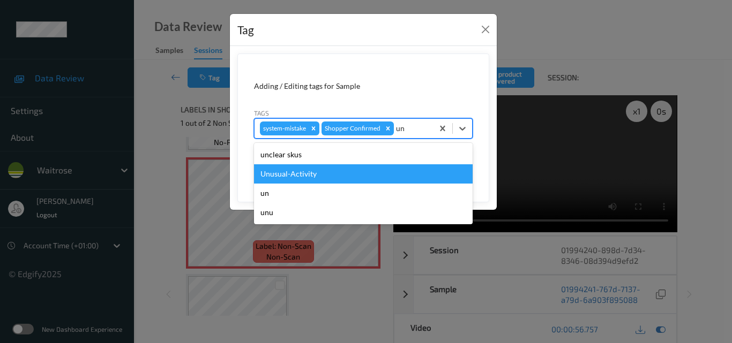
click at [369, 166] on div "Unusual-Activity" at bounding box center [363, 173] width 219 height 19
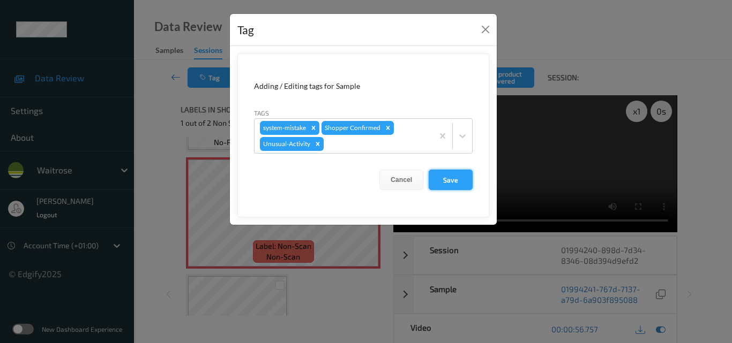
click at [454, 177] on button "Save" at bounding box center [451, 180] width 44 height 20
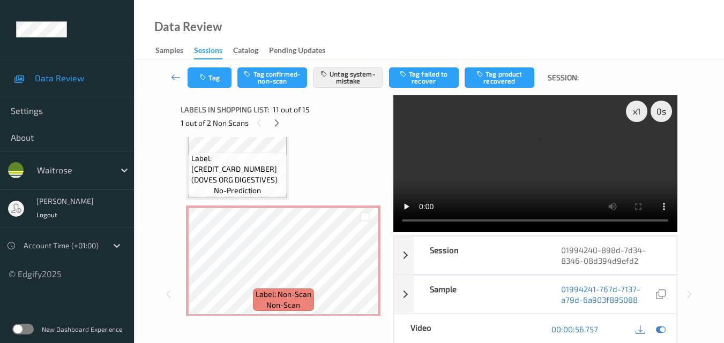
scroll to position [1475, 0]
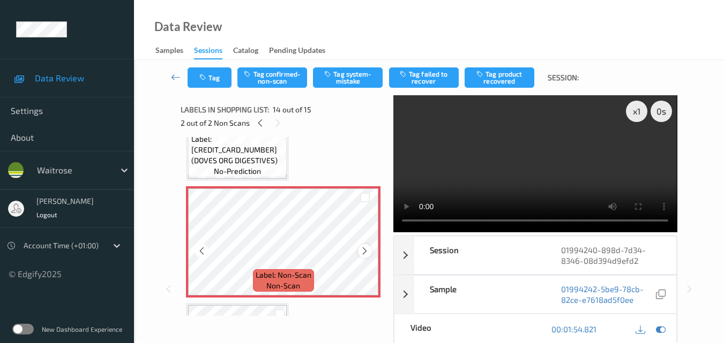
click at [367, 253] on icon at bounding box center [364, 251] width 9 height 10
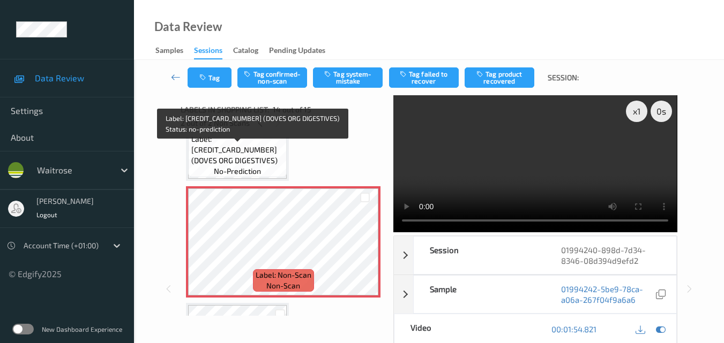
click at [249, 164] on span "Label: 5011766999991 (DOVES ORG DIGESTIVES)" at bounding box center [237, 150] width 93 height 32
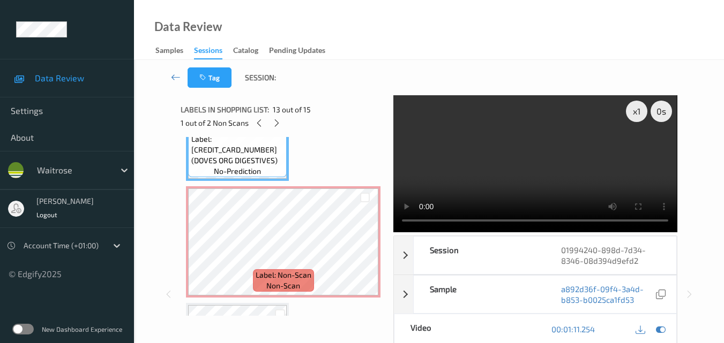
click at [520, 161] on video at bounding box center [534, 163] width 283 height 137
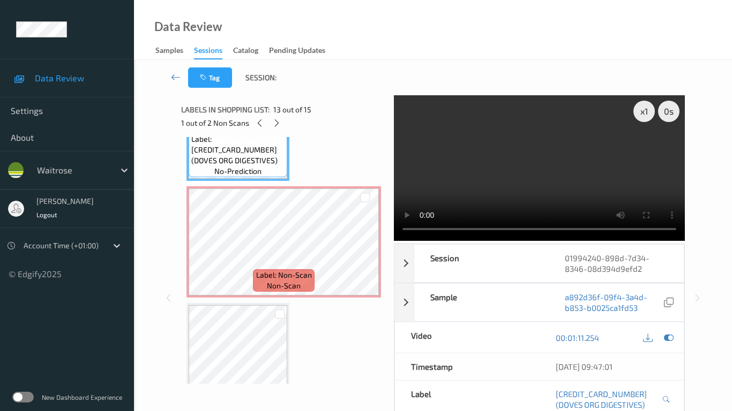
click at [440, 212] on video at bounding box center [539, 168] width 291 height 146
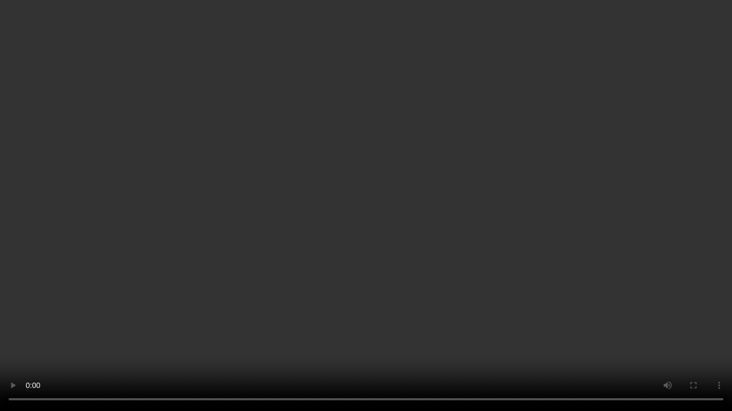
click at [335, 265] on video at bounding box center [366, 205] width 732 height 411
click at [437, 246] on video at bounding box center [366, 205] width 732 height 411
click at [408, 268] on video at bounding box center [366, 205] width 732 height 411
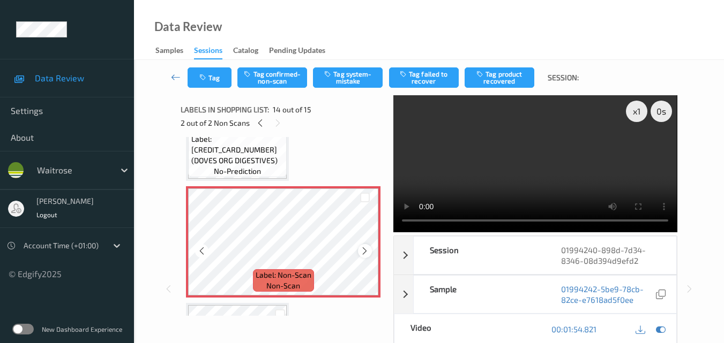
click at [362, 249] on icon at bounding box center [364, 251] width 9 height 10
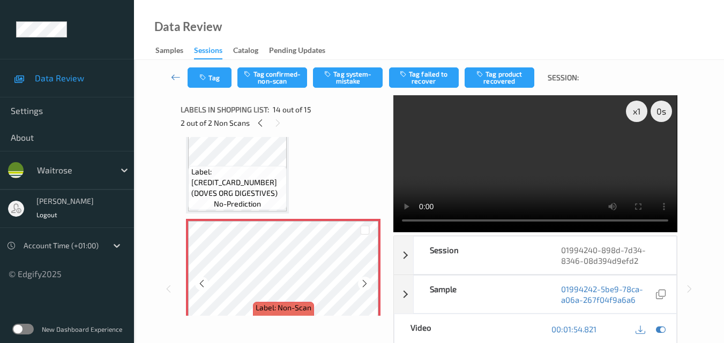
scroll to position [1421, 0]
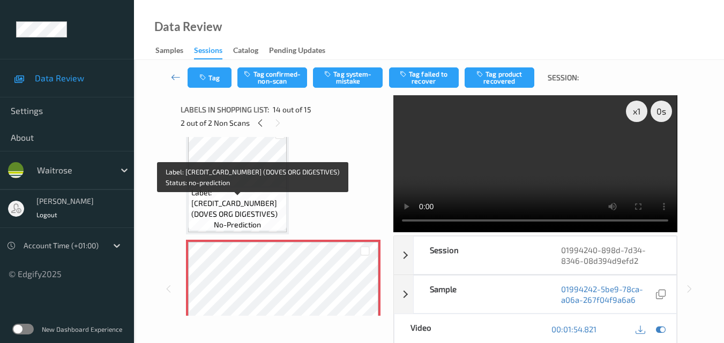
click at [248, 207] on span "Label: 5011766999991 (DOVES ORG DIGESTIVES)" at bounding box center [237, 204] width 93 height 32
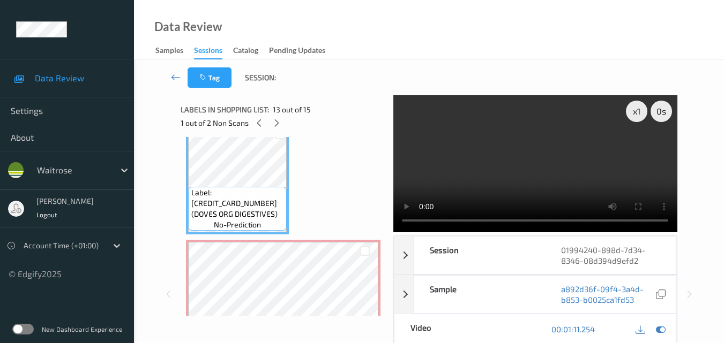
click at [542, 175] on video at bounding box center [534, 163] width 283 height 137
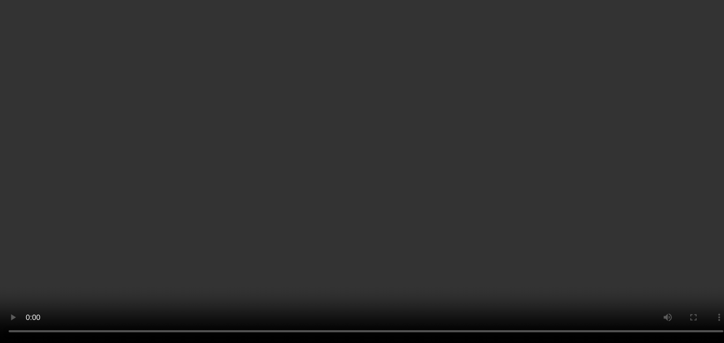
click at [643, 112] on div "x 1" at bounding box center [636, 111] width 21 height 21
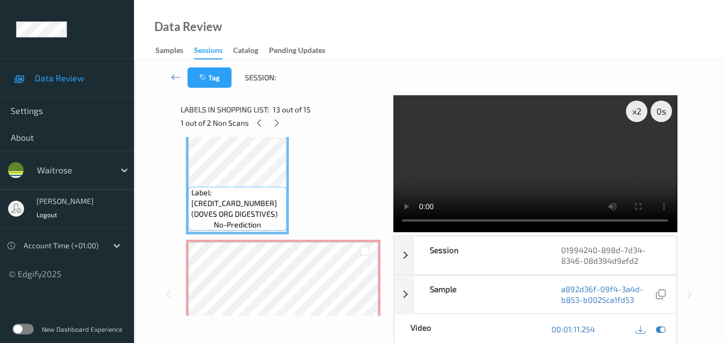
click at [565, 173] on video at bounding box center [534, 163] width 283 height 137
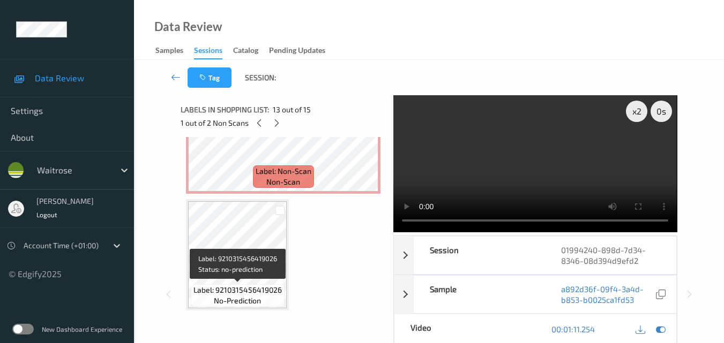
scroll to position [1471, 0]
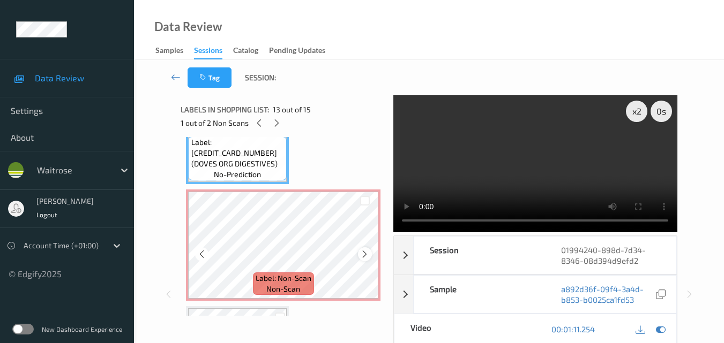
click at [367, 254] on icon at bounding box center [364, 255] width 9 height 10
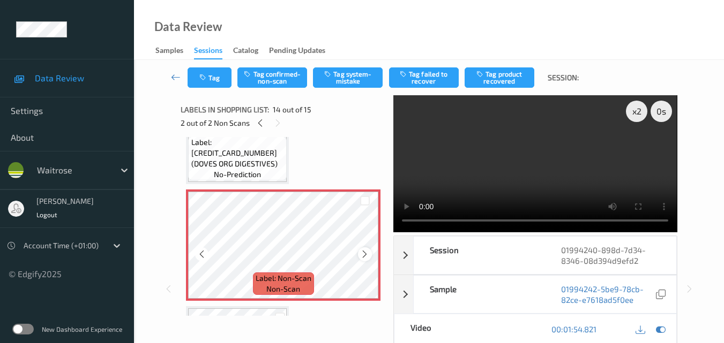
click at [366, 249] on div at bounding box center [364, 254] width 13 height 13
click at [366, 254] on icon at bounding box center [364, 255] width 9 height 10
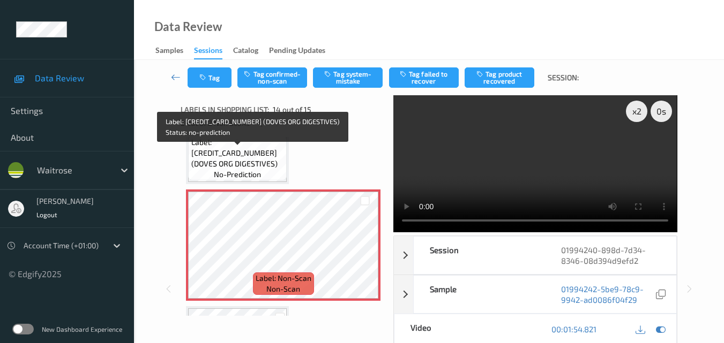
click at [268, 167] on span "Label: 5011766999991 (DOVES ORG DIGESTIVES)" at bounding box center [237, 153] width 93 height 32
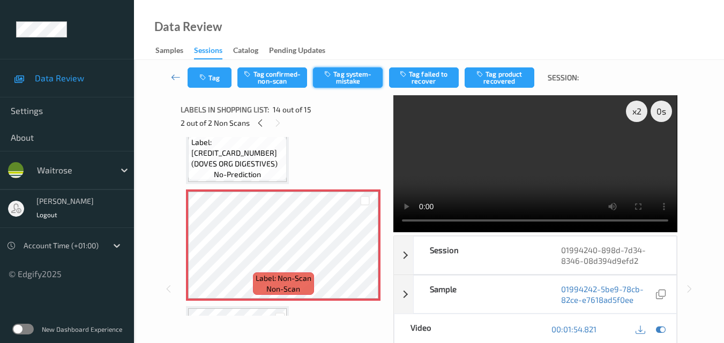
click at [347, 80] on button "Tag system-mistake" at bounding box center [348, 78] width 70 height 20
click at [224, 84] on button "Tag" at bounding box center [210, 78] width 44 height 20
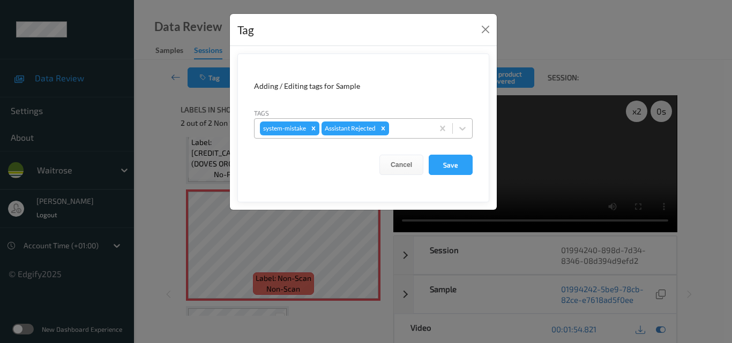
click at [409, 129] on div at bounding box center [409, 128] width 36 height 13
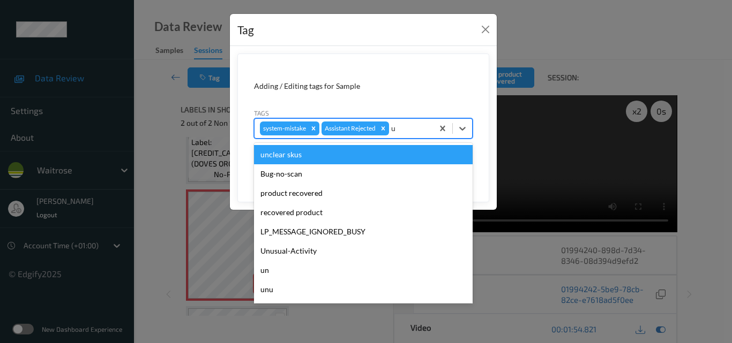
type input "un"
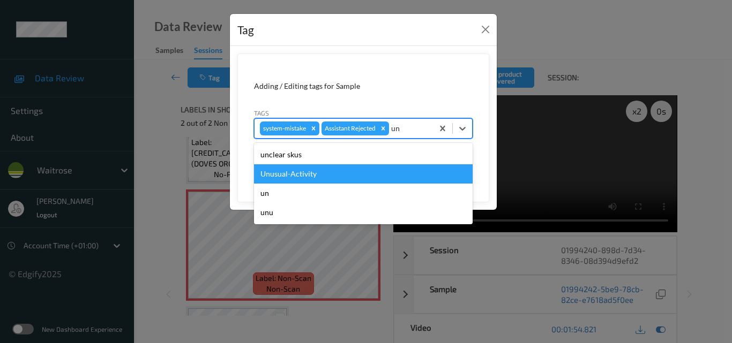
click at [366, 171] on div "Unusual-Activity" at bounding box center [363, 173] width 219 height 19
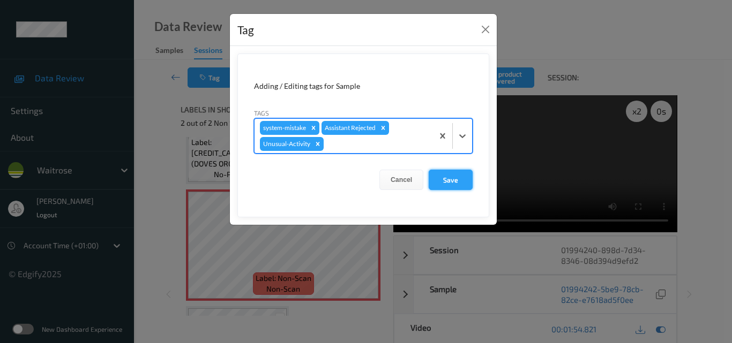
click at [457, 179] on button "Save" at bounding box center [451, 180] width 44 height 20
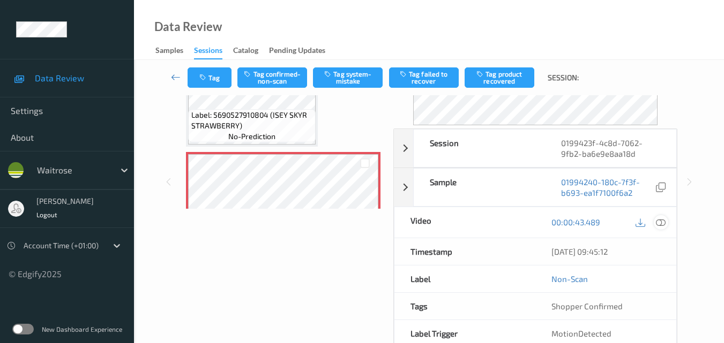
click at [664, 222] on icon at bounding box center [661, 223] width 10 height 10
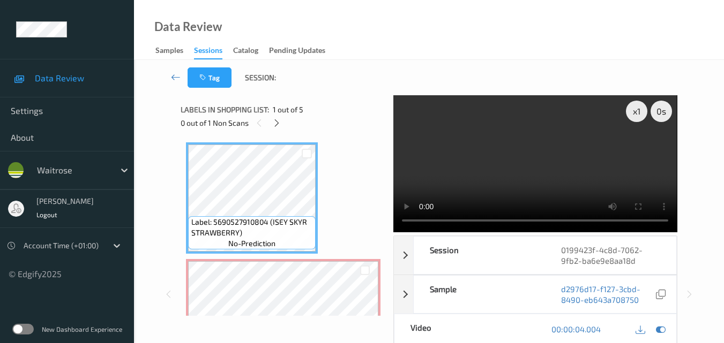
click at [525, 134] on video at bounding box center [534, 163] width 283 height 137
click at [547, 158] on video at bounding box center [534, 163] width 283 height 137
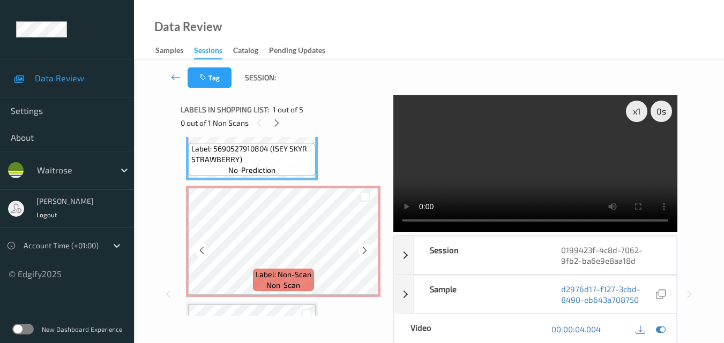
scroll to position [54, 0]
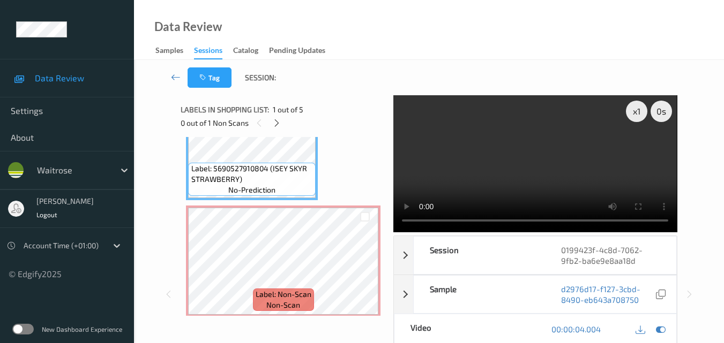
click at [548, 158] on video at bounding box center [534, 163] width 283 height 137
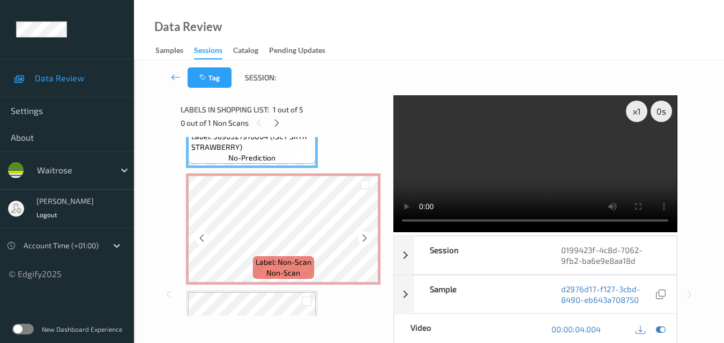
scroll to position [107, 0]
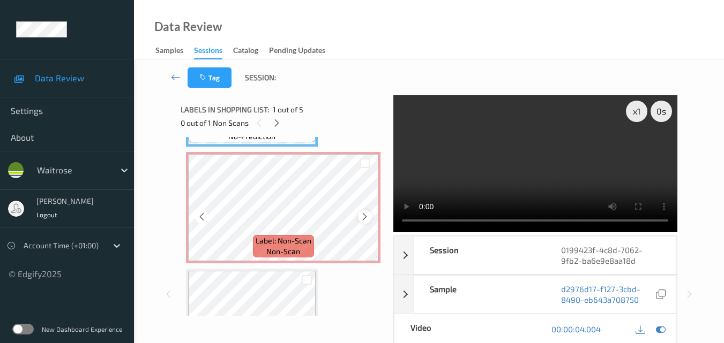
click at [367, 216] on icon at bounding box center [364, 217] width 9 height 10
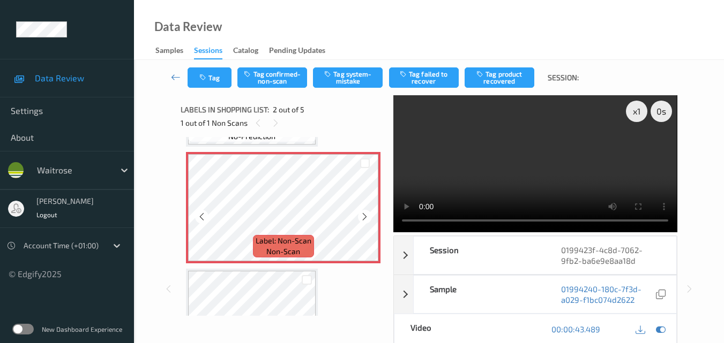
click at [367, 216] on icon at bounding box center [364, 217] width 9 height 10
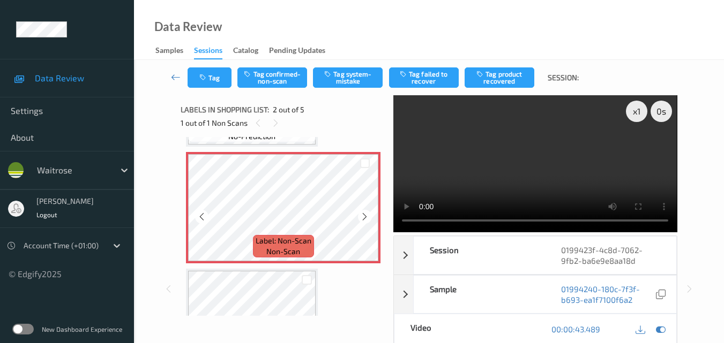
click at [367, 216] on icon at bounding box center [364, 217] width 9 height 10
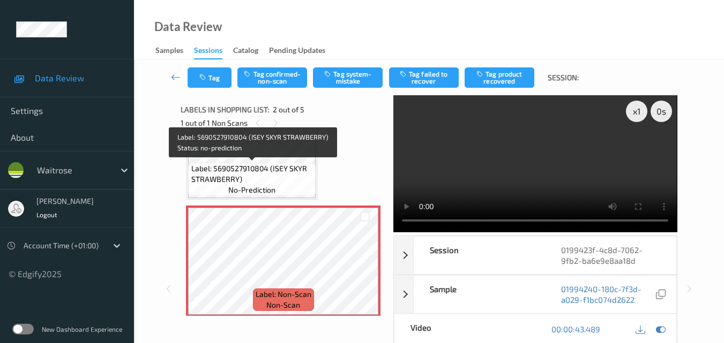
click at [289, 172] on span "Label: 5690527910804 (ISEY SKYR STRAWBERRY)" at bounding box center [252, 173] width 122 height 21
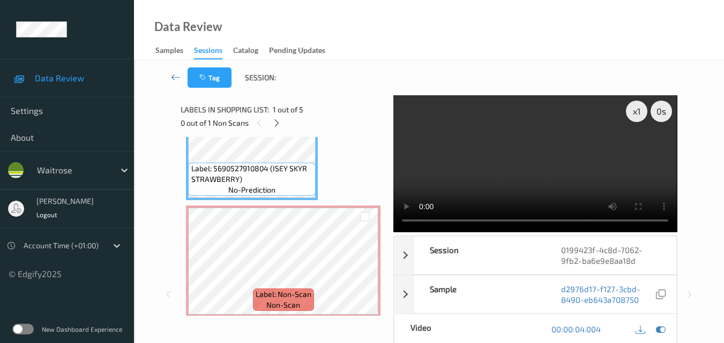
click at [533, 164] on video at bounding box center [534, 163] width 283 height 137
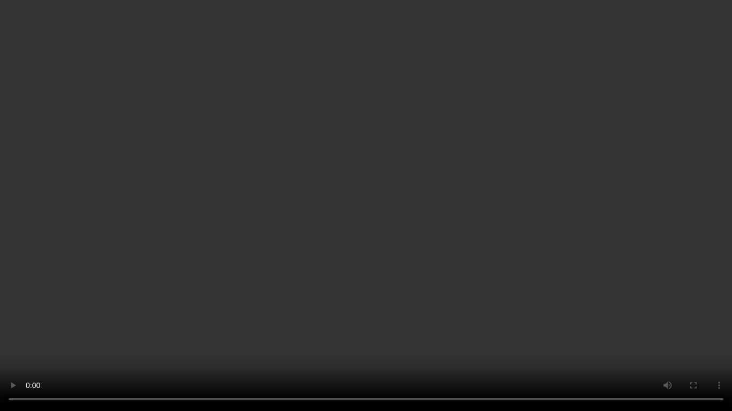
click at [518, 219] on video at bounding box center [366, 205] width 732 height 411
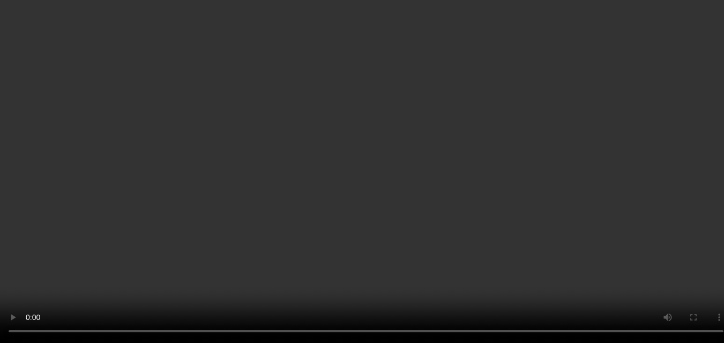
scroll to position [0, 0]
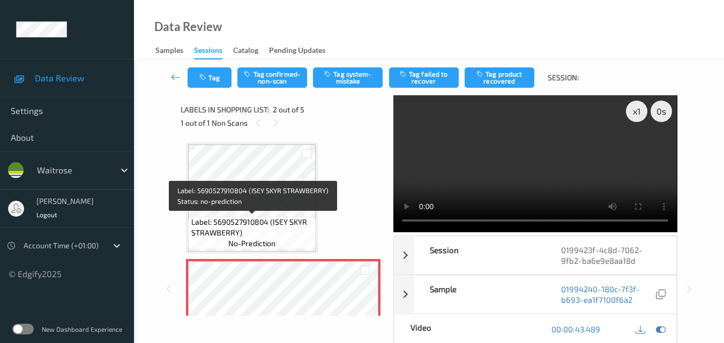
click at [278, 217] on span "Label: 5690527910804 (ISEY SKYR STRAWBERRY)" at bounding box center [252, 227] width 122 height 21
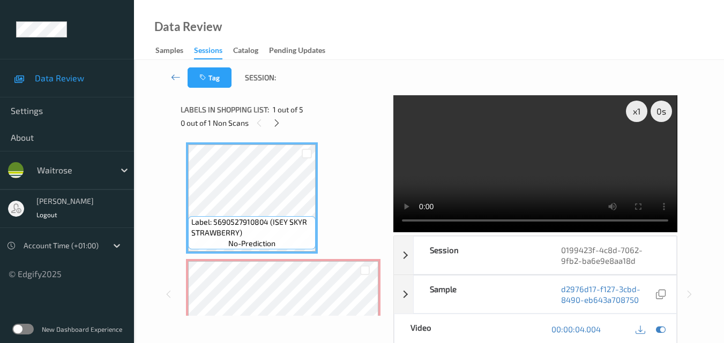
click at [529, 161] on video at bounding box center [534, 163] width 283 height 137
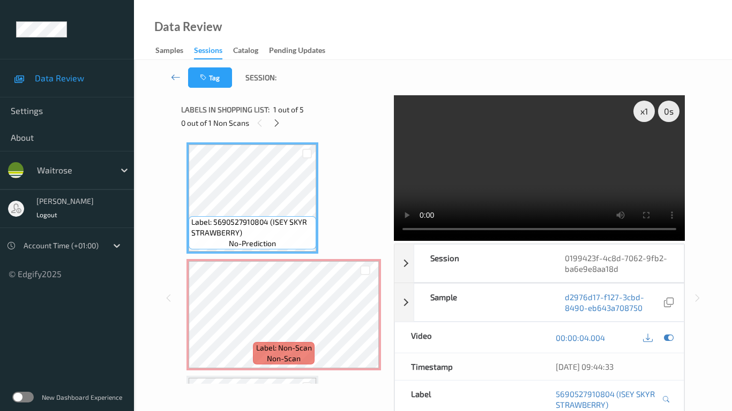
click at [466, 241] on video at bounding box center [539, 168] width 291 height 146
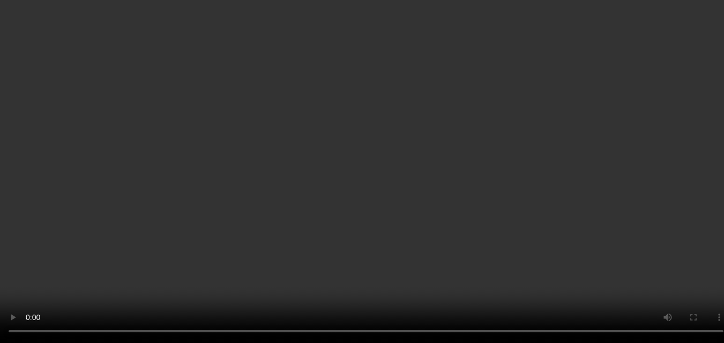
scroll to position [54, 0]
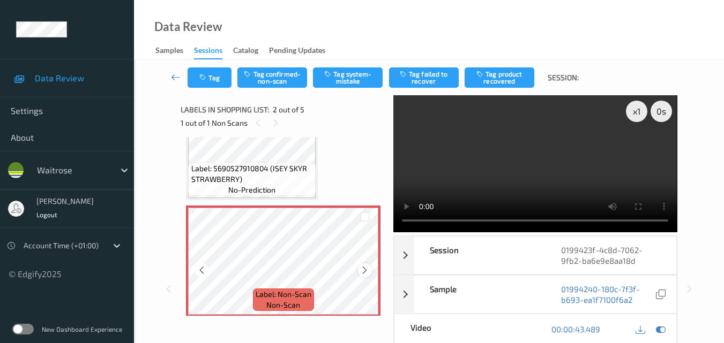
click at [362, 267] on icon at bounding box center [364, 271] width 9 height 10
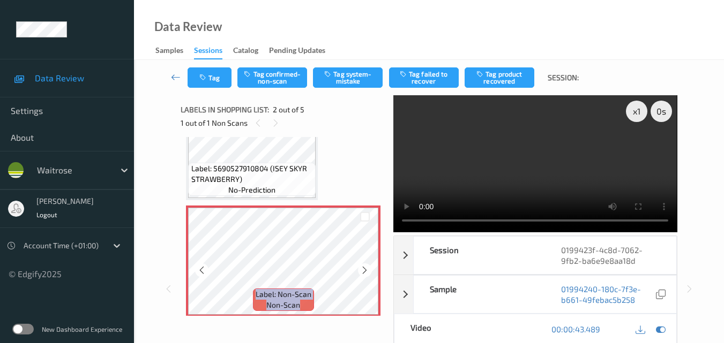
click at [362, 267] on icon at bounding box center [364, 271] width 9 height 10
click at [344, 77] on button "Tag system-mistake" at bounding box center [348, 78] width 70 height 20
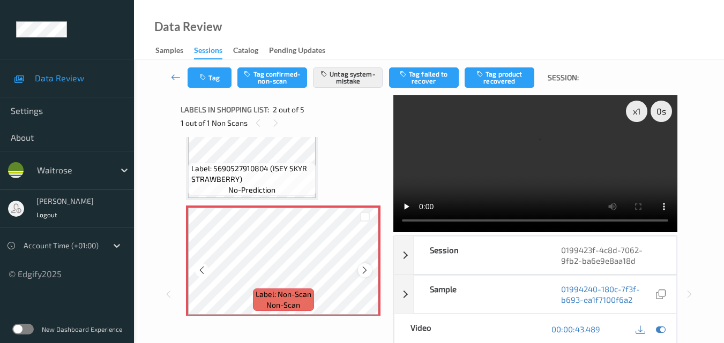
click at [363, 270] on icon at bounding box center [364, 271] width 9 height 10
click at [214, 78] on button "Tag" at bounding box center [210, 78] width 44 height 20
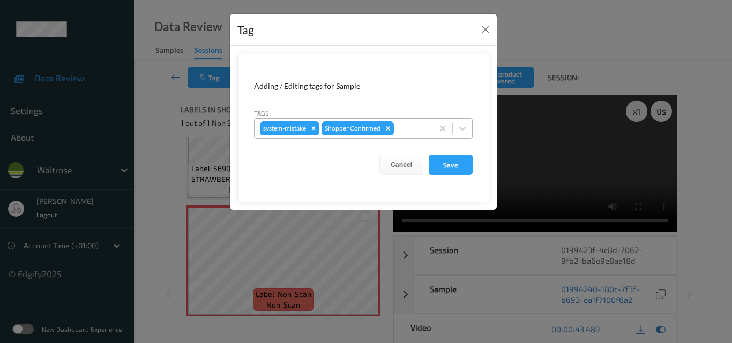
click at [410, 119] on div "system-mistake Shopper Confirmed" at bounding box center [344, 128] width 178 height 18
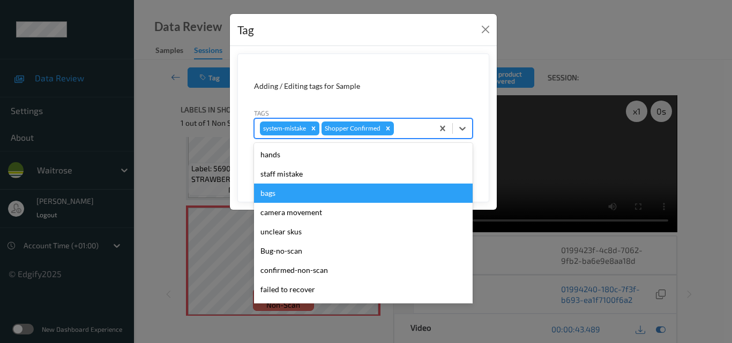
click at [319, 194] on div "bags" at bounding box center [363, 193] width 219 height 19
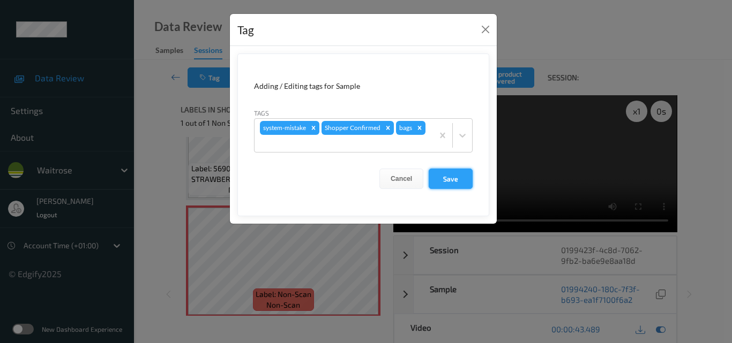
click at [453, 181] on button "Save" at bounding box center [451, 179] width 44 height 20
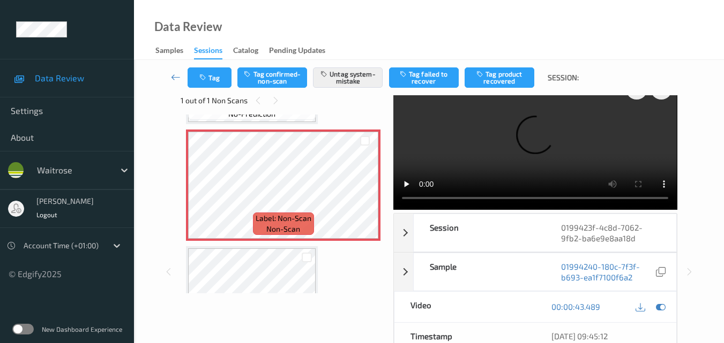
scroll to position [0, 0]
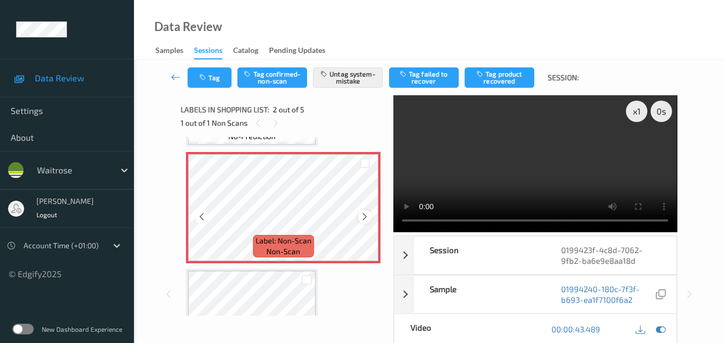
click at [367, 214] on icon at bounding box center [364, 217] width 9 height 10
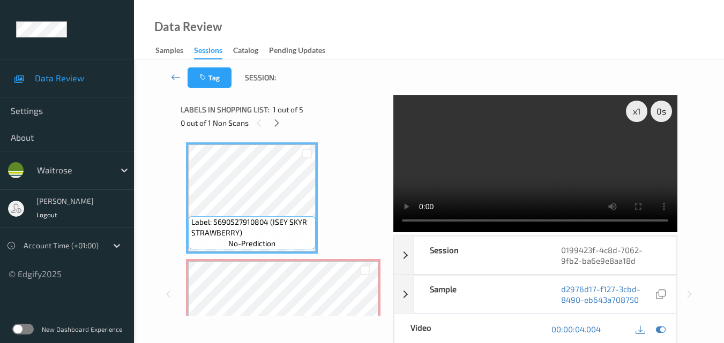
scroll to position [54, 0]
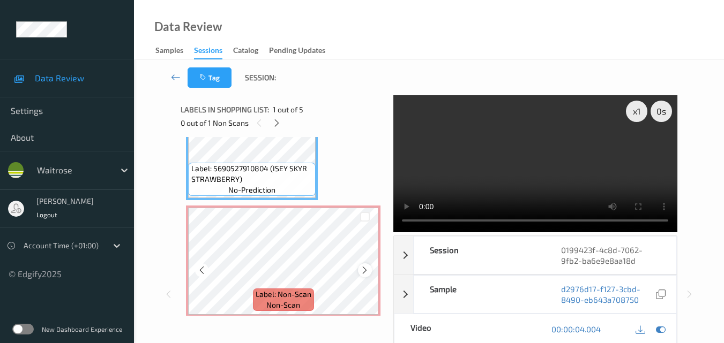
click at [363, 271] on icon at bounding box center [364, 271] width 9 height 10
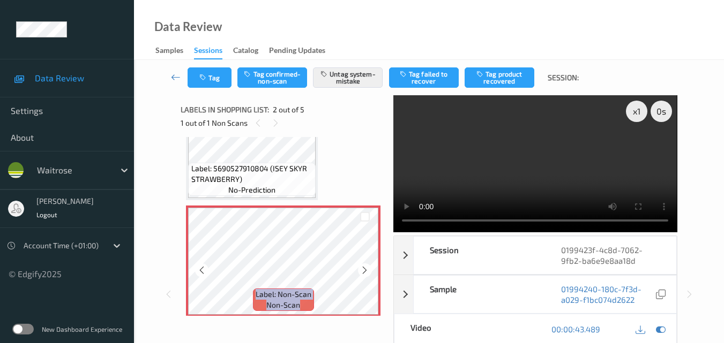
click at [363, 271] on icon at bounding box center [364, 271] width 9 height 10
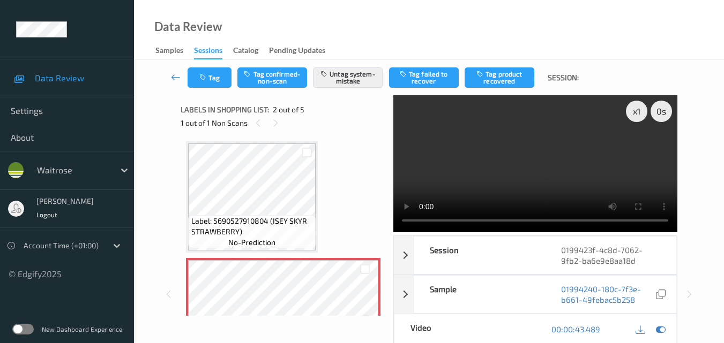
scroll to position [0, 0]
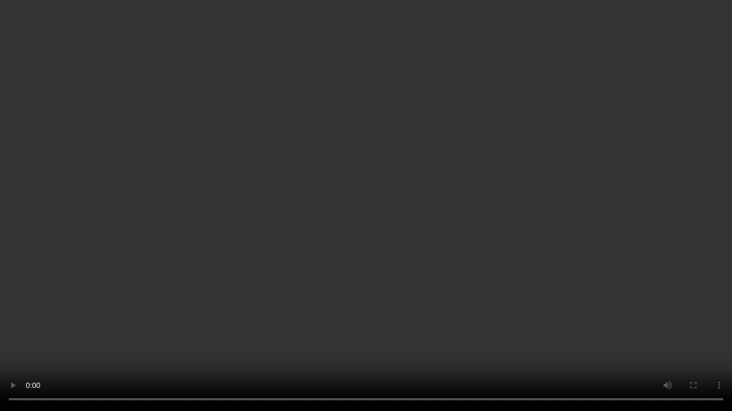
click at [381, 285] on video at bounding box center [366, 205] width 732 height 411
click at [455, 279] on video at bounding box center [366, 205] width 732 height 411
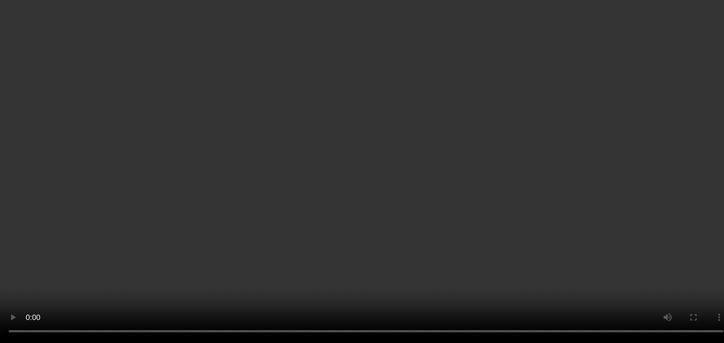
scroll to position [54, 0]
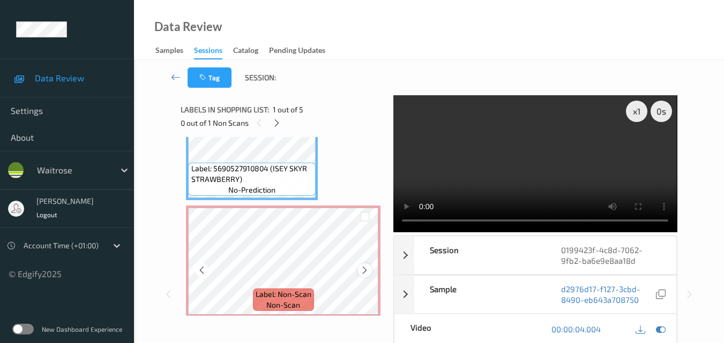
click at [363, 270] on icon at bounding box center [364, 271] width 9 height 10
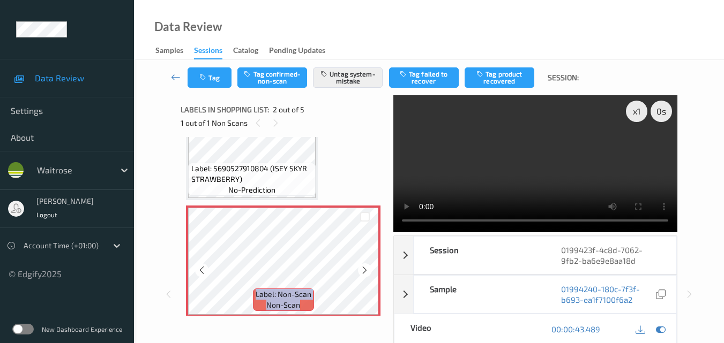
click at [363, 270] on icon at bounding box center [364, 271] width 9 height 10
click at [369, 270] on icon at bounding box center [364, 271] width 9 height 10
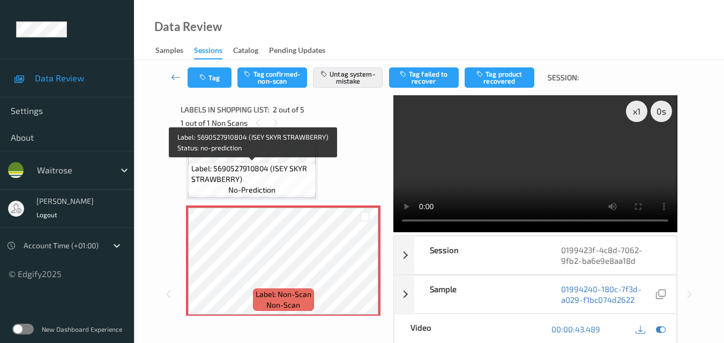
click at [283, 163] on span "Label: 5690527910804 (ISEY SKYR STRAWBERRY)" at bounding box center [252, 173] width 122 height 21
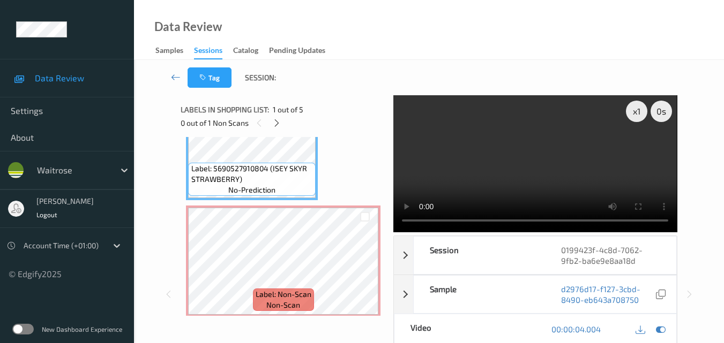
click at [537, 176] on video at bounding box center [534, 163] width 283 height 137
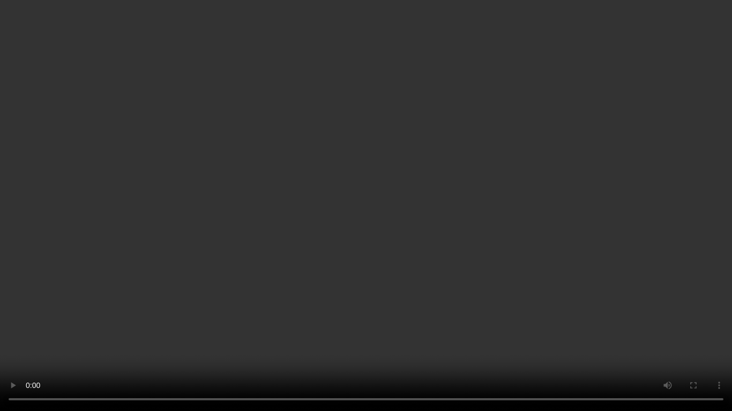
click at [503, 279] on video at bounding box center [366, 205] width 732 height 411
click at [450, 256] on video at bounding box center [366, 205] width 732 height 411
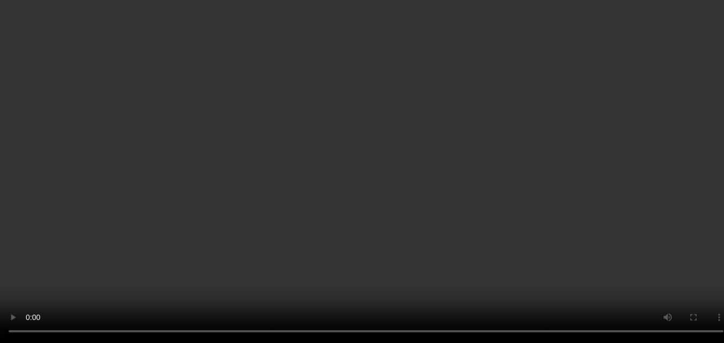
click at [366, 269] on icon at bounding box center [364, 271] width 9 height 10
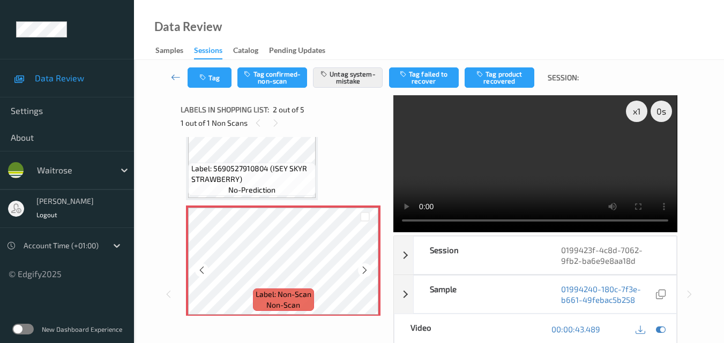
click at [366, 269] on icon at bounding box center [364, 271] width 9 height 10
click at [214, 83] on button "Tag" at bounding box center [210, 78] width 44 height 20
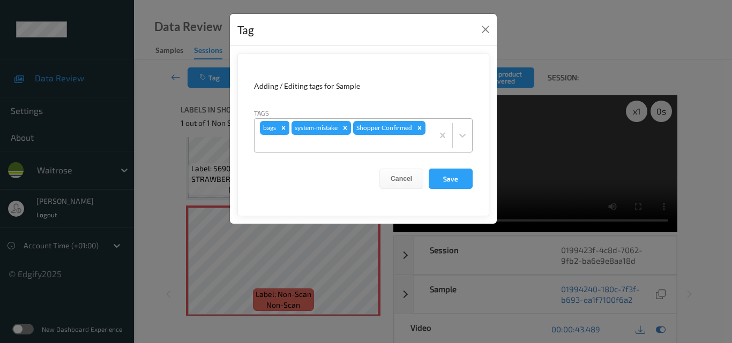
click at [284, 128] on icon "Remove bags" at bounding box center [284, 128] width 4 height 4
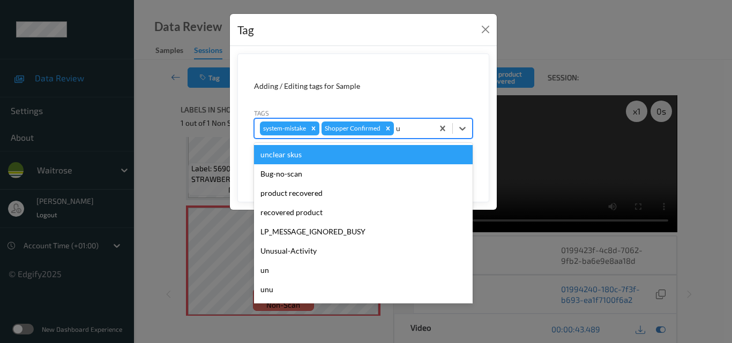
type input "un"
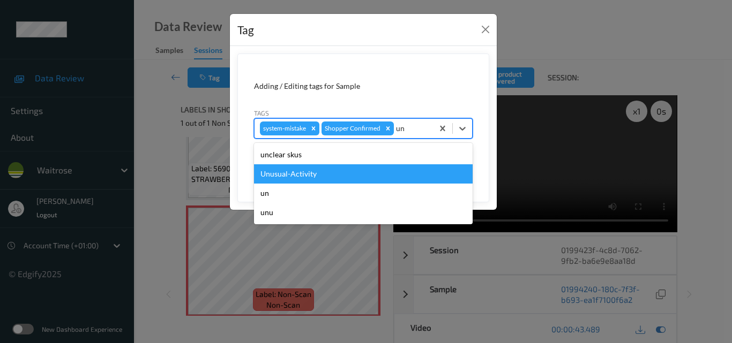
click at [319, 178] on div "Unusual-Activity" at bounding box center [363, 173] width 219 height 19
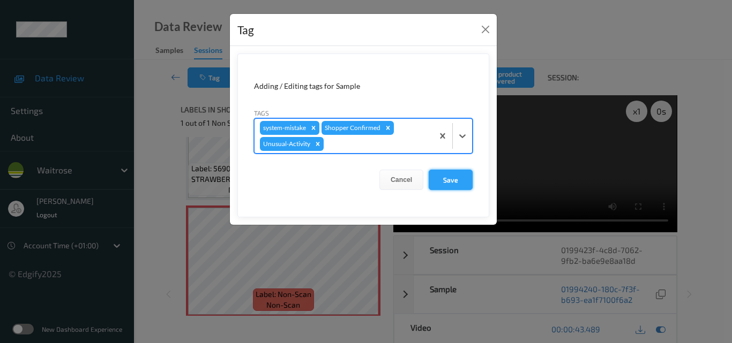
click at [450, 183] on button "Save" at bounding box center [451, 180] width 44 height 20
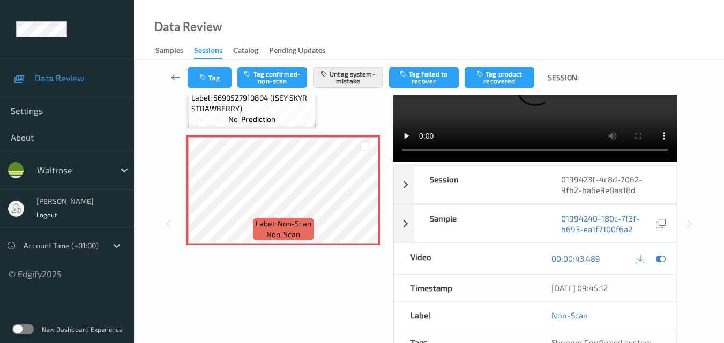
scroll to position [8, 0]
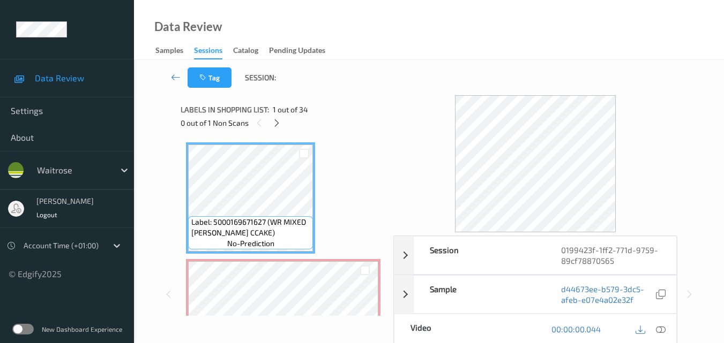
scroll to position [54, 0]
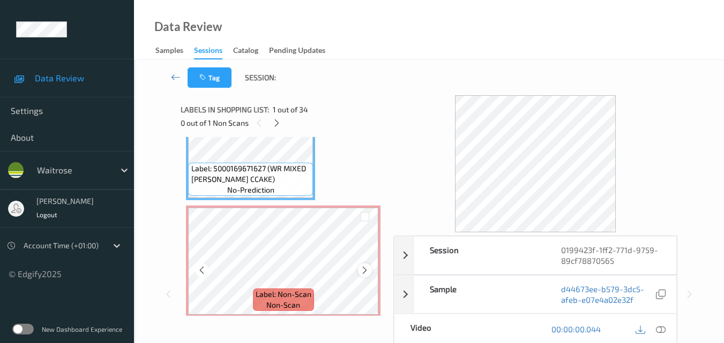
click at [363, 267] on icon at bounding box center [364, 271] width 9 height 10
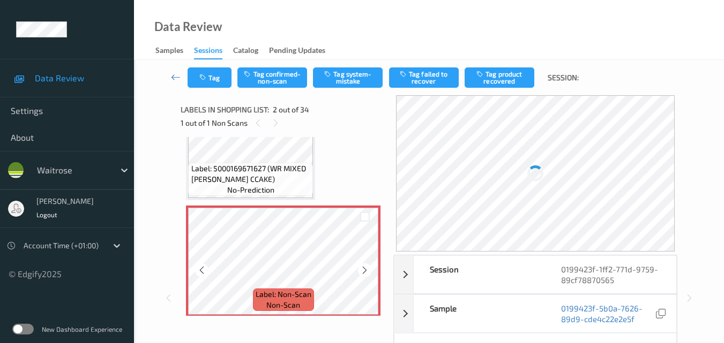
click at [363, 267] on icon at bounding box center [364, 271] width 9 height 10
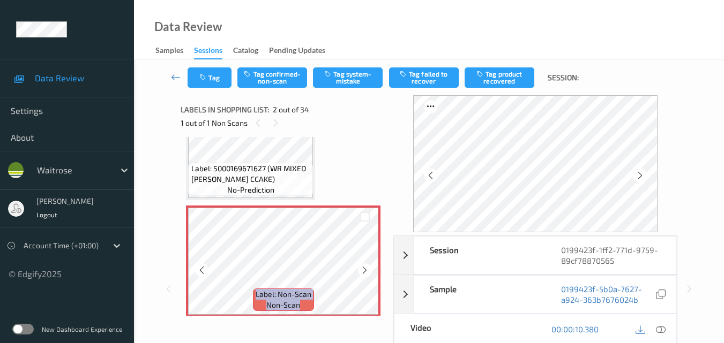
click at [363, 267] on icon at bounding box center [364, 271] width 9 height 10
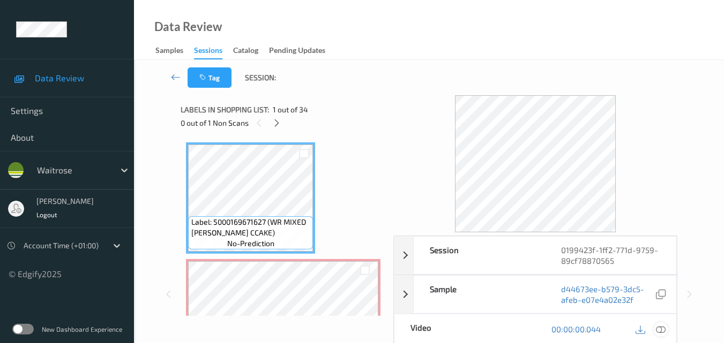
click at [663, 328] on icon at bounding box center [661, 330] width 10 height 10
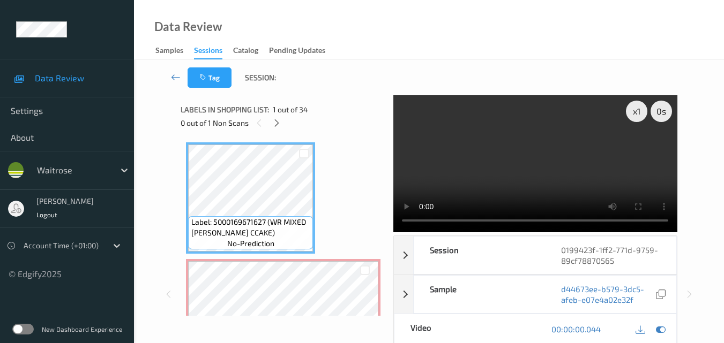
click at [503, 184] on video at bounding box center [534, 163] width 283 height 137
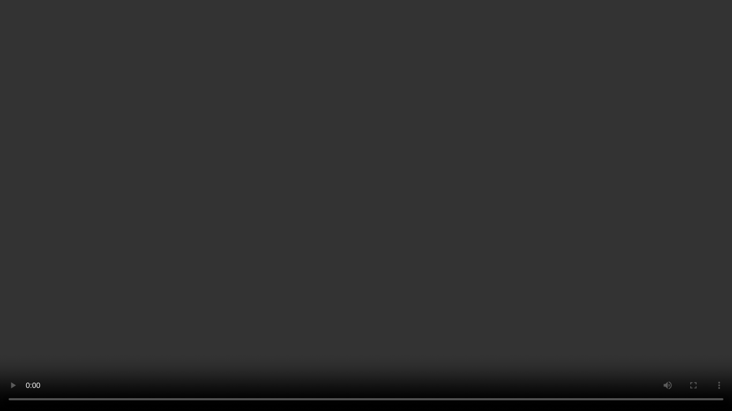
click at [427, 221] on video at bounding box center [366, 205] width 732 height 411
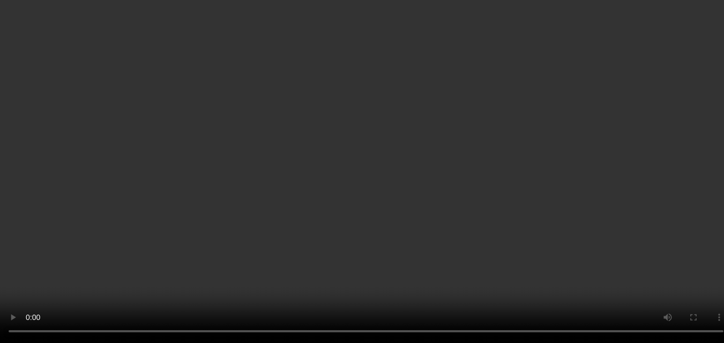
scroll to position [107, 0]
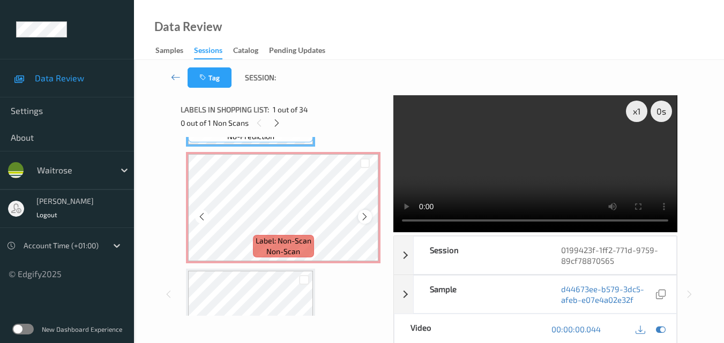
click at [366, 217] on icon at bounding box center [364, 217] width 9 height 10
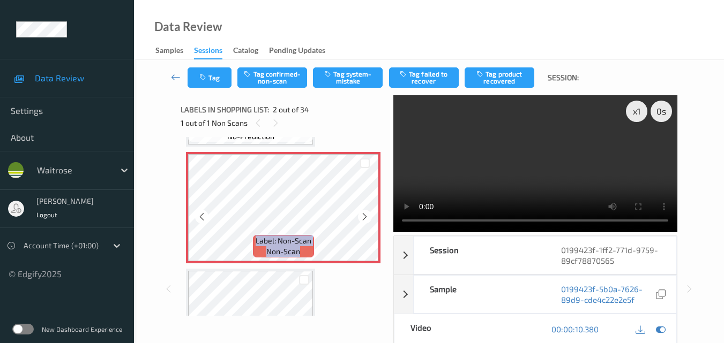
click at [366, 217] on icon at bounding box center [364, 217] width 9 height 10
click at [350, 80] on button "Tag system-mistake" at bounding box center [348, 78] width 70 height 20
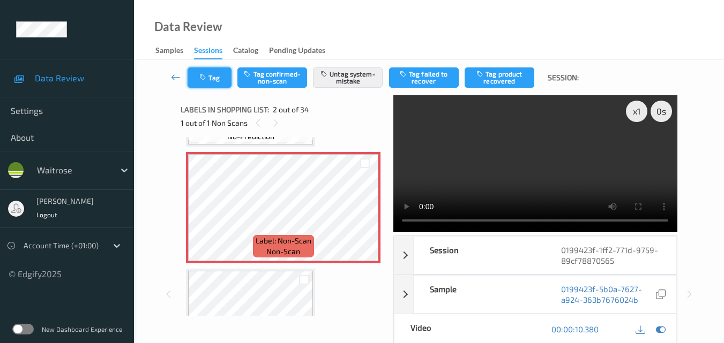
click at [212, 78] on button "Tag" at bounding box center [210, 78] width 44 height 20
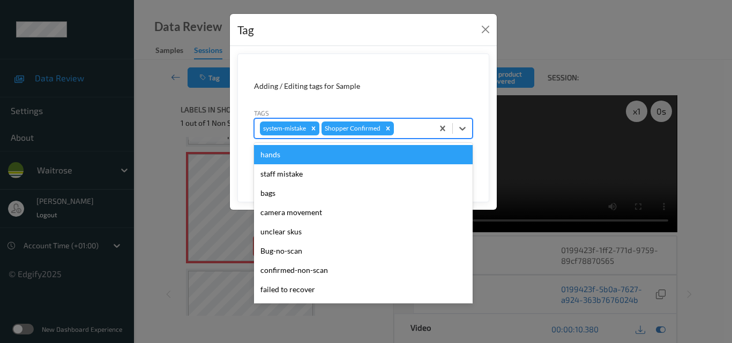
click at [402, 134] on div at bounding box center [412, 128] width 32 height 13
type input "un"
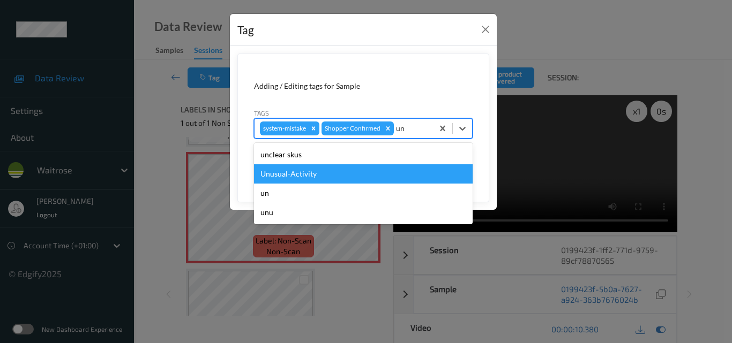
click at [351, 173] on div "Unusual-Activity" at bounding box center [363, 173] width 219 height 19
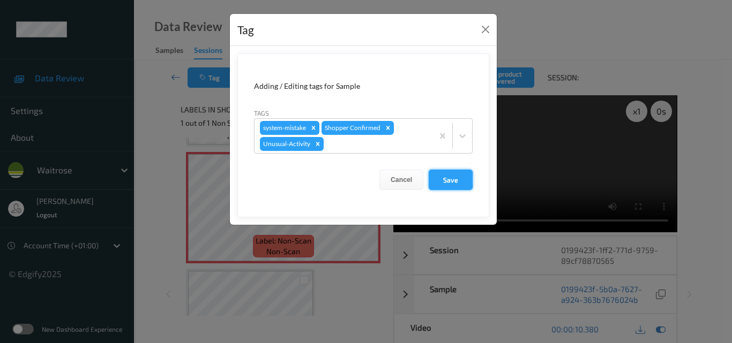
click at [447, 179] on button "Save" at bounding box center [451, 180] width 44 height 20
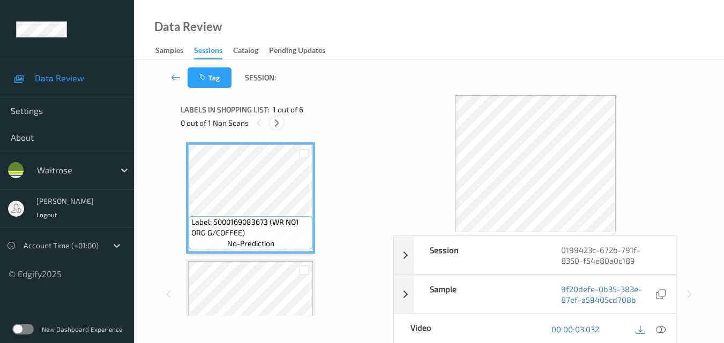
click at [275, 122] on icon at bounding box center [276, 123] width 9 height 10
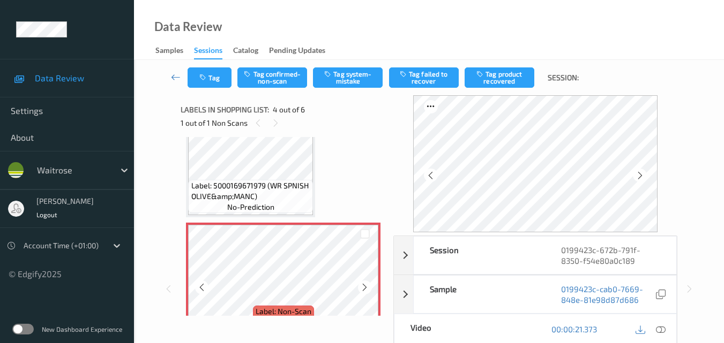
scroll to position [293, 0]
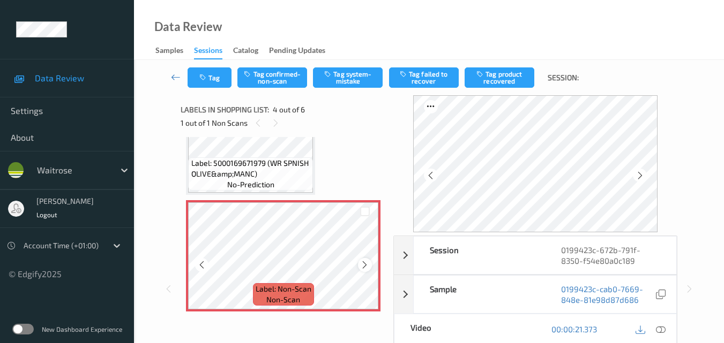
click at [366, 264] on icon at bounding box center [364, 265] width 9 height 10
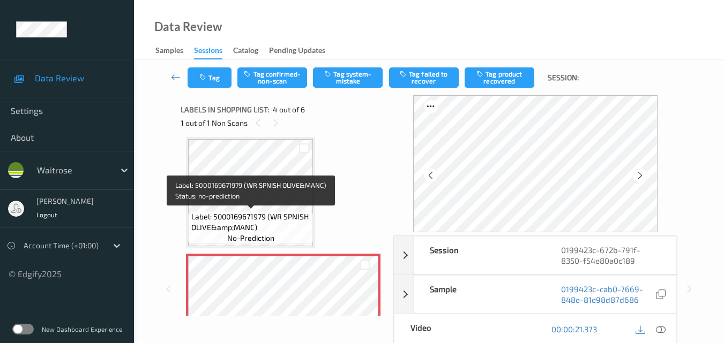
click at [259, 220] on span "Label: 5000169671979 (WR SPNISH OLIVE&amp;MANC)" at bounding box center [250, 222] width 119 height 21
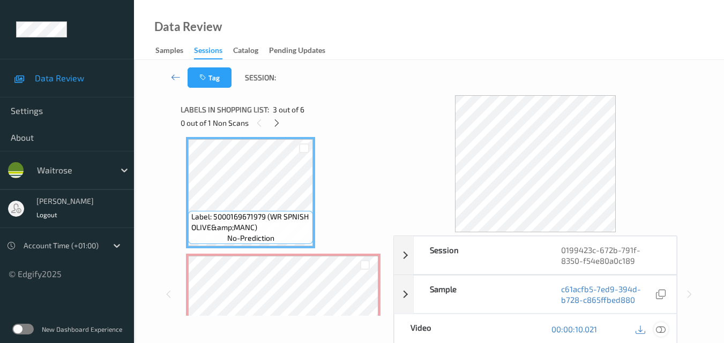
click at [663, 327] on icon at bounding box center [661, 330] width 10 height 10
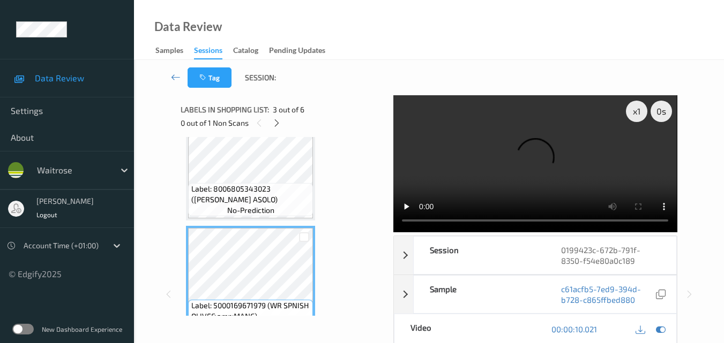
scroll to position [185, 0]
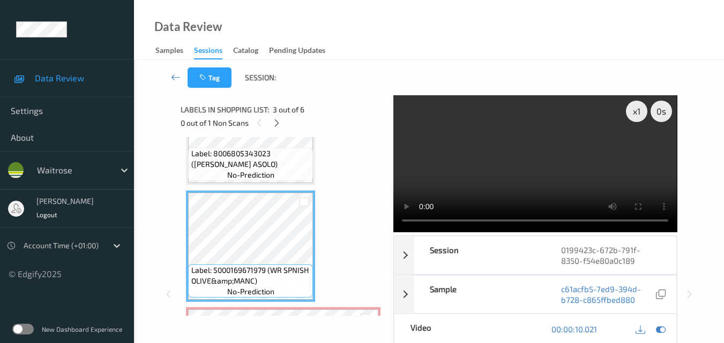
click at [484, 166] on video at bounding box center [534, 163] width 283 height 137
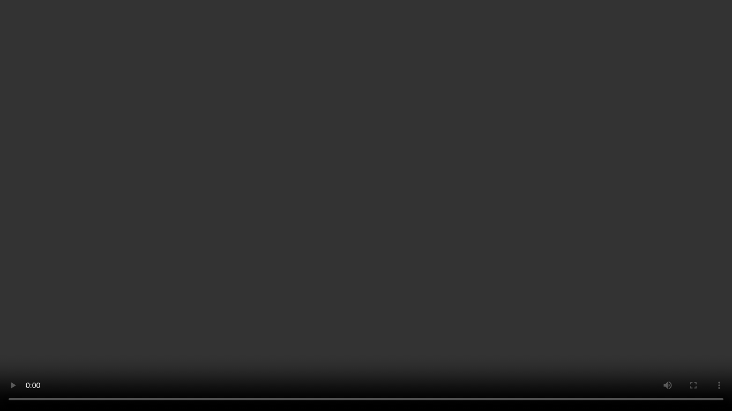
click at [577, 253] on video at bounding box center [366, 205] width 732 height 411
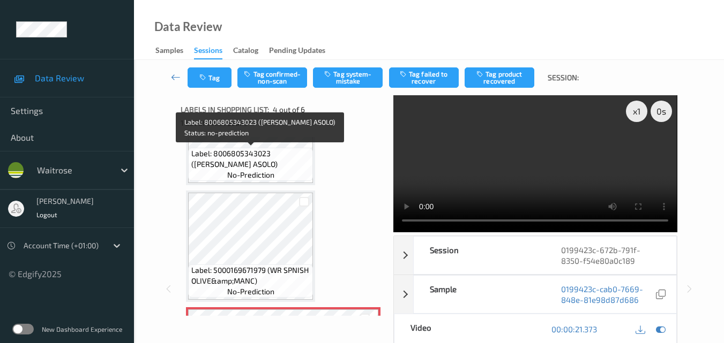
click at [273, 168] on span "Label: 8006805343023 (LA GIOIOSA ASOLO)" at bounding box center [250, 158] width 119 height 21
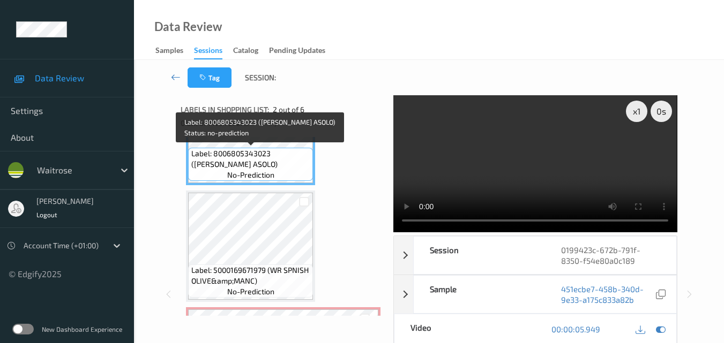
click at [277, 161] on span "Label: 8006805343023 (LA GIOIOSA ASOLO)" at bounding box center [250, 158] width 119 height 21
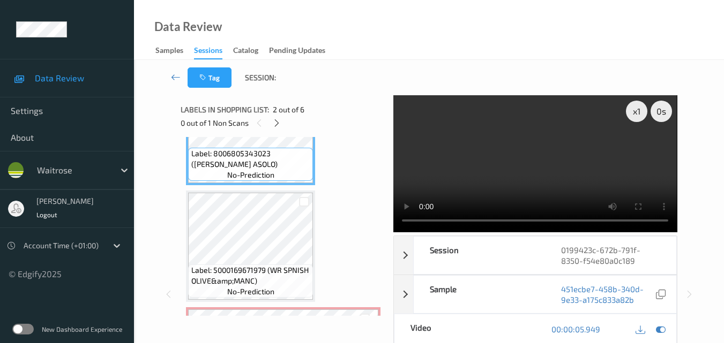
click at [599, 170] on video at bounding box center [534, 163] width 283 height 137
click at [584, 166] on video at bounding box center [534, 163] width 283 height 137
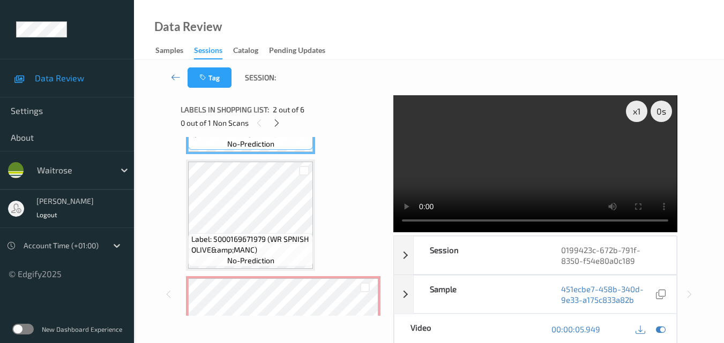
scroll to position [239, 0]
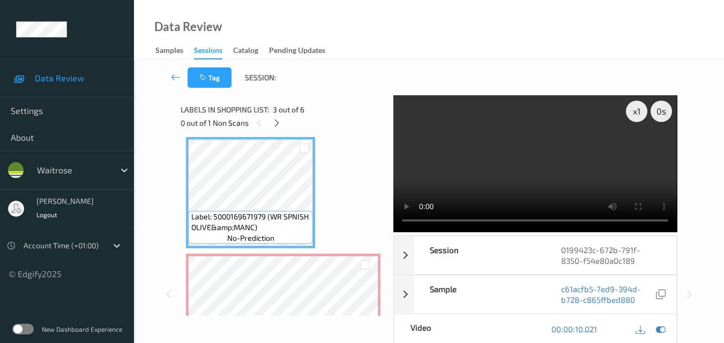
click at [521, 172] on video at bounding box center [534, 163] width 283 height 137
click at [563, 173] on video at bounding box center [534, 163] width 283 height 137
click at [515, 172] on video at bounding box center [534, 163] width 283 height 137
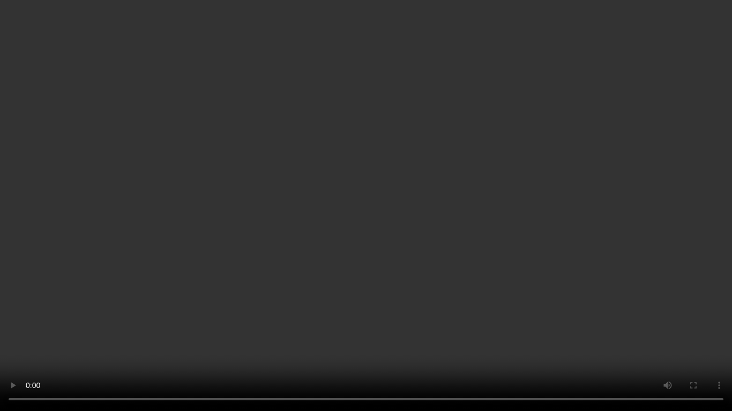
click at [433, 240] on video at bounding box center [366, 205] width 732 height 411
click at [512, 270] on video at bounding box center [366, 205] width 732 height 411
click at [507, 243] on video at bounding box center [366, 205] width 732 height 411
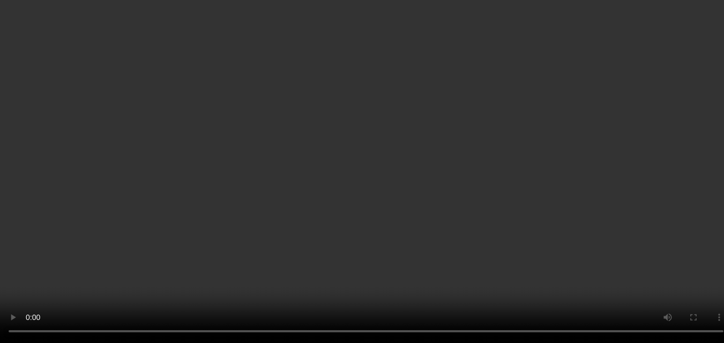
scroll to position [346, 0]
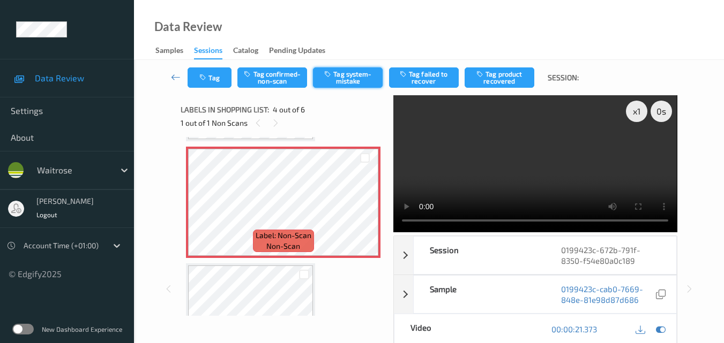
click at [356, 80] on button "Tag system-mistake" at bounding box center [348, 78] width 70 height 20
click at [208, 86] on button "Tag" at bounding box center [210, 78] width 44 height 20
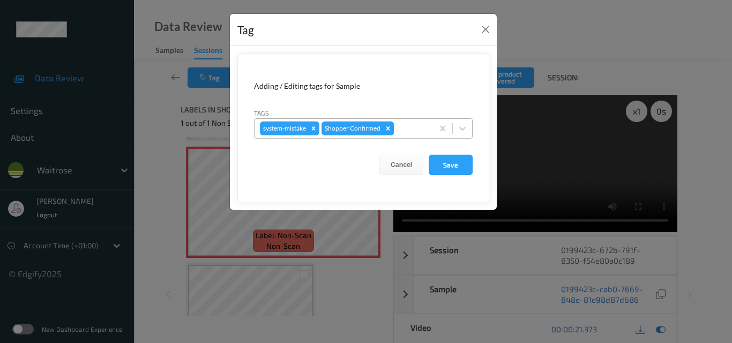
click at [391, 128] on icon "Remove Shopper Confirmed" at bounding box center [388, 129] width 8 height 8
click at [396, 168] on button "Cancel" at bounding box center [401, 165] width 44 height 20
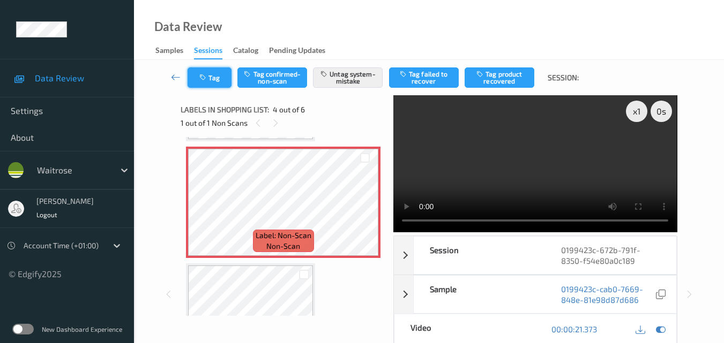
click at [213, 80] on button "Tag" at bounding box center [210, 78] width 44 height 20
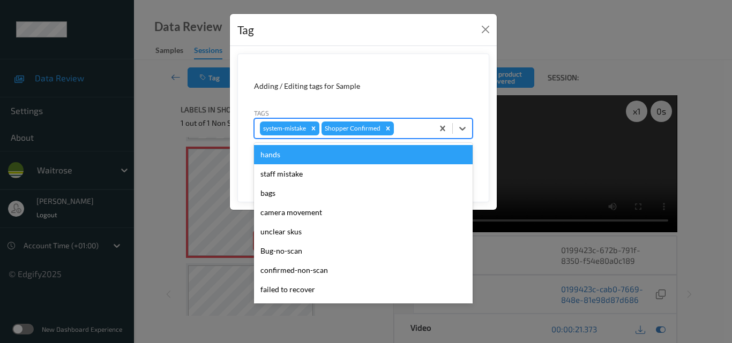
click at [419, 131] on div at bounding box center [412, 128] width 32 height 13
type input "un"
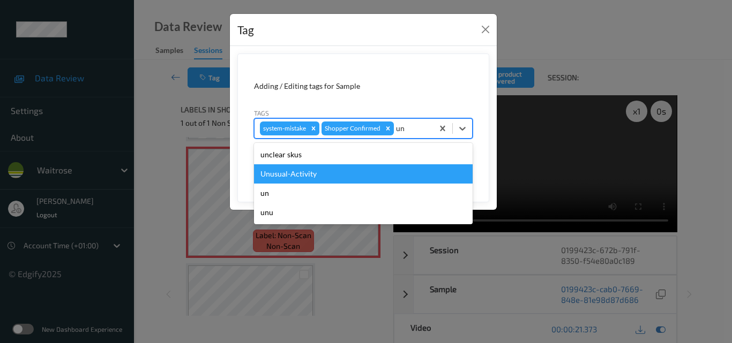
click at [357, 178] on div "Unusual-Activity" at bounding box center [363, 173] width 219 height 19
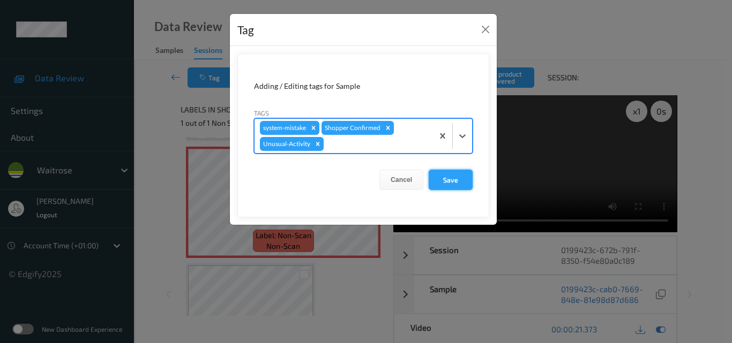
click at [448, 179] on button "Save" at bounding box center [451, 180] width 44 height 20
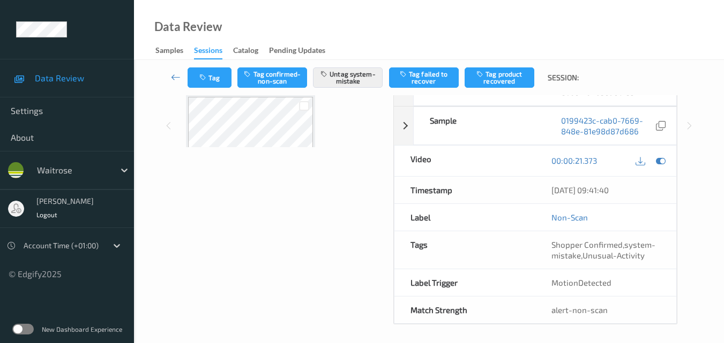
scroll to position [172, 0]
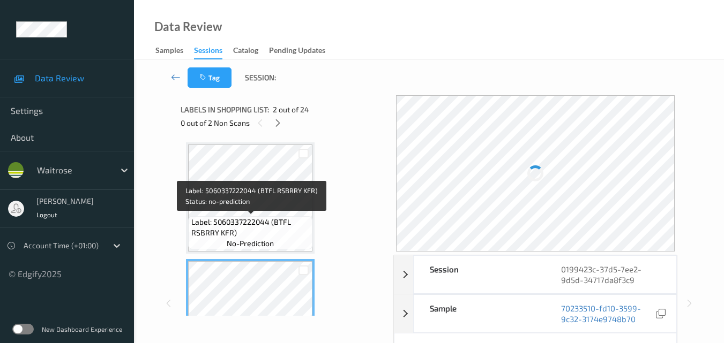
click at [272, 224] on span "Label: 5060337222044 (BTFL RSBRRY KFR)" at bounding box center [250, 227] width 119 height 21
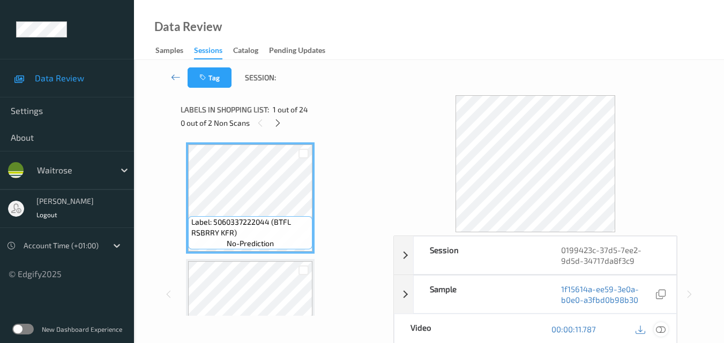
click at [663, 328] on icon at bounding box center [661, 330] width 10 height 10
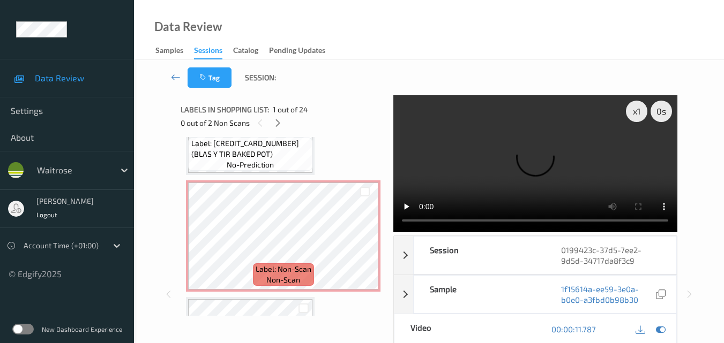
scroll to position [1500, 0]
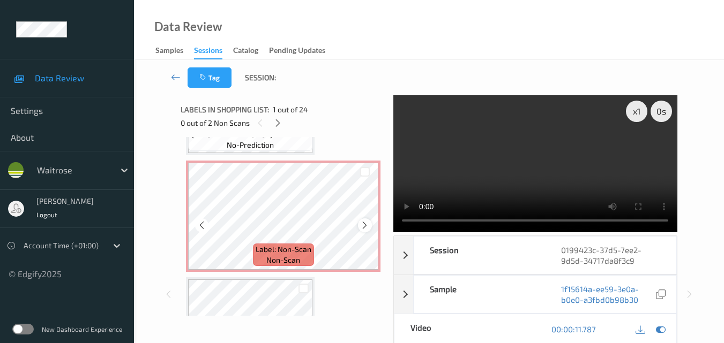
click at [360, 224] on icon at bounding box center [364, 226] width 9 height 10
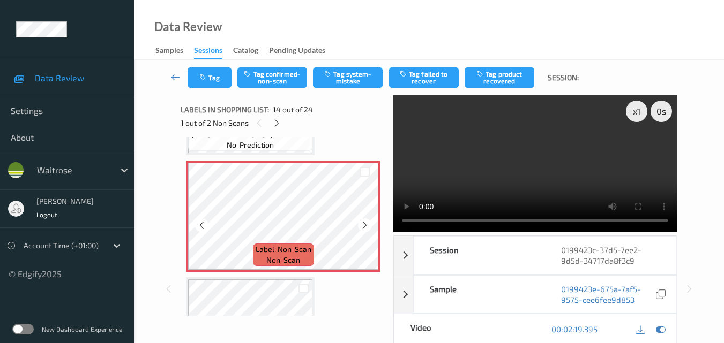
click at [360, 224] on icon at bounding box center [364, 226] width 9 height 10
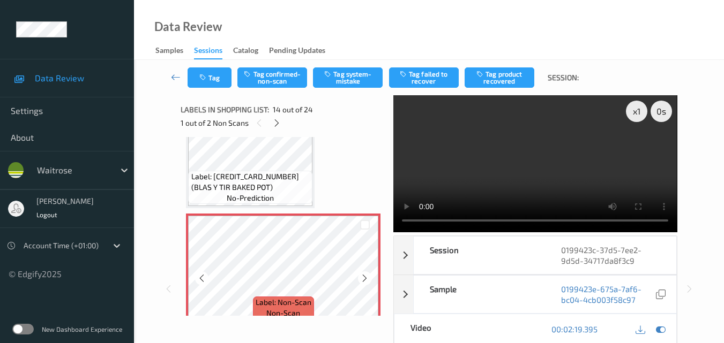
scroll to position [1447, 0]
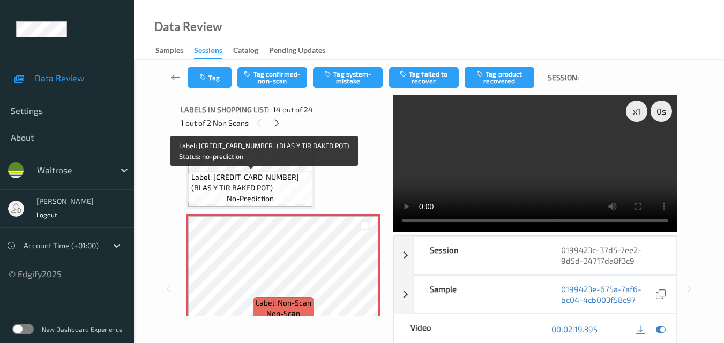
click at [272, 192] on span "Label: [CREDIT_CARD_NUMBER] (BLAS Y TIR BAKED POT)" at bounding box center [250, 182] width 119 height 21
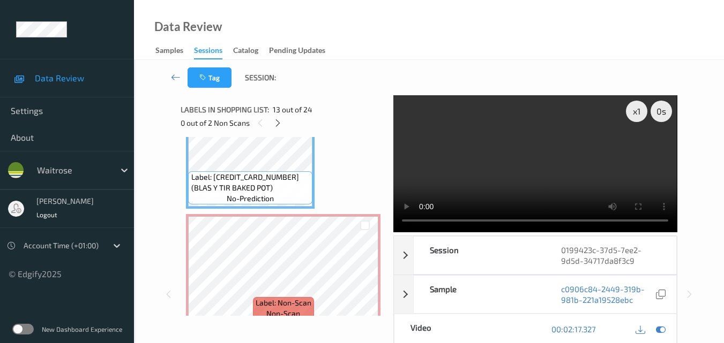
click at [545, 162] on video at bounding box center [534, 163] width 283 height 137
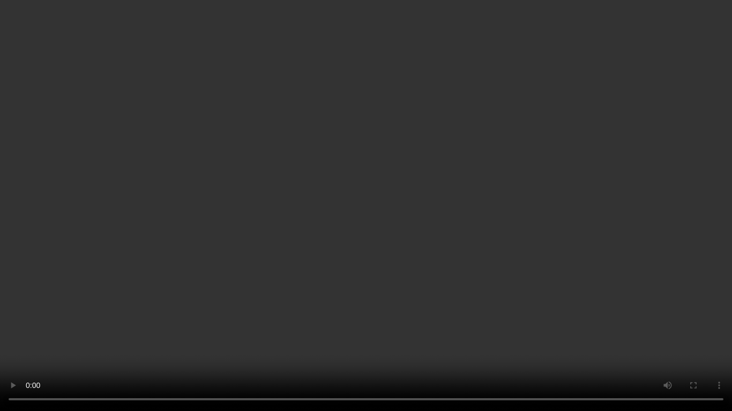
click at [493, 240] on video at bounding box center [366, 205] width 732 height 411
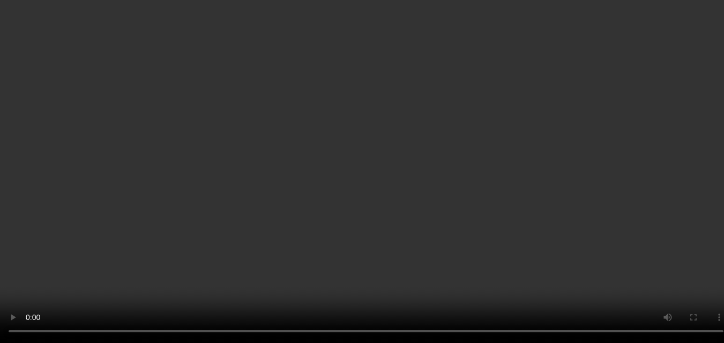
scroll to position [1393, 0]
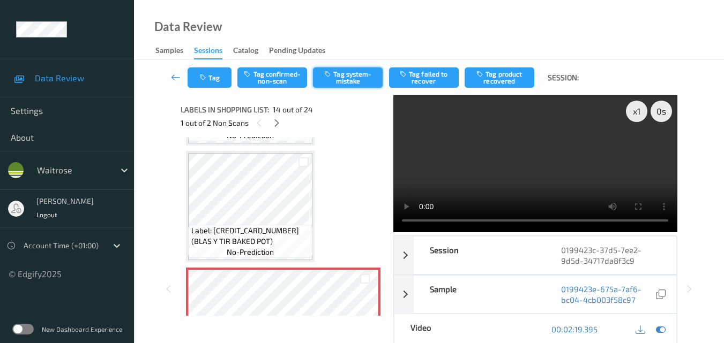
click at [351, 77] on button "Tag system-mistake" at bounding box center [348, 78] width 70 height 20
click at [203, 77] on icon "button" at bounding box center [203, 78] width 9 height 8
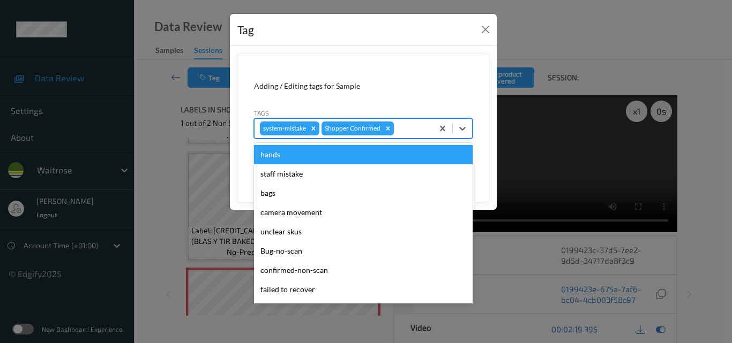
click at [408, 126] on div at bounding box center [412, 128] width 32 height 13
type input "un"
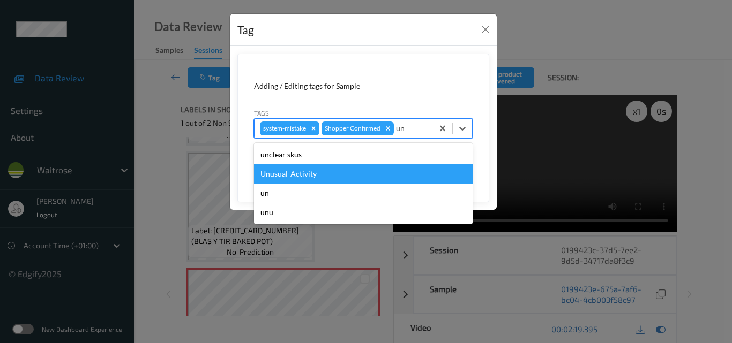
click at [348, 169] on div "Unusual-Activity" at bounding box center [363, 173] width 219 height 19
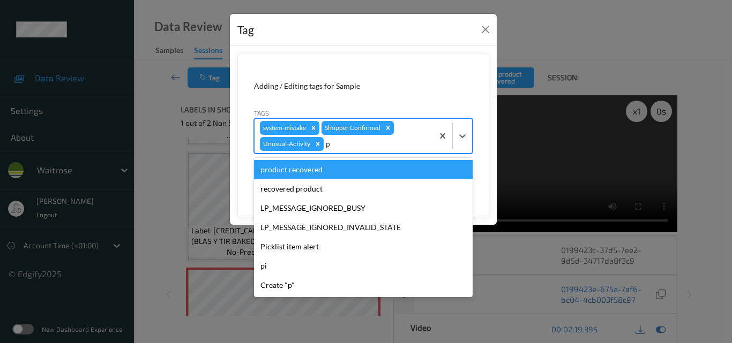
type input "pi"
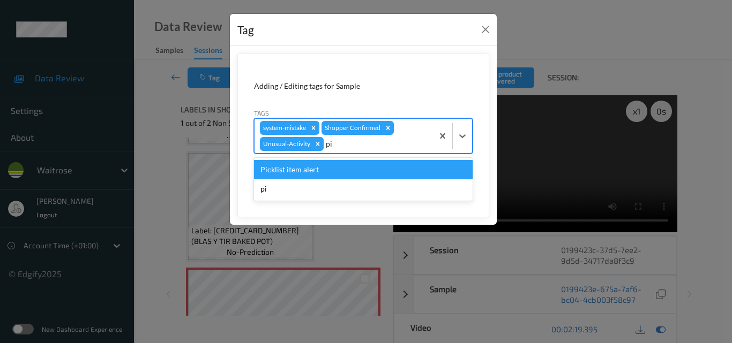
click at [348, 169] on div "Picklist item alert" at bounding box center [363, 169] width 219 height 19
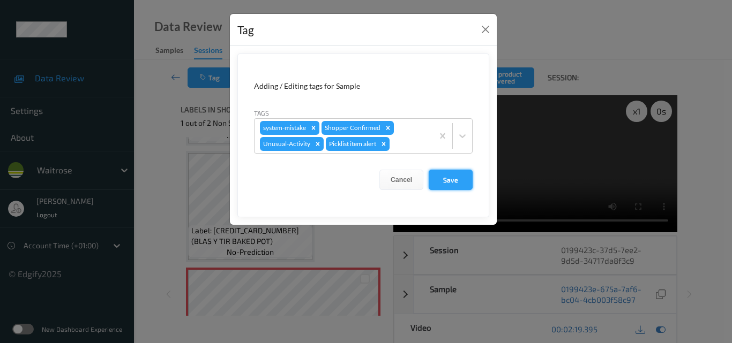
click at [449, 182] on button "Save" at bounding box center [451, 180] width 44 height 20
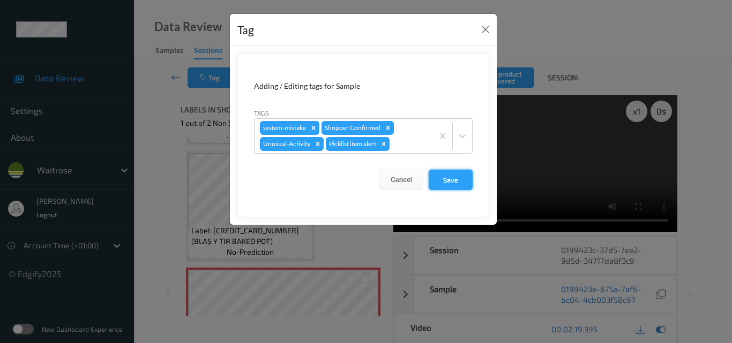
click at [449, 182] on button "Save" at bounding box center [451, 180] width 44 height 20
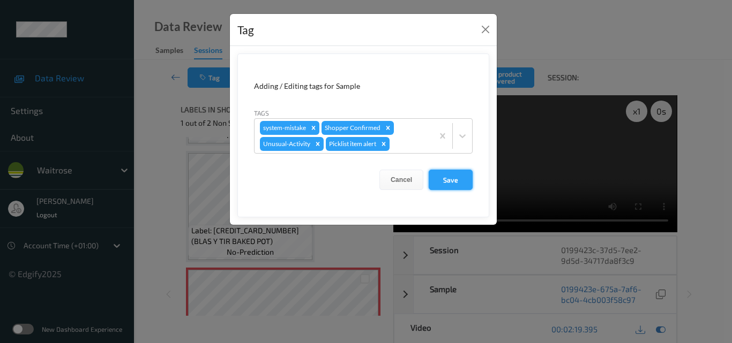
click at [449, 182] on button "Save" at bounding box center [451, 180] width 44 height 20
click at [452, 188] on button "Save" at bounding box center [451, 180] width 44 height 20
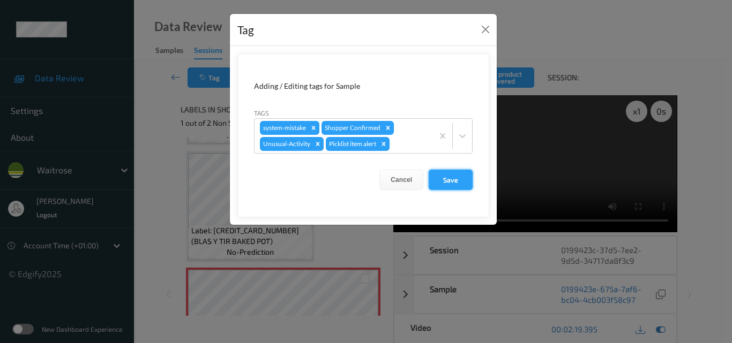
click at [452, 188] on button "Save" at bounding box center [451, 180] width 44 height 20
click at [454, 179] on button "Save" at bounding box center [451, 180] width 44 height 20
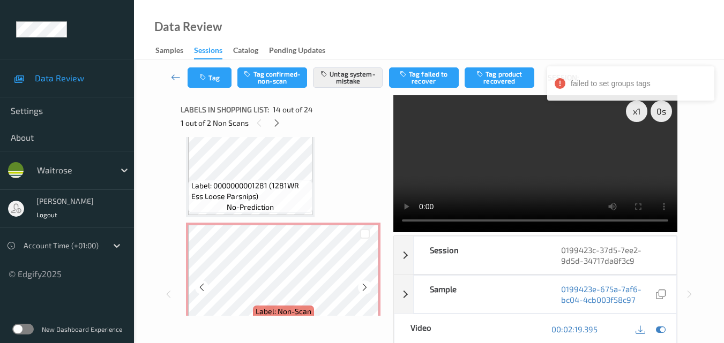
scroll to position [1768, 0]
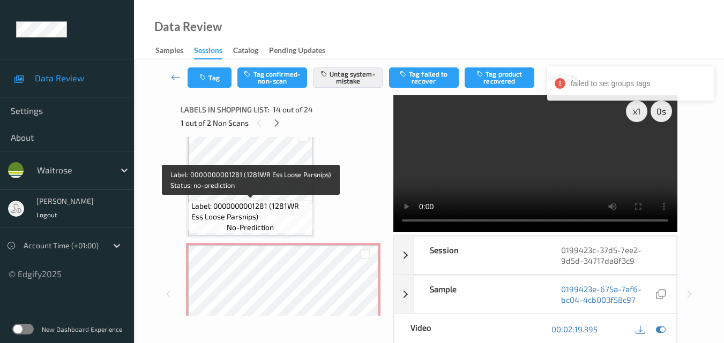
click at [279, 200] on div "Label: 0000000001281 (1281WR Ess Loose Parsnips) no-prediction" at bounding box center [250, 216] width 124 height 33
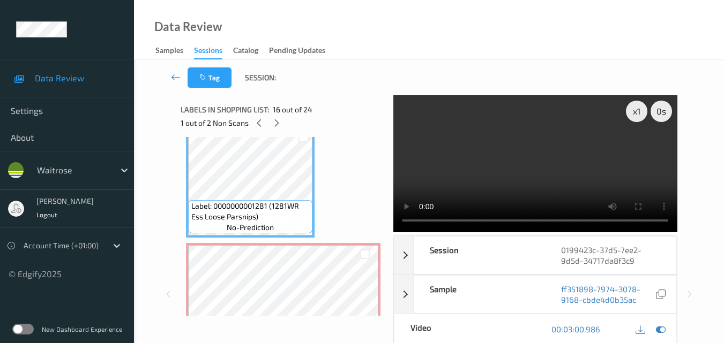
click at [516, 157] on video at bounding box center [534, 163] width 283 height 137
click at [547, 166] on video at bounding box center [534, 163] width 283 height 137
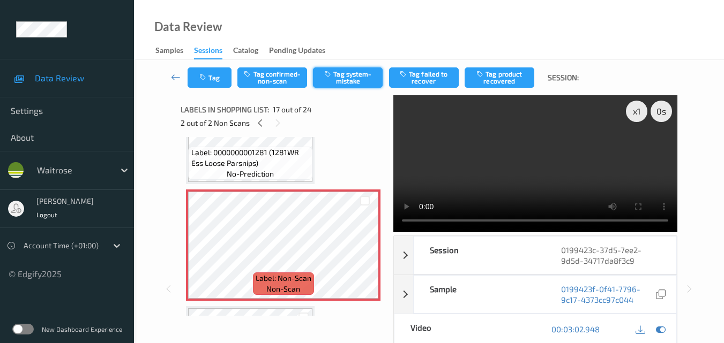
click at [350, 81] on button "Tag system-mistake" at bounding box center [348, 78] width 70 height 20
click at [351, 84] on button "Tag system-mistake" at bounding box center [348, 78] width 70 height 20
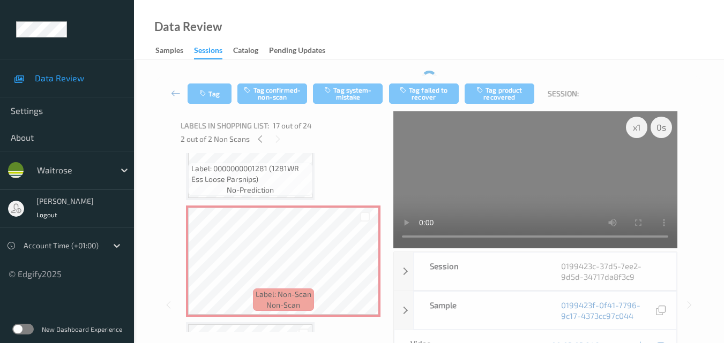
click at [341, 76] on div "Tag Tag confirmed-non-scan Tag system-mistake Tag failed to recover Tag product…" at bounding box center [429, 285] width 546 height 428
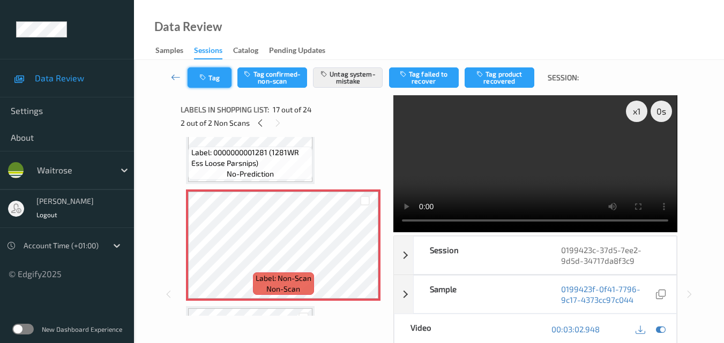
click at [202, 77] on icon "button" at bounding box center [203, 78] width 9 height 8
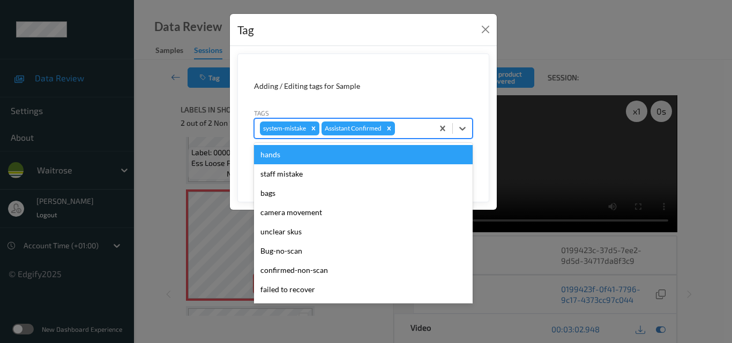
click at [418, 130] on div at bounding box center [412, 128] width 31 height 13
type input "un"
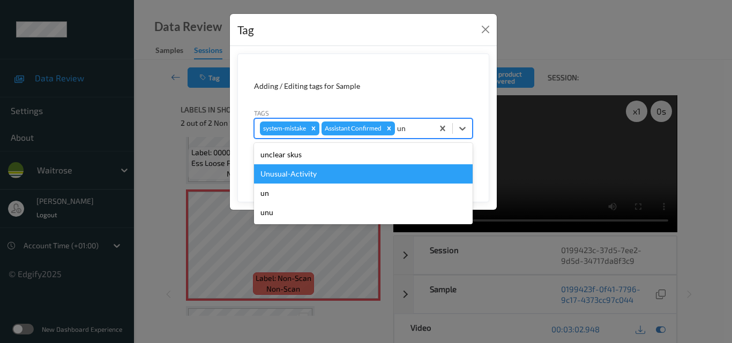
click at [360, 173] on div "Unusual-Activity" at bounding box center [363, 173] width 219 height 19
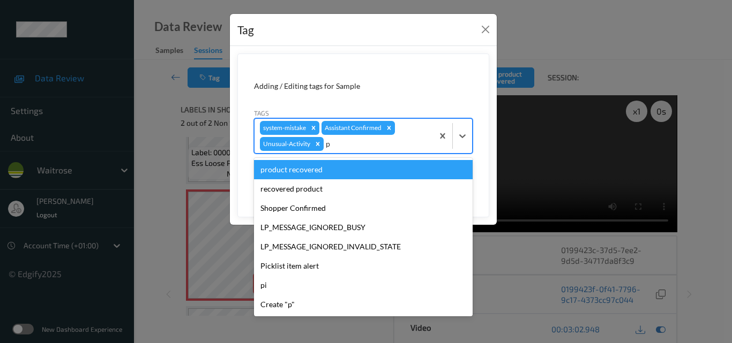
type input "pi"
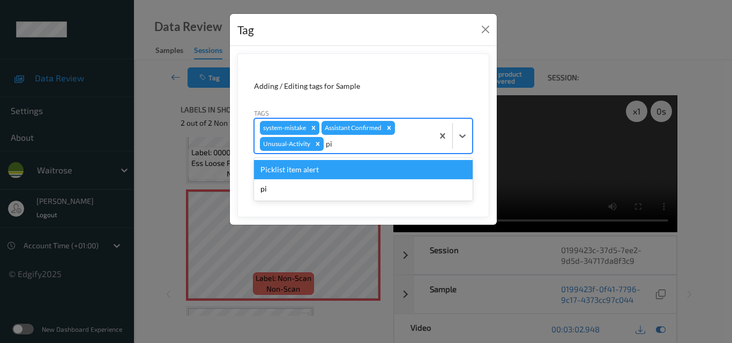
click at [360, 173] on div "Picklist item alert" at bounding box center [363, 169] width 219 height 19
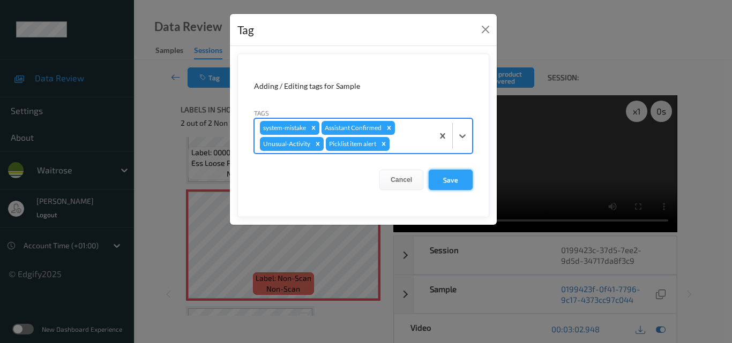
click at [450, 178] on button "Save" at bounding box center [451, 180] width 44 height 20
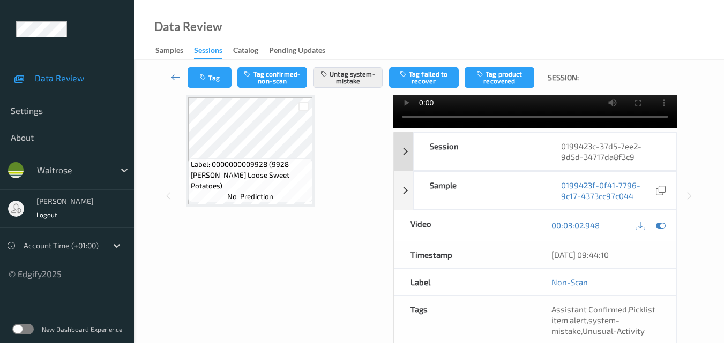
scroll to position [107, 0]
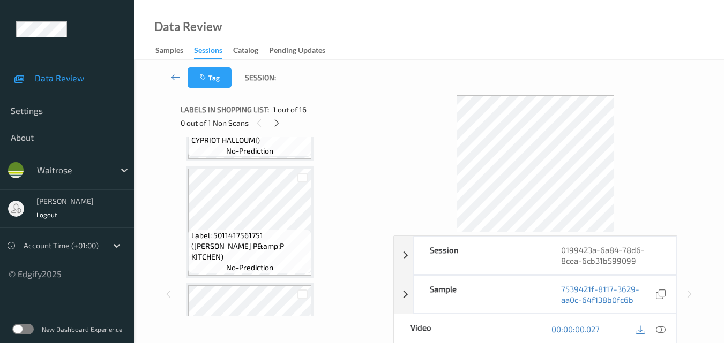
scroll to position [911, 0]
click at [276, 127] on icon at bounding box center [276, 123] width 9 height 10
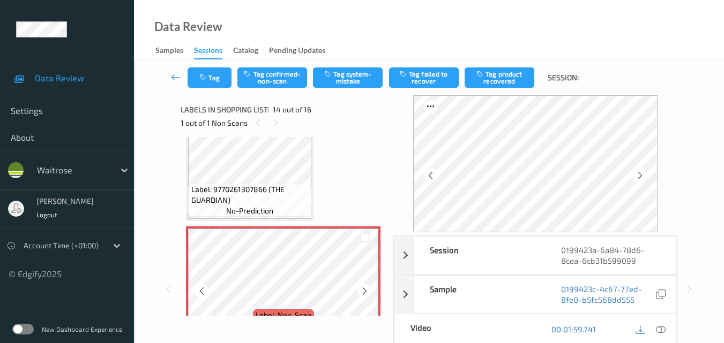
scroll to position [1407, 0]
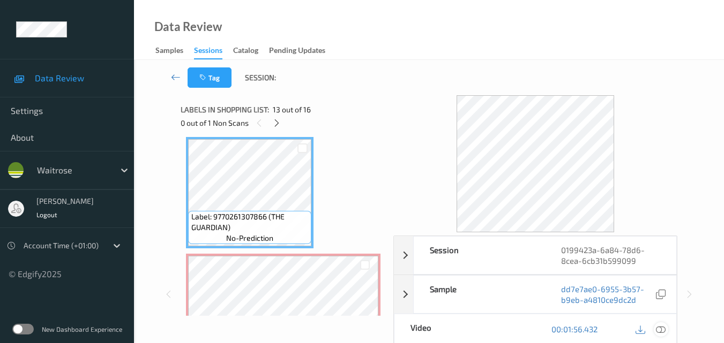
click at [665, 330] on icon at bounding box center [661, 330] width 10 height 10
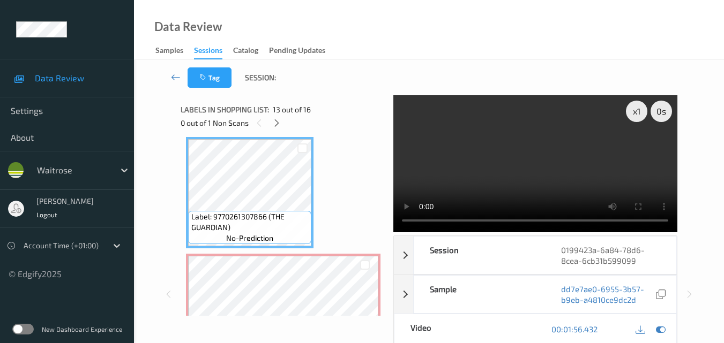
click at [521, 179] on video at bounding box center [534, 163] width 283 height 137
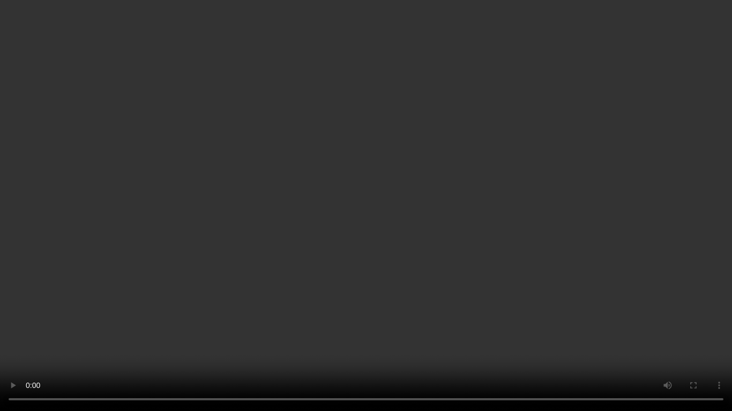
click at [528, 228] on video at bounding box center [366, 205] width 732 height 411
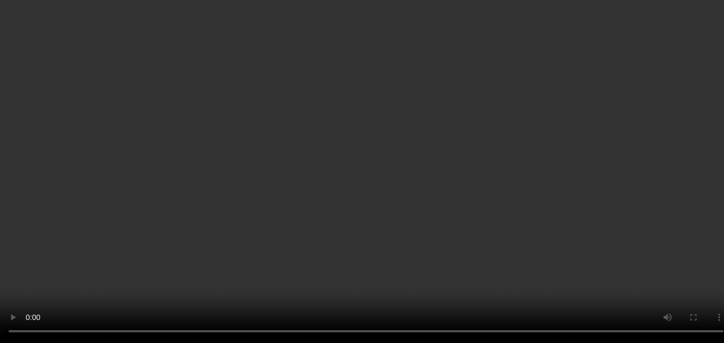
scroll to position [54, 0]
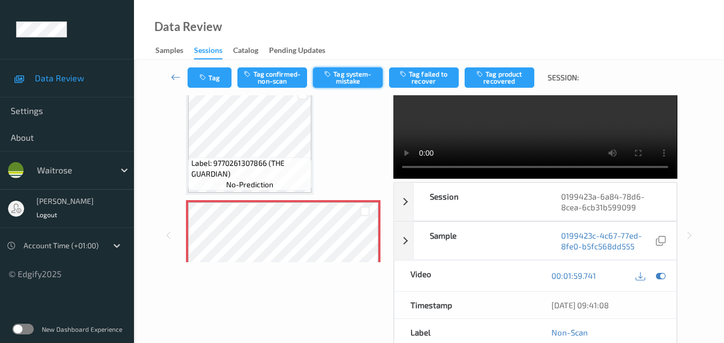
click at [345, 84] on button "Tag system-mistake" at bounding box center [348, 78] width 70 height 20
click at [214, 79] on button "Tag" at bounding box center [210, 78] width 44 height 20
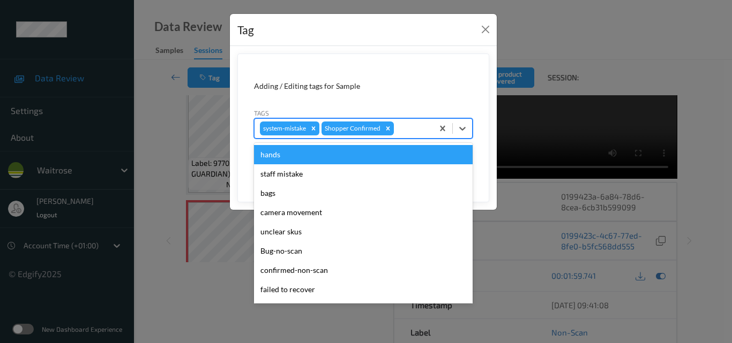
click at [403, 127] on div at bounding box center [412, 128] width 32 height 13
type input "un"
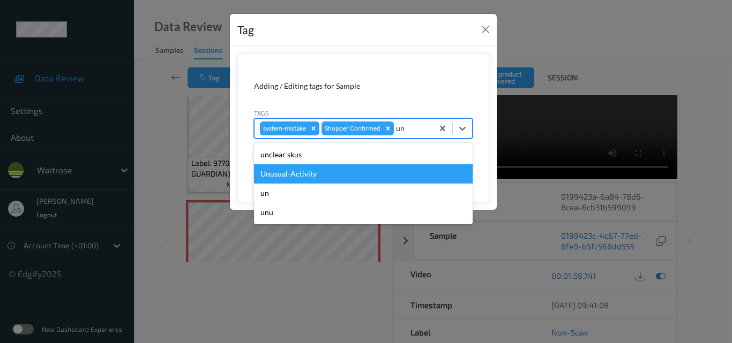
click at [338, 173] on div "Unusual-Activity" at bounding box center [363, 173] width 219 height 19
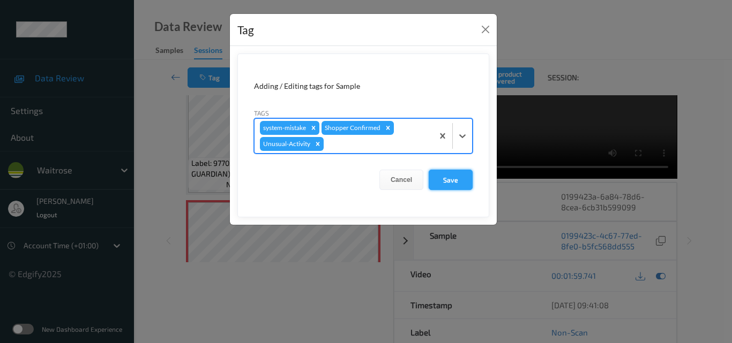
click at [455, 177] on button "Save" at bounding box center [451, 180] width 44 height 20
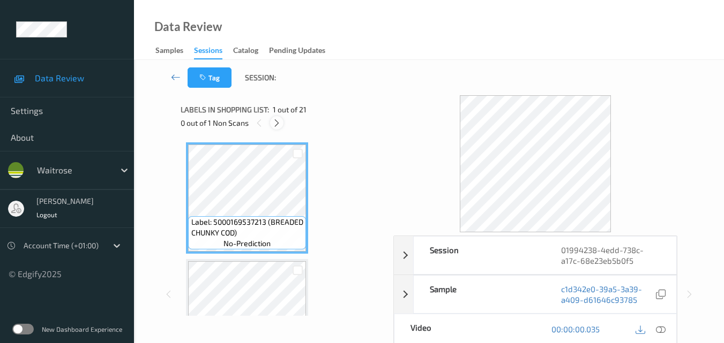
click at [275, 126] on icon at bounding box center [276, 123] width 9 height 10
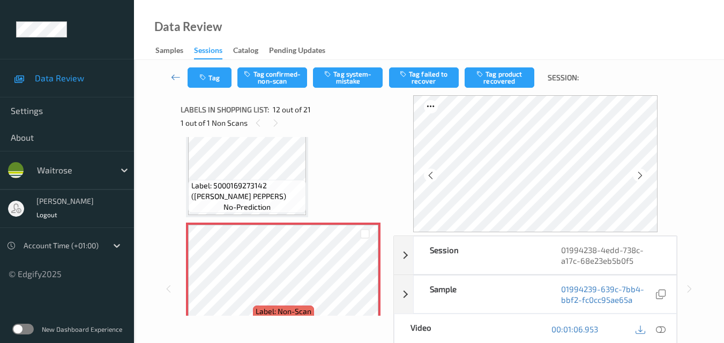
scroll to position [1227, 0]
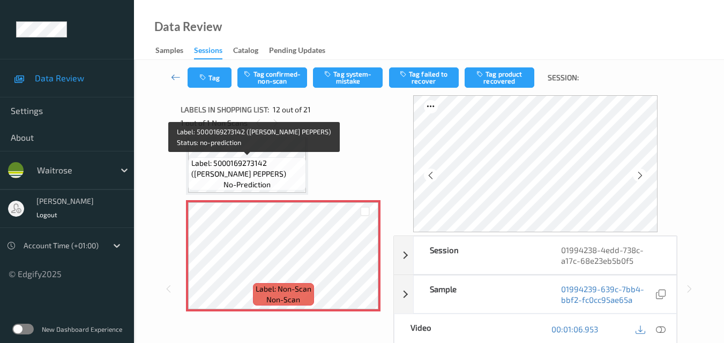
click at [271, 182] on div "Label: 5000169273142 ([PERSON_NAME] PEPPERS) no-prediction" at bounding box center [247, 174] width 118 height 33
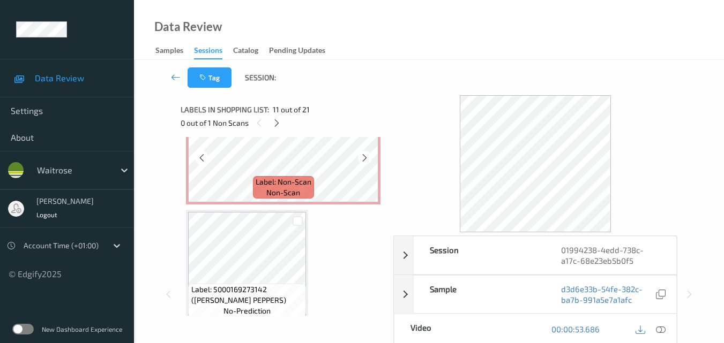
scroll to position [1281, 0]
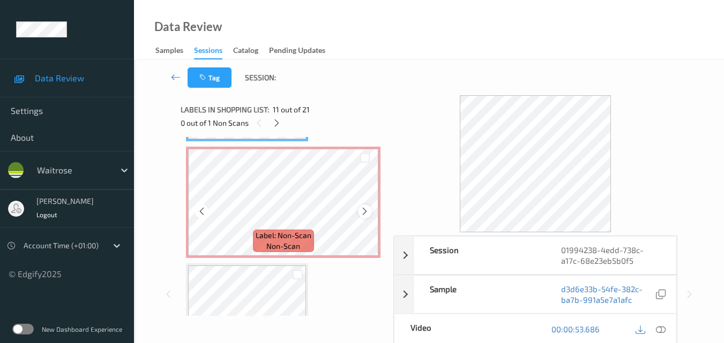
click at [365, 208] on icon at bounding box center [364, 212] width 9 height 10
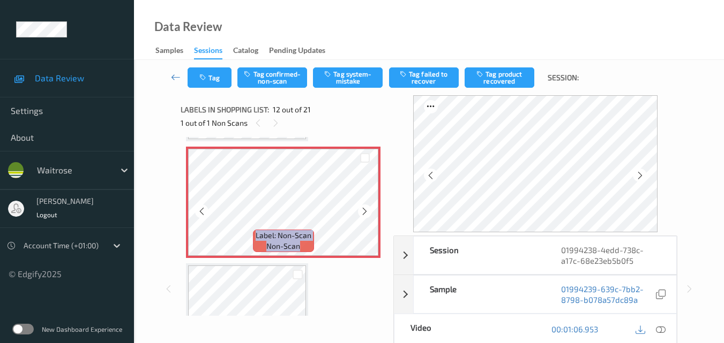
click at [365, 208] on icon at bounding box center [364, 212] width 9 height 10
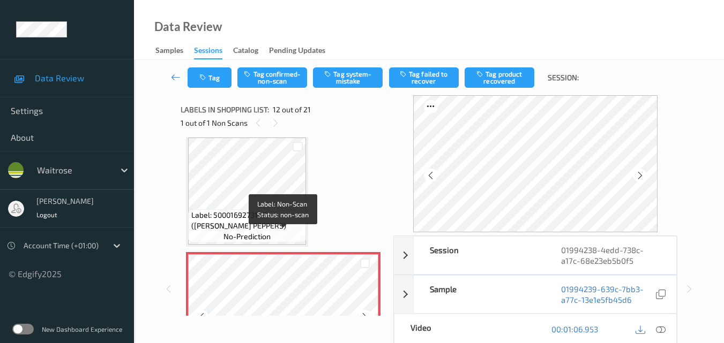
scroll to position [1173, 0]
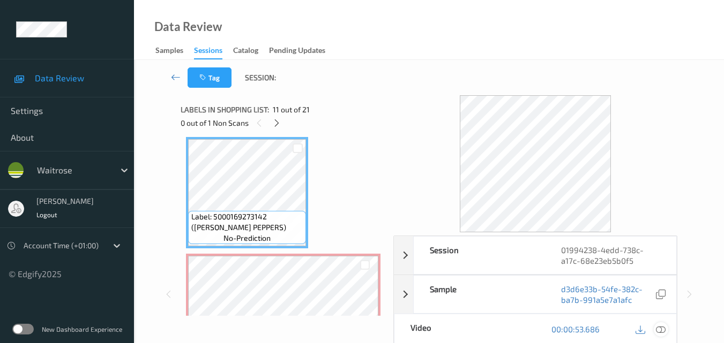
click at [662, 329] on icon at bounding box center [661, 330] width 10 height 10
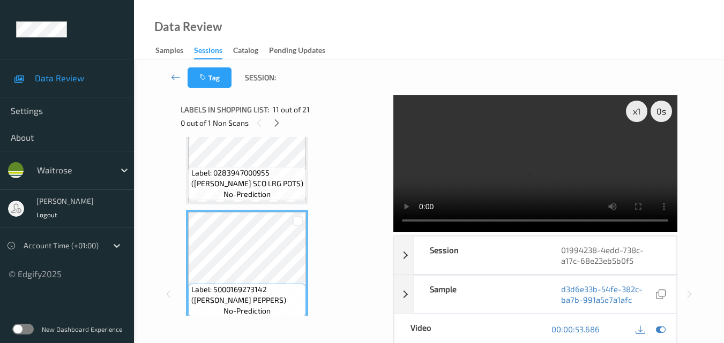
scroll to position [1120, 0]
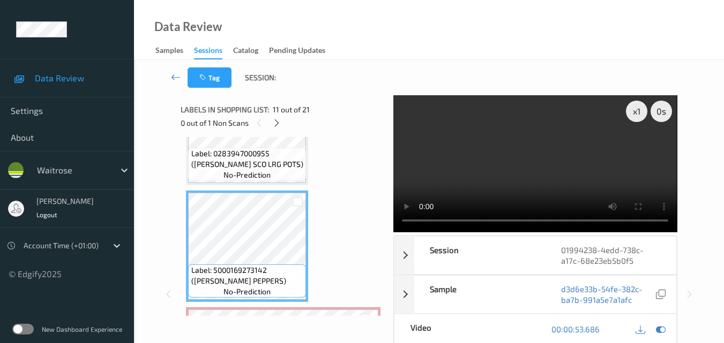
click at [511, 170] on video at bounding box center [534, 163] width 283 height 137
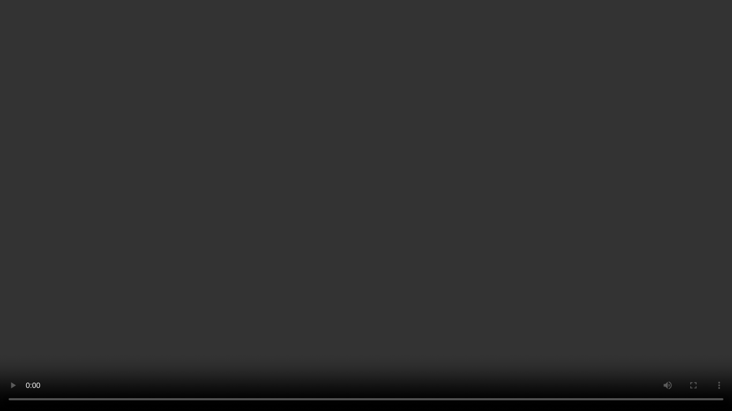
click at [528, 251] on video at bounding box center [366, 205] width 732 height 411
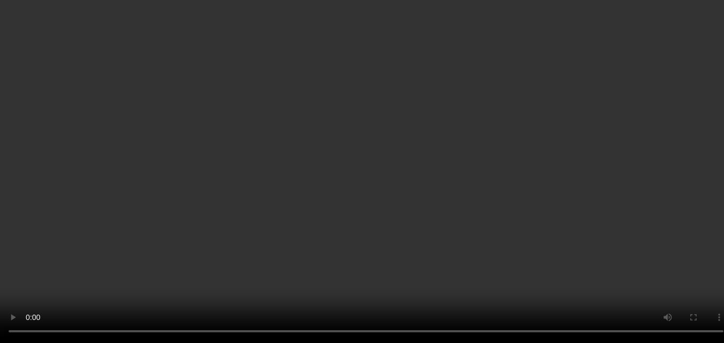
scroll to position [1281, 0]
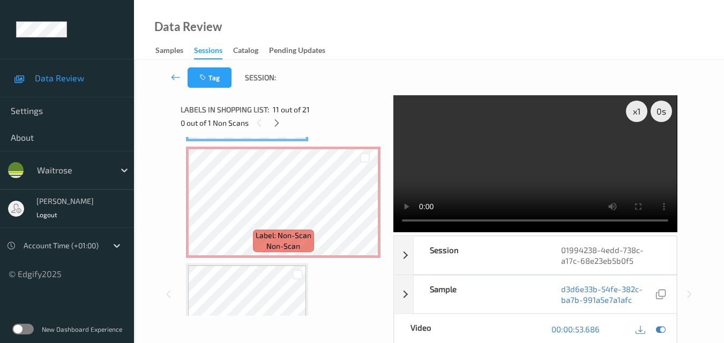
click at [502, 181] on video at bounding box center [534, 163] width 283 height 137
click at [522, 173] on video at bounding box center [534, 163] width 283 height 137
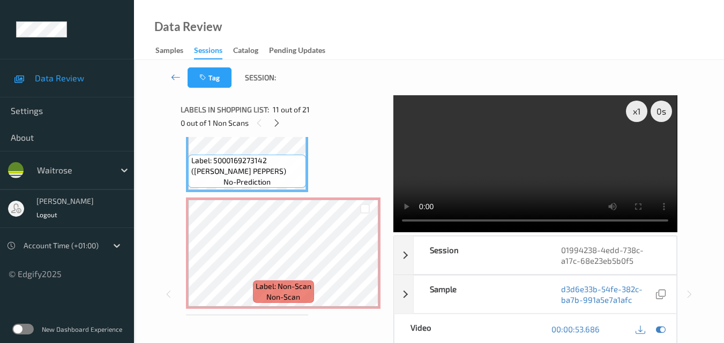
scroll to position [1227, 0]
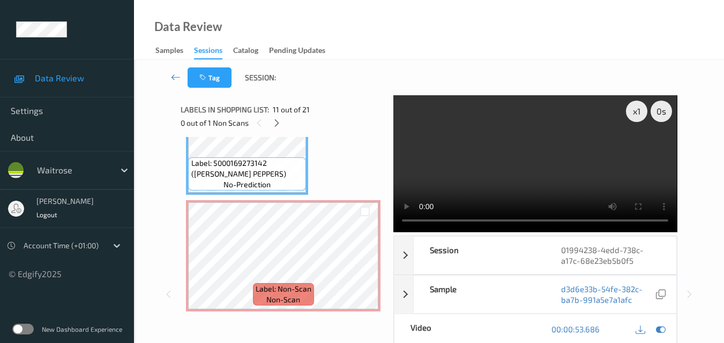
click at [510, 177] on video at bounding box center [534, 163] width 283 height 137
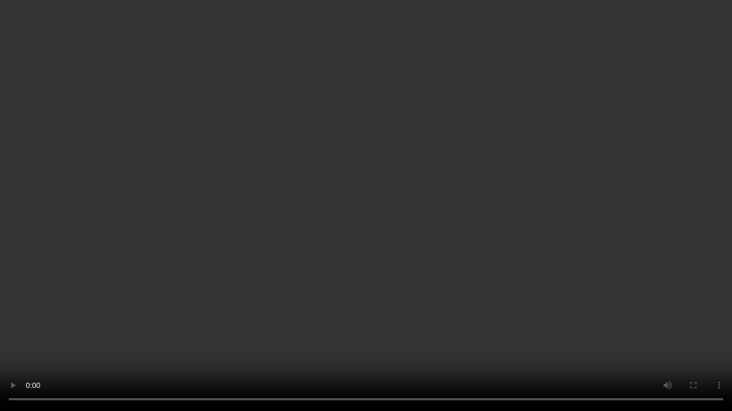
click at [497, 258] on video at bounding box center [366, 205] width 732 height 411
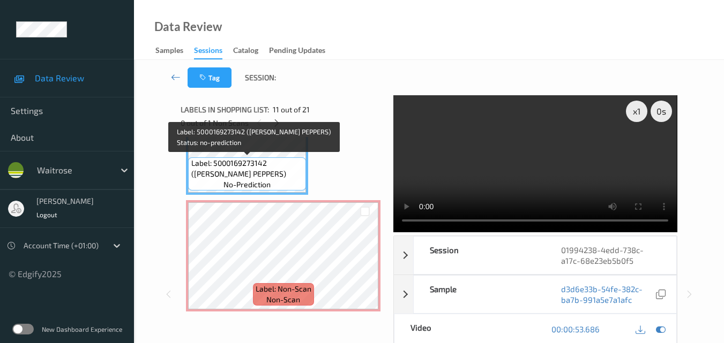
click at [279, 162] on span "Label: 5000169273142 ([PERSON_NAME] PEPPERS)" at bounding box center [247, 168] width 113 height 21
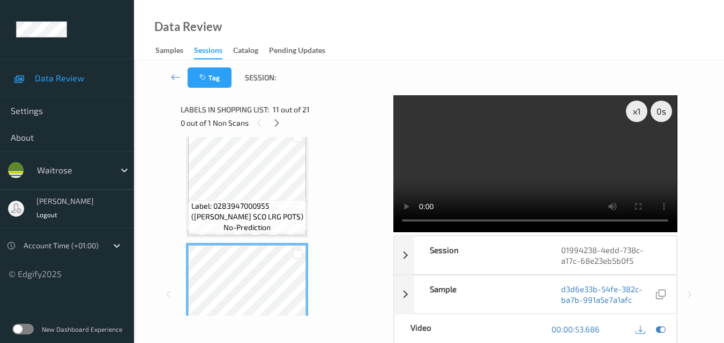
scroll to position [1066, 0]
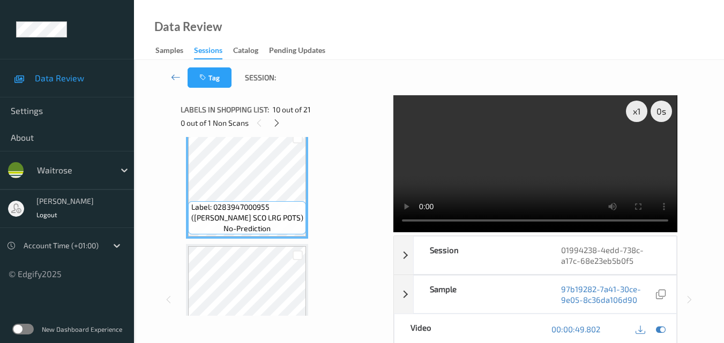
click at [511, 173] on video at bounding box center [534, 163] width 283 height 137
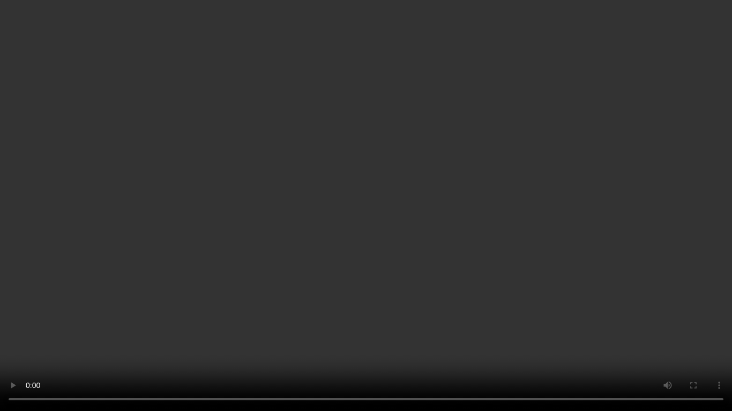
click at [495, 278] on video at bounding box center [366, 205] width 732 height 411
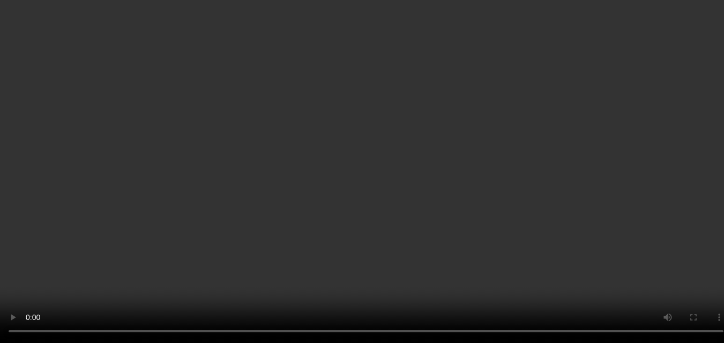
scroll to position [1334, 0]
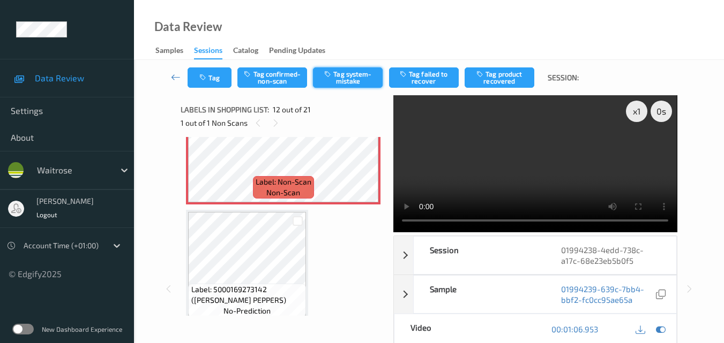
click at [356, 78] on button "Tag system-mistake" at bounding box center [348, 78] width 70 height 20
click at [208, 77] on icon "button" at bounding box center [203, 78] width 9 height 8
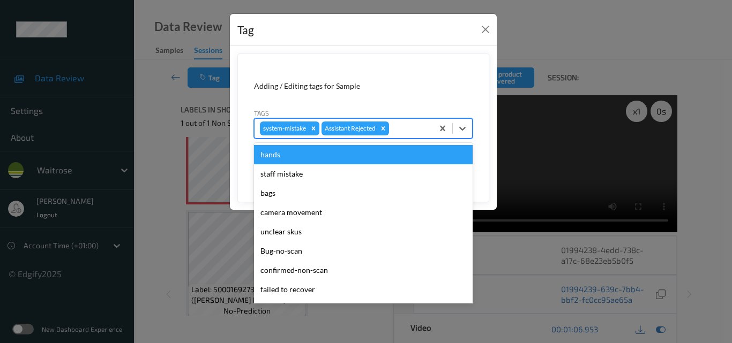
click at [405, 131] on div at bounding box center [409, 128] width 36 height 13
type input "un"
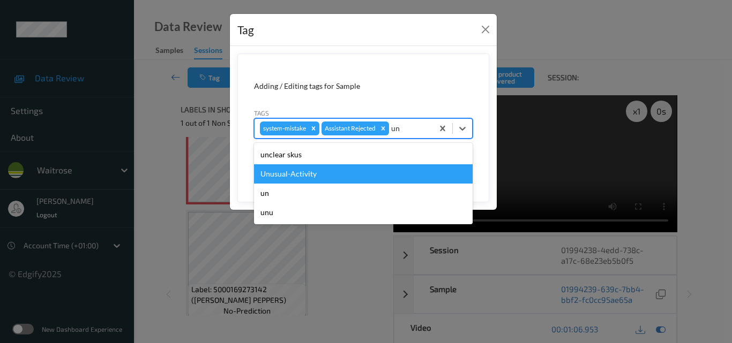
click at [334, 172] on div "Unusual-Activity" at bounding box center [363, 173] width 219 height 19
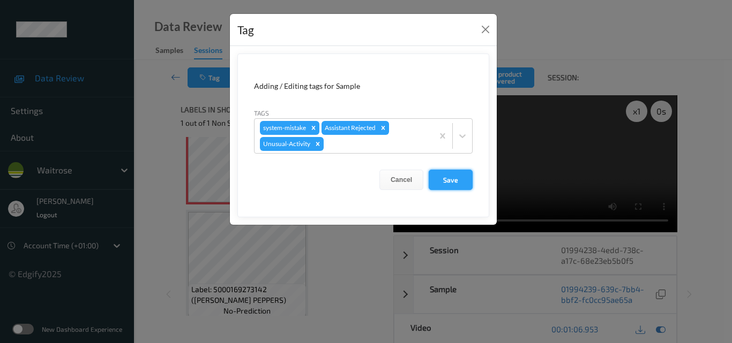
click at [455, 182] on button "Save" at bounding box center [451, 180] width 44 height 20
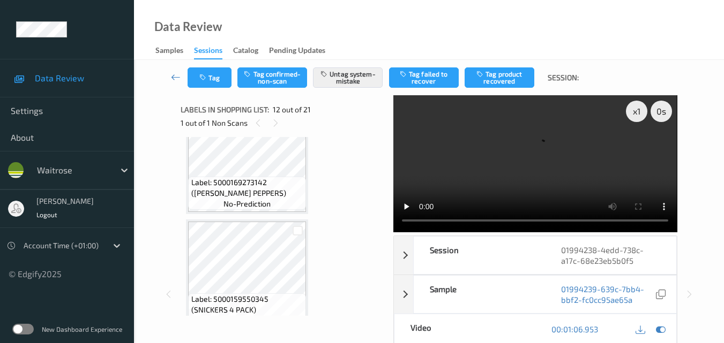
scroll to position [1388, 0]
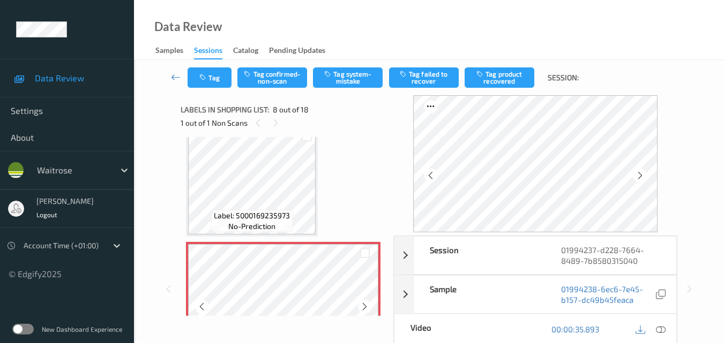
scroll to position [706, 0]
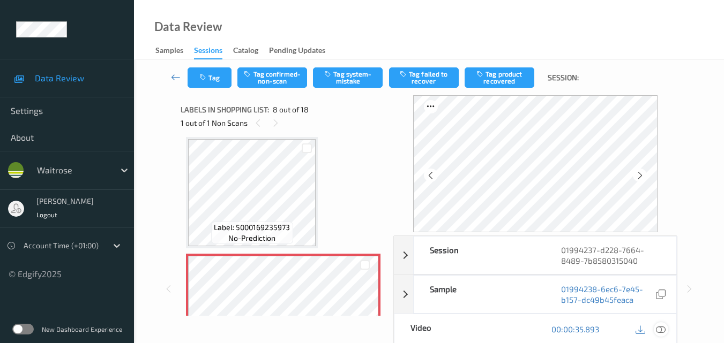
click at [662, 328] on icon at bounding box center [661, 330] width 10 height 10
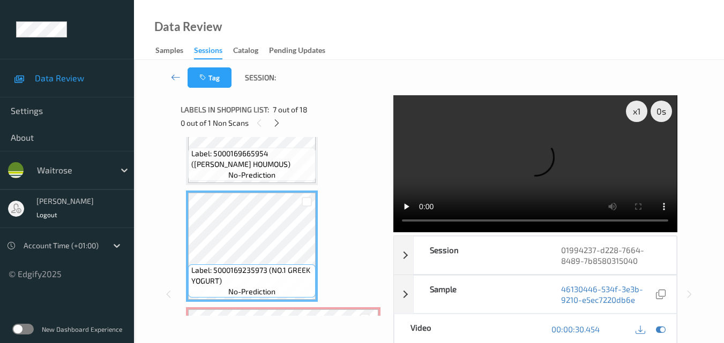
scroll to position [642, 0]
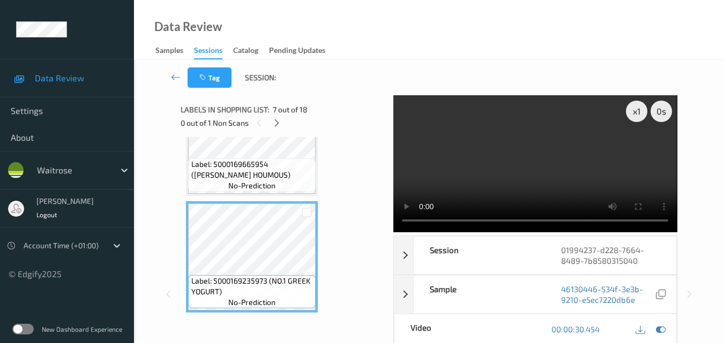
click at [536, 161] on video at bounding box center [534, 163] width 283 height 137
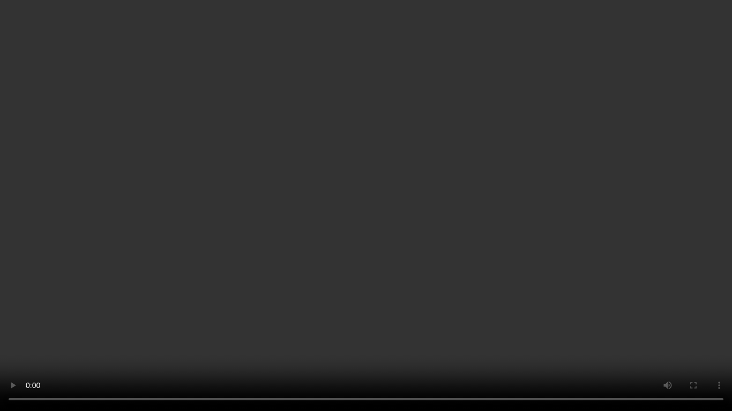
click at [433, 241] on video at bounding box center [366, 205] width 732 height 411
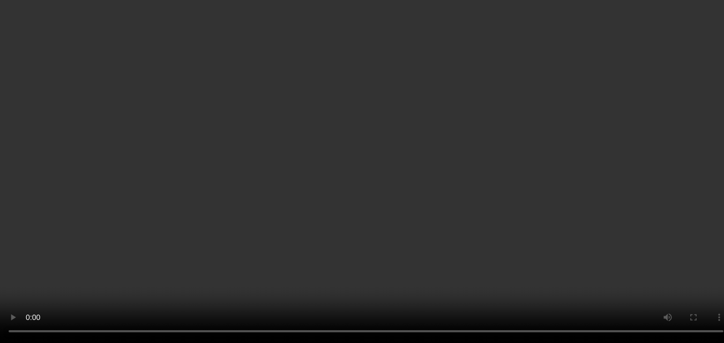
scroll to position [749, 0]
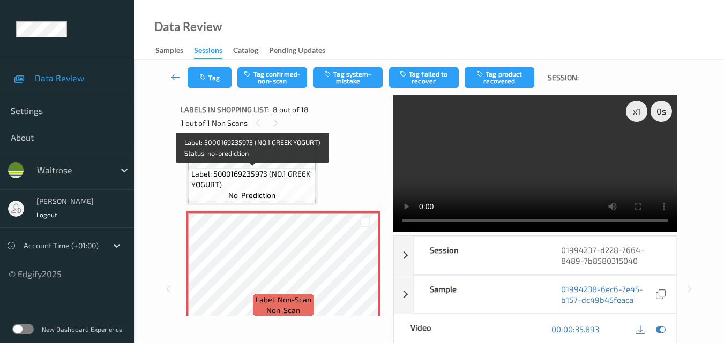
click at [284, 179] on span "Label: 5000169235973 (NO.1 GREEK YOGURT)" at bounding box center [252, 179] width 122 height 21
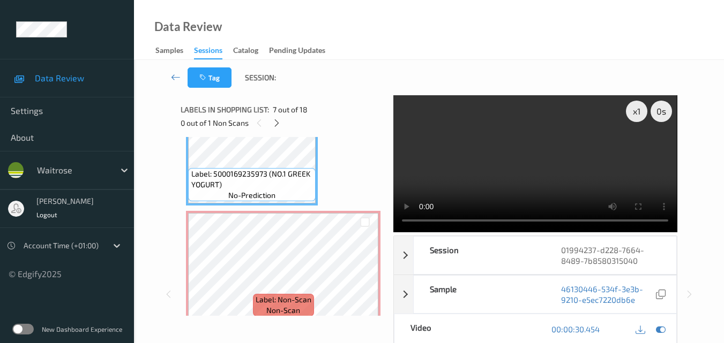
click at [529, 159] on video at bounding box center [534, 163] width 283 height 137
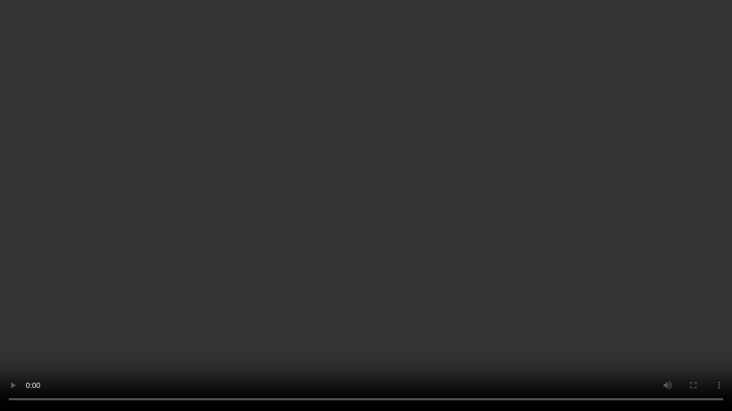
click at [508, 245] on video at bounding box center [366, 205] width 732 height 411
click at [452, 249] on video at bounding box center [366, 205] width 732 height 411
click at [461, 246] on video at bounding box center [366, 205] width 732 height 411
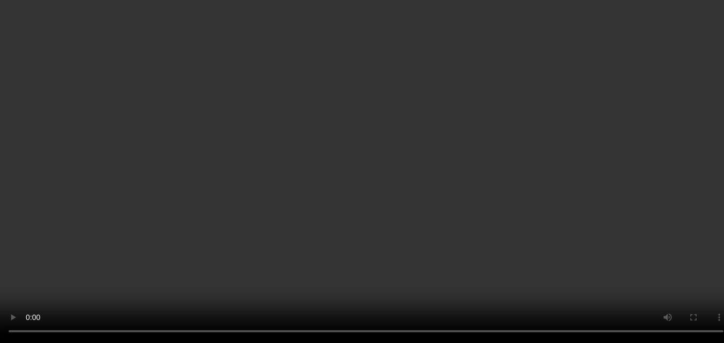
scroll to position [856, 0]
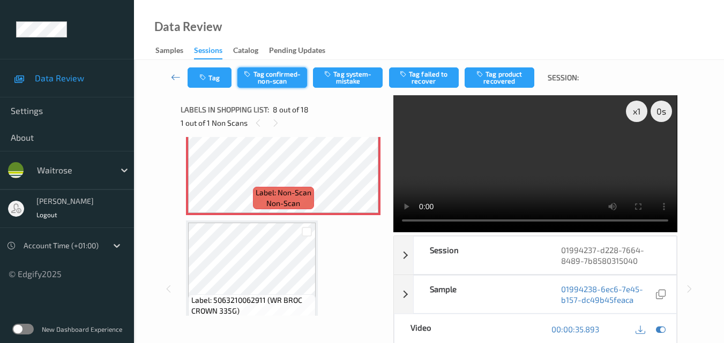
click at [273, 78] on button "Tag confirmed-non-scan" at bounding box center [272, 78] width 70 height 20
click at [368, 167] on icon at bounding box center [364, 169] width 9 height 10
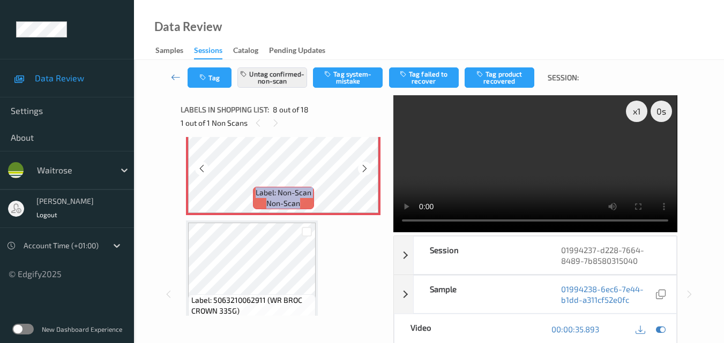
click at [368, 167] on icon at bounding box center [364, 169] width 9 height 10
click at [500, 74] on button "Tag product recovered" at bounding box center [500, 78] width 70 height 20
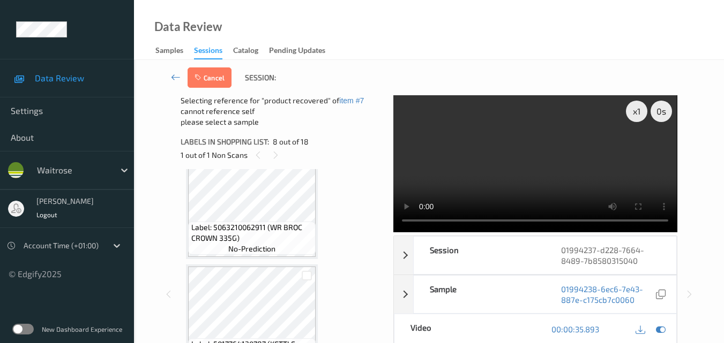
scroll to position [963, 0]
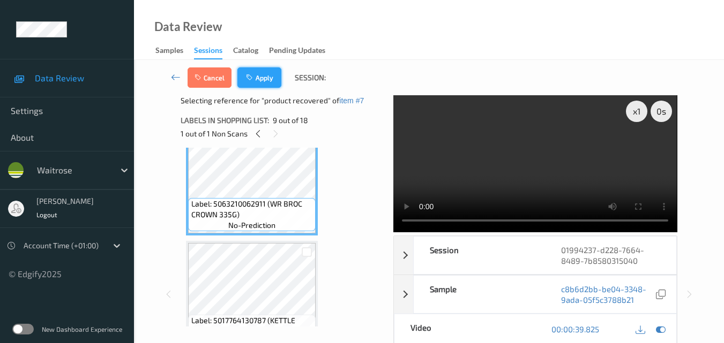
click at [266, 84] on button "Apply" at bounding box center [259, 78] width 44 height 20
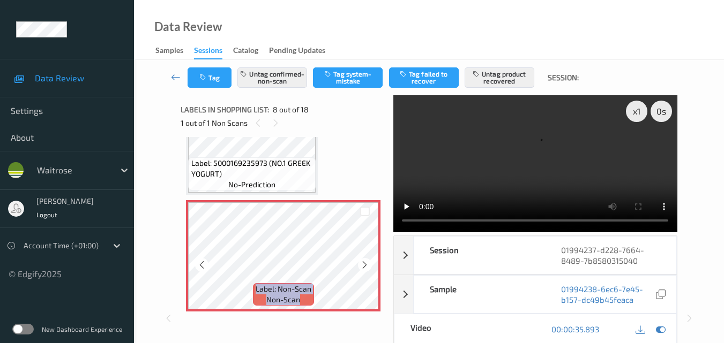
scroll to position [813, 0]
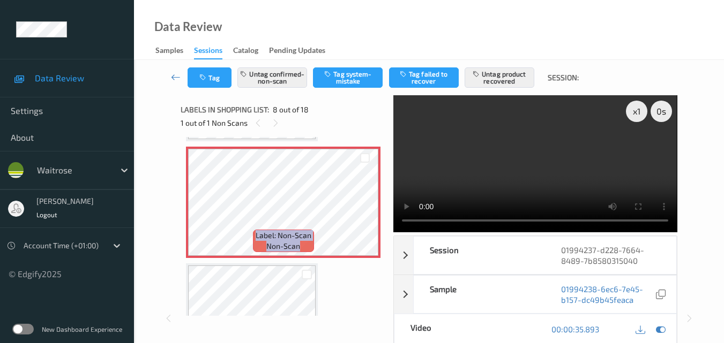
click at [564, 166] on video at bounding box center [534, 163] width 283 height 137
click at [547, 167] on video at bounding box center [534, 163] width 283 height 137
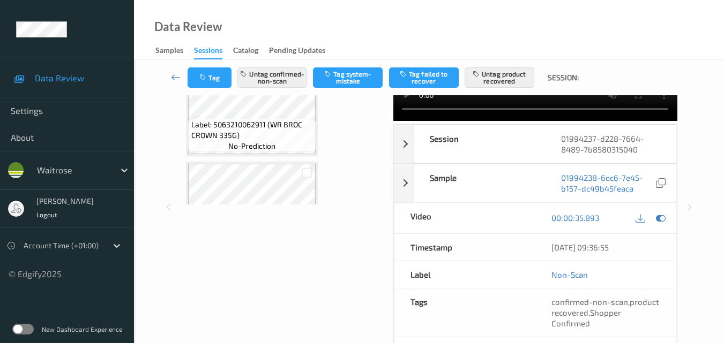
scroll to position [54, 0]
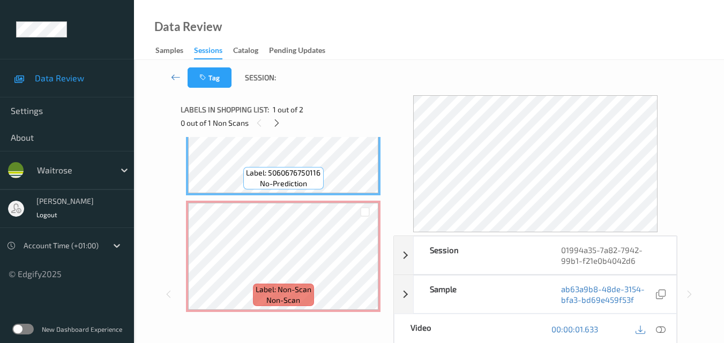
scroll to position [60, 0]
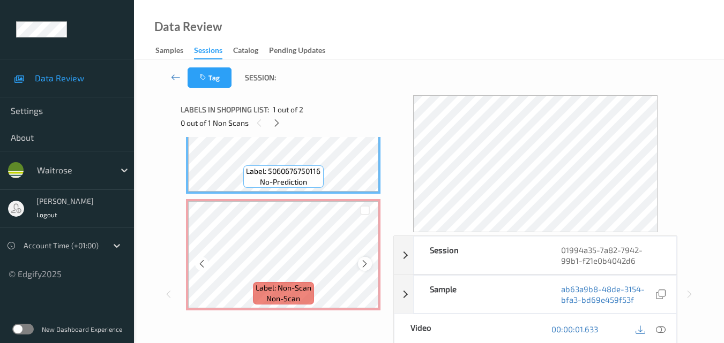
click at [361, 264] on icon at bounding box center [364, 264] width 9 height 10
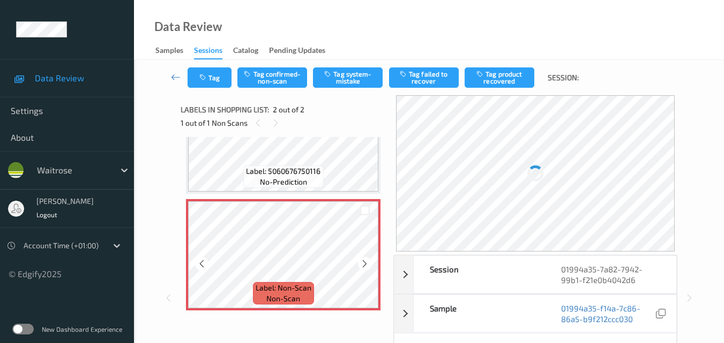
click at [361, 264] on icon at bounding box center [364, 264] width 9 height 10
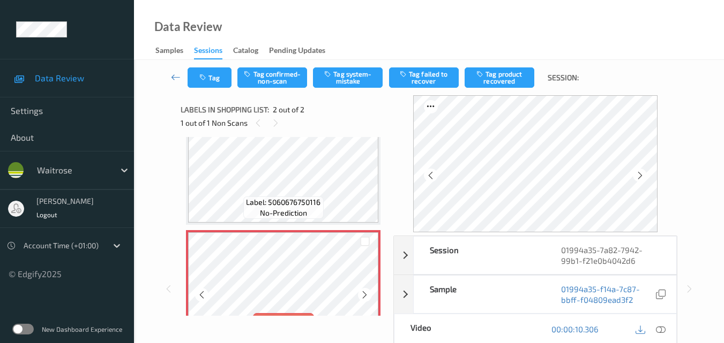
scroll to position [6, 0]
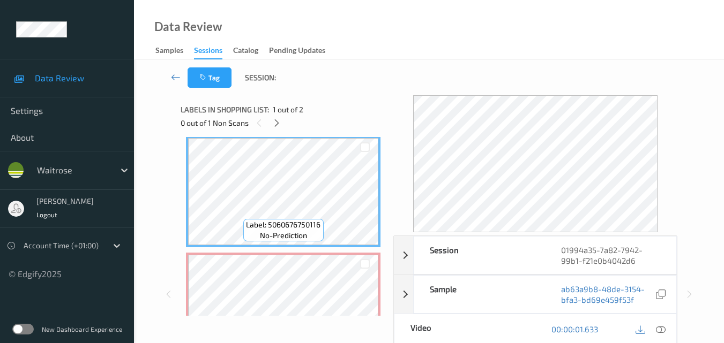
click at [663, 327] on icon at bounding box center [661, 330] width 10 height 10
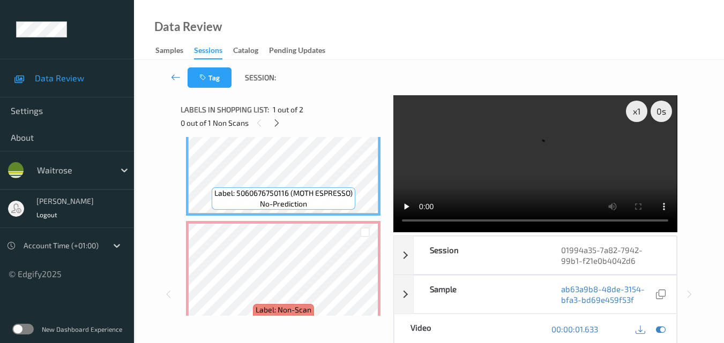
scroll to position [60, 0]
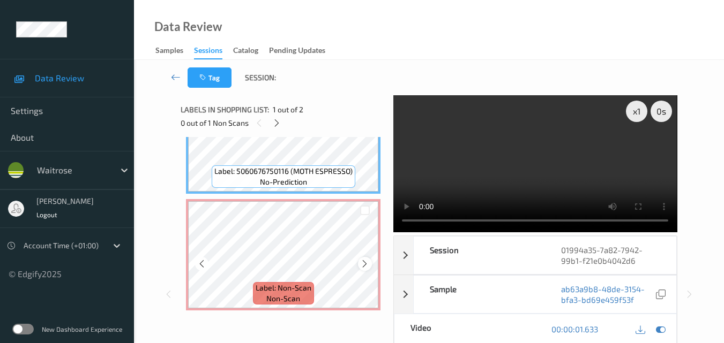
click at [366, 264] on icon at bounding box center [364, 264] width 9 height 10
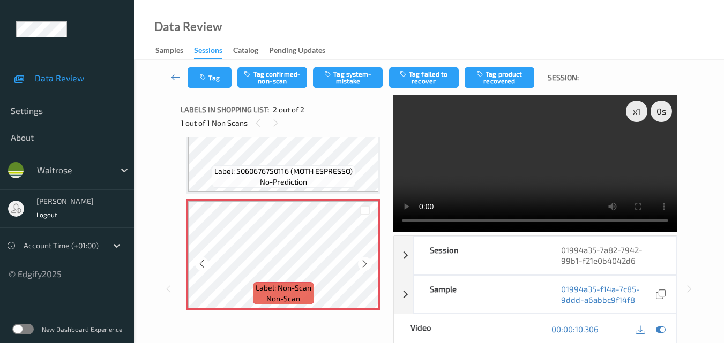
click at [366, 264] on icon at bounding box center [364, 264] width 9 height 10
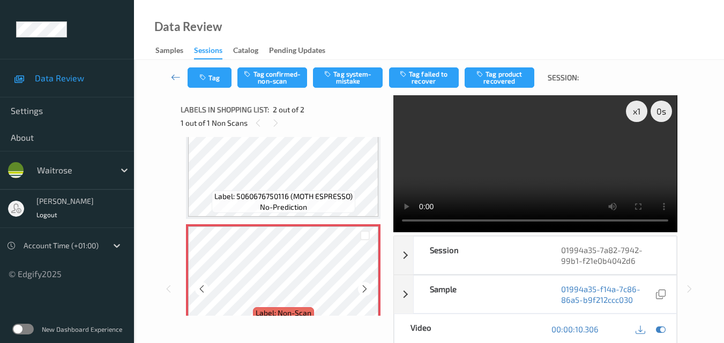
scroll to position [6, 0]
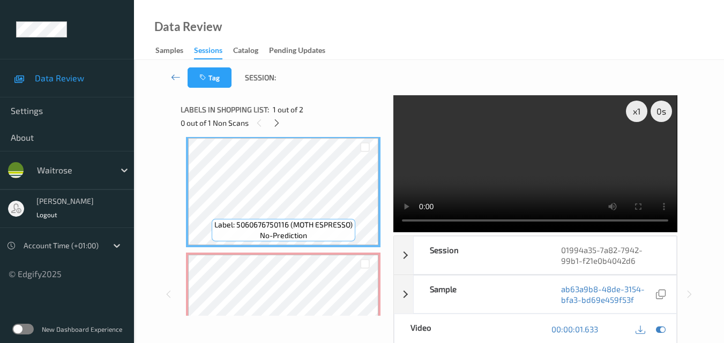
click at [555, 153] on video at bounding box center [534, 163] width 283 height 137
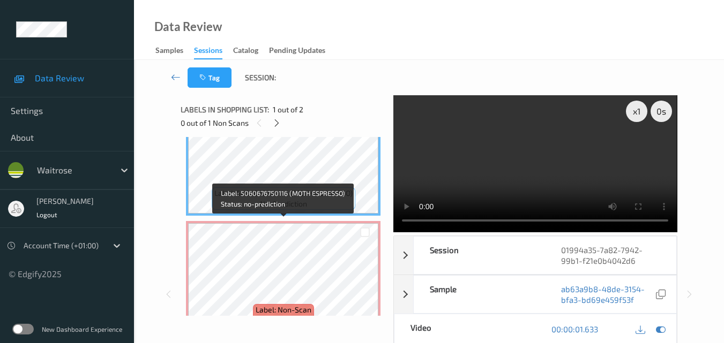
scroll to position [60, 0]
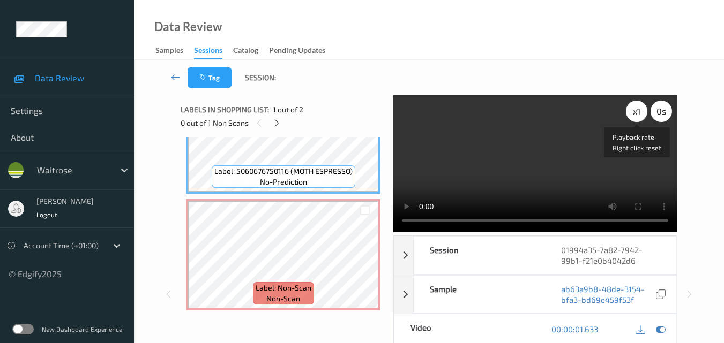
click at [634, 112] on div "x 1" at bounding box center [636, 111] width 21 height 21
click at [588, 169] on video at bounding box center [534, 163] width 283 height 137
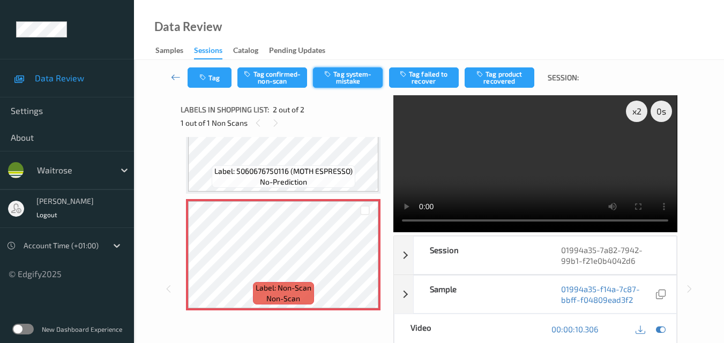
click at [347, 73] on button "Tag system-mistake" at bounding box center [348, 78] width 70 height 20
click at [213, 74] on button "Tag" at bounding box center [210, 78] width 44 height 20
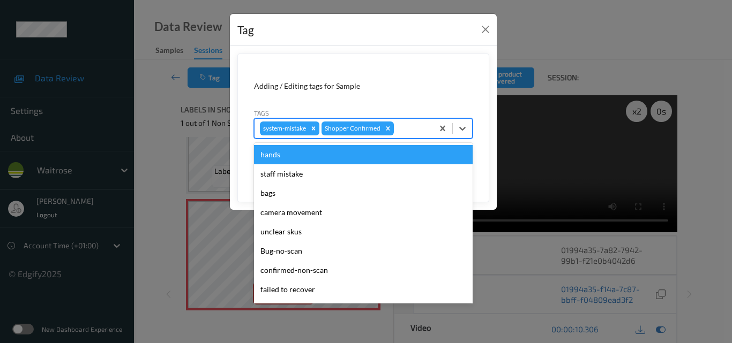
click at [405, 131] on div at bounding box center [412, 128] width 32 height 13
type input "un"
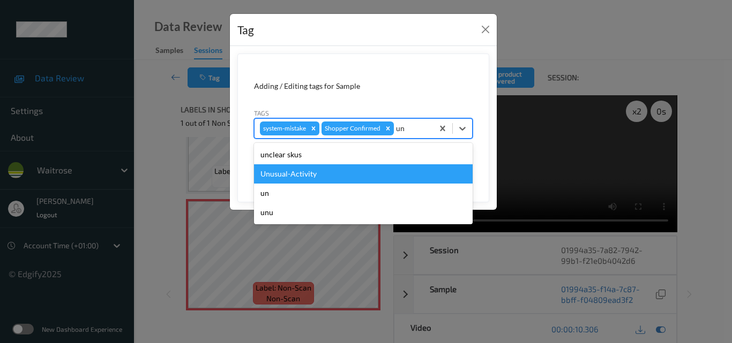
click at [349, 175] on div "Unusual-Activity" at bounding box center [363, 173] width 219 height 19
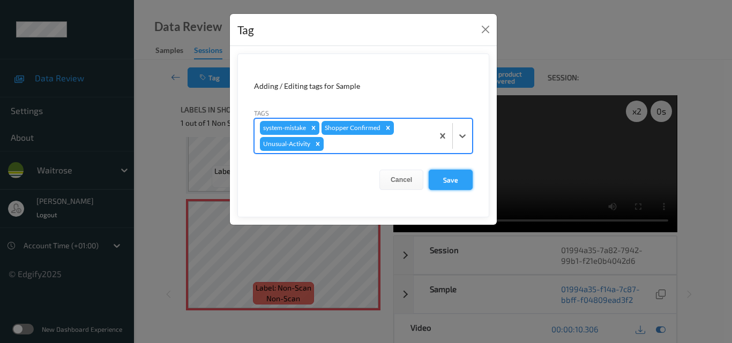
click at [457, 178] on button "Save" at bounding box center [451, 180] width 44 height 20
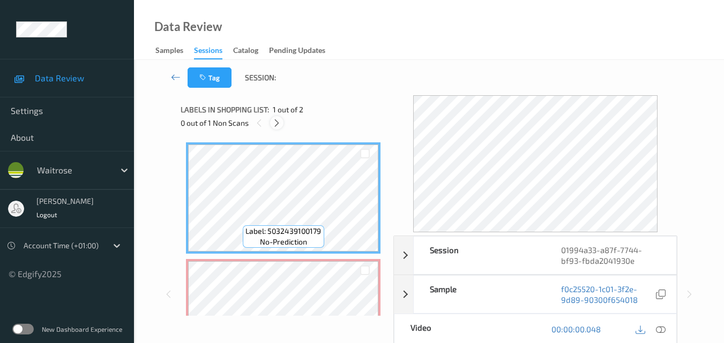
click at [273, 123] on icon at bounding box center [276, 123] width 9 height 10
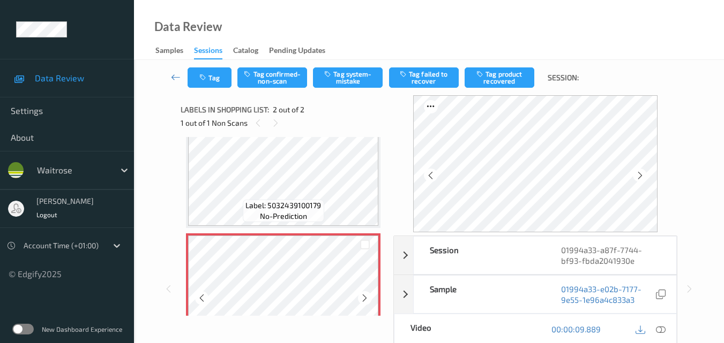
scroll to position [6, 0]
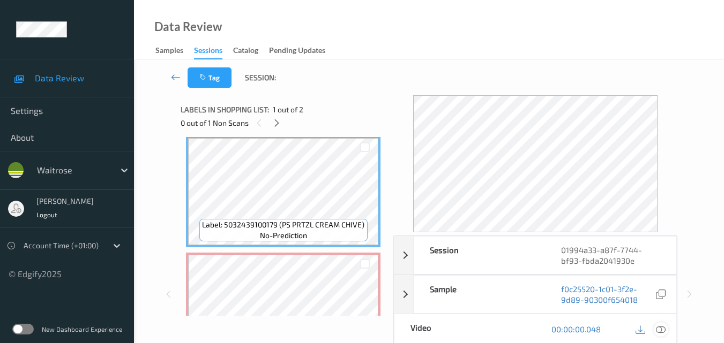
click at [662, 330] on icon at bounding box center [661, 330] width 10 height 10
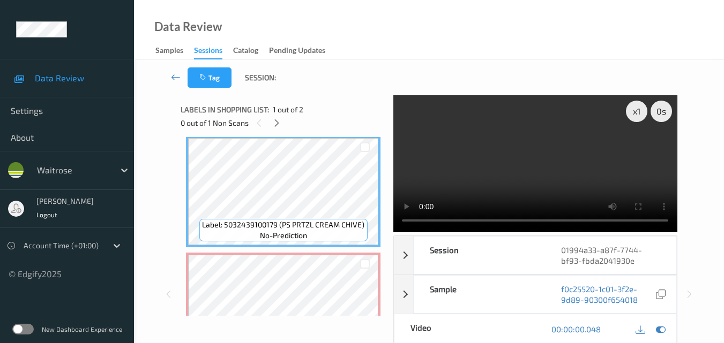
click at [491, 175] on video at bounding box center [534, 163] width 283 height 137
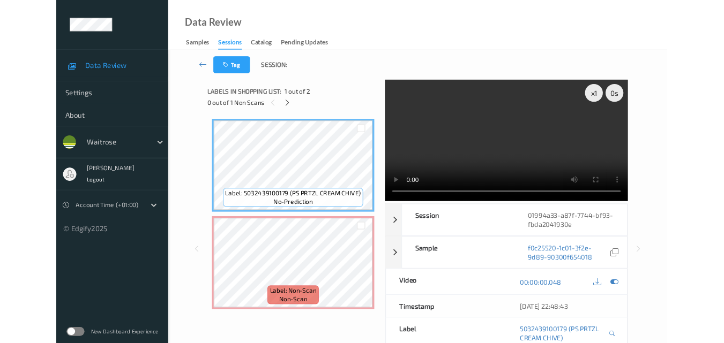
scroll to position [0, 0]
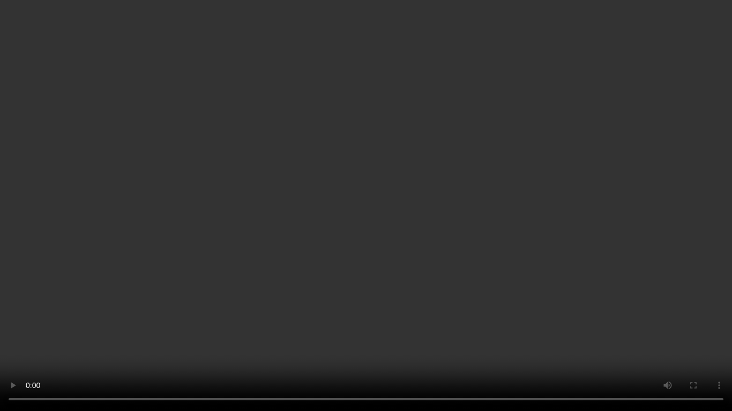
click at [318, 168] on video at bounding box center [366, 205] width 732 height 411
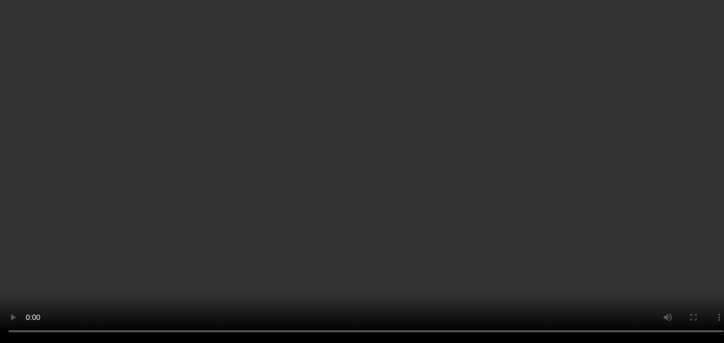
scroll to position [60, 0]
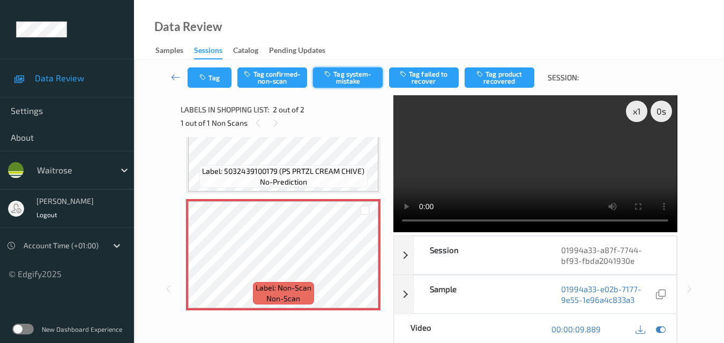
click at [352, 83] on button "Tag system-mistake" at bounding box center [348, 78] width 70 height 20
click at [219, 77] on button "Tag" at bounding box center [210, 78] width 44 height 20
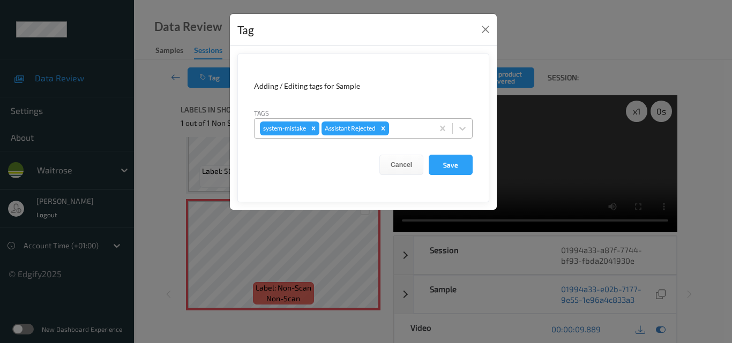
click at [408, 132] on div at bounding box center [409, 128] width 36 height 13
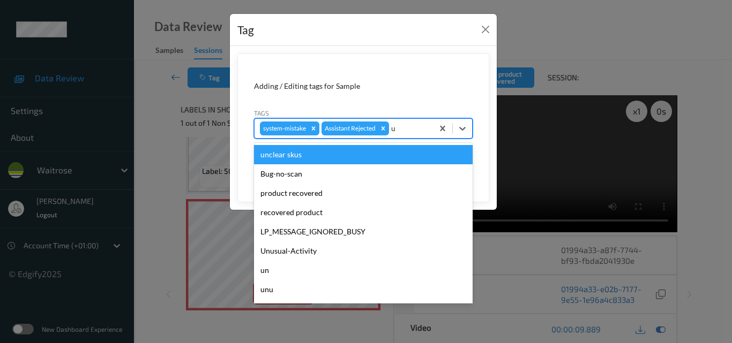
type input "un"
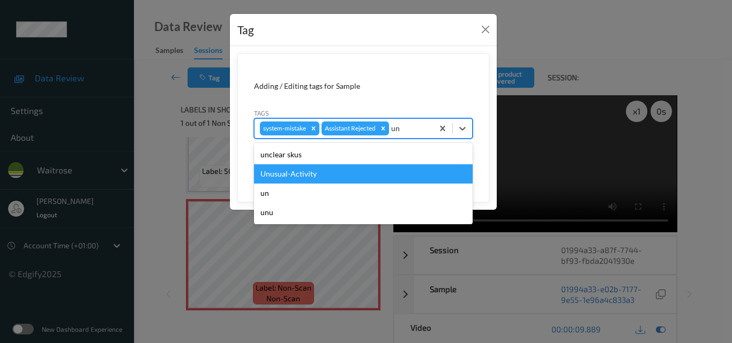
click at [329, 174] on div "Unusual-Activity" at bounding box center [363, 173] width 219 height 19
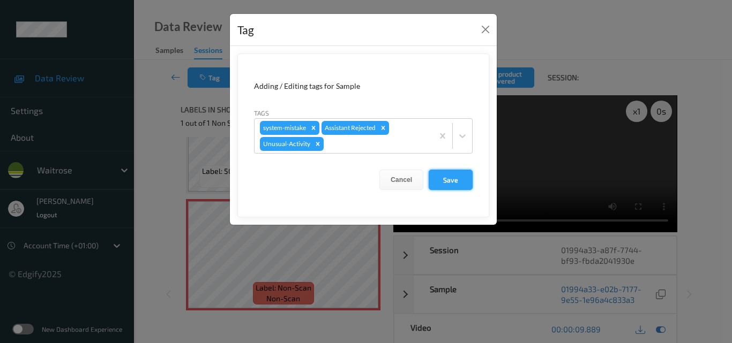
click at [448, 181] on button "Save" at bounding box center [451, 180] width 44 height 20
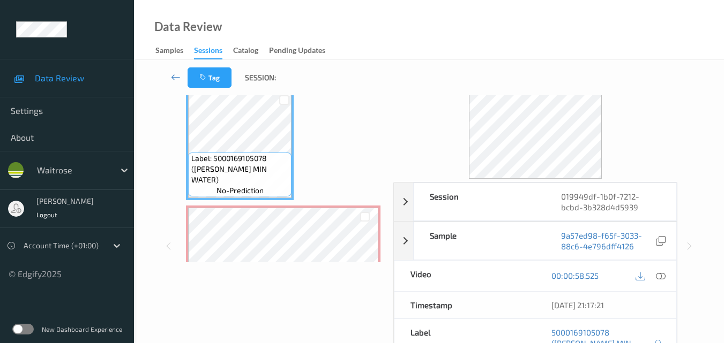
scroll to position [60, 0]
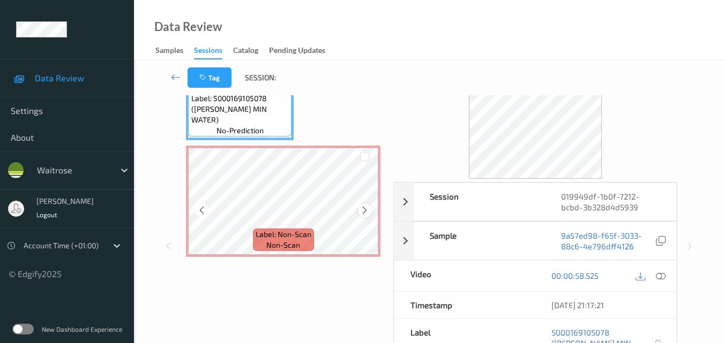
click at [364, 211] on icon at bounding box center [364, 211] width 9 height 10
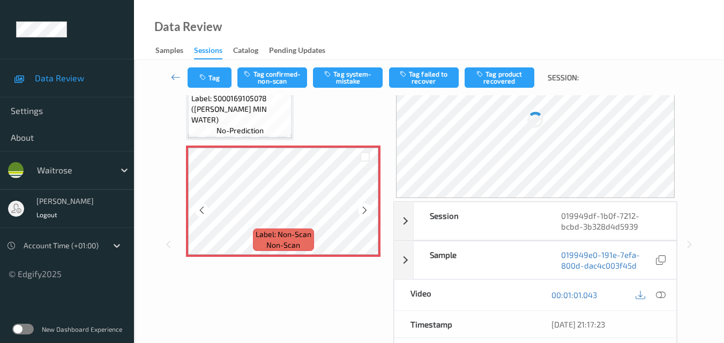
click at [364, 211] on icon at bounding box center [364, 211] width 9 height 10
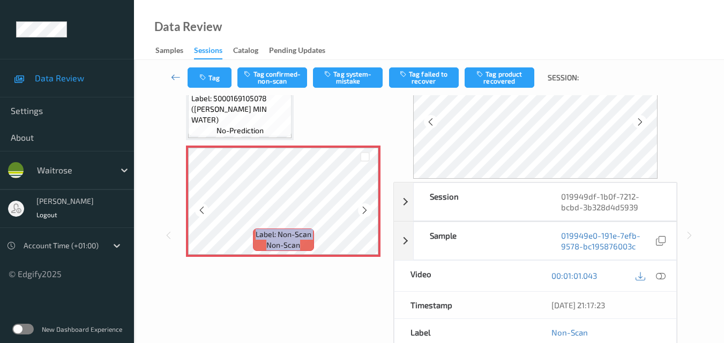
click at [364, 211] on icon at bounding box center [364, 211] width 9 height 10
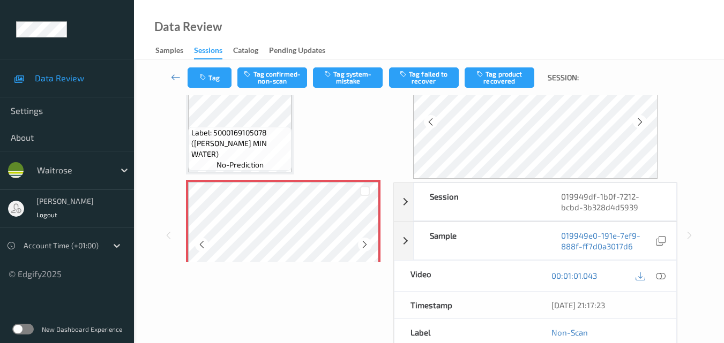
scroll to position [6, 0]
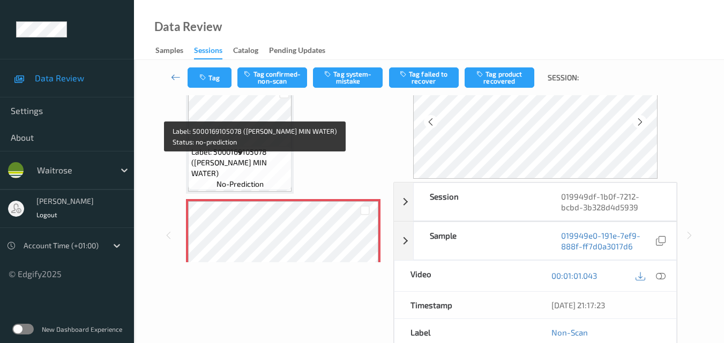
click at [265, 164] on span "Label: 5000169105078 (WR ESS MIN WATER)" at bounding box center [240, 163] width 98 height 32
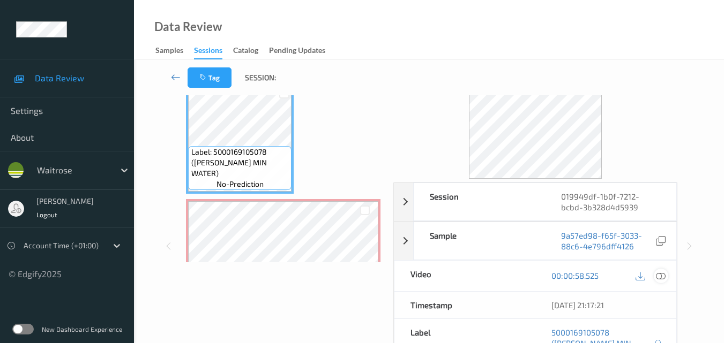
click at [660, 274] on icon at bounding box center [661, 276] width 10 height 10
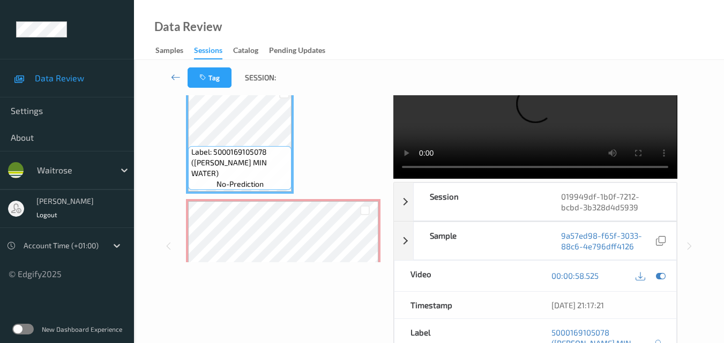
scroll to position [60, 0]
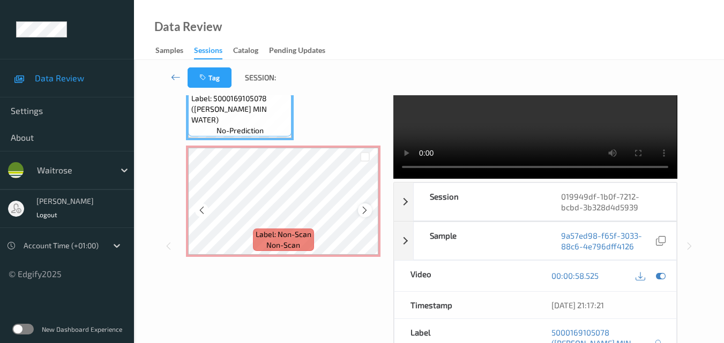
click at [363, 208] on icon at bounding box center [364, 211] width 9 height 10
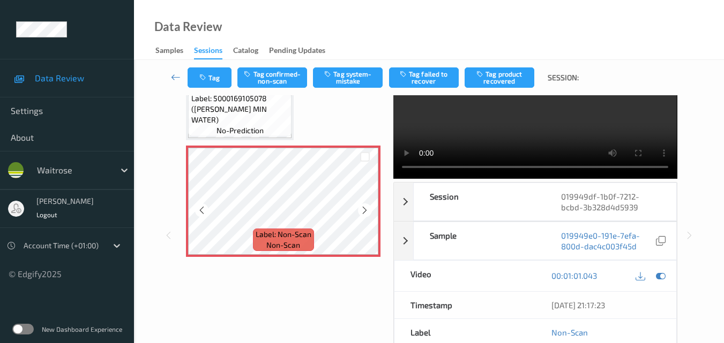
click at [363, 208] on icon at bounding box center [364, 211] width 9 height 10
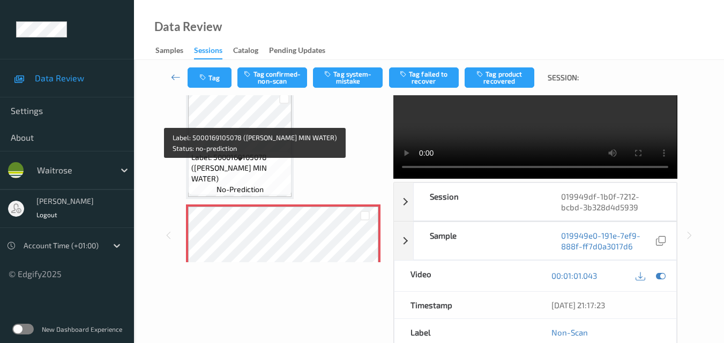
scroll to position [0, 0]
click at [261, 167] on span "Label: 5000169105078 (WR ESS MIN WATER)" at bounding box center [240, 169] width 98 height 32
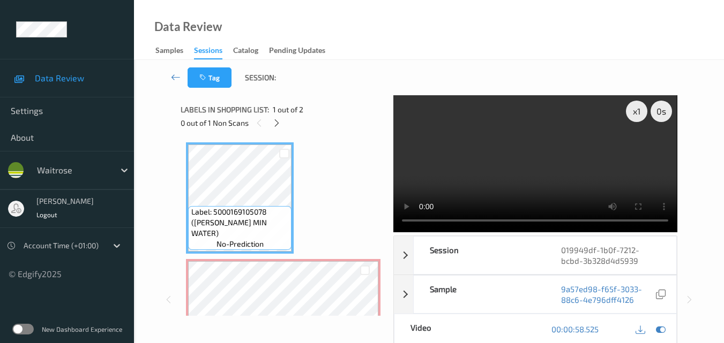
click at [499, 159] on video at bounding box center [534, 163] width 283 height 137
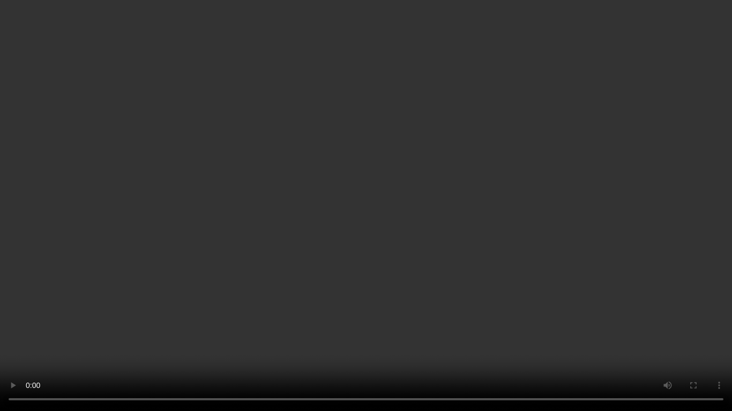
click at [472, 206] on video at bounding box center [366, 205] width 732 height 411
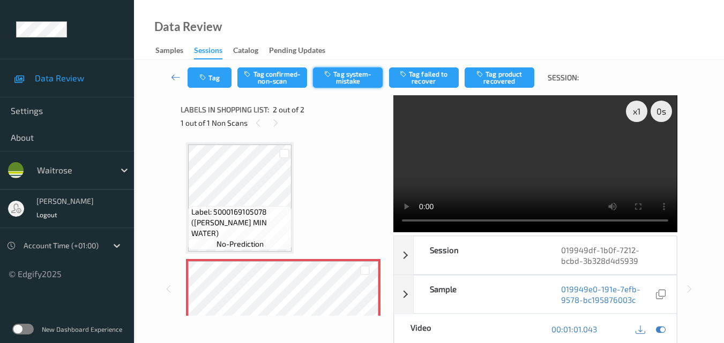
click at [350, 79] on button "Tag system-mistake" at bounding box center [348, 78] width 70 height 20
click at [220, 76] on button "Tag" at bounding box center [210, 78] width 44 height 20
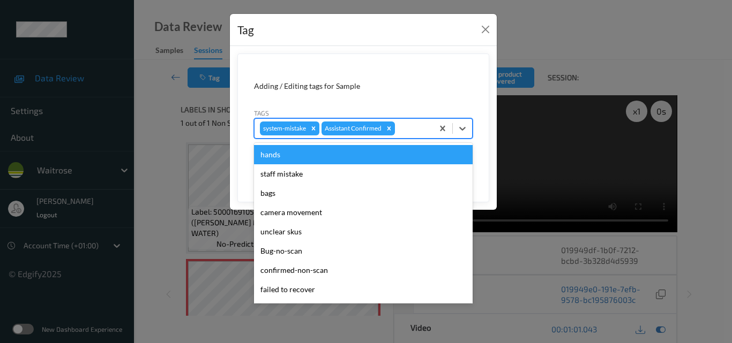
click at [409, 131] on div at bounding box center [412, 128] width 31 height 13
type input "un"
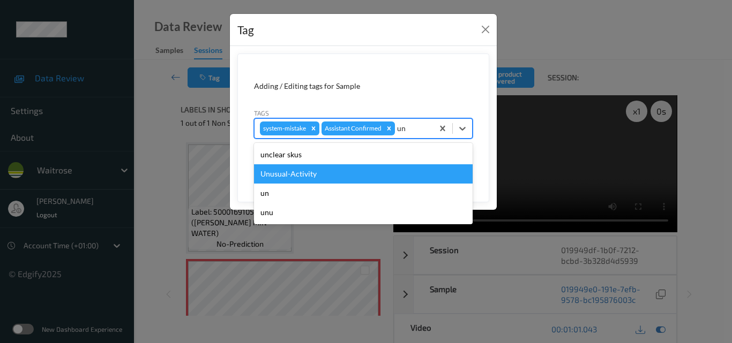
click at [342, 171] on div "Unusual-Activity" at bounding box center [363, 173] width 219 height 19
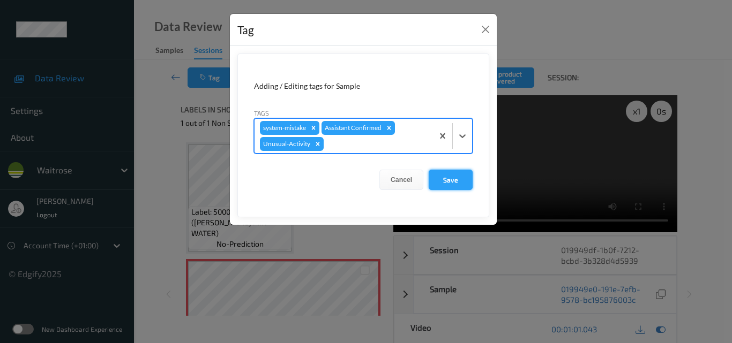
click at [448, 177] on button "Save" at bounding box center [451, 180] width 44 height 20
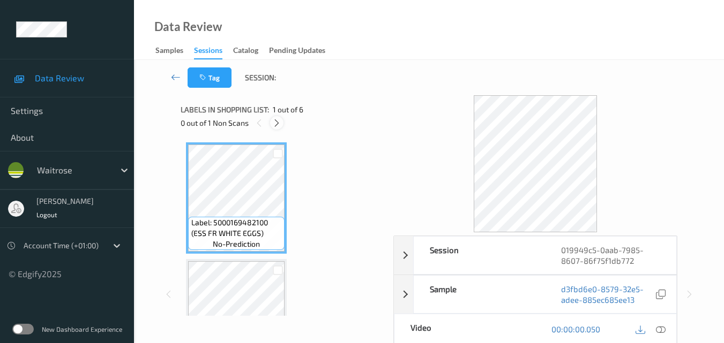
click at [273, 121] on icon at bounding box center [276, 123] width 9 height 10
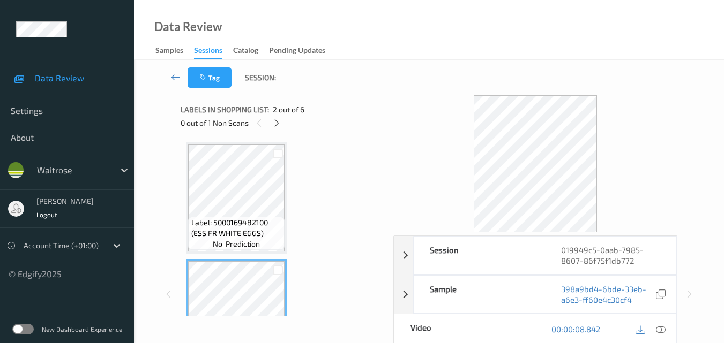
scroll to position [54, 0]
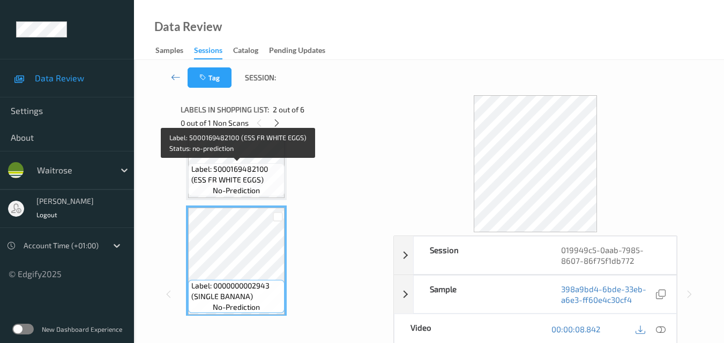
click at [253, 173] on span "Label: 5000169482100 (ESS FR WHITE EGGS)" at bounding box center [236, 174] width 91 height 21
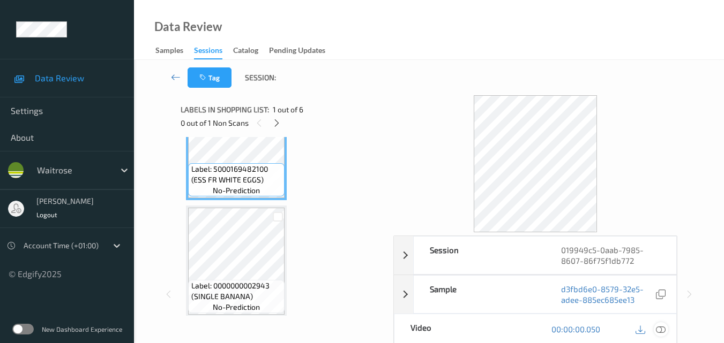
click at [660, 327] on icon at bounding box center [661, 330] width 10 height 10
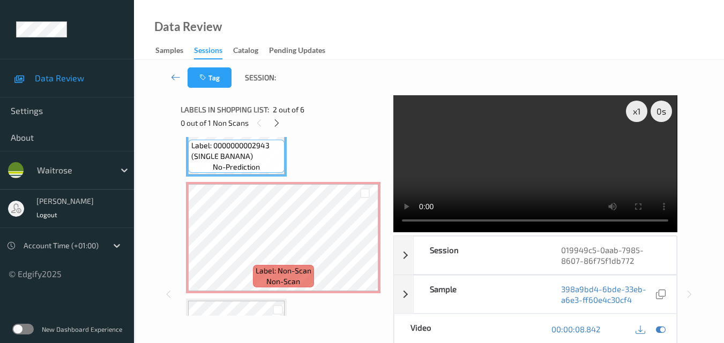
scroll to position [214, 0]
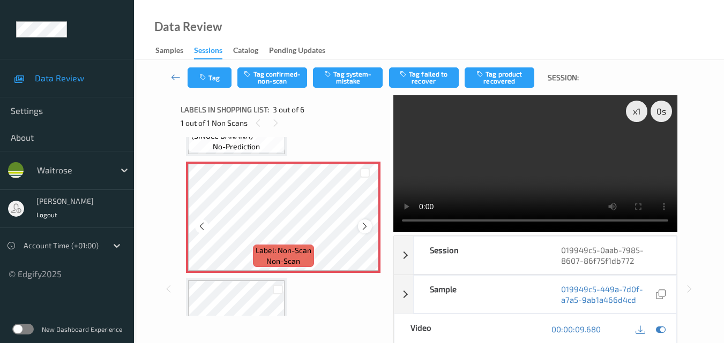
click at [368, 228] on icon at bounding box center [364, 227] width 9 height 10
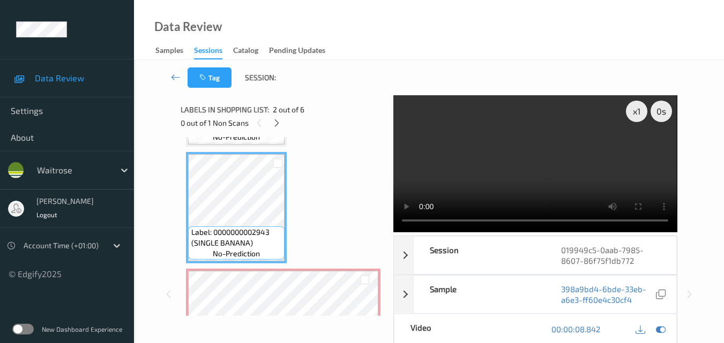
scroll to position [54, 0]
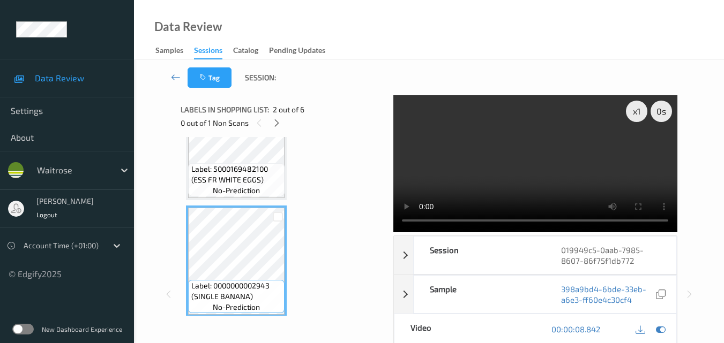
click at [237, 177] on span "Label: 5000169482100 (ESS FR WHITE EGGS)" at bounding box center [236, 174] width 91 height 21
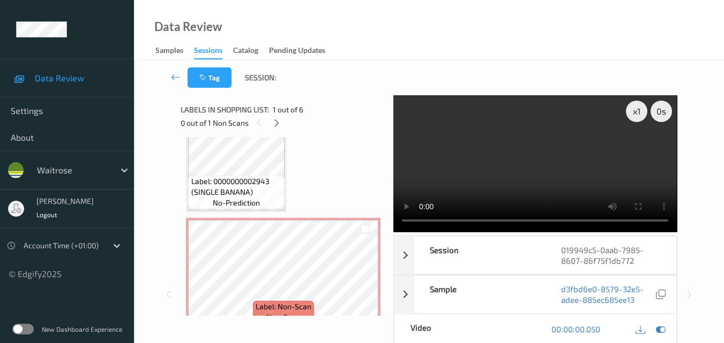
scroll to position [161, 0]
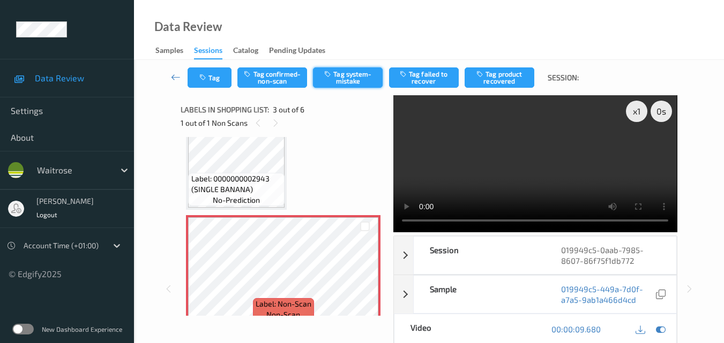
click at [346, 75] on button "Tag system-mistake" at bounding box center [348, 78] width 70 height 20
click at [218, 79] on button "Tag" at bounding box center [210, 78] width 44 height 20
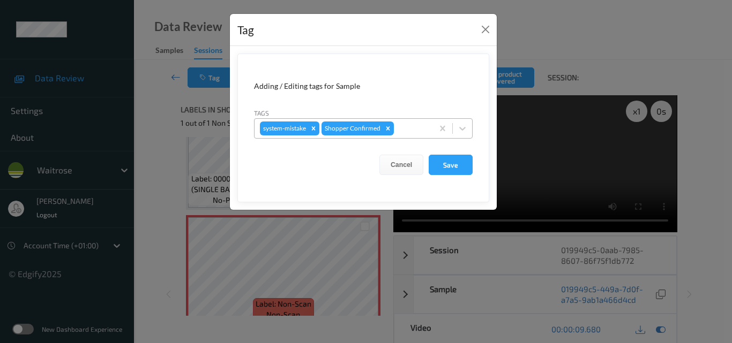
click at [406, 131] on div at bounding box center [412, 128] width 32 height 13
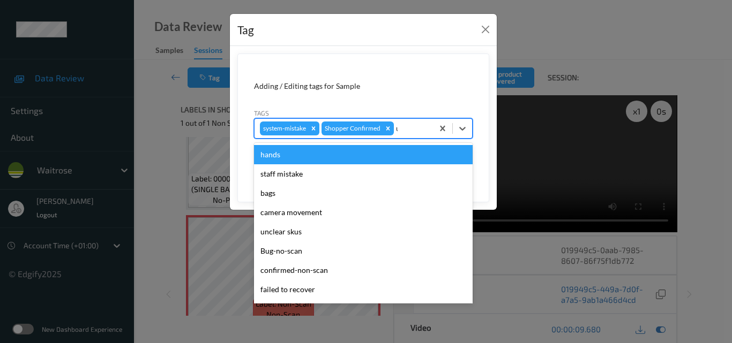
type input "un"
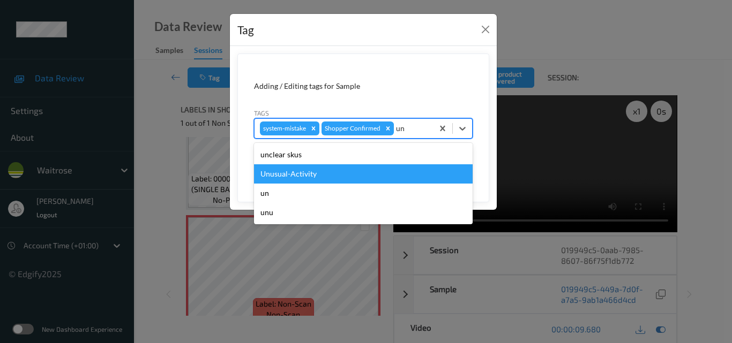
click at [320, 170] on div "Unusual-Activity" at bounding box center [363, 173] width 219 height 19
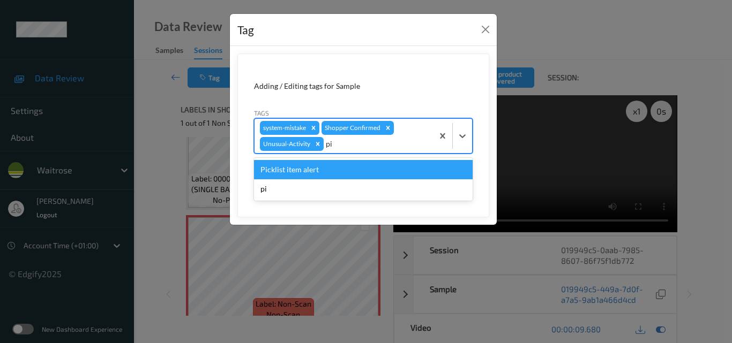
type input "pi"
click at [367, 157] on form "Adding / Editing tags for Sample Tags option Unusual-Activity, selected. option…" at bounding box center [363, 136] width 252 height 164
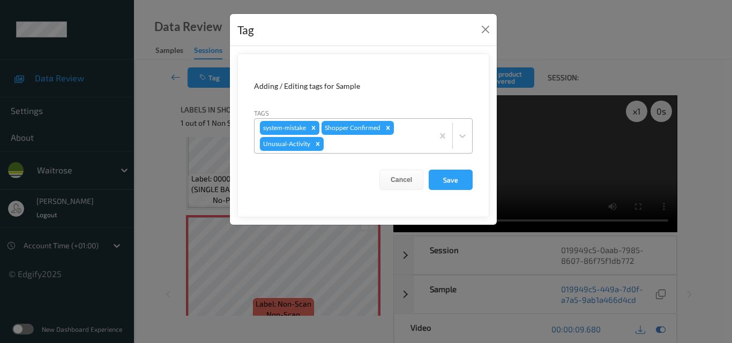
click at [358, 143] on div at bounding box center [377, 144] width 102 height 13
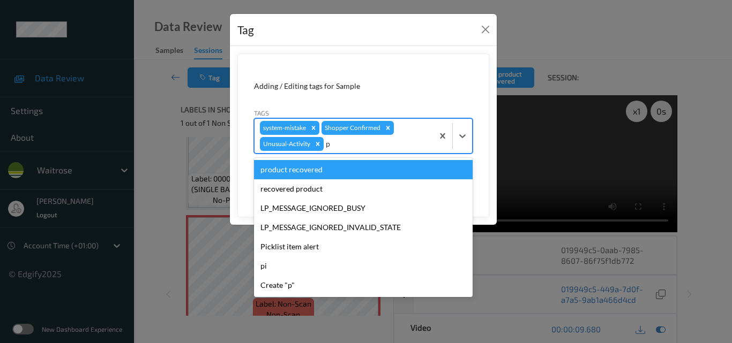
type input "pi"
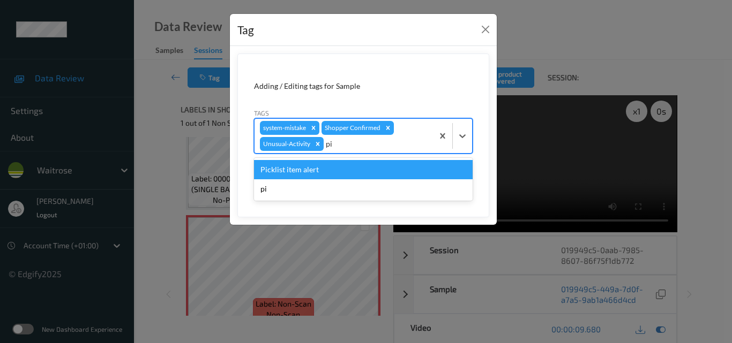
click at [353, 165] on div "Picklist item alert" at bounding box center [363, 169] width 219 height 19
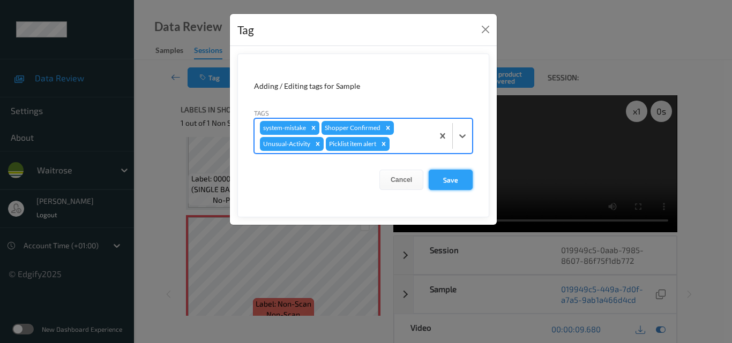
click at [448, 182] on button "Save" at bounding box center [451, 180] width 44 height 20
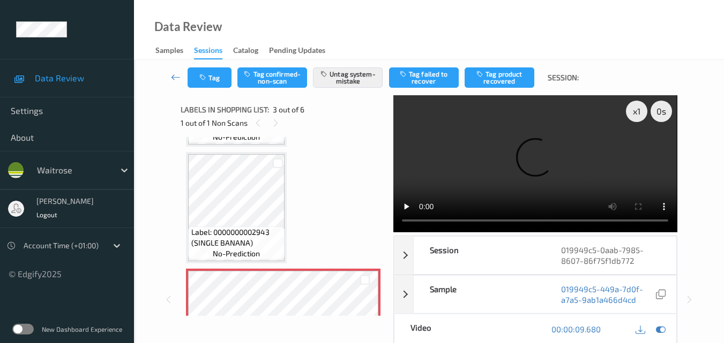
scroll to position [54, 0]
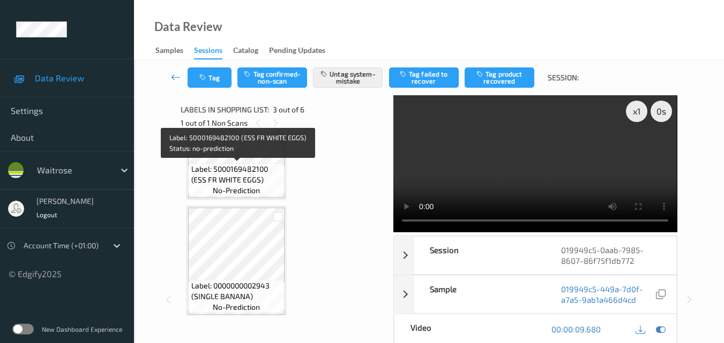
click at [256, 174] on span "Label: 5000169482100 (ESS FR WHITE EGGS)" at bounding box center [236, 174] width 91 height 21
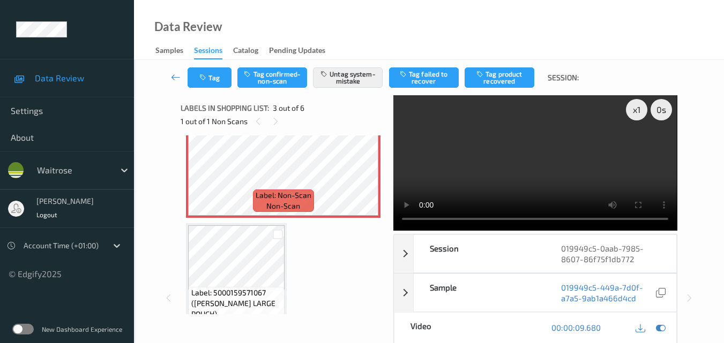
scroll to position [0, 0]
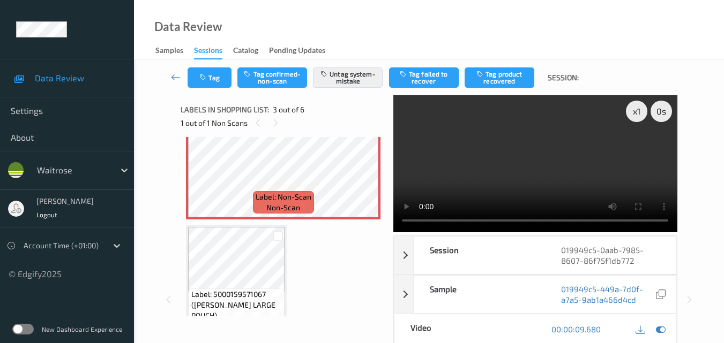
click at [511, 174] on video at bounding box center [534, 163] width 283 height 137
click at [551, 152] on video at bounding box center [534, 163] width 283 height 137
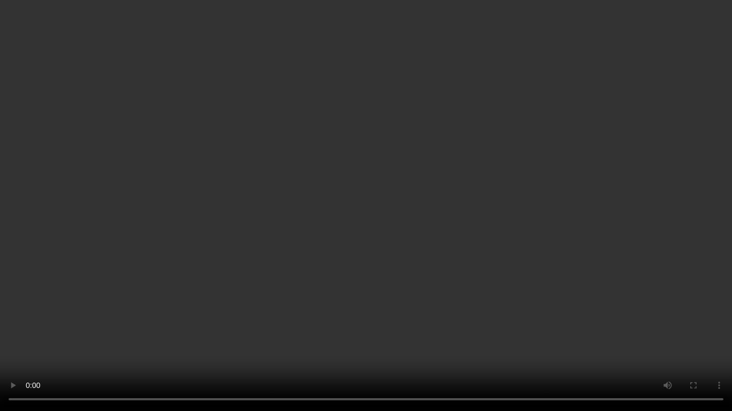
click at [491, 193] on video at bounding box center [366, 205] width 732 height 411
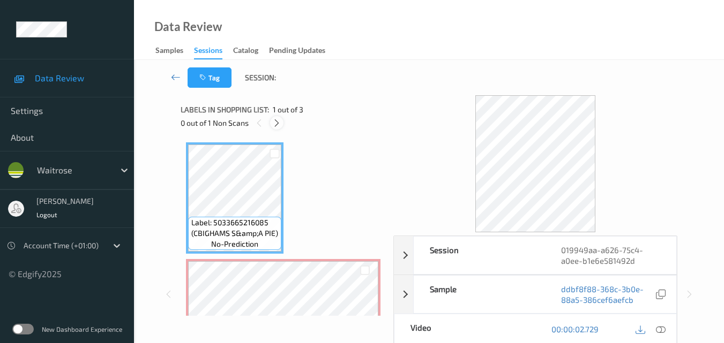
click at [275, 119] on icon at bounding box center [276, 123] width 9 height 10
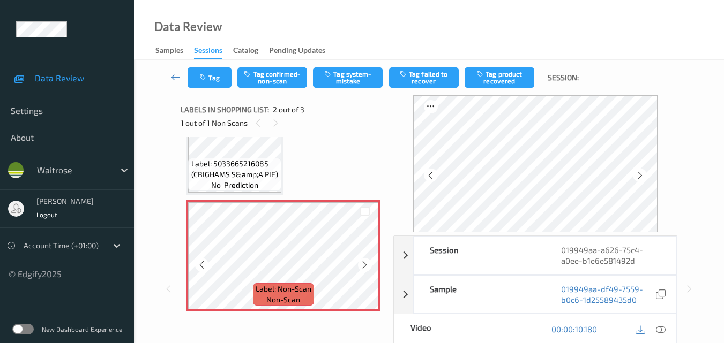
scroll to position [5, 0]
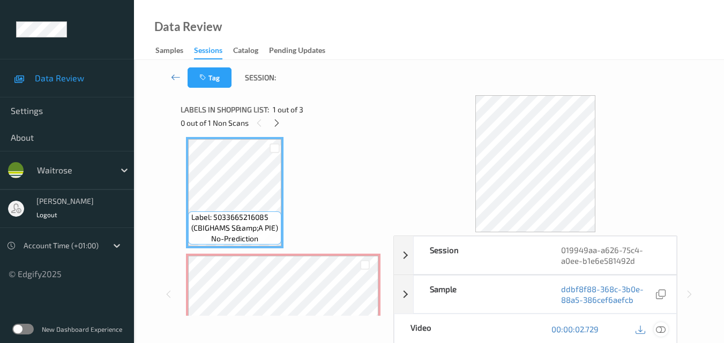
click at [663, 329] on icon at bounding box center [661, 330] width 10 height 10
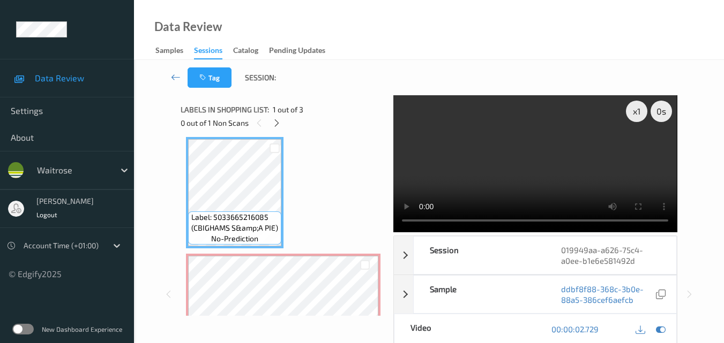
scroll to position [0, 0]
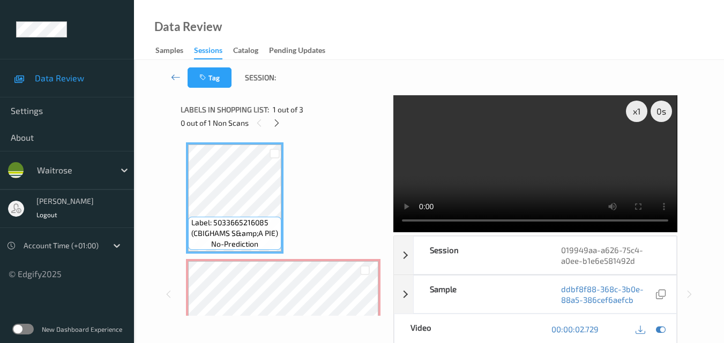
click at [600, 170] on video at bounding box center [534, 163] width 283 height 137
click at [564, 155] on video at bounding box center [534, 163] width 283 height 137
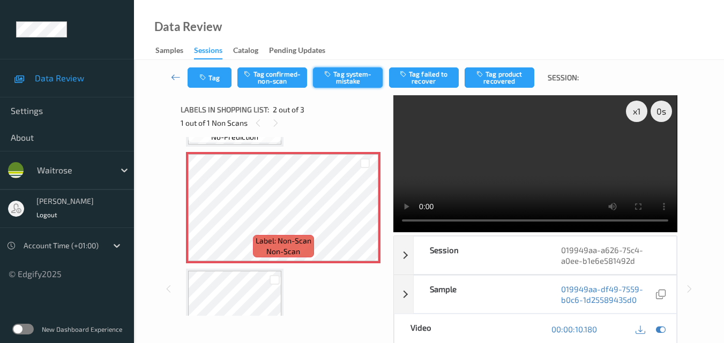
click at [349, 77] on button "Tag system-mistake" at bounding box center [348, 78] width 70 height 20
click at [210, 79] on button "Tag" at bounding box center [210, 78] width 44 height 20
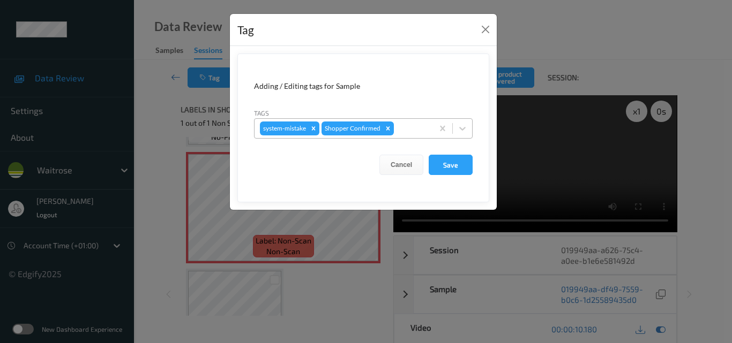
click at [405, 131] on div at bounding box center [412, 128] width 32 height 13
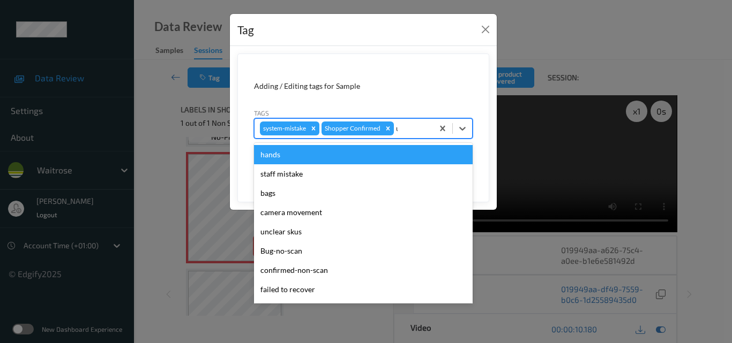
type input "un"
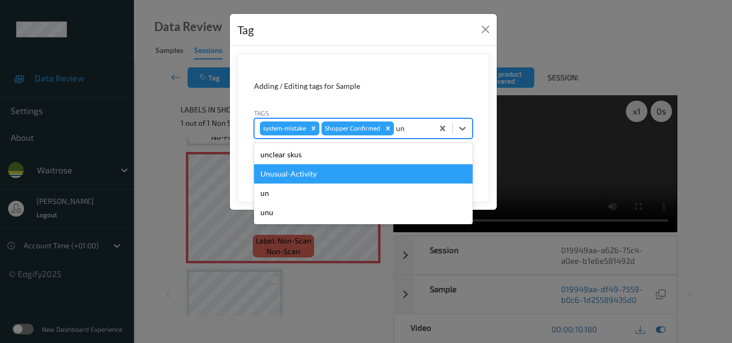
click at [350, 175] on div "Unusual-Activity" at bounding box center [363, 173] width 219 height 19
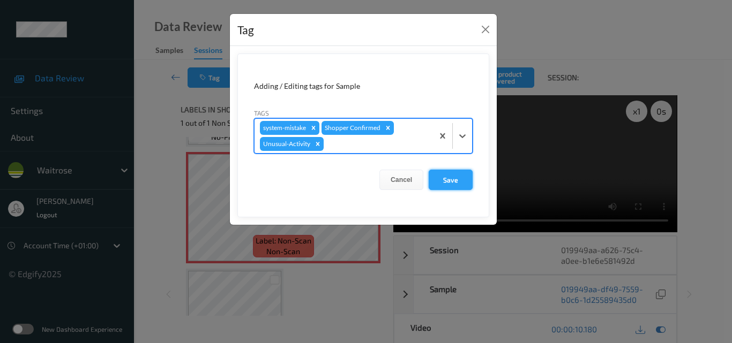
click at [452, 179] on button "Save" at bounding box center [451, 180] width 44 height 20
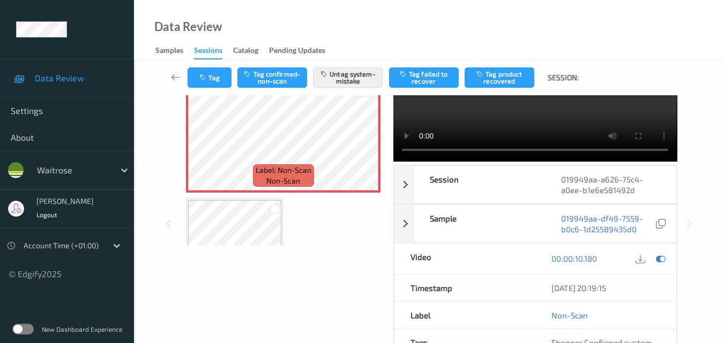
scroll to position [161, 0]
